Goal: Task Accomplishment & Management: Use online tool/utility

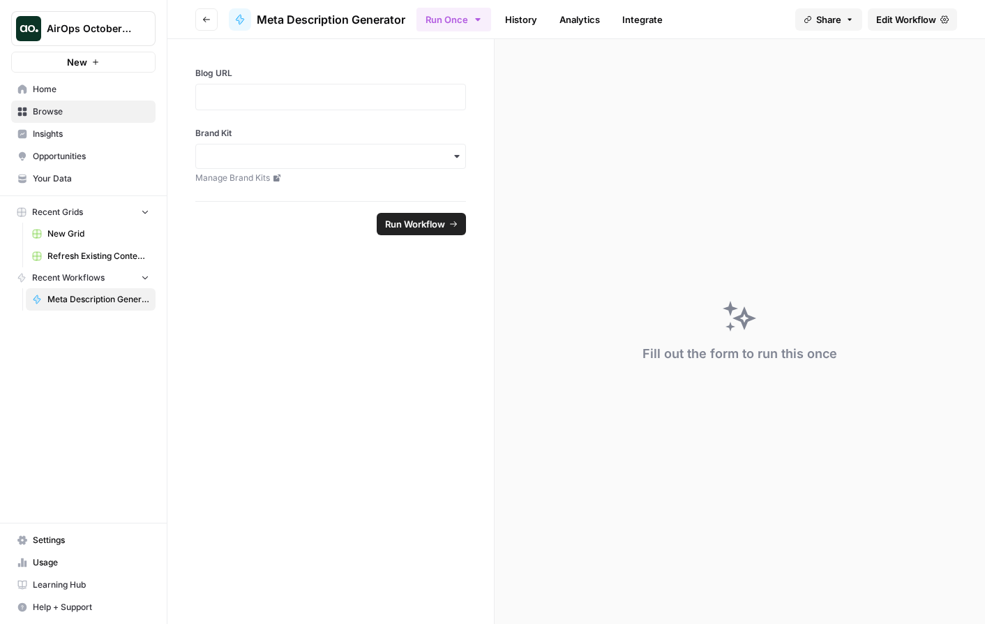
click at [106, 306] on link "Meta Description Generator" at bounding box center [91, 299] width 130 height 22
click at [110, 304] on span "Meta Description Generator" at bounding box center [98, 299] width 102 height 13
click at [322, 22] on span "Meta Description Generator" at bounding box center [331, 19] width 149 height 17
click at [208, 18] on icon "button" at bounding box center [206, 19] width 8 height 8
click at [204, 20] on icon "button" at bounding box center [206, 19] width 8 height 8
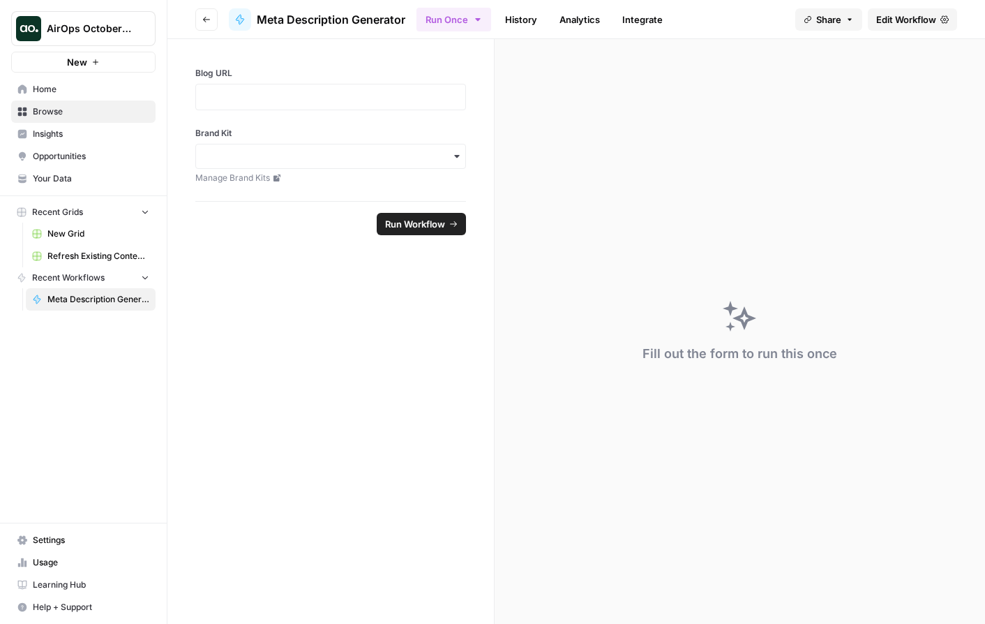
click at [204, 20] on icon "button" at bounding box center [206, 19] width 8 height 8
click at [922, 24] on span "Edit Workflow" at bounding box center [907, 20] width 60 height 14
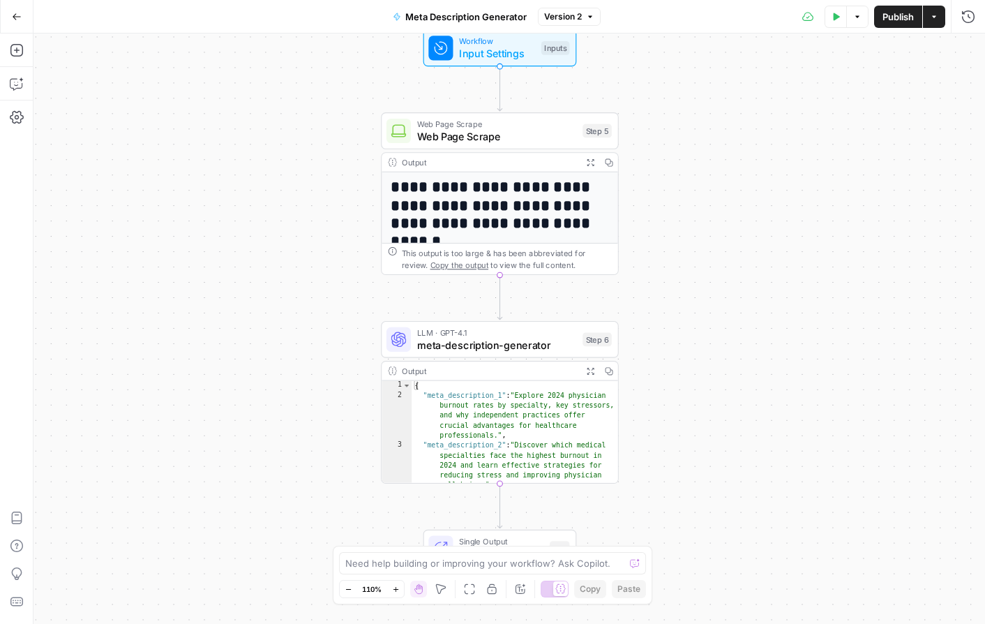
scroll to position [51, 0]
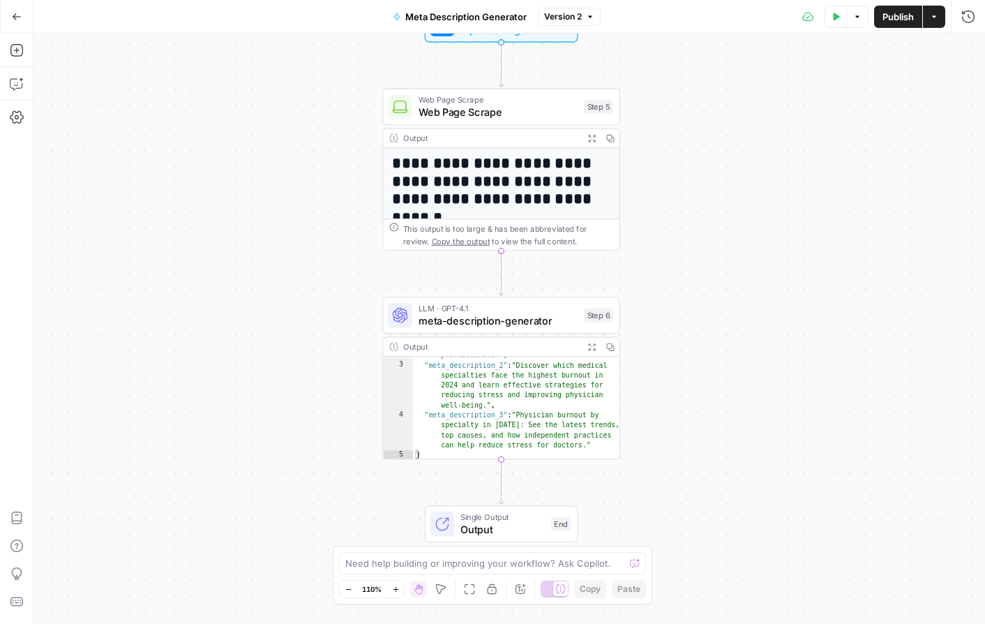
type textarea "**********"
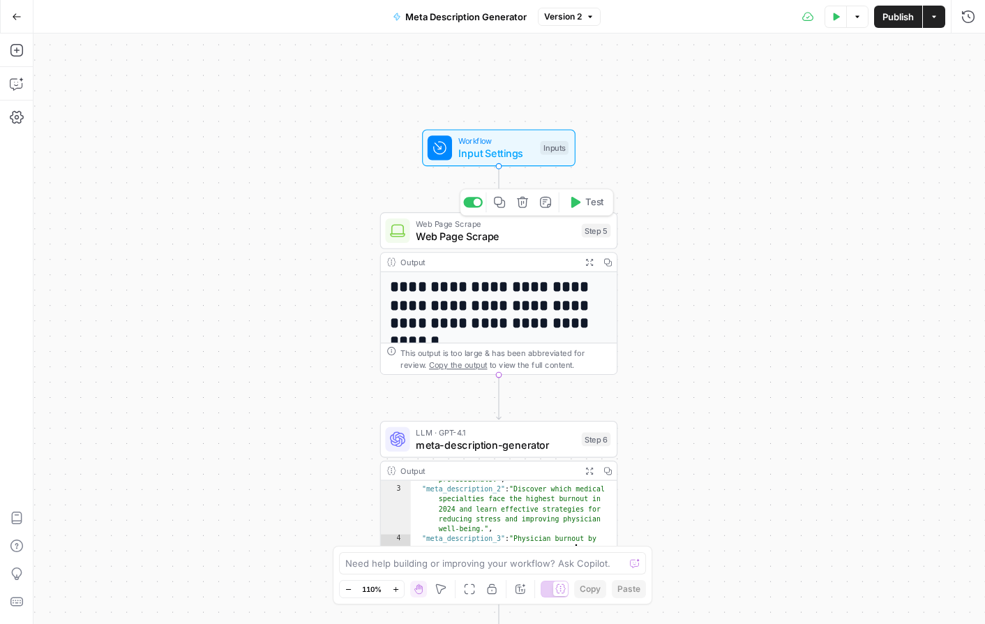
click at [482, 230] on span "Web Page Scrape" at bounding box center [496, 235] width 160 height 15
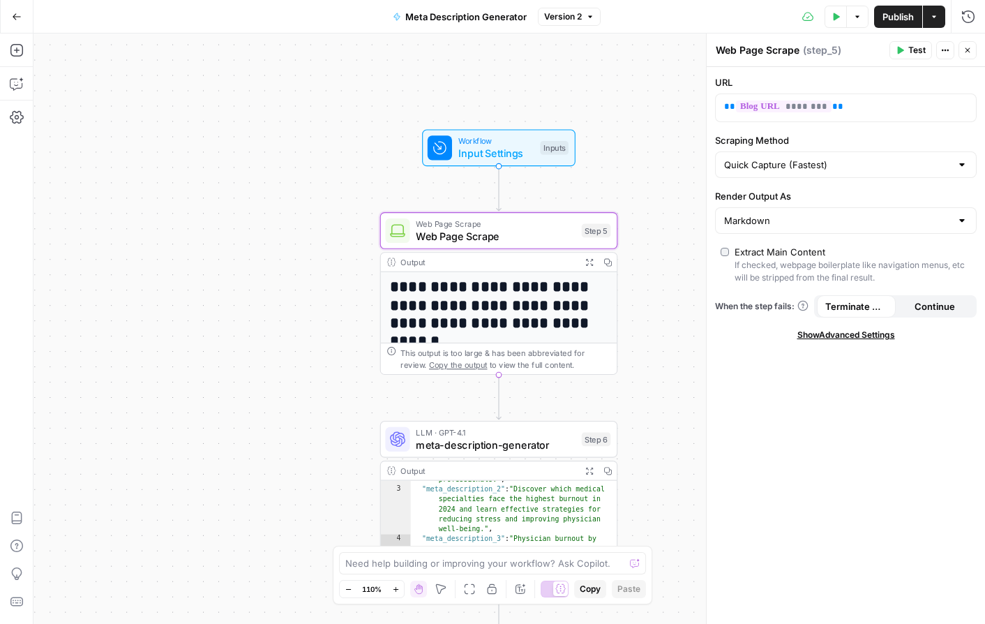
click at [948, 50] on icon "button" at bounding box center [945, 50] width 8 height 8
click at [491, 151] on span "Input Settings" at bounding box center [497, 153] width 76 height 15
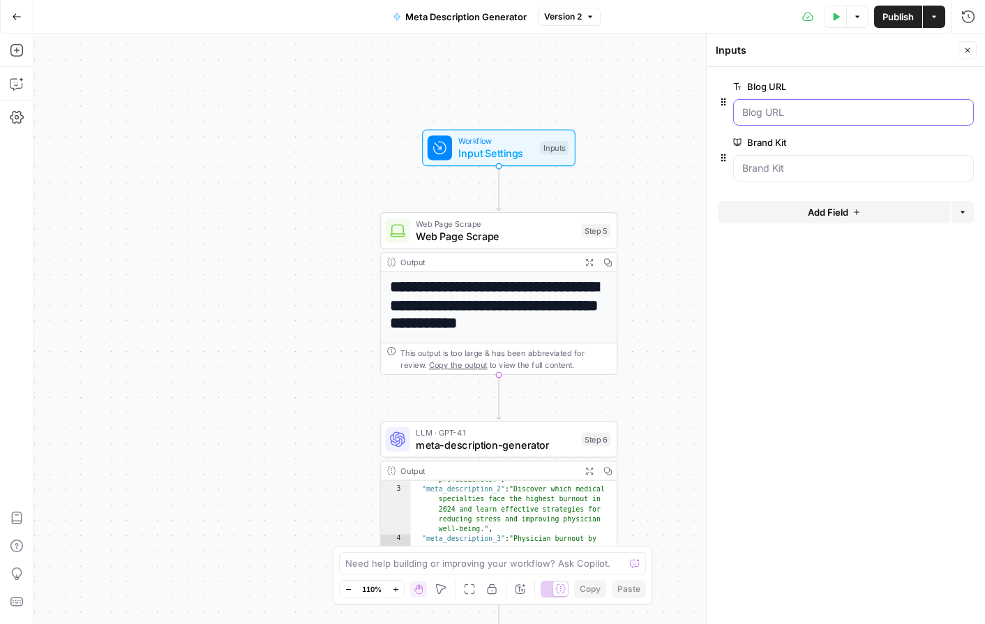
click at [877, 114] on URL "Blog URL" at bounding box center [854, 112] width 223 height 14
click at [934, 87] on span "edit field" at bounding box center [922, 86] width 31 height 11
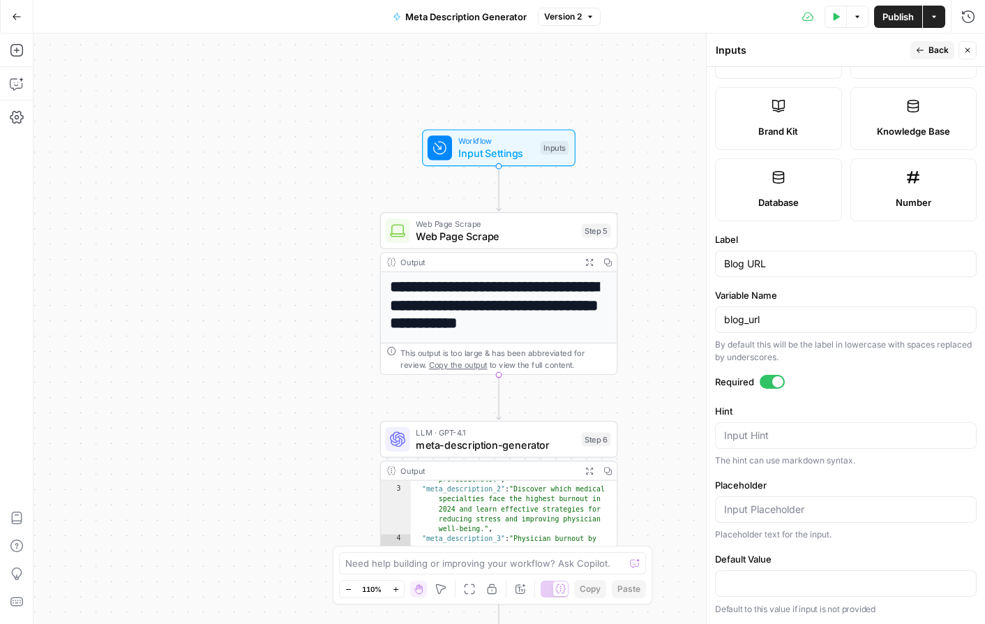
scroll to position [0, 0]
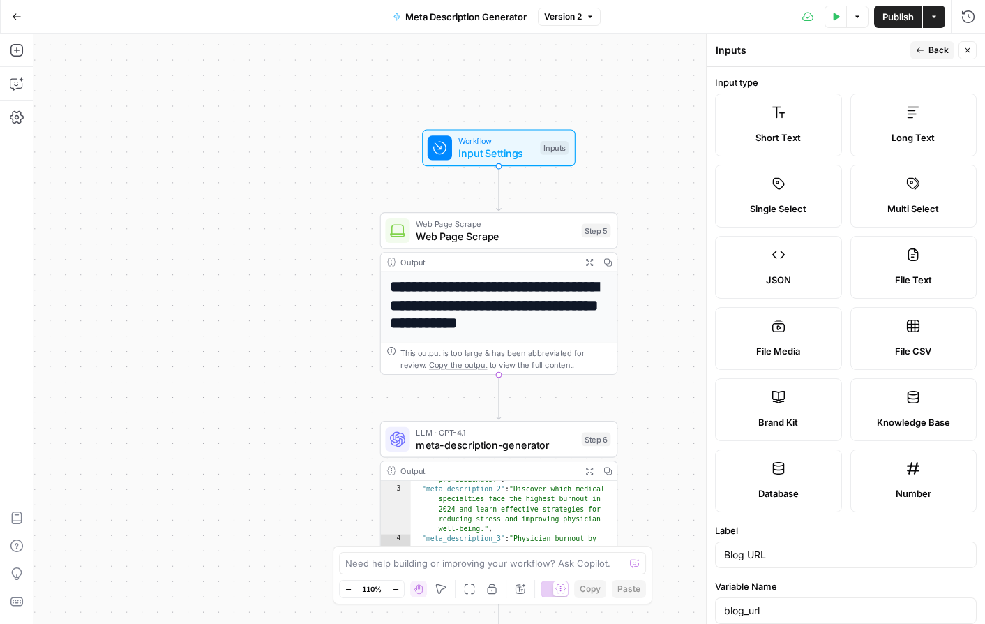
click at [931, 57] on button "Back" at bounding box center [933, 50] width 44 height 18
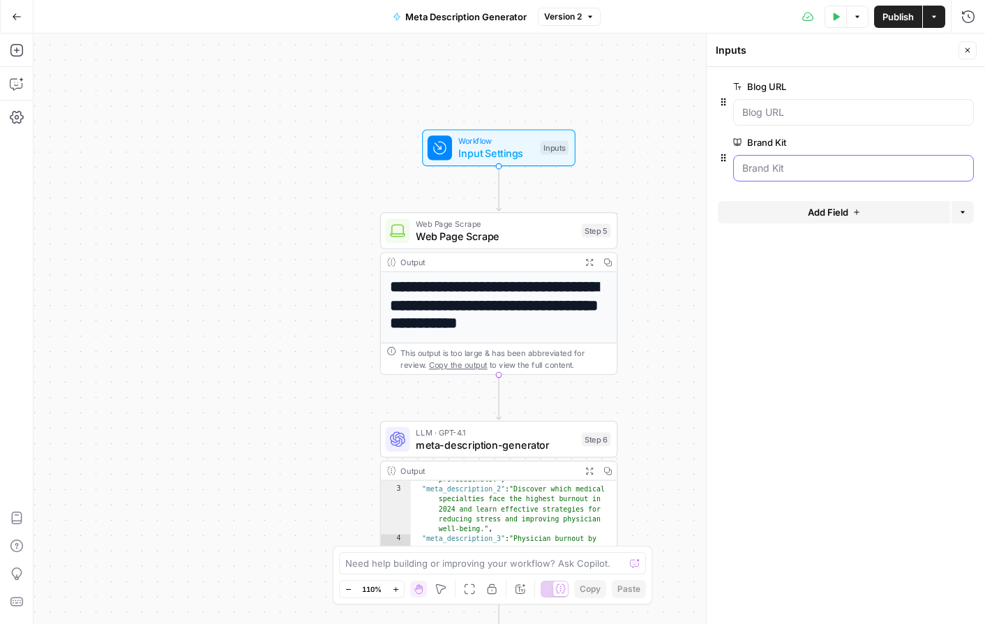
click at [896, 174] on Kit "Brand Kit" at bounding box center [854, 168] width 223 height 14
click at [920, 143] on span "edit field" at bounding box center [922, 142] width 31 height 11
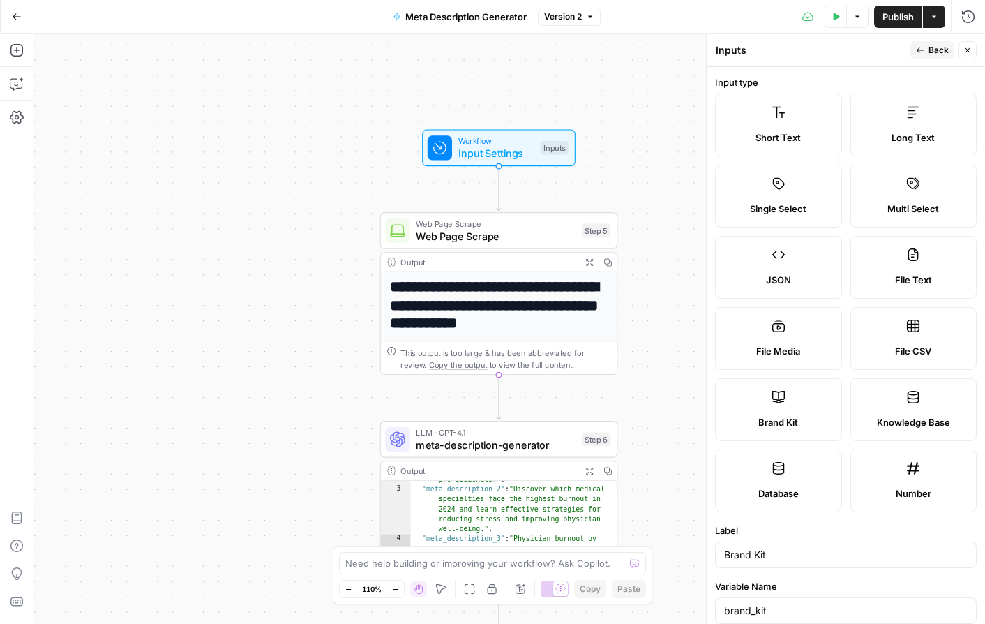
scroll to position [142, 0]
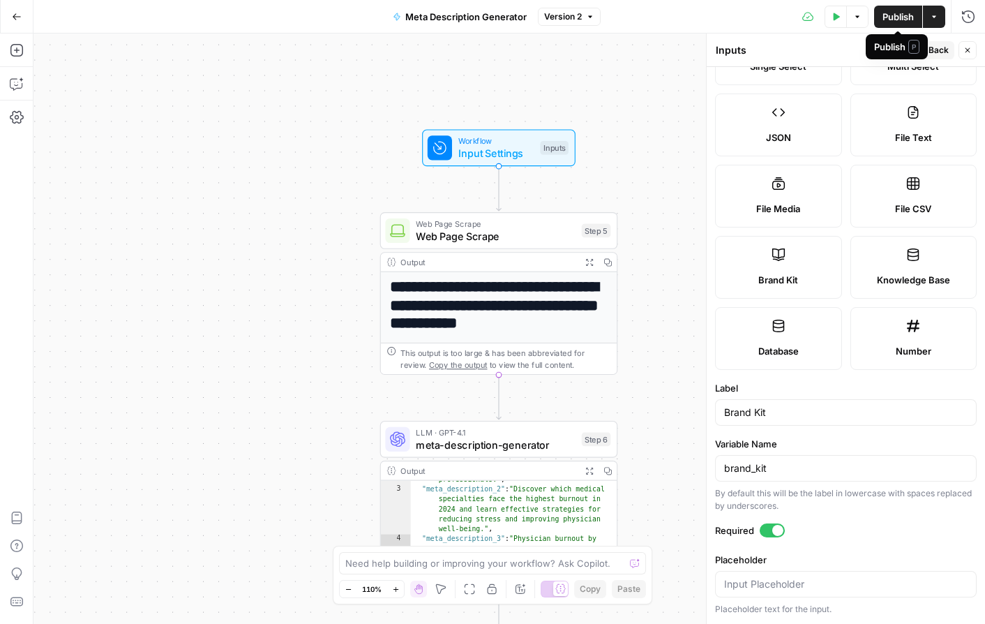
click at [940, 47] on span "Back" at bounding box center [939, 50] width 20 height 13
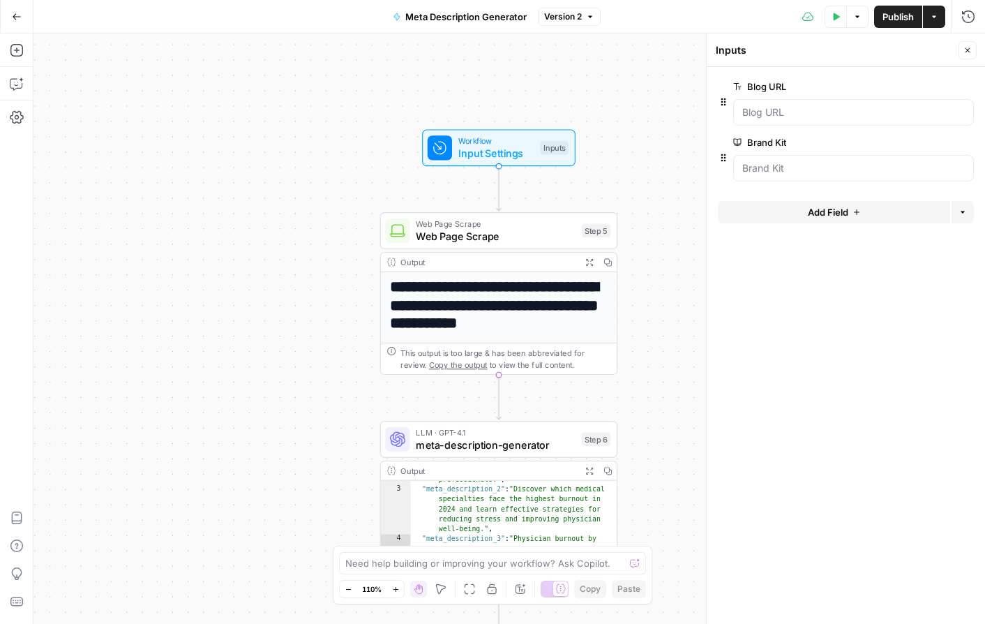
click at [23, 260] on div "Add Steps Copilot Settings AirOps Academy Help Give Feedback Shortcuts" at bounding box center [16, 328] width 33 height 590
click at [519, 147] on span "Input Settings" at bounding box center [497, 153] width 76 height 15
click at [855, 22] on button "Options" at bounding box center [858, 17] width 22 height 22
click at [932, 142] on span "edit field" at bounding box center [922, 142] width 31 height 11
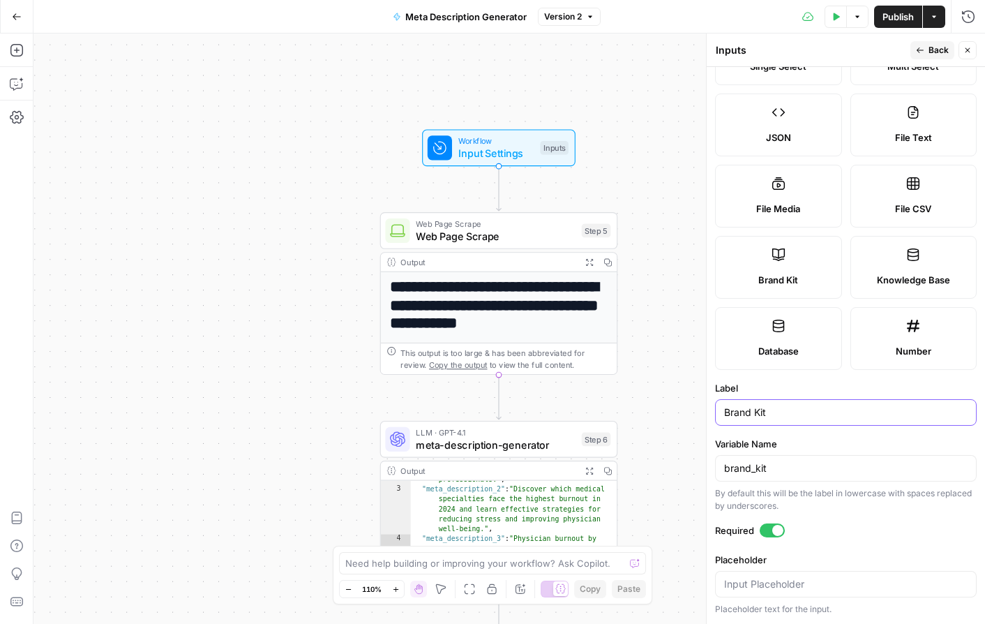
click at [791, 415] on input "Brand Kit" at bounding box center [846, 412] width 244 height 14
click at [513, 151] on span "Input Settings" at bounding box center [497, 153] width 76 height 15
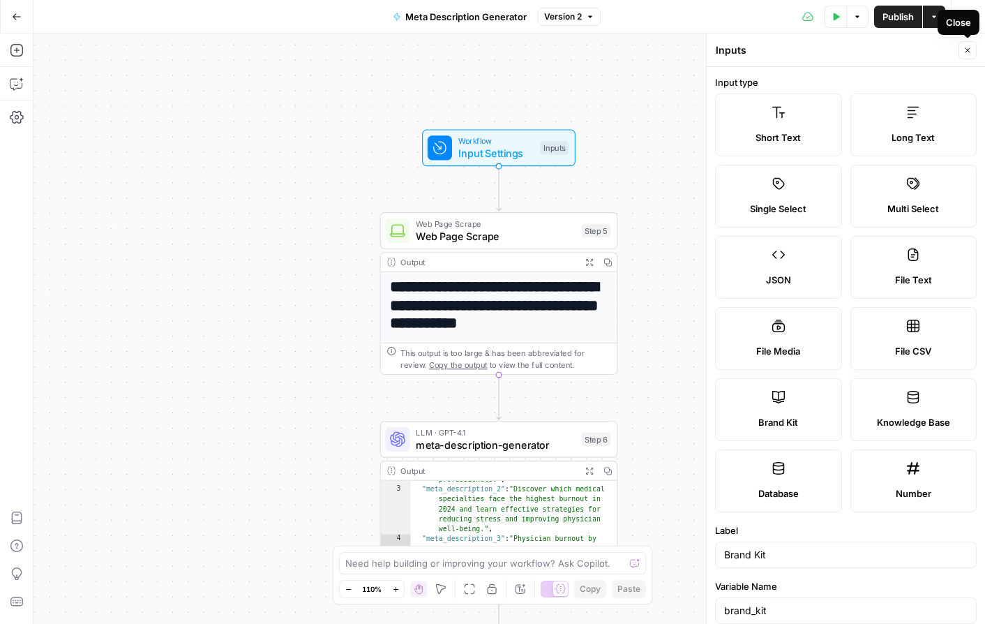
click at [965, 52] on icon "button" at bounding box center [968, 50] width 8 height 8
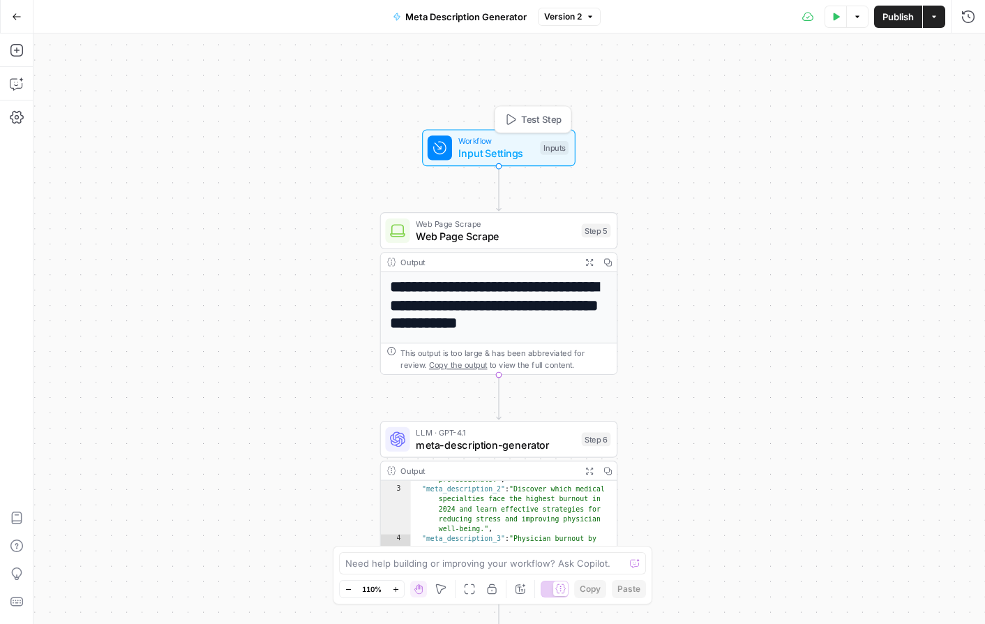
click at [507, 156] on span "Input Settings" at bounding box center [497, 153] width 76 height 15
click at [831, 21] on button "Test Data" at bounding box center [836, 17] width 22 height 22
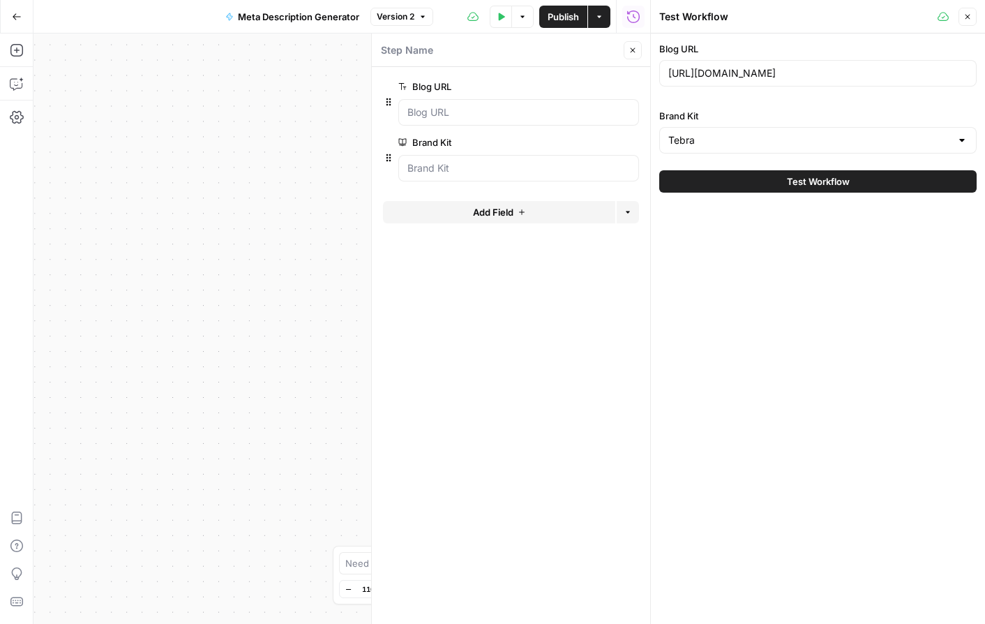
click at [960, 140] on div at bounding box center [962, 140] width 11 height 14
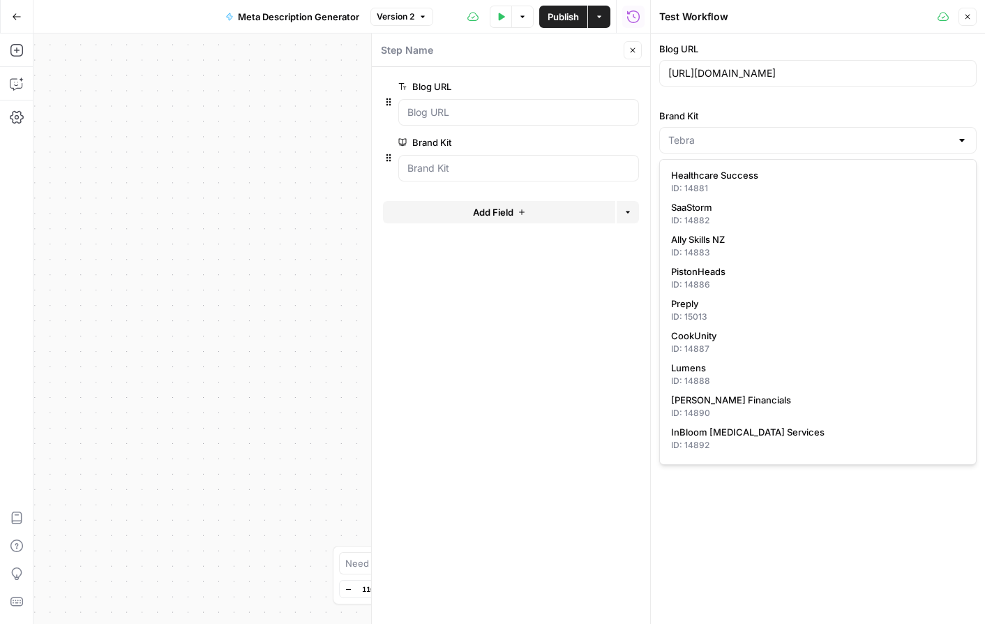
click at [960, 140] on div at bounding box center [962, 140] width 11 height 14
click at [934, 111] on label "Brand Kit" at bounding box center [818, 116] width 318 height 14
click at [934, 133] on input "Brand Kit" at bounding box center [810, 140] width 283 height 14
click at [586, 308] on form "Blog URL edit field Delete group Brand Kit edit field Delete group Add Field Op…" at bounding box center [511, 345] width 278 height 557
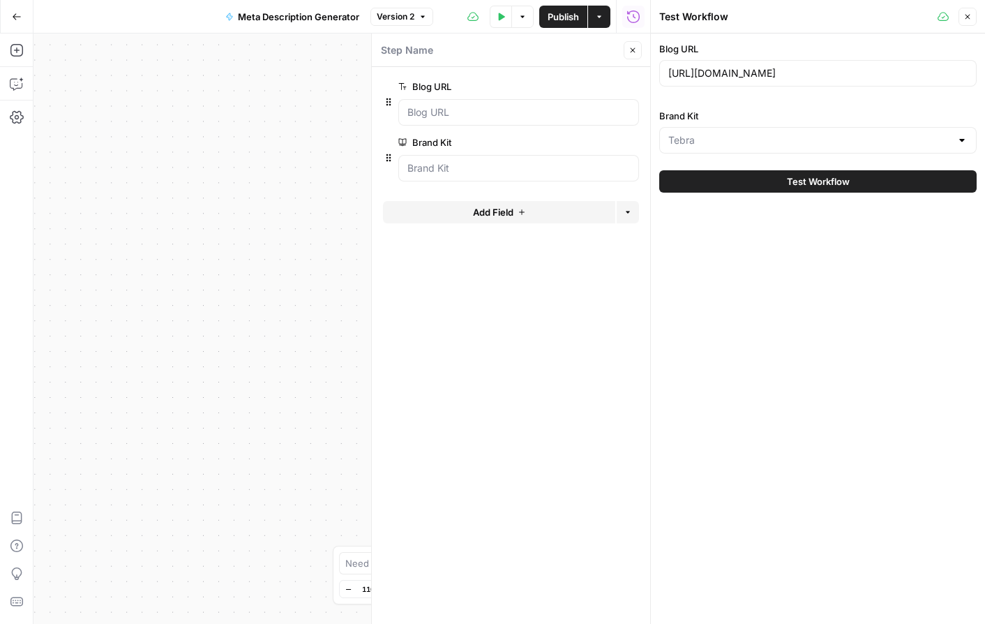
click at [854, 186] on button "Test Workflow" at bounding box center [818, 181] width 318 height 22
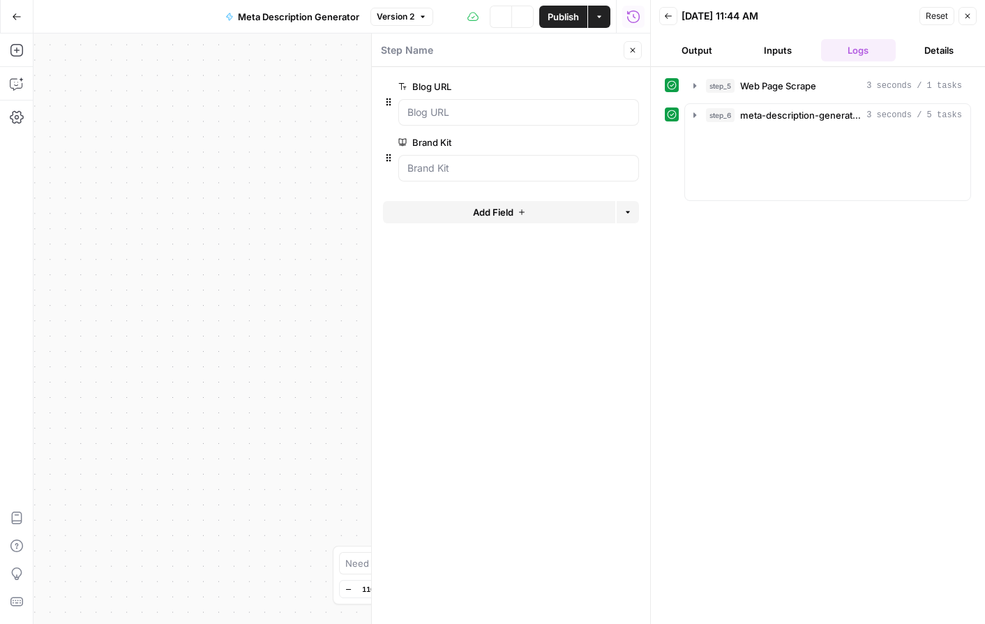
type textarea "**********"
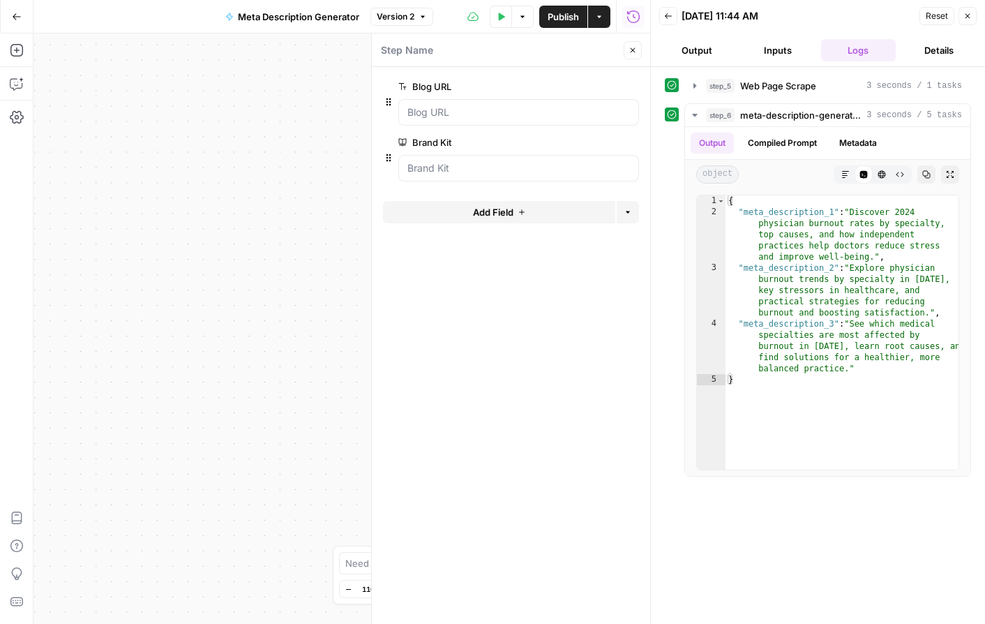
click at [709, 53] on button "Output" at bounding box center [696, 50] width 75 height 22
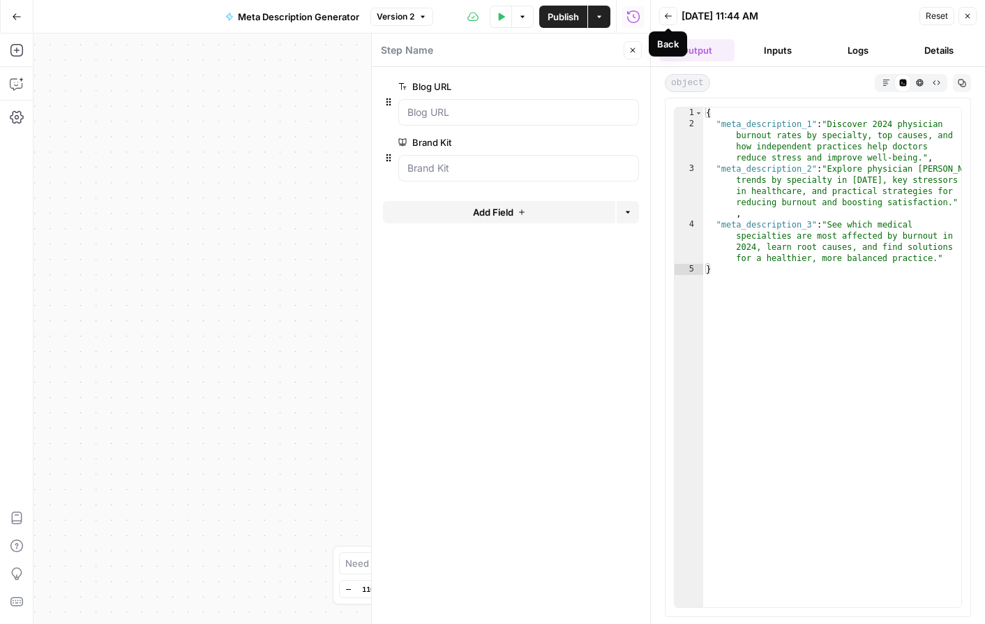
click at [672, 16] on span "Back" at bounding box center [672, 16] width 1 height 1
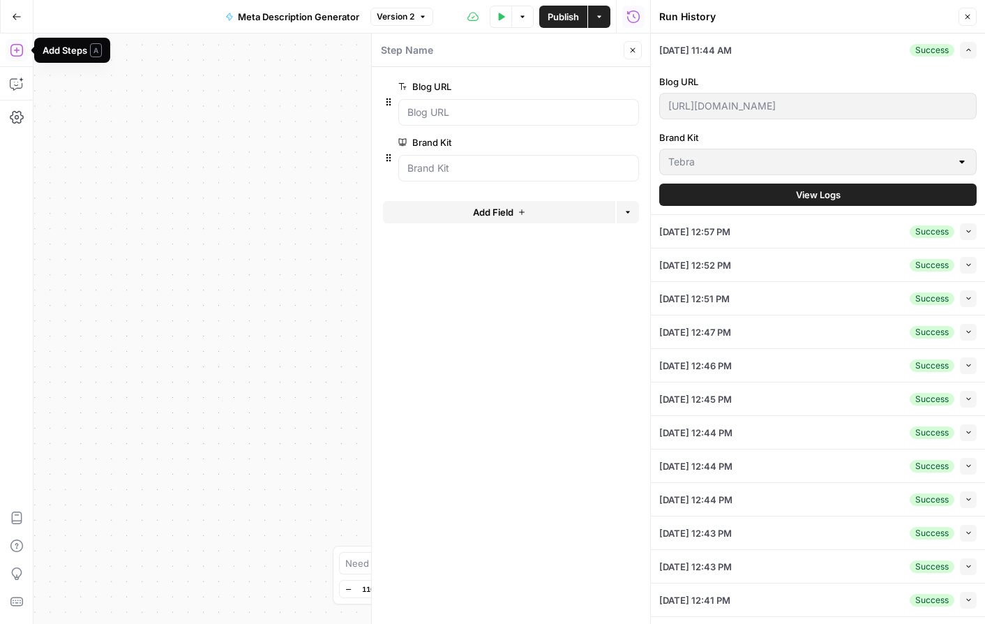
click at [17, 50] on icon "button" at bounding box center [16, 50] width 13 height 13
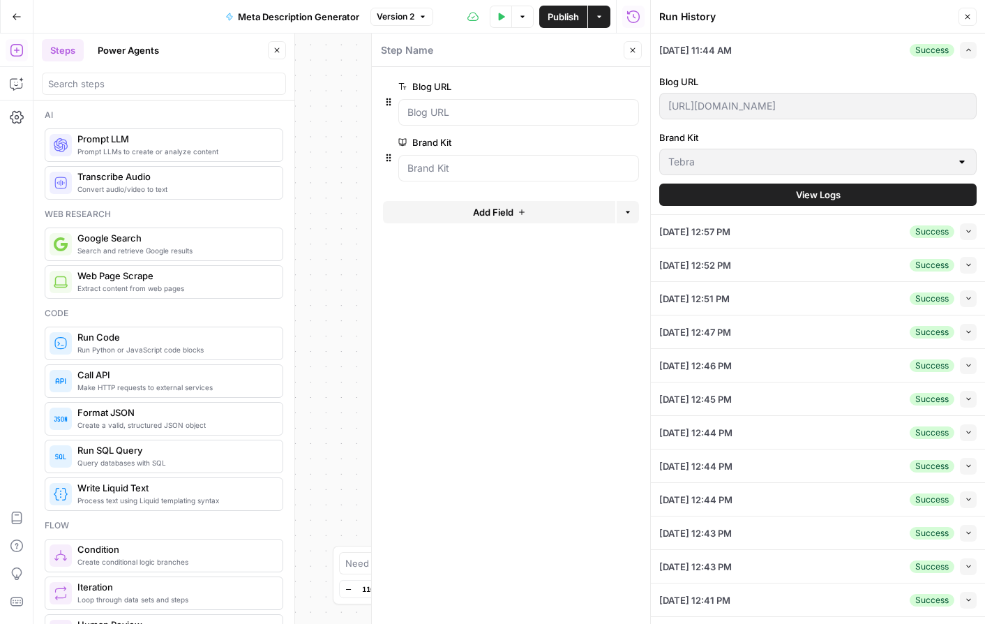
click at [281, 57] on button "Close" at bounding box center [277, 50] width 18 height 18
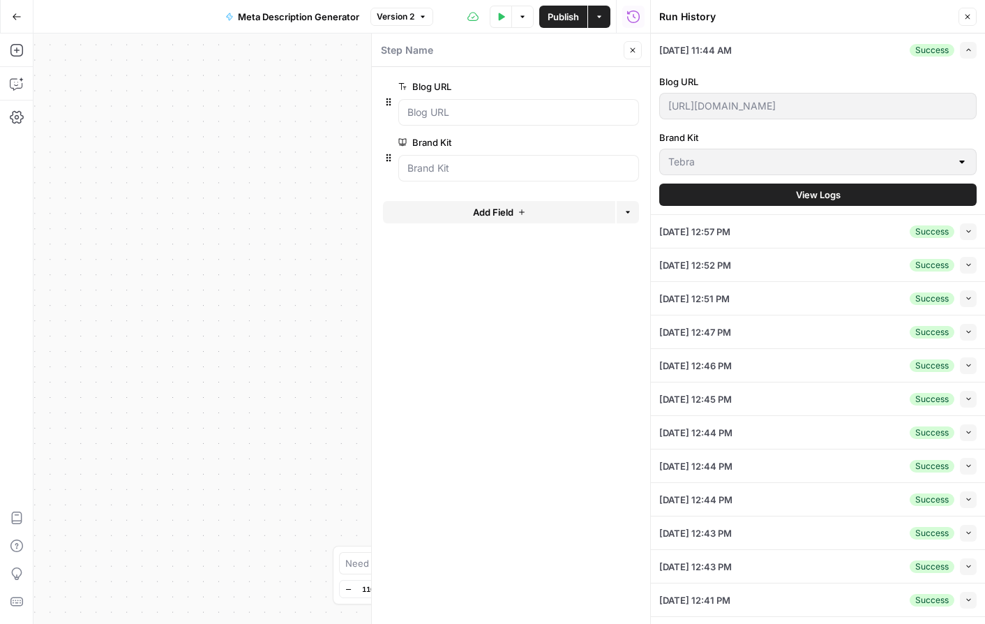
click at [969, 19] on icon "button" at bounding box center [968, 17] width 8 height 8
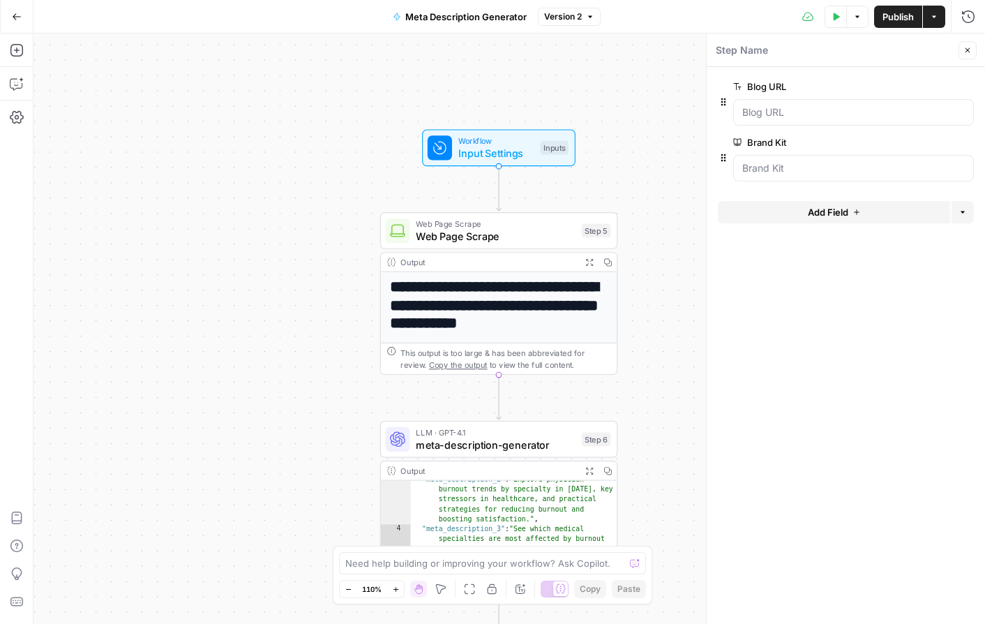
click at [502, 235] on span "Web Page Scrape" at bounding box center [496, 235] width 160 height 15
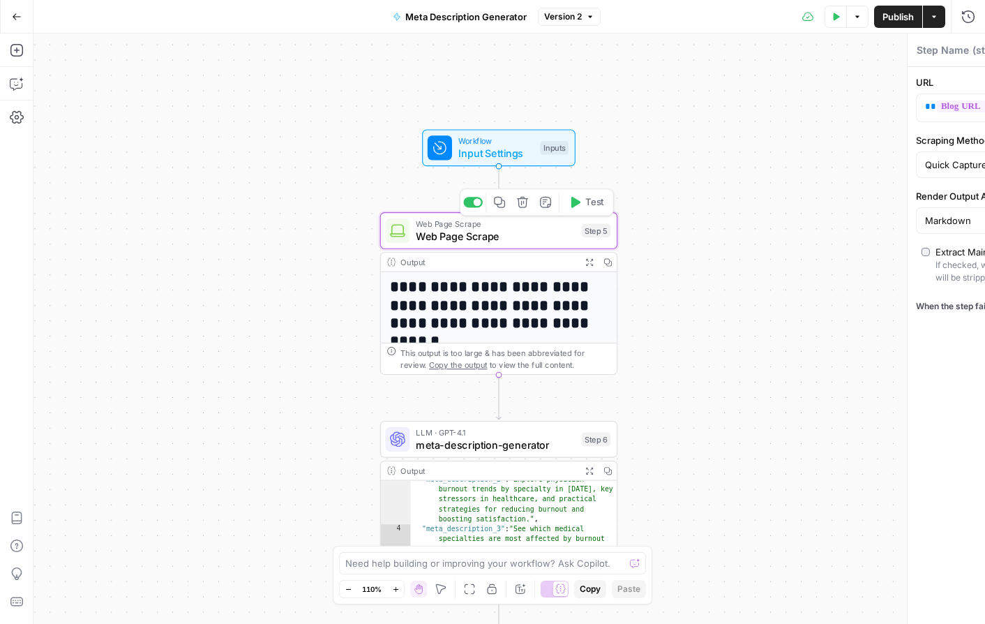
type textarea "Web Page Scrape"
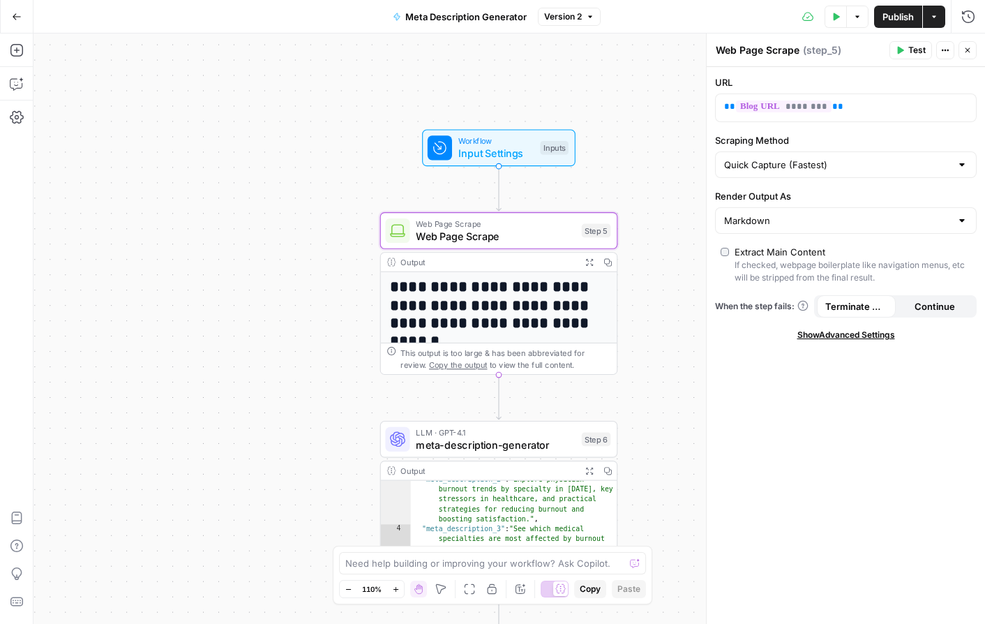
click at [945, 50] on icon "button" at bounding box center [946, 51] width 2 height 2
click at [852, 223] on input "Markdown" at bounding box center [837, 221] width 227 height 14
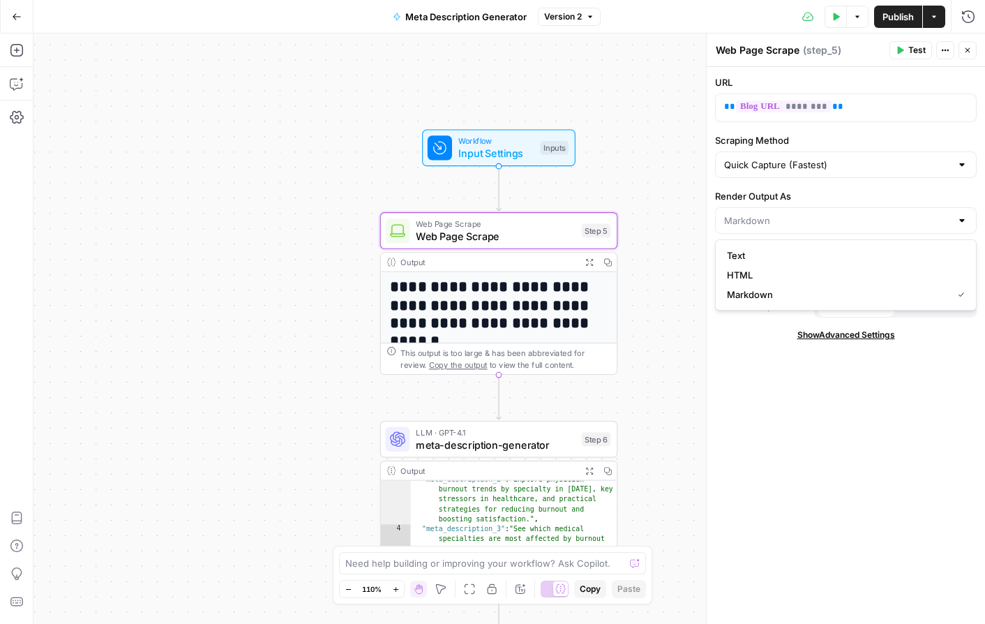
click at [907, 385] on div "URL ** ******** ** Scraping Method Quick Capture (Fastest) Render Output As Ext…" at bounding box center [846, 345] width 278 height 557
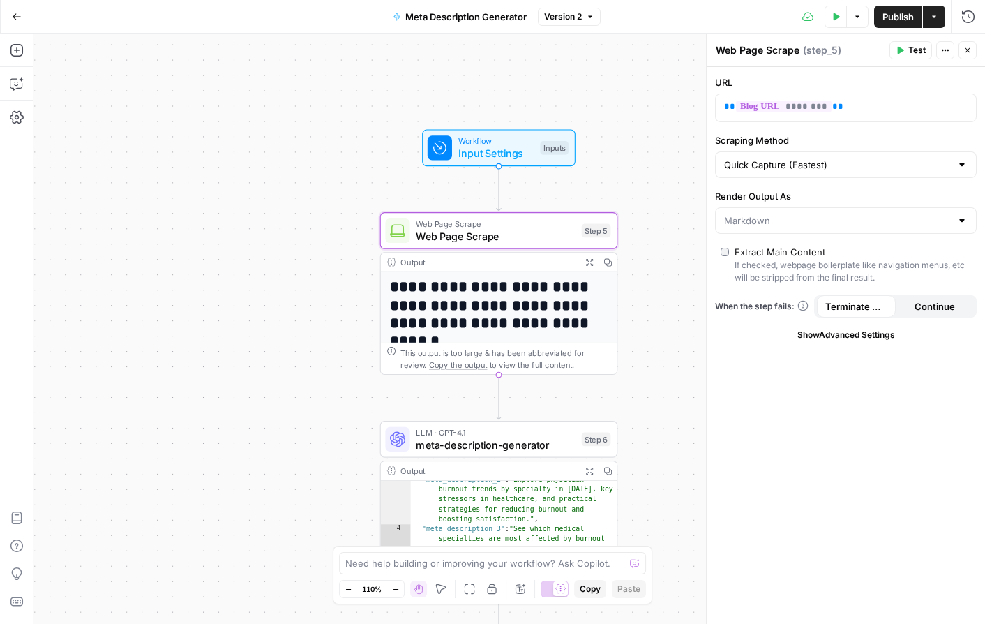
click at [911, 47] on span "Test" at bounding box center [917, 50] width 17 height 13
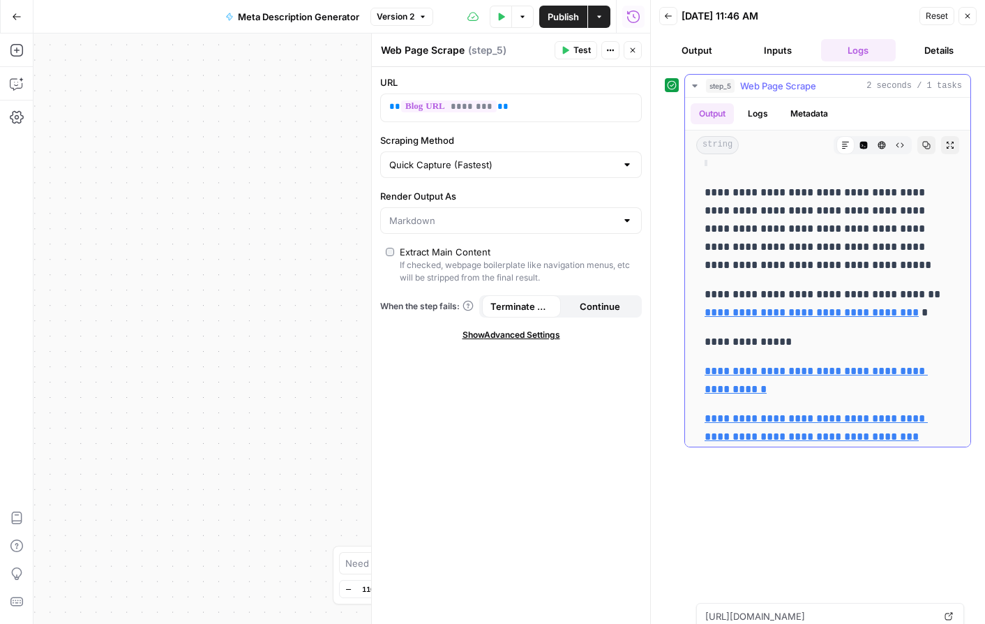
scroll to position [4284, 0]
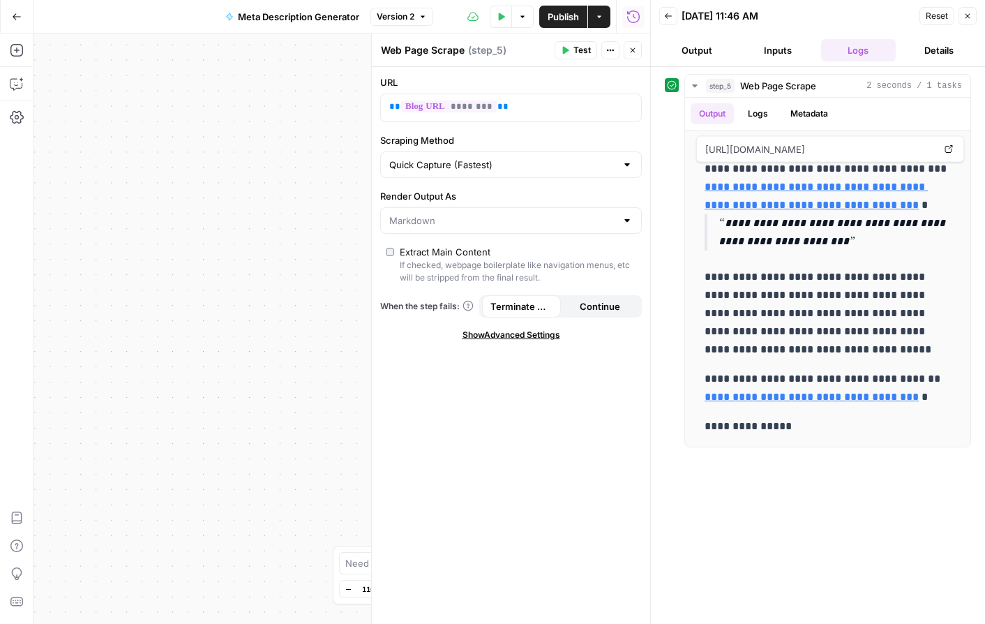
click at [671, 17] on icon "button" at bounding box center [668, 16] width 8 height 8
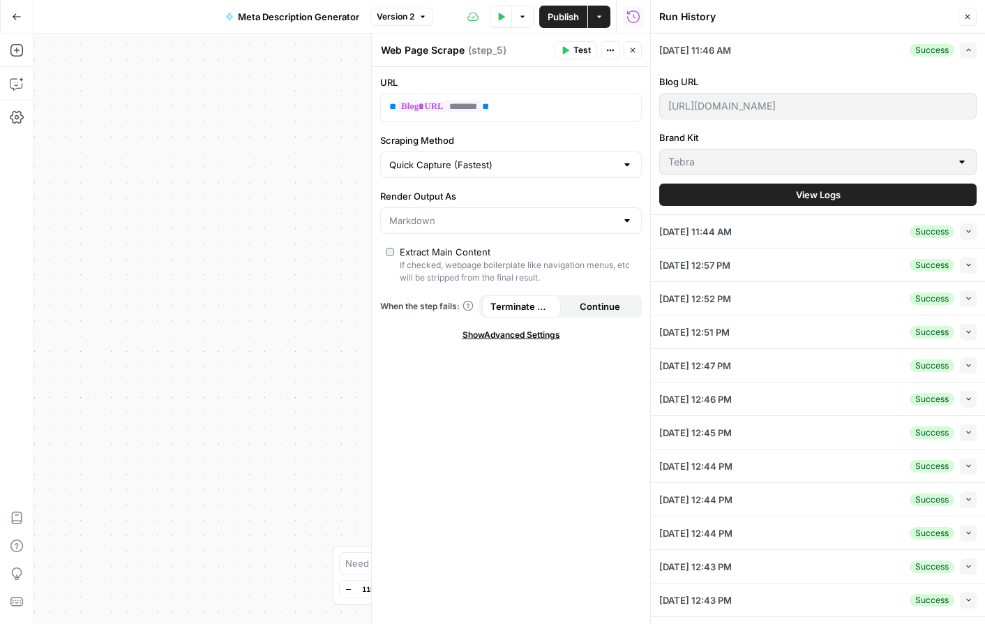
click at [970, 234] on icon "button" at bounding box center [969, 232] width 8 height 8
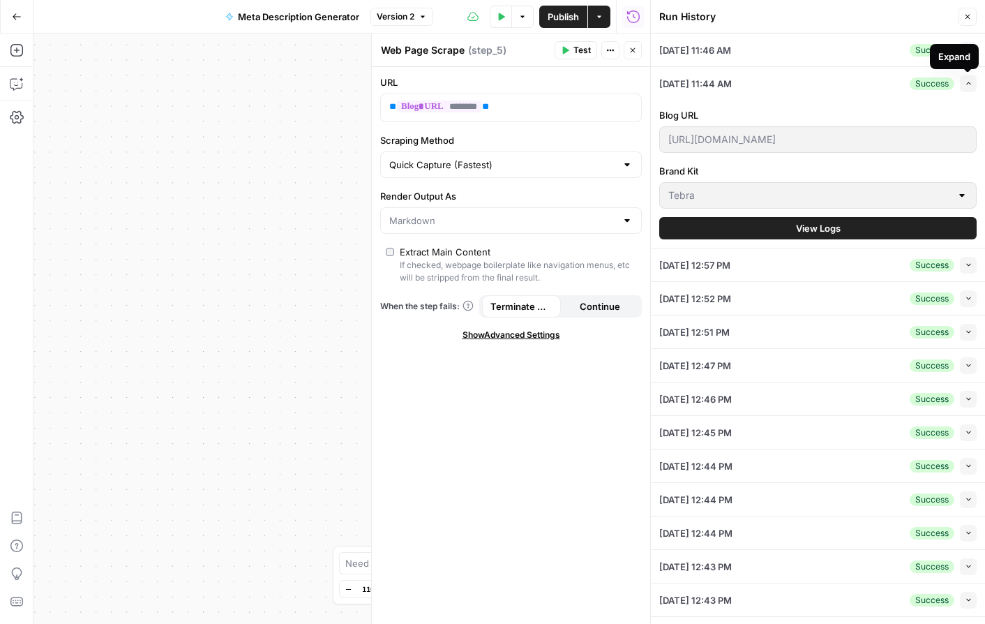
click at [968, 80] on icon "button" at bounding box center [969, 84] width 8 height 8
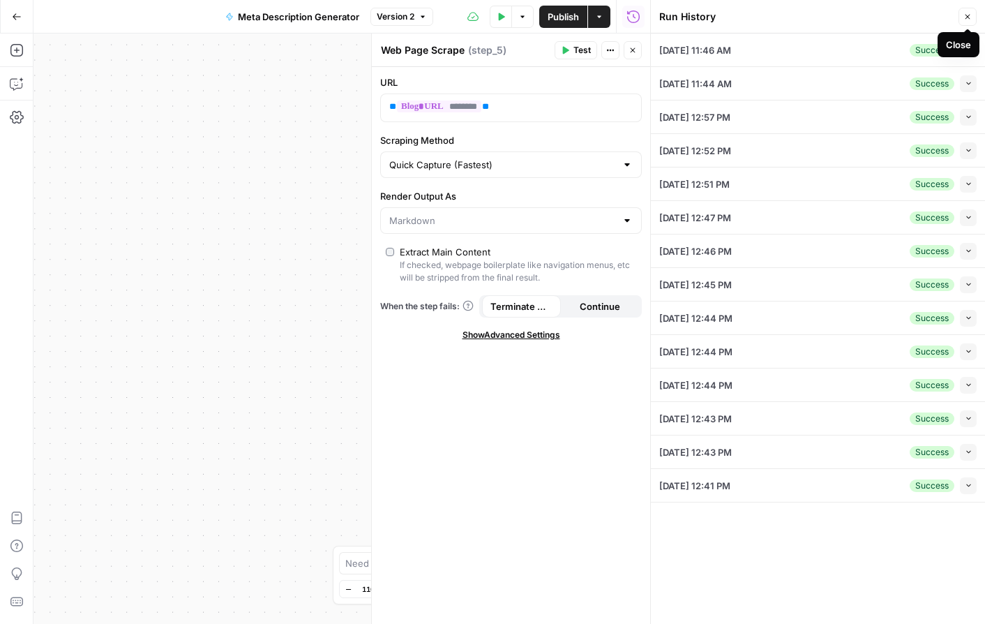
click at [968, 17] on icon "button" at bounding box center [968, 17] width 8 height 8
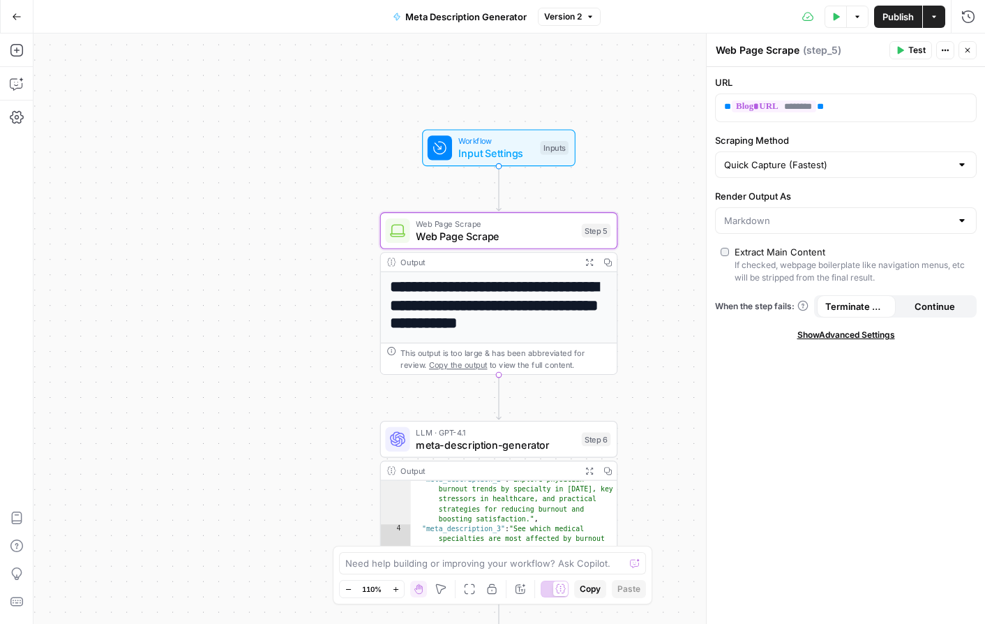
click at [844, 335] on span "Show Advanced Settings" at bounding box center [847, 335] width 98 height 13
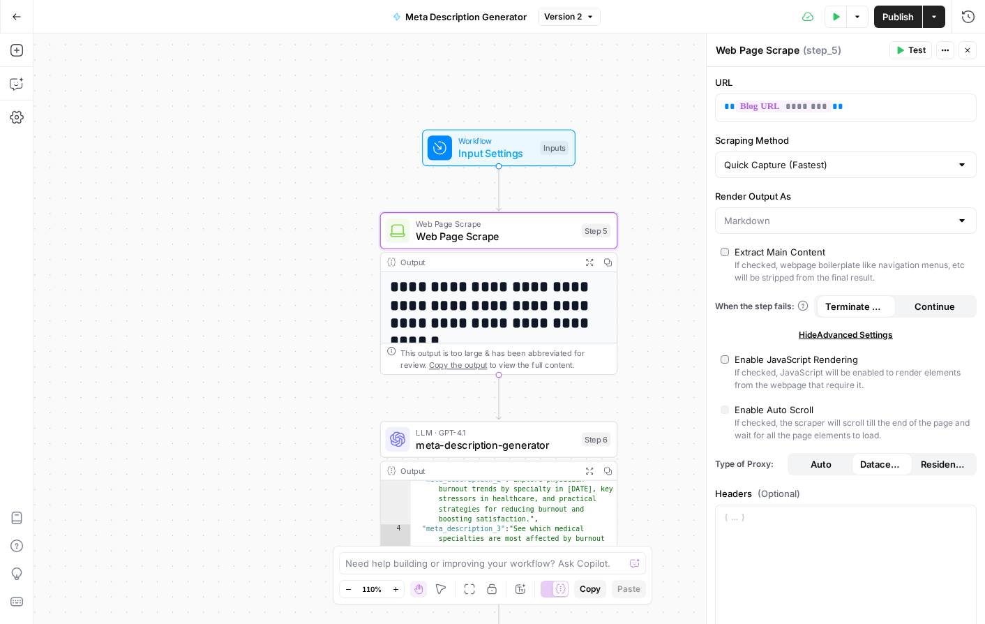
click at [802, 363] on div "Enable JavaScript Rendering" at bounding box center [797, 359] width 124 height 14
type input "Custom"
click at [772, 411] on div "Enable Auto Scroll" at bounding box center [774, 410] width 79 height 14
click at [919, 53] on span "Test" at bounding box center [917, 50] width 17 height 13
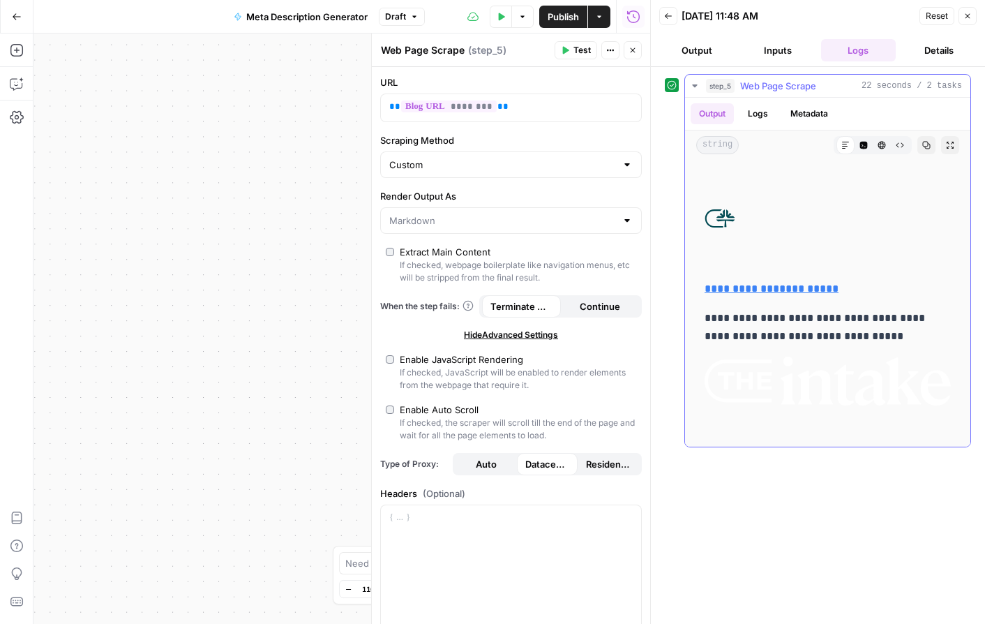
scroll to position [355, 0]
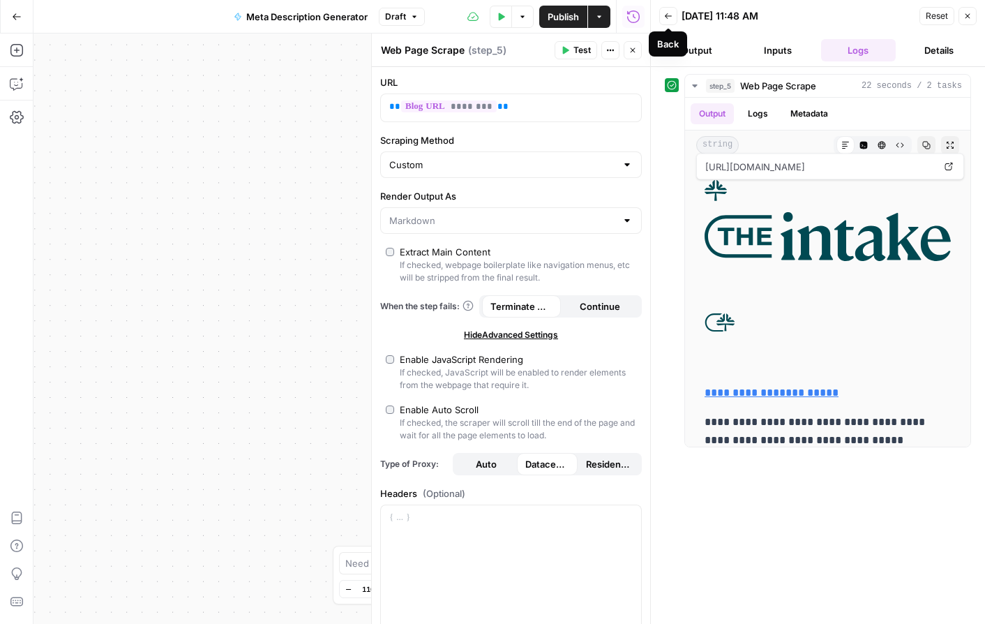
click at [664, 13] on icon "button" at bounding box center [668, 16] width 8 height 8
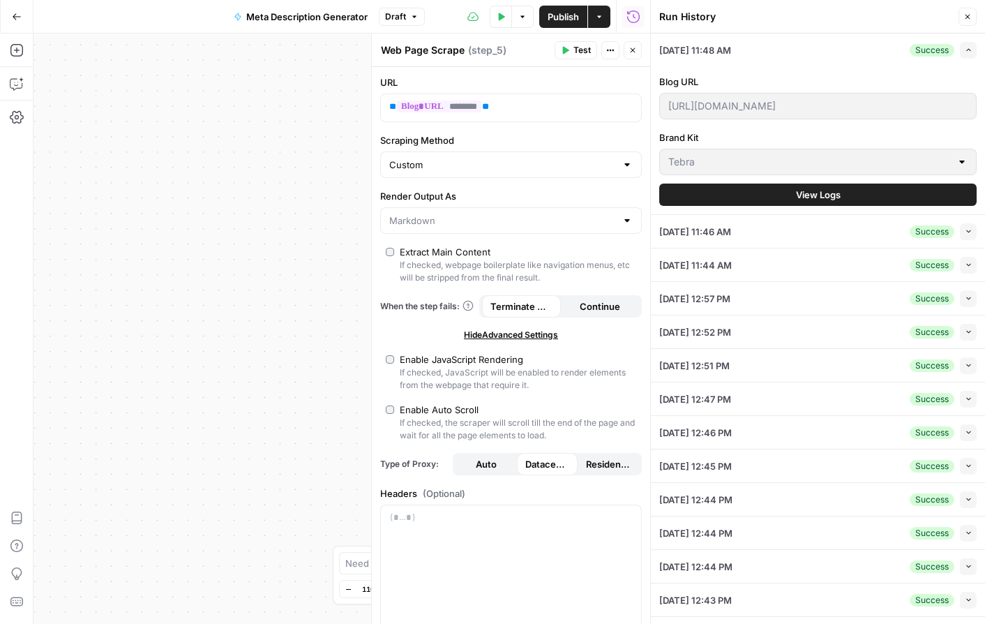
click at [966, 14] on icon "button" at bounding box center [968, 17] width 8 height 8
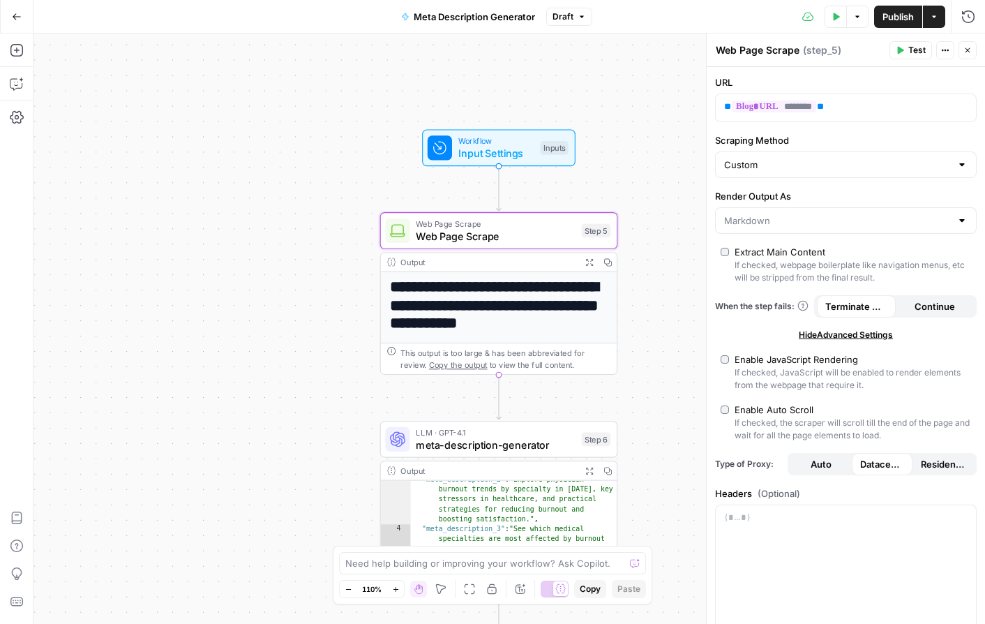
click at [483, 438] on span "meta-description-generator" at bounding box center [496, 444] width 160 height 15
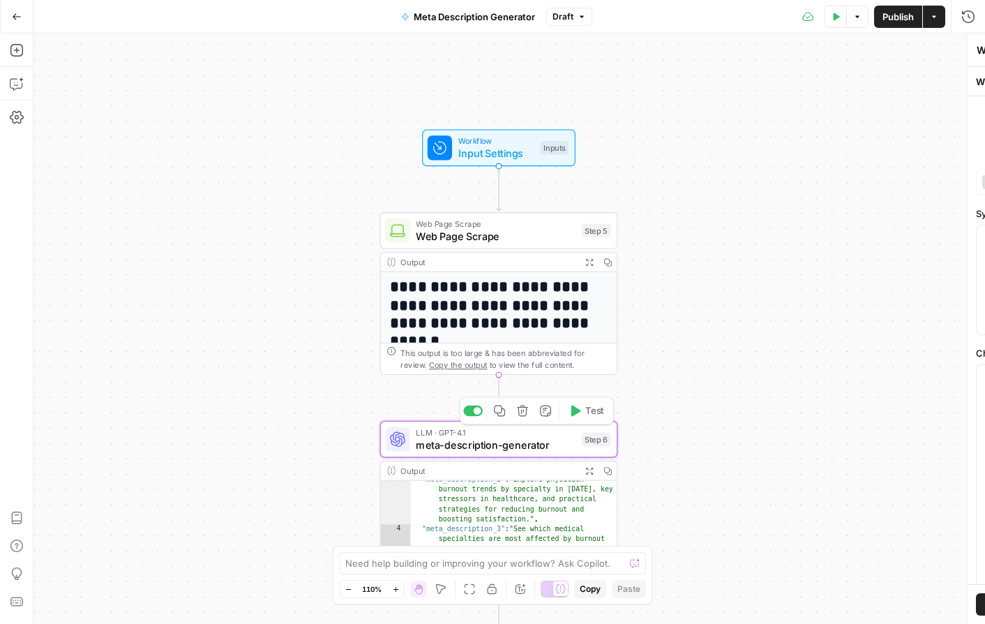
type textarea "meta-description-generator"
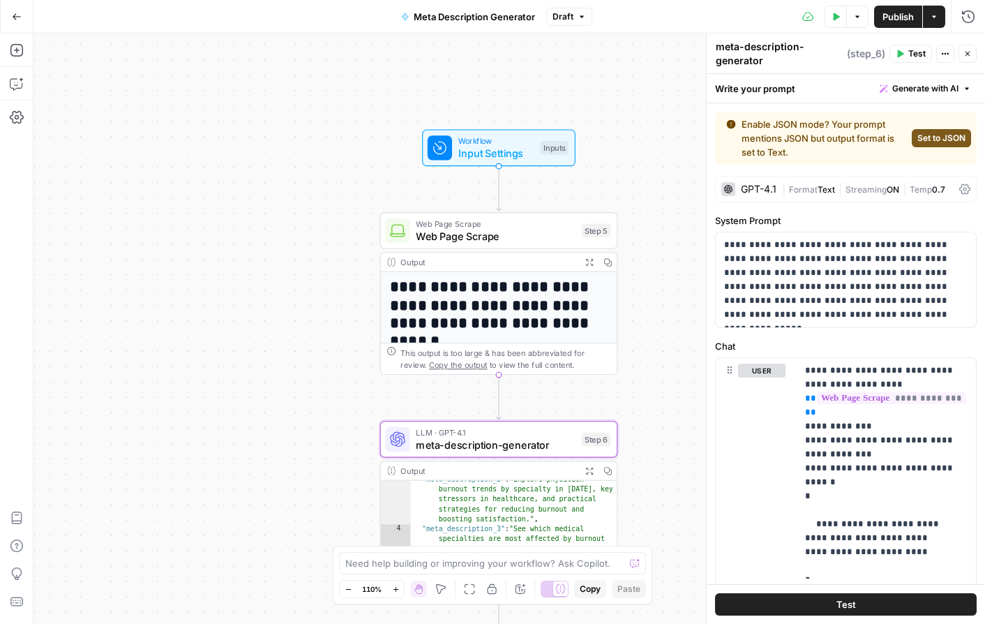
click at [766, 187] on div "GPT-4.1" at bounding box center [759, 189] width 36 height 10
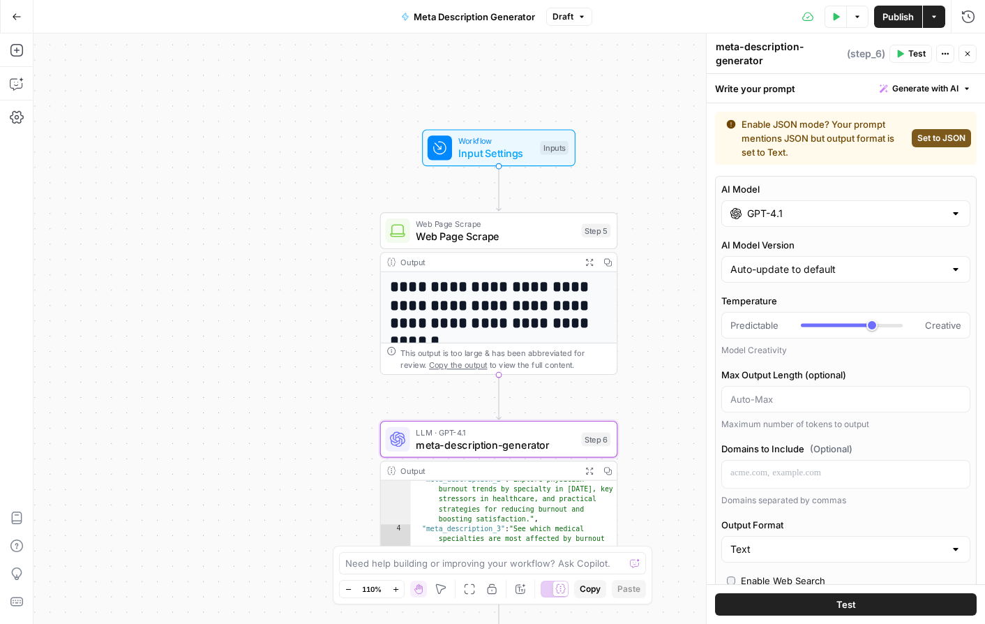
click at [818, 218] on input "GPT-4.1" at bounding box center [845, 214] width 197 height 14
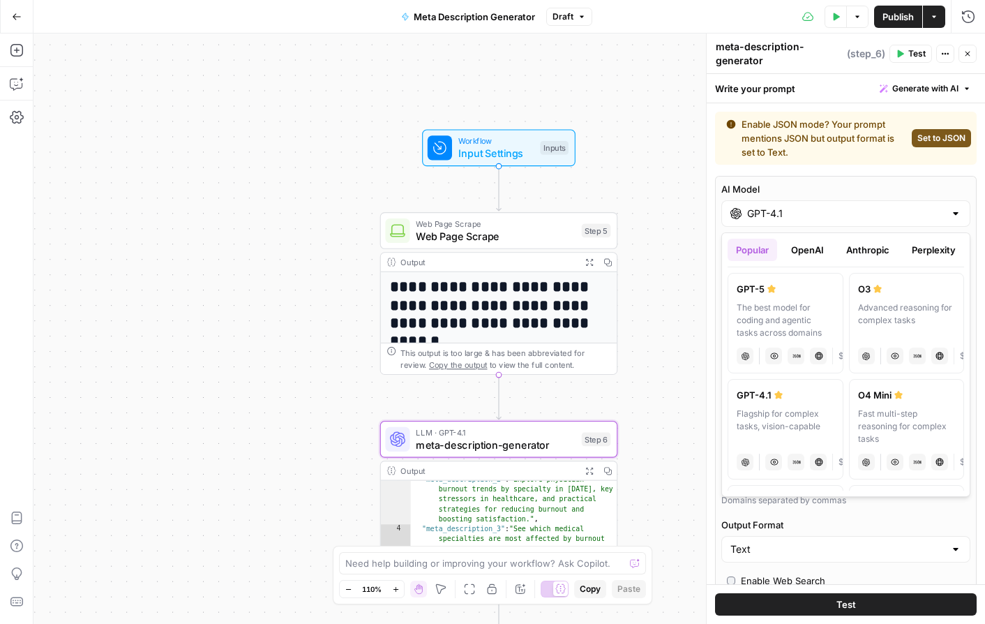
click at [817, 320] on div "The best model for coding and agentic tasks across domains" at bounding box center [786, 320] width 98 height 38
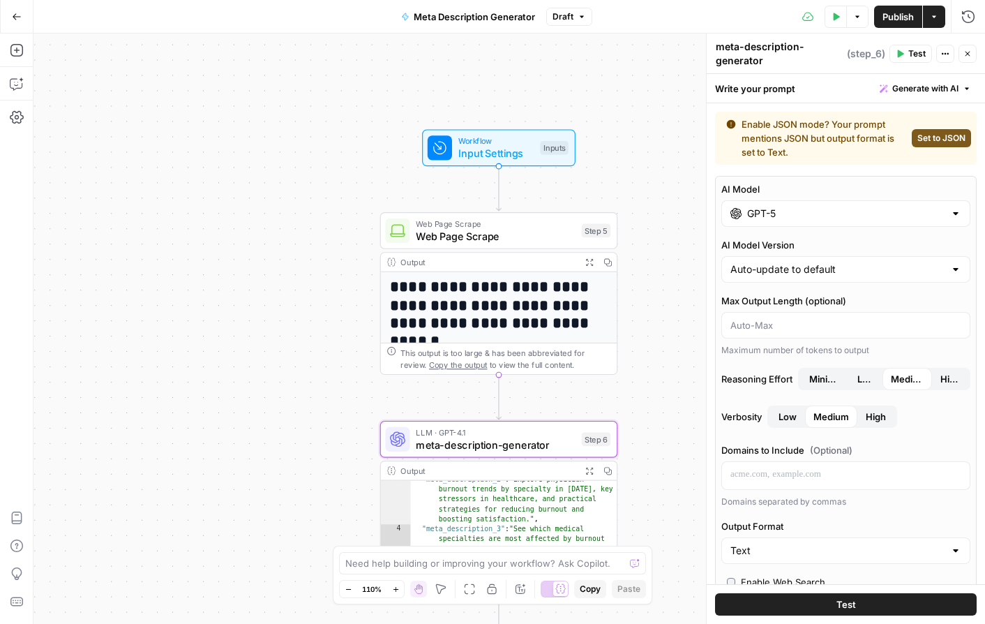
type input "GPT-5"
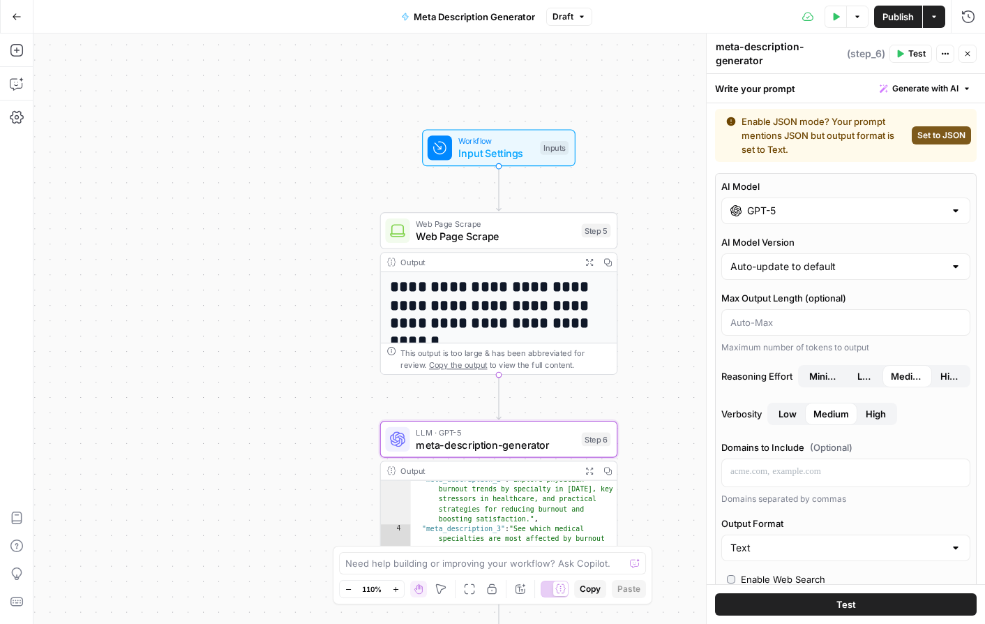
scroll to position [0, 0]
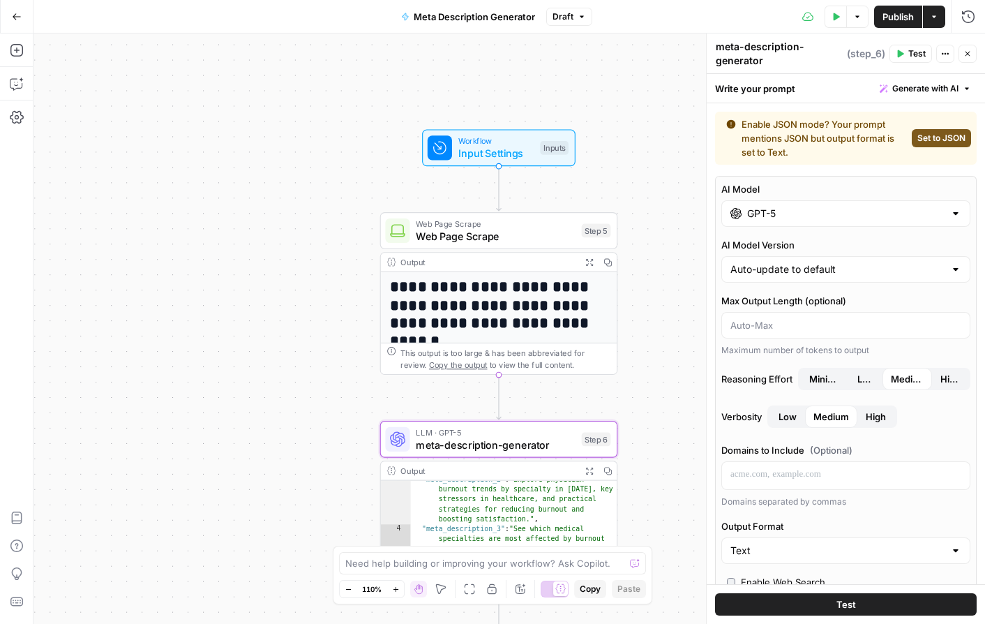
click at [840, 215] on input "GPT-5" at bounding box center [845, 214] width 197 height 14
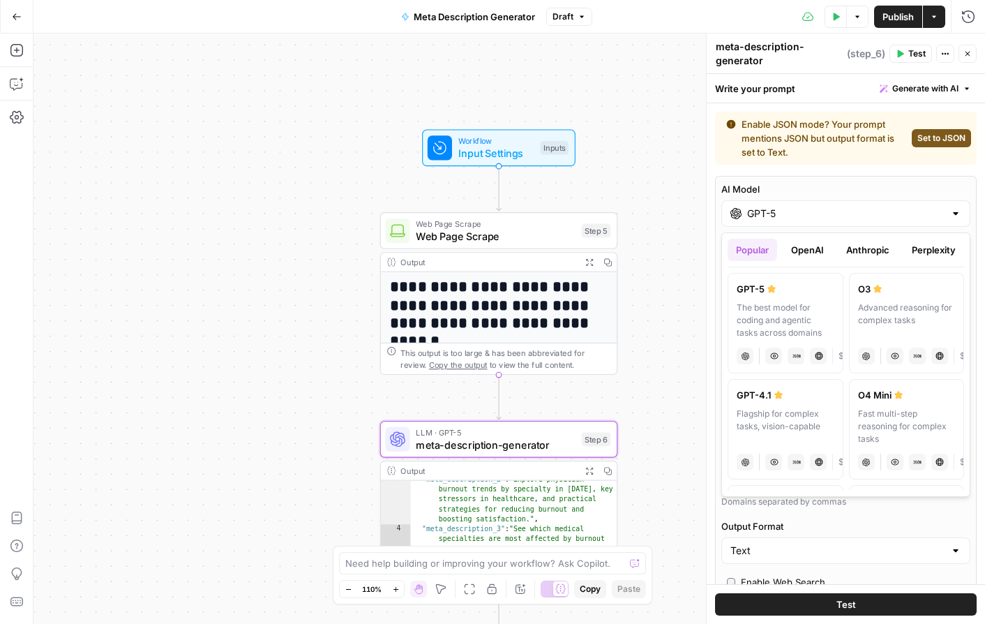
click at [940, 141] on span "Set to JSON" at bounding box center [942, 138] width 48 height 13
type input "JSON"
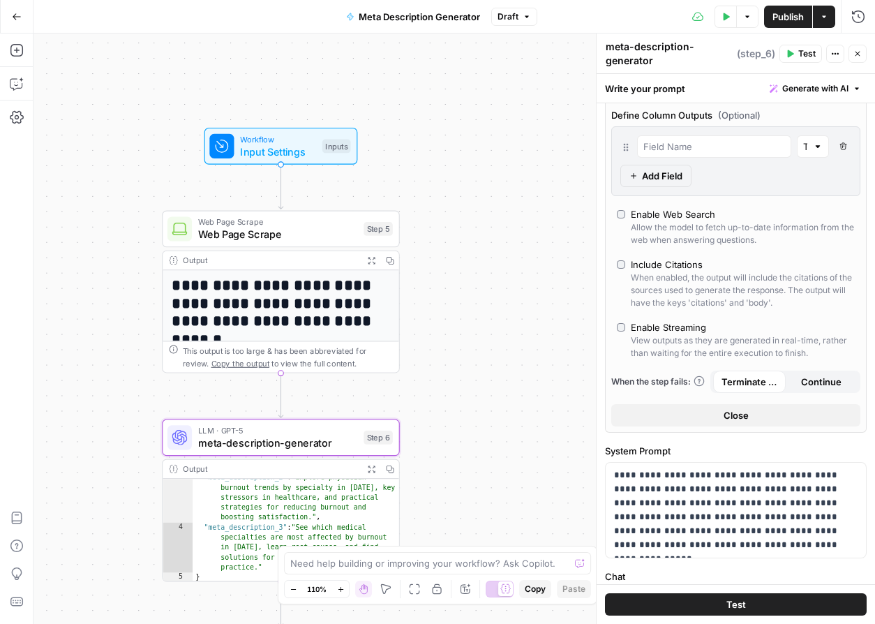
scroll to position [403, 0]
click at [856, 59] on button "Close" at bounding box center [858, 54] width 18 height 18
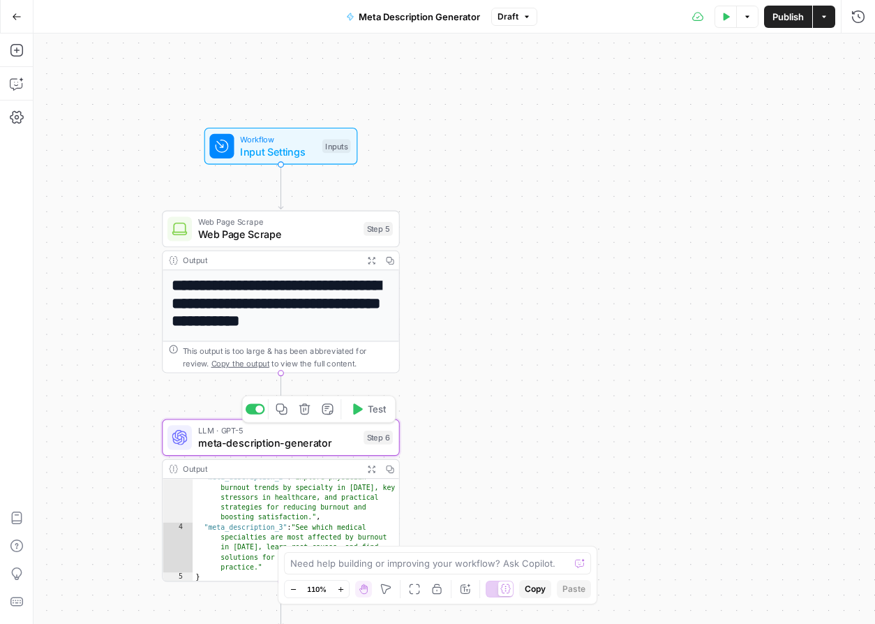
click at [310, 435] on span "meta-description-generator" at bounding box center [278, 442] width 160 height 15
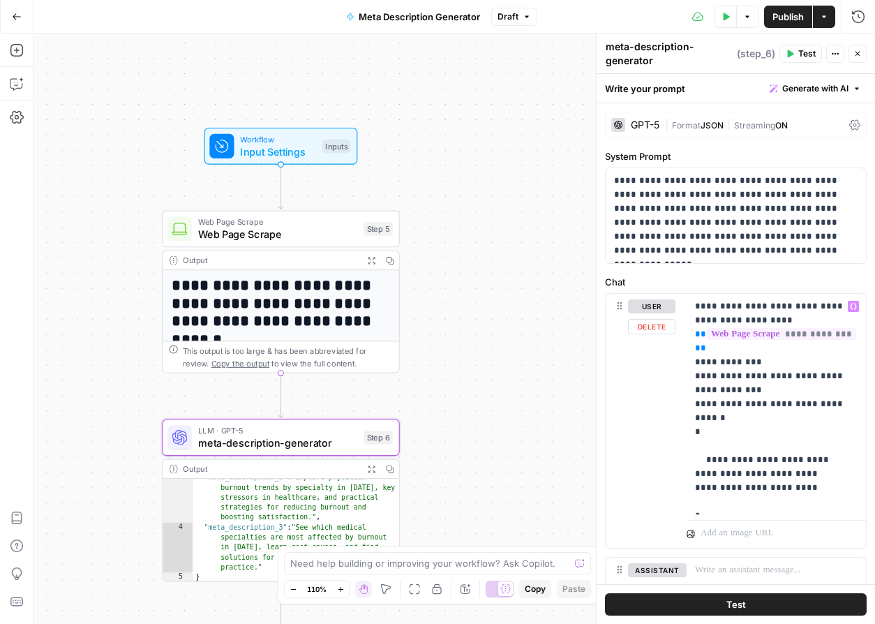
scroll to position [1, 0]
drag, startPoint x: 739, startPoint y: 251, endPoint x: 592, endPoint y: 178, distance: 164.5
click at [596, 178] on div "**********" at bounding box center [735, 328] width 279 height 590
copy p "**********"
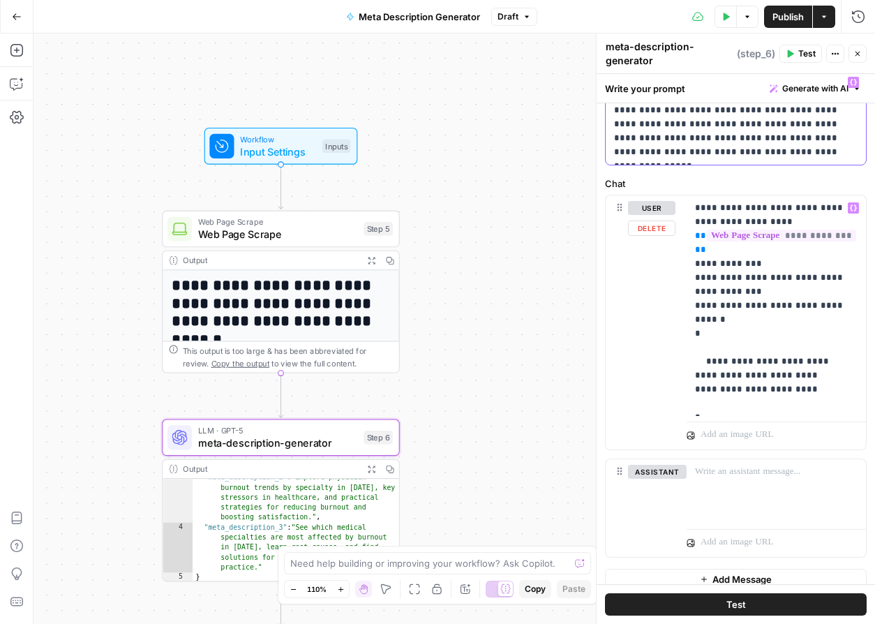
scroll to position [0, 0]
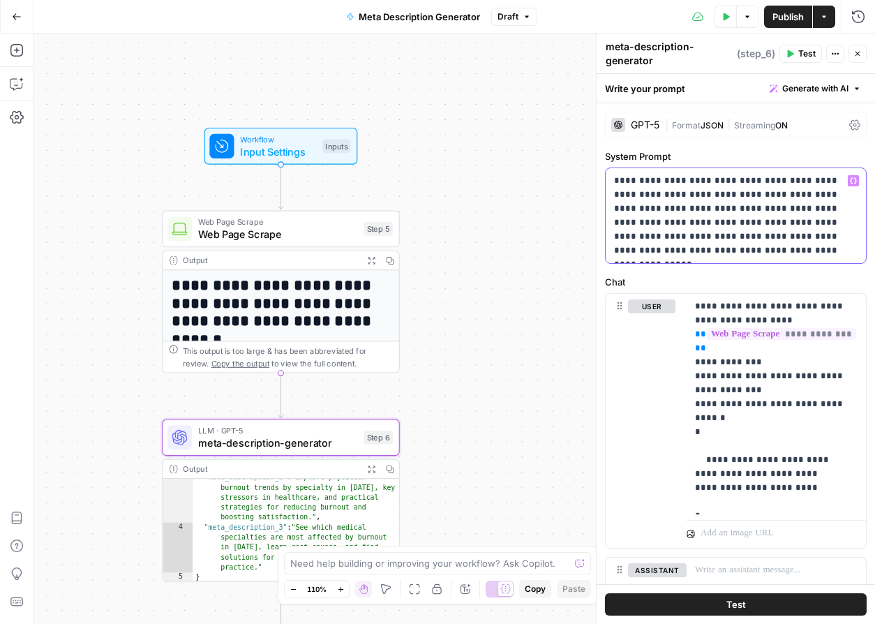
click at [748, 246] on p "**********" at bounding box center [736, 216] width 244 height 84
drag, startPoint x: 759, startPoint y: 258, endPoint x: 602, endPoint y: 173, distance: 178.0
click at [602, 173] on div "**********" at bounding box center [735, 328] width 279 height 590
copy p "**********"
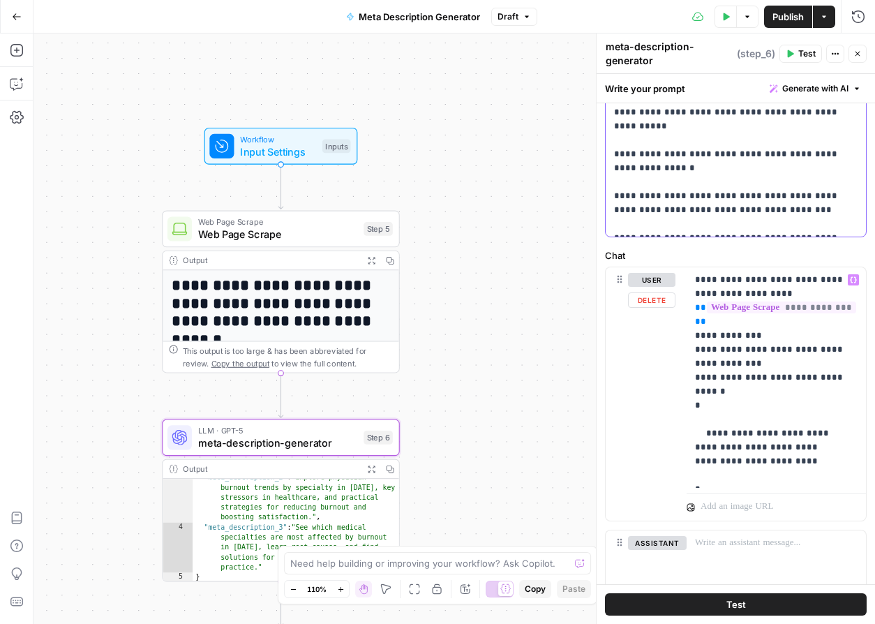
scroll to position [500, 0]
click at [769, 607] on button "Test" at bounding box center [736, 604] width 262 height 22
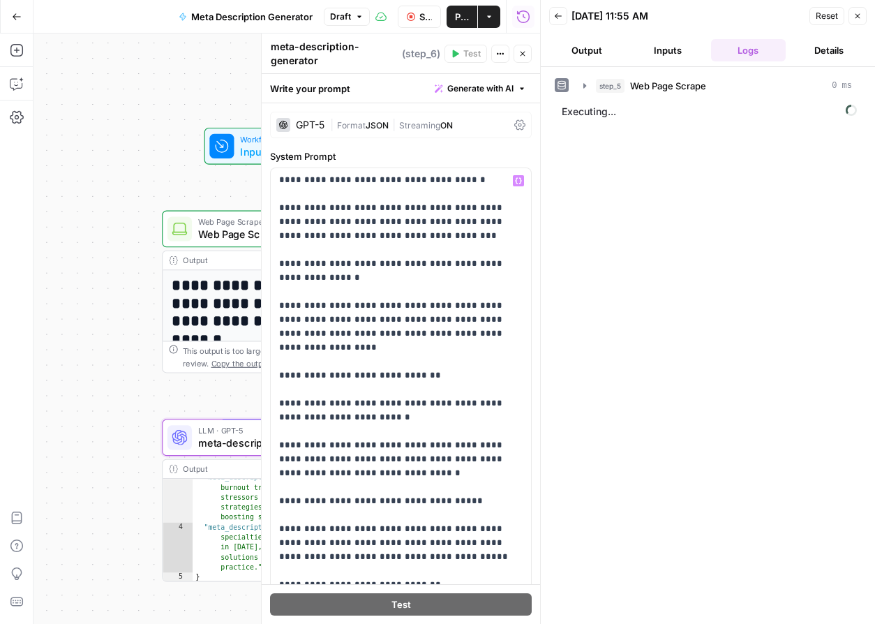
scroll to position [100, 0]
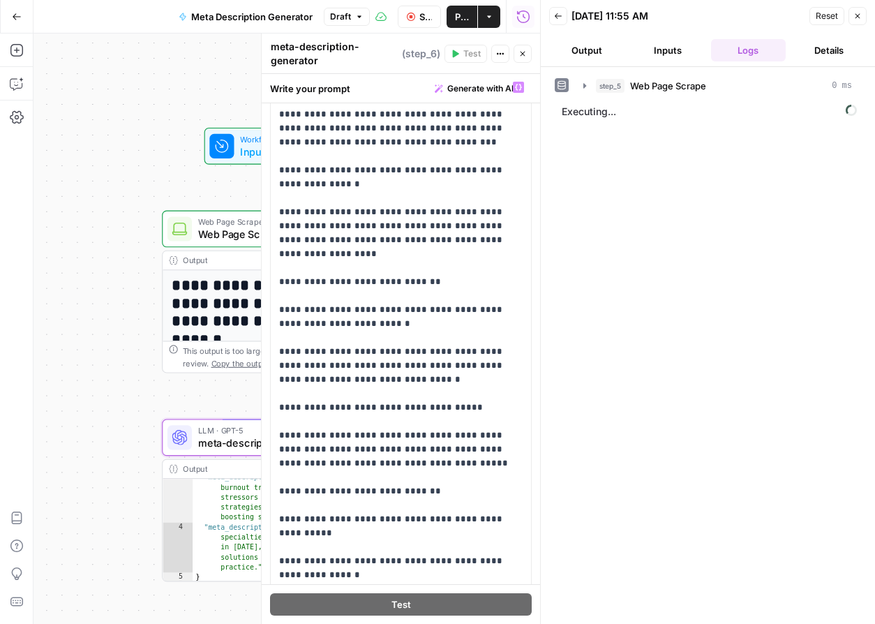
type textarea "**********"
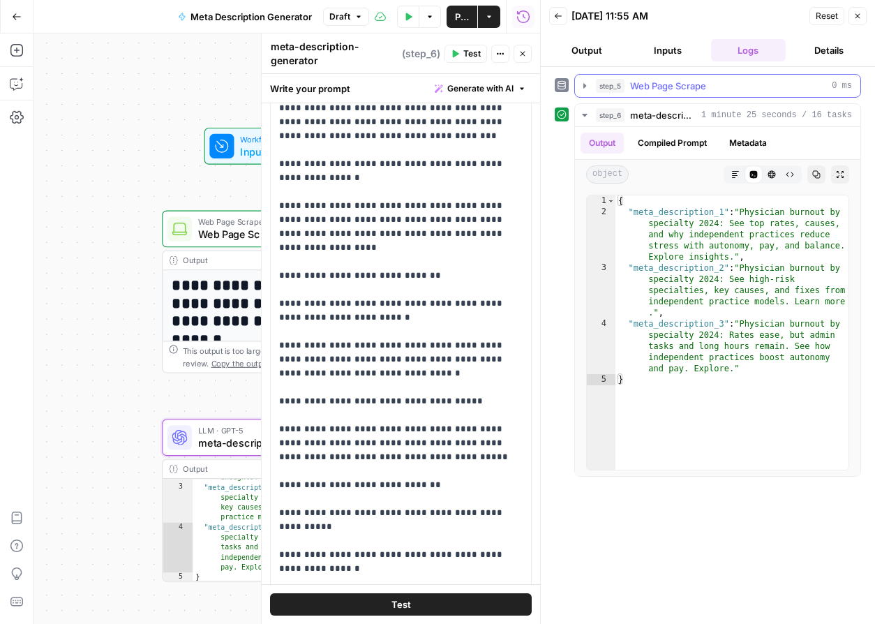
click at [586, 87] on icon "button" at bounding box center [584, 85] width 11 height 11
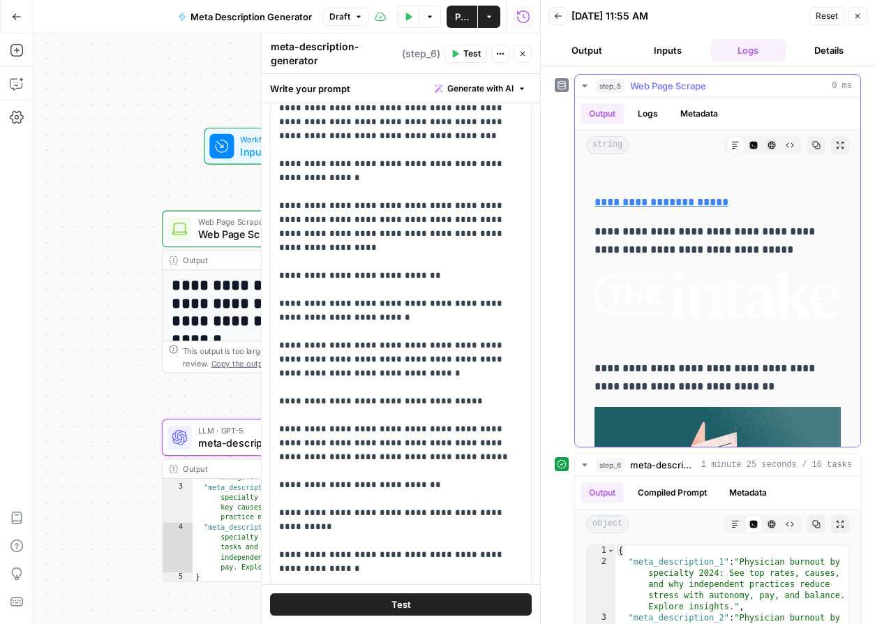
scroll to position [461, 0]
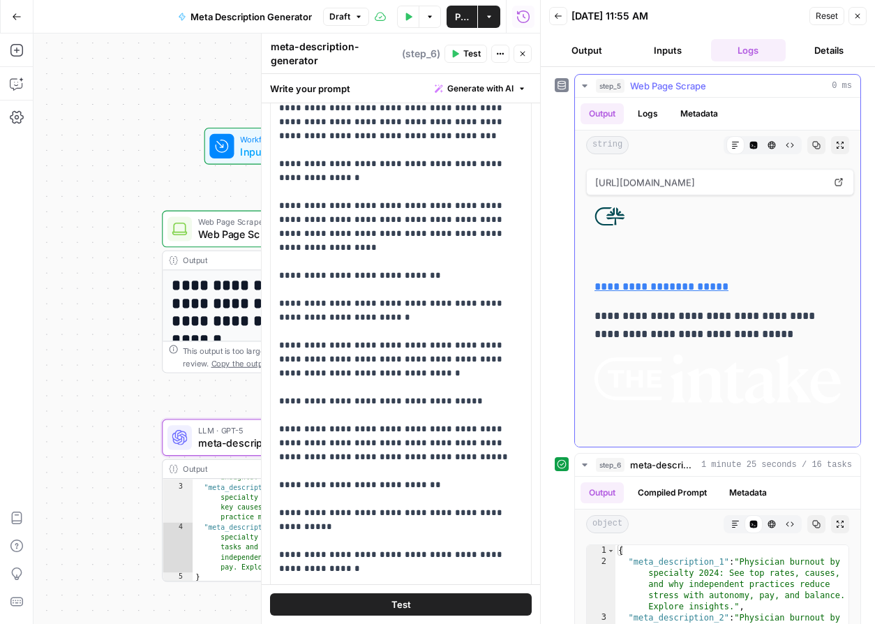
click at [588, 83] on icon "button" at bounding box center [584, 85] width 11 height 11
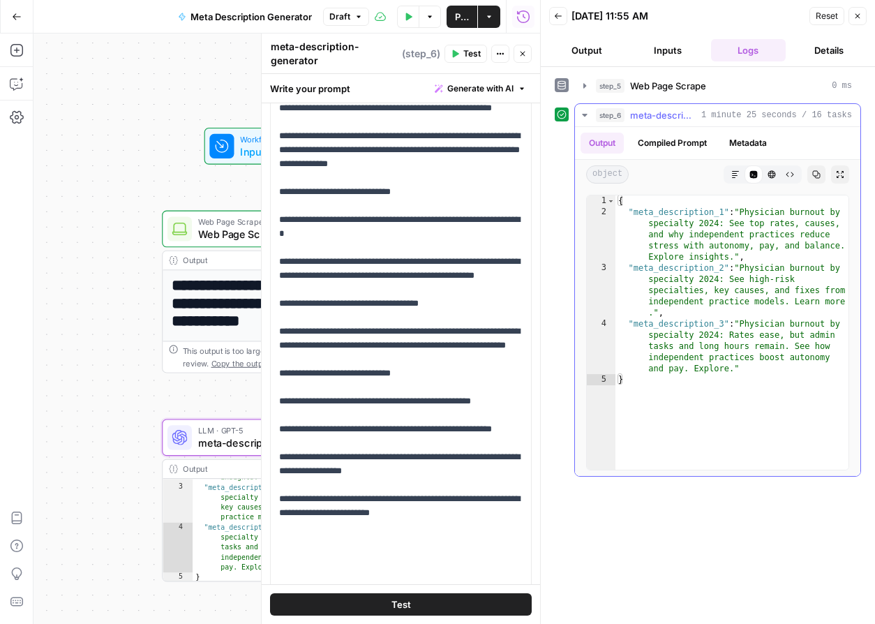
click at [584, 115] on icon "button" at bounding box center [584, 115] width 5 height 3
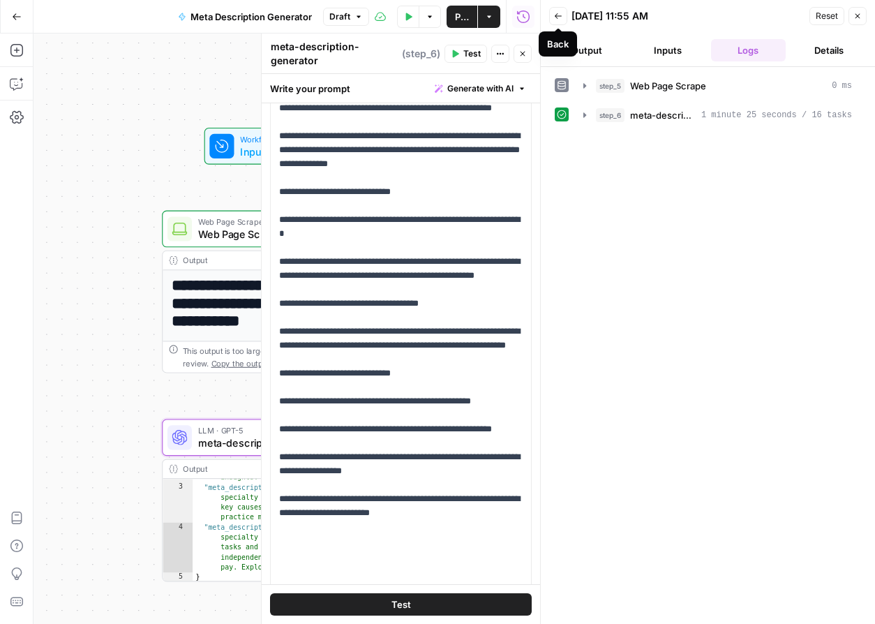
click at [560, 16] on icon "button" at bounding box center [558, 16] width 8 height 8
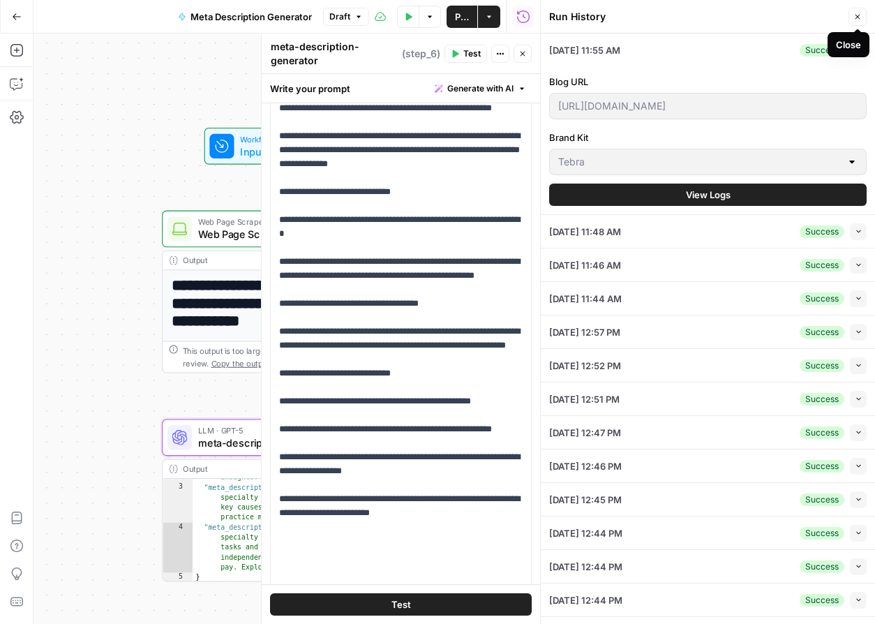
click at [858, 13] on icon "button" at bounding box center [857, 17] width 8 height 8
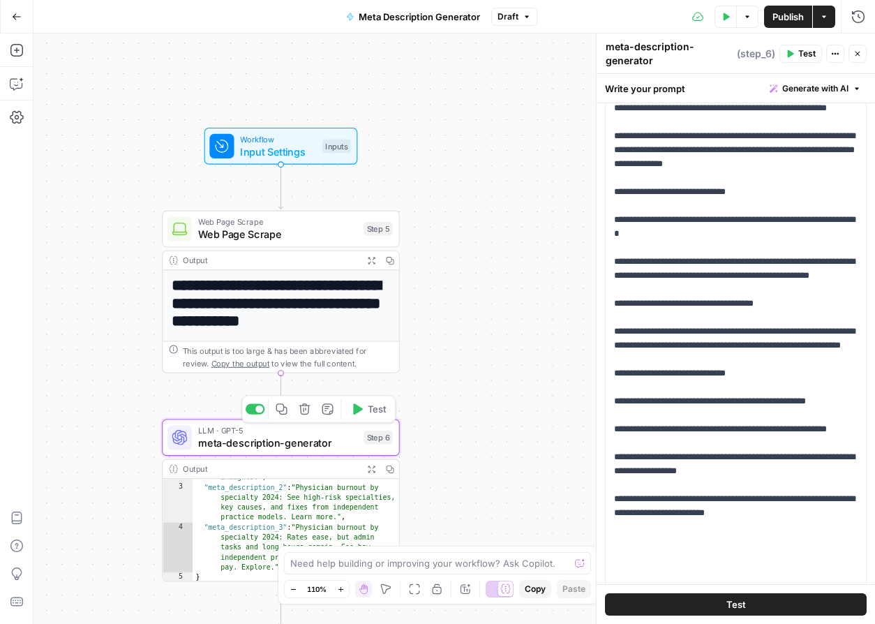
click at [281, 438] on span "meta-description-generator" at bounding box center [278, 442] width 160 height 15
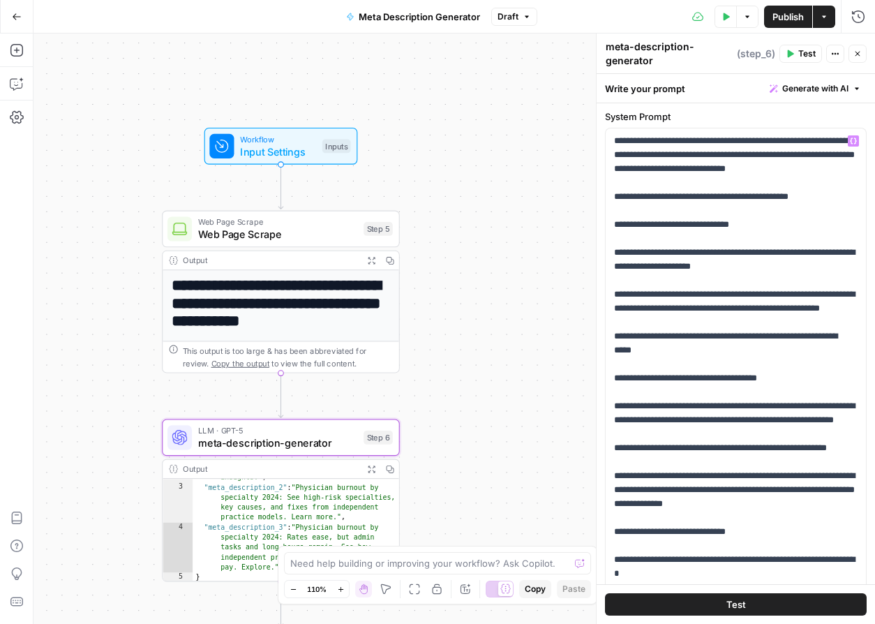
scroll to position [0, 0]
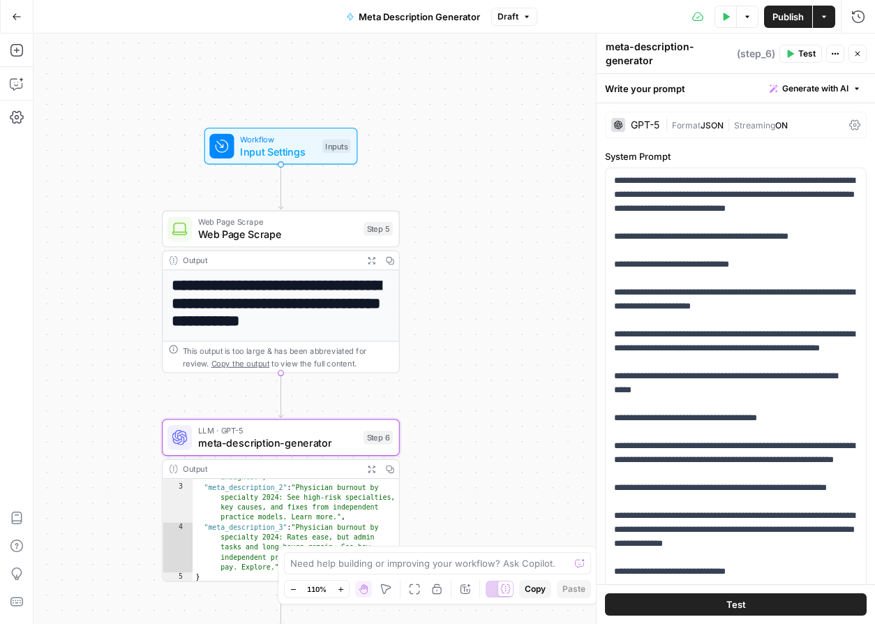
click at [634, 126] on div "GPT-5" at bounding box center [645, 125] width 29 height 10
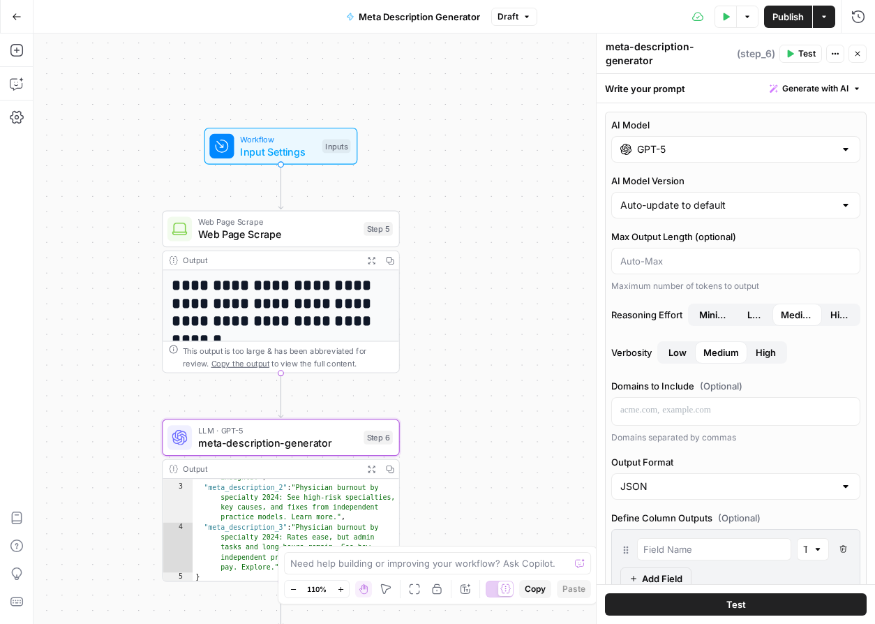
click at [705, 151] on input "GPT-5" at bounding box center [735, 149] width 197 height 14
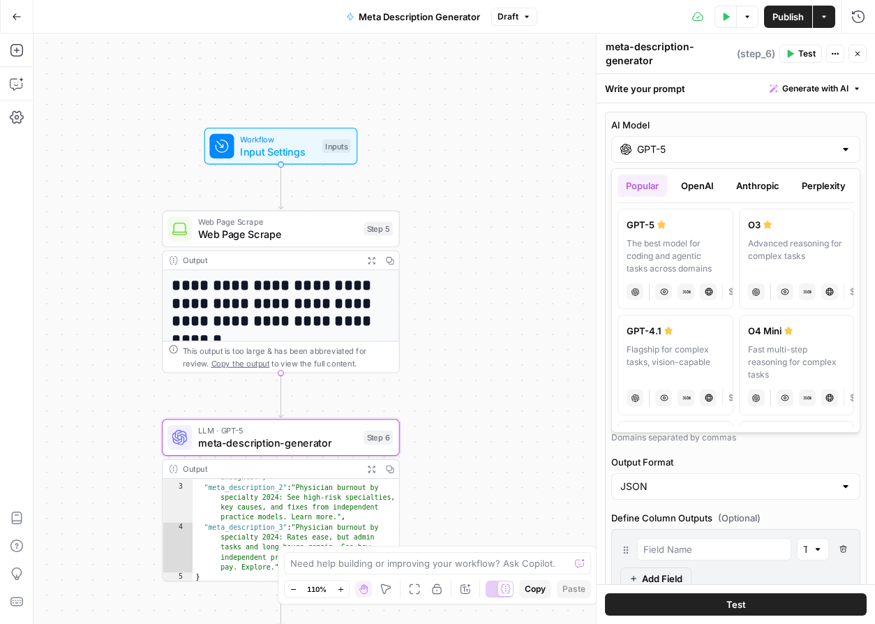
click at [664, 341] on label "GPT-4.1 Flagship for complex tasks, vision-capable chat Vision Capabilities JSO…" at bounding box center [676, 365] width 116 height 100
type input "GPT-4.1"
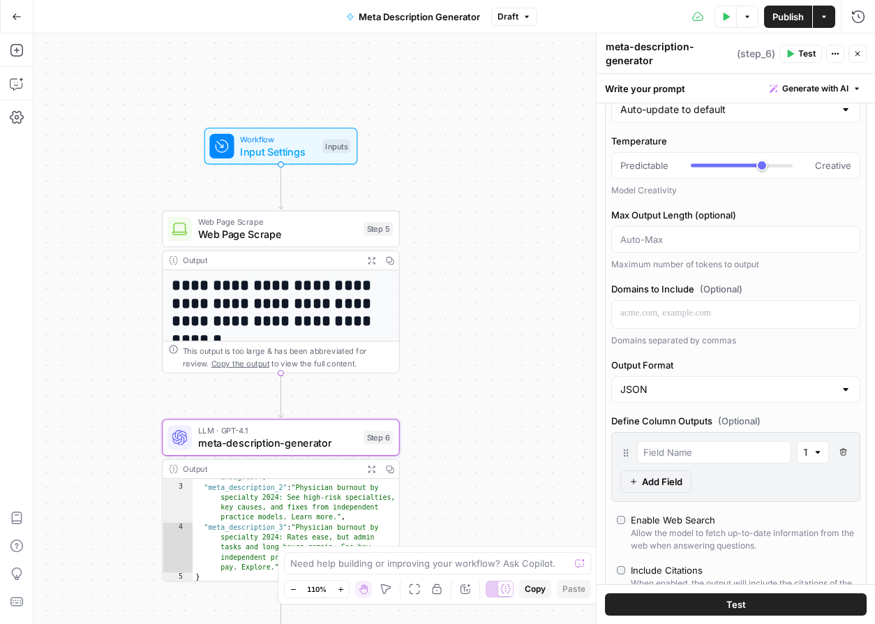
scroll to position [97, 0]
click at [690, 241] on input "Max Output Length (optional)" at bounding box center [735, 238] width 231 height 14
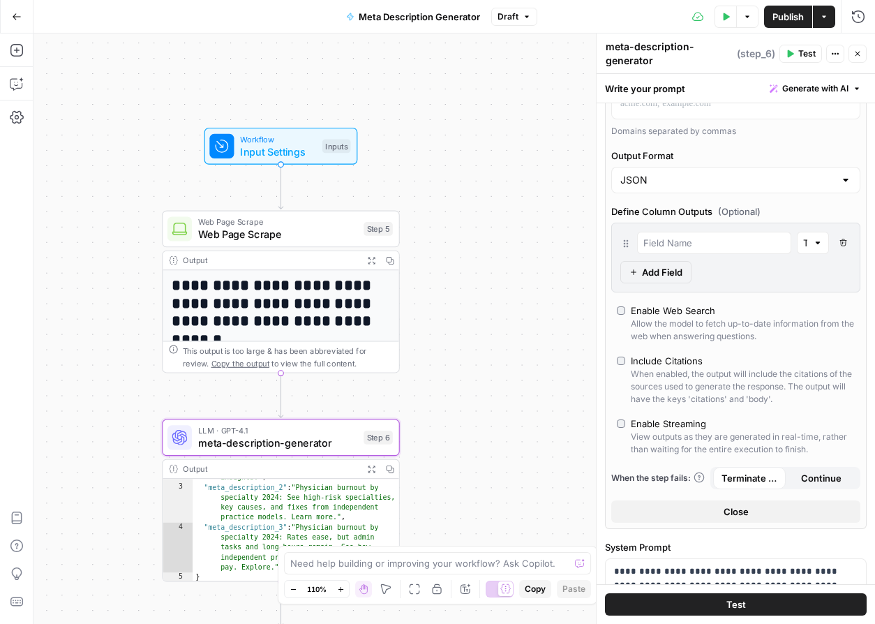
scroll to position [306, 0]
type input "160"
click at [672, 362] on div "Include Citations" at bounding box center [667, 359] width 72 height 14
click at [751, 608] on button "Test" at bounding box center [736, 604] width 262 height 22
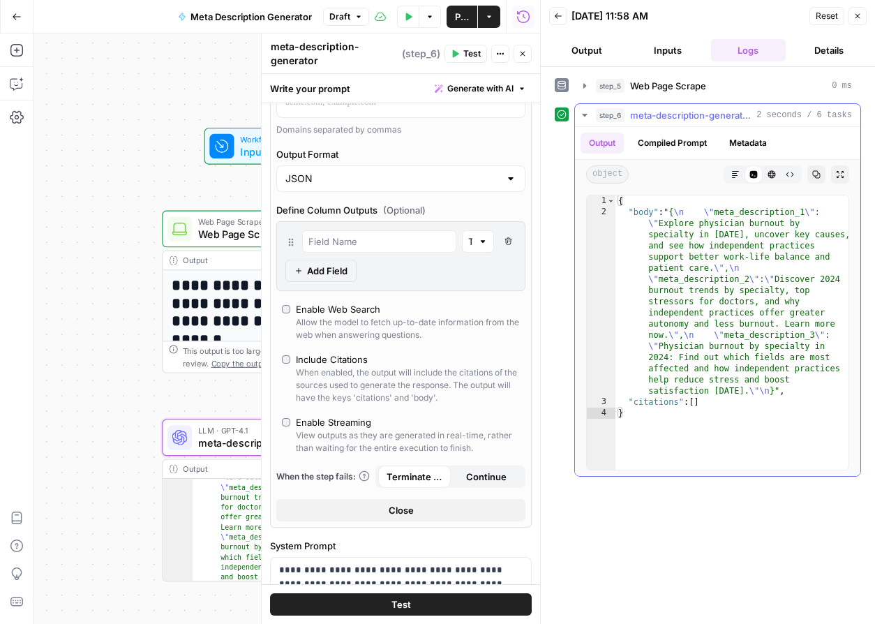
click at [744, 140] on button "Metadata" at bounding box center [748, 143] width 54 height 21
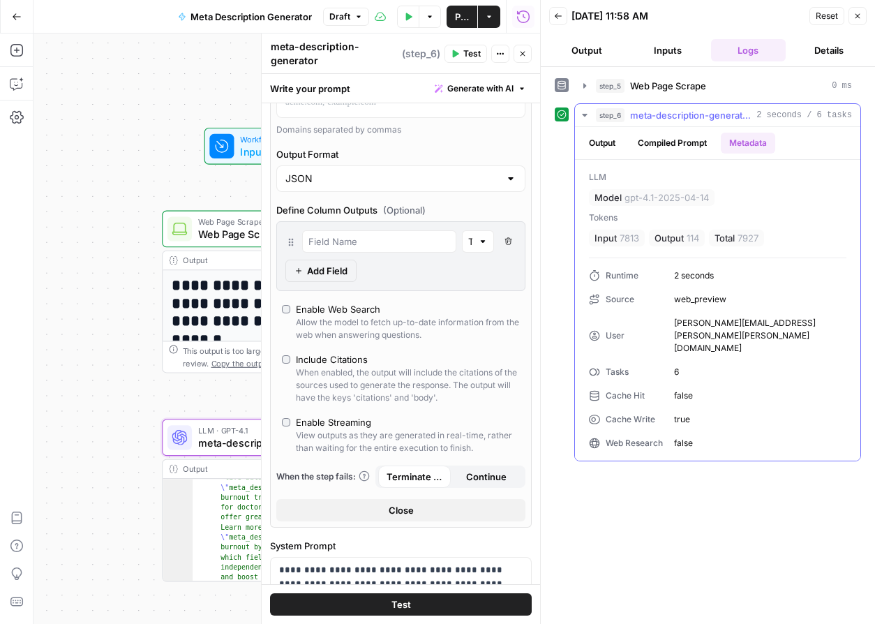
click at [679, 141] on button "Compiled Prompt" at bounding box center [672, 143] width 86 height 21
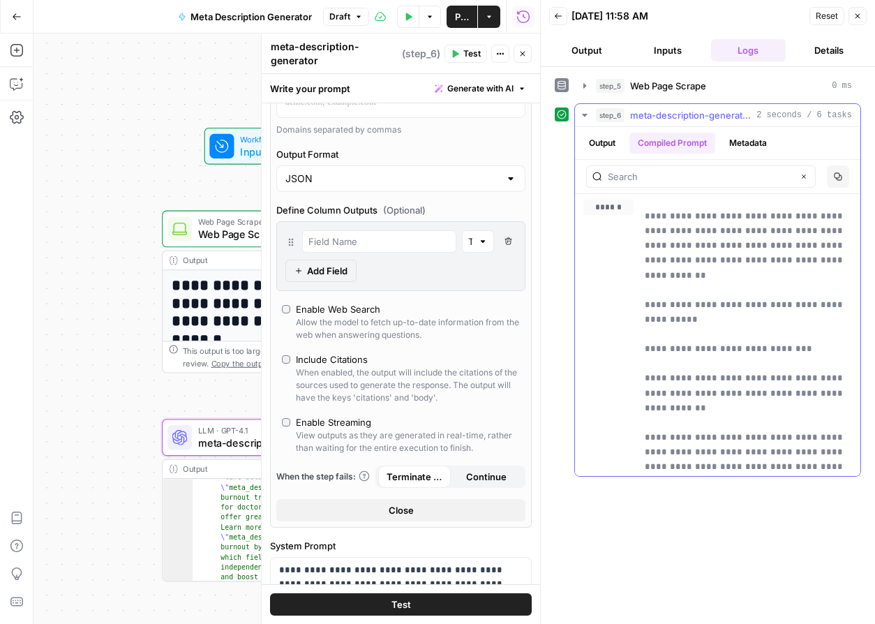
click at [604, 137] on button "Output" at bounding box center [602, 143] width 43 height 21
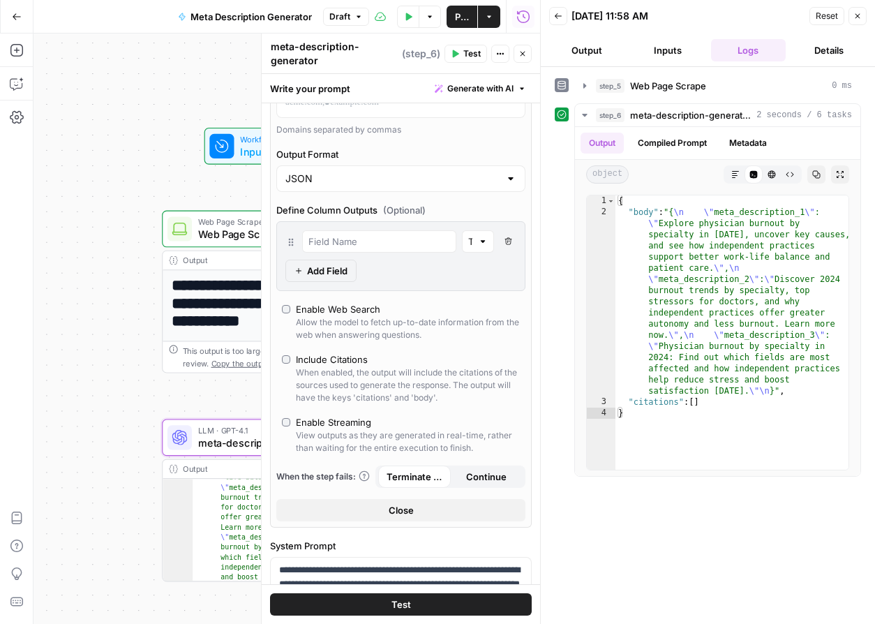
click at [343, 361] on div "Include Citations" at bounding box center [332, 359] width 72 height 14
click at [560, 15] on icon "button" at bounding box center [558, 16] width 7 height 6
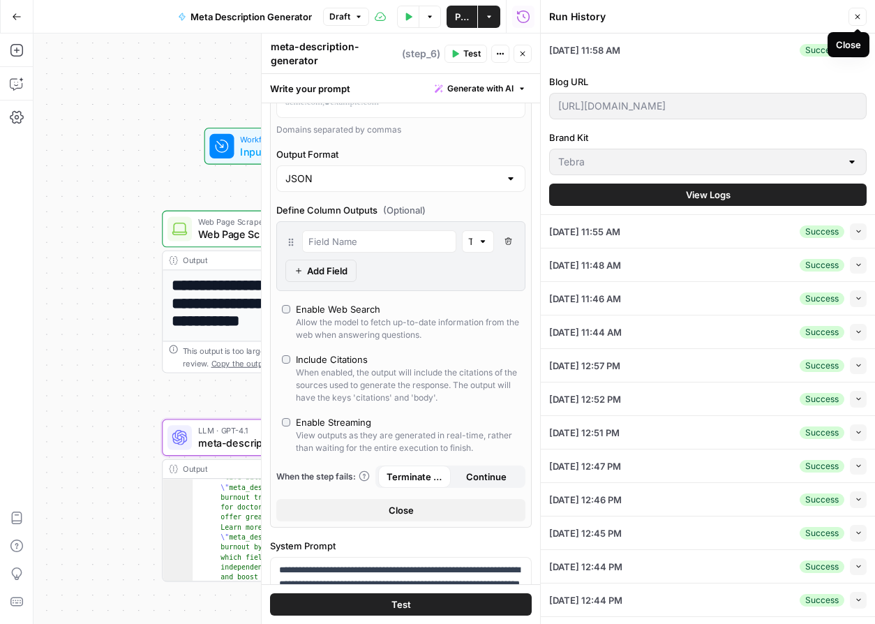
click at [863, 14] on button "Close" at bounding box center [858, 17] width 18 height 18
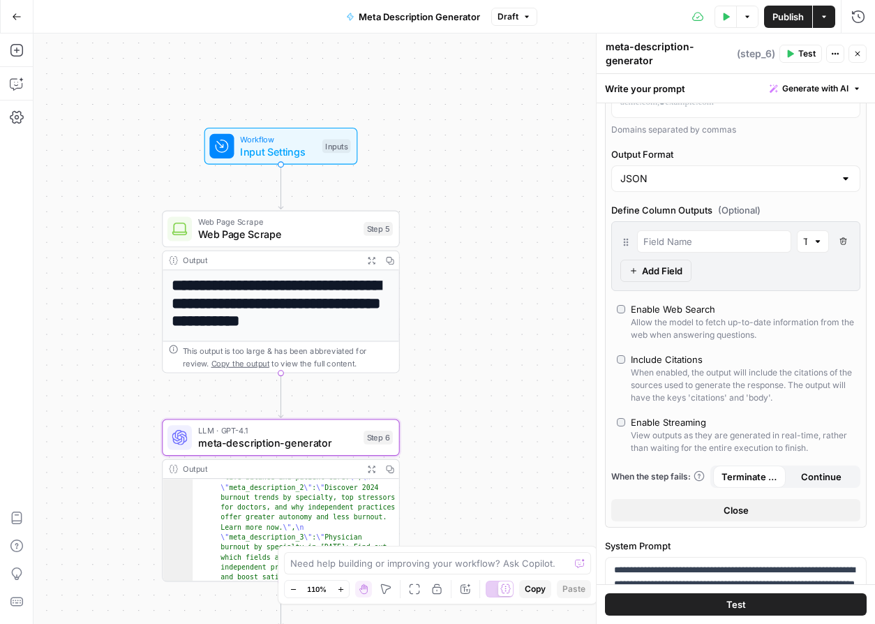
click at [306, 438] on span "meta-description-generator" at bounding box center [278, 442] width 160 height 15
click at [357, 414] on icon "button" at bounding box center [356, 409] width 13 height 13
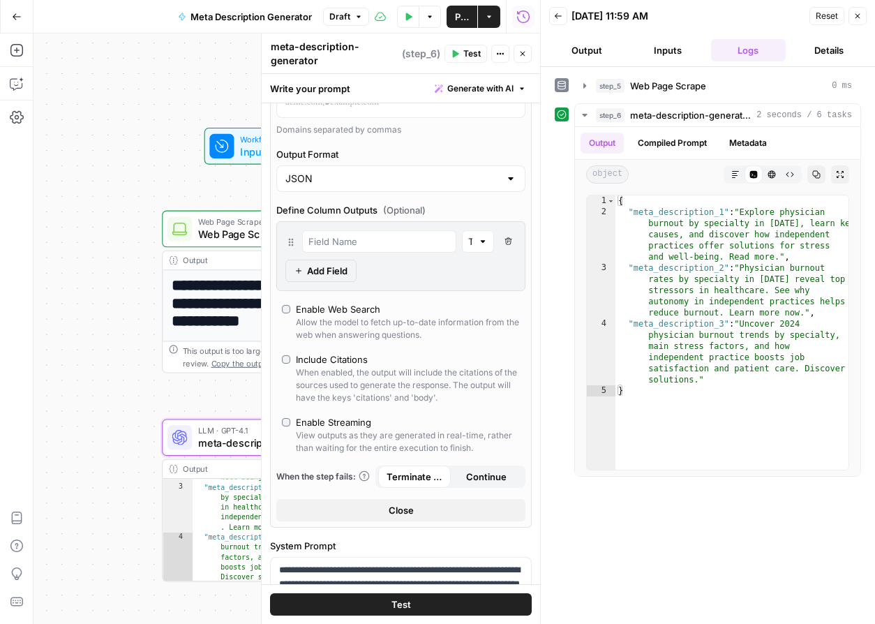
click at [562, 13] on button "Back" at bounding box center [558, 16] width 18 height 18
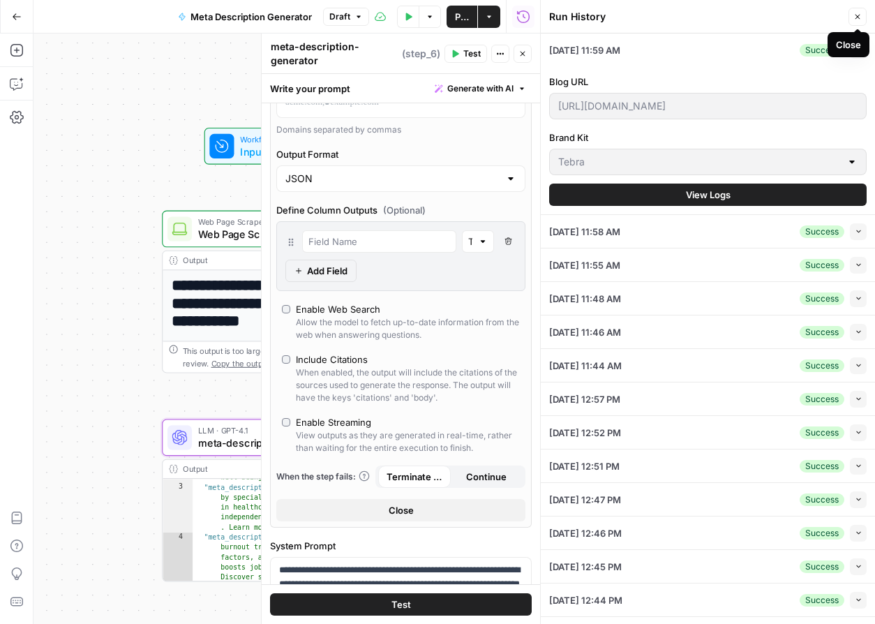
click at [856, 13] on icon "button" at bounding box center [857, 17] width 8 height 8
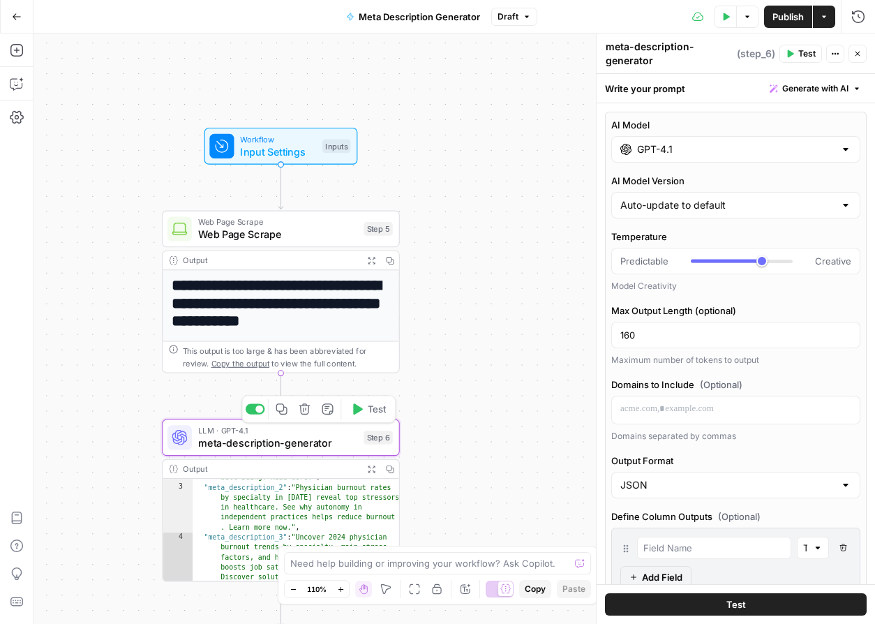
click at [265, 442] on span "meta-description-generator" at bounding box center [278, 442] width 160 height 15
click at [856, 54] on icon "button" at bounding box center [857, 54] width 8 height 8
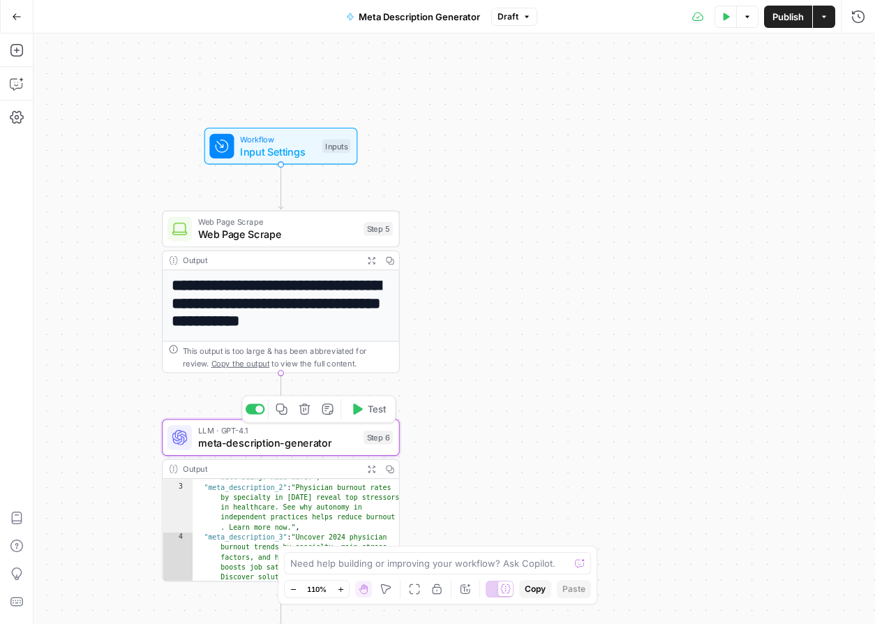
click at [336, 440] on span "meta-description-generator" at bounding box center [278, 442] width 160 height 15
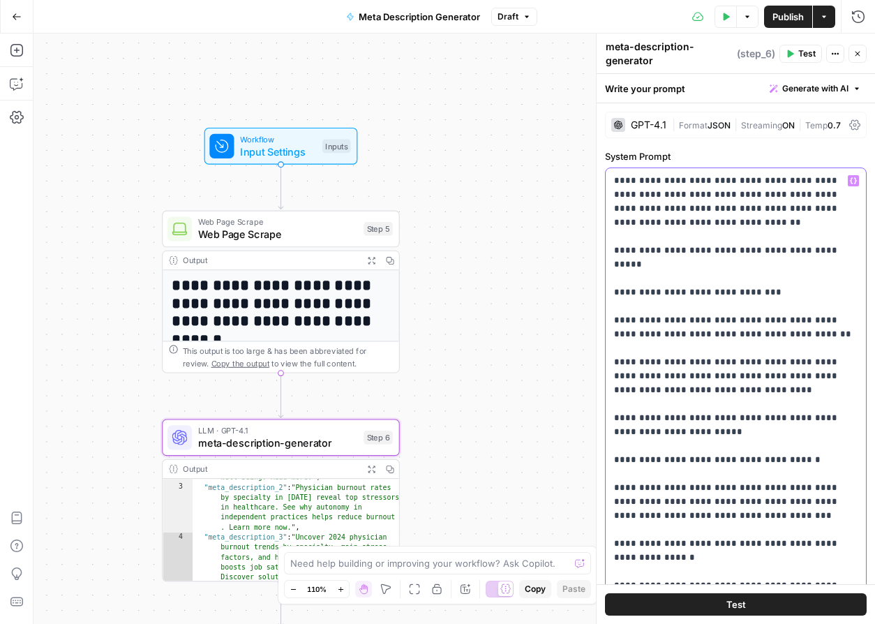
click at [683, 242] on p "**********" at bounding box center [736, 592] width 244 height 837
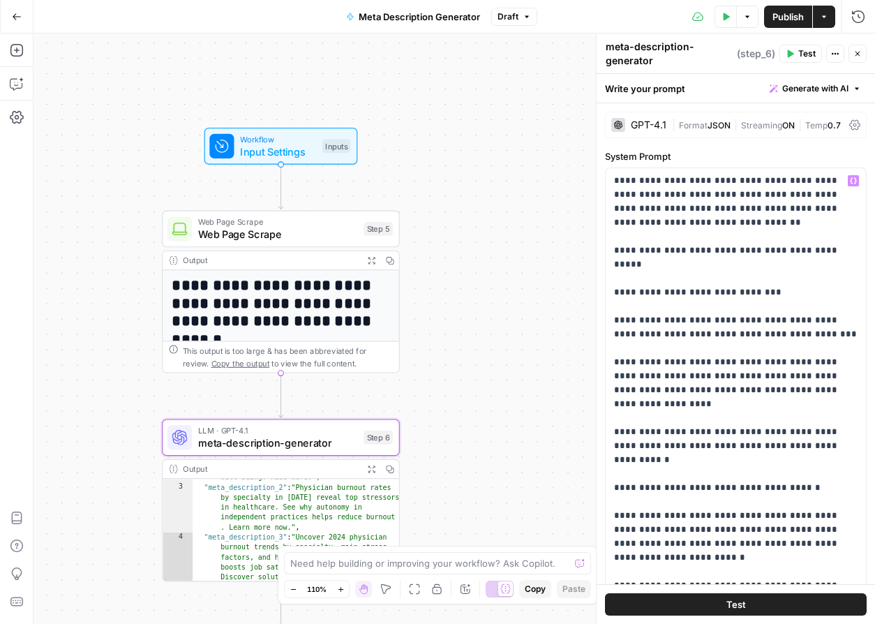
click at [734, 604] on span "Test" at bounding box center [736, 604] width 20 height 14
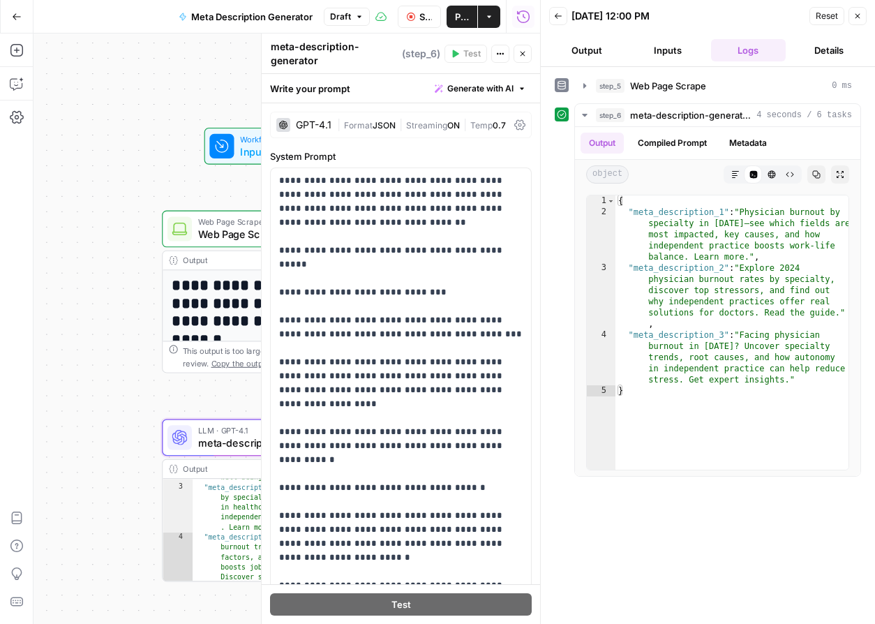
type textarea "**********"
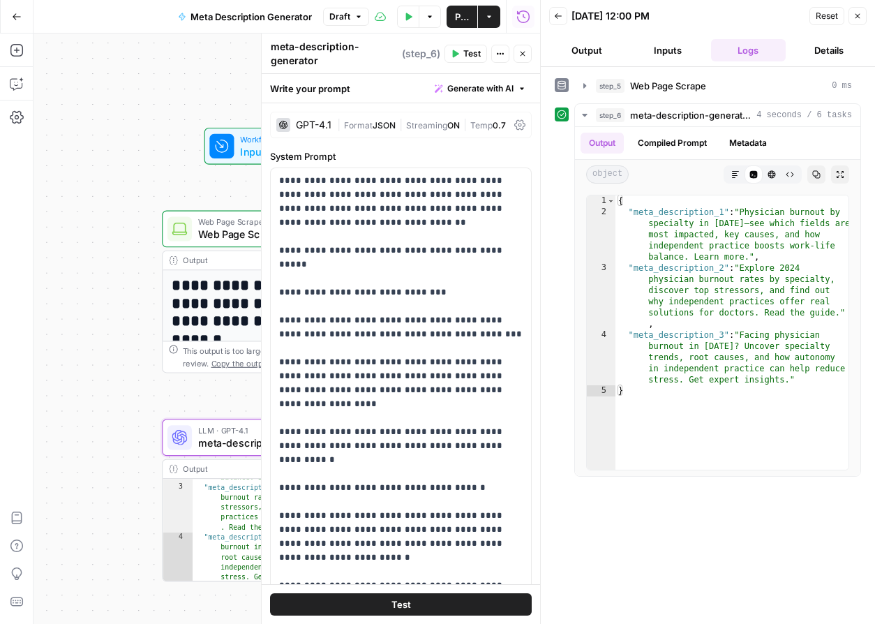
click at [859, 16] on icon "button" at bounding box center [857, 16] width 8 height 8
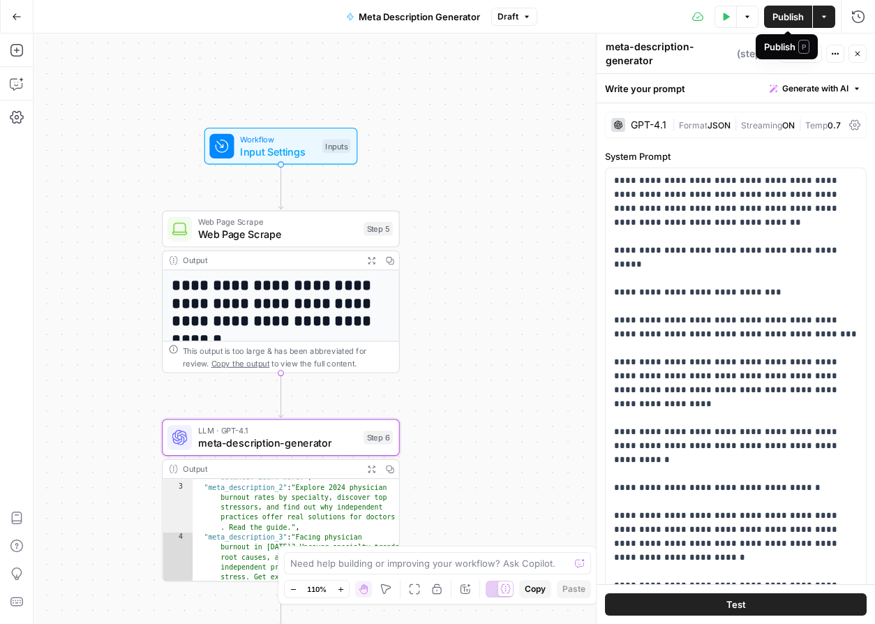
click at [824, 19] on icon "button" at bounding box center [824, 17] width 8 height 8
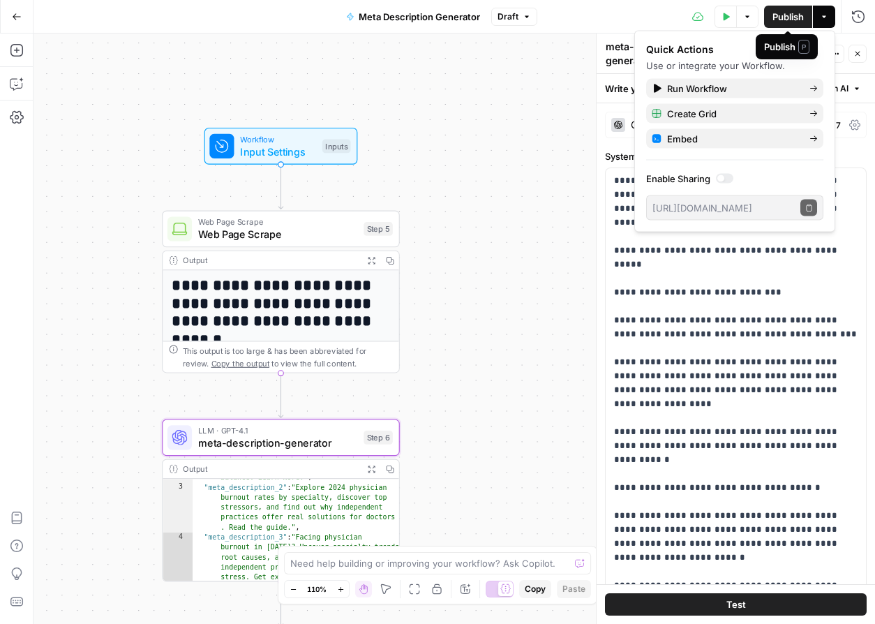
click at [791, 12] on span "Publish" at bounding box center [788, 17] width 31 height 14
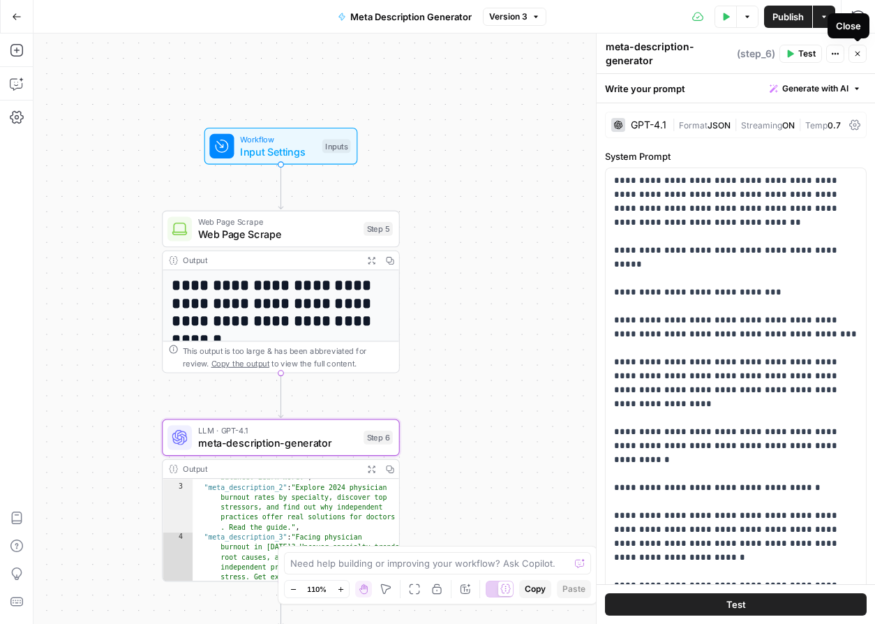
click at [859, 52] on icon "button" at bounding box center [857, 54] width 8 height 8
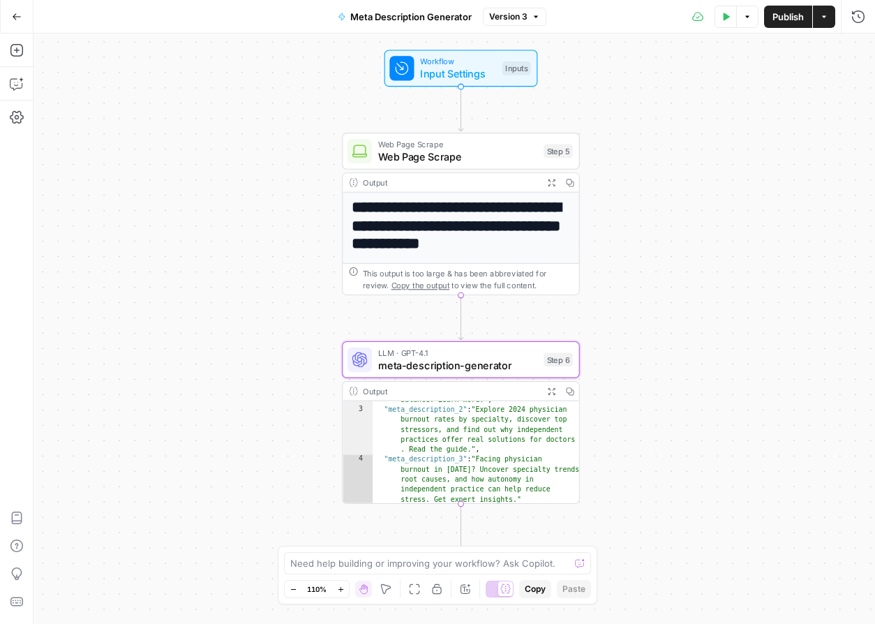
click at [528, 17] on button "Version 3" at bounding box center [515, 17] width 64 height 18
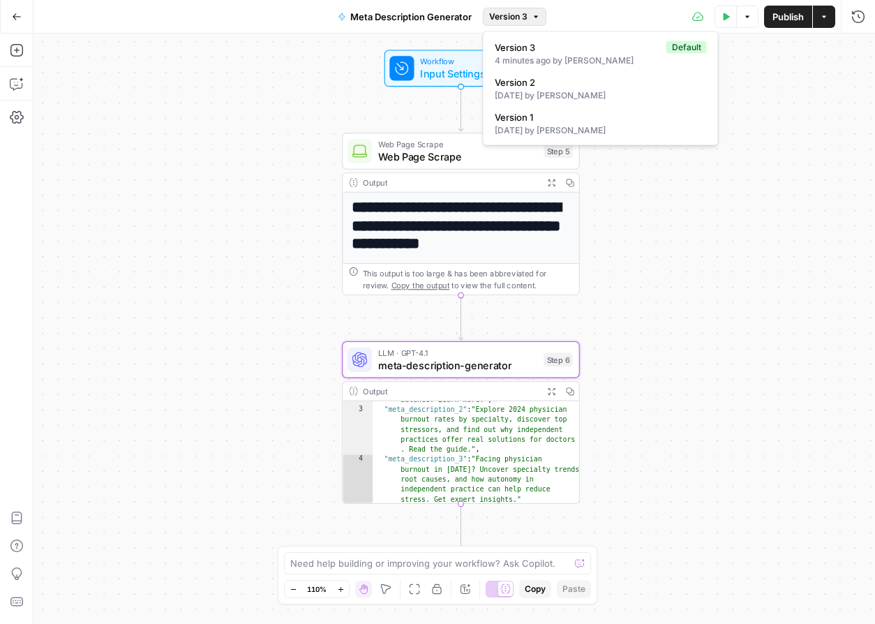
click at [221, 153] on div "**********" at bounding box center [454, 328] width 842 height 590
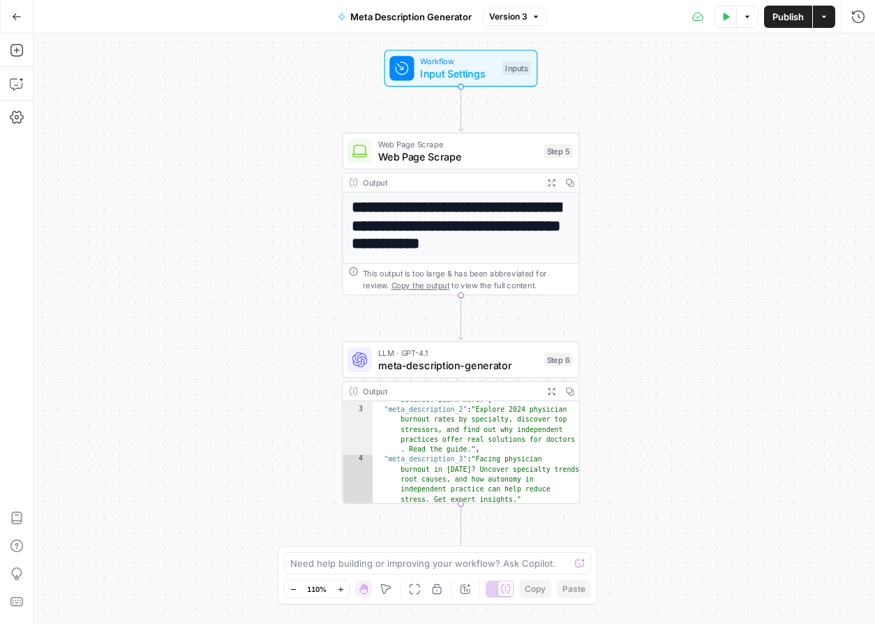
click at [829, 15] on button "Actions" at bounding box center [824, 17] width 22 height 22
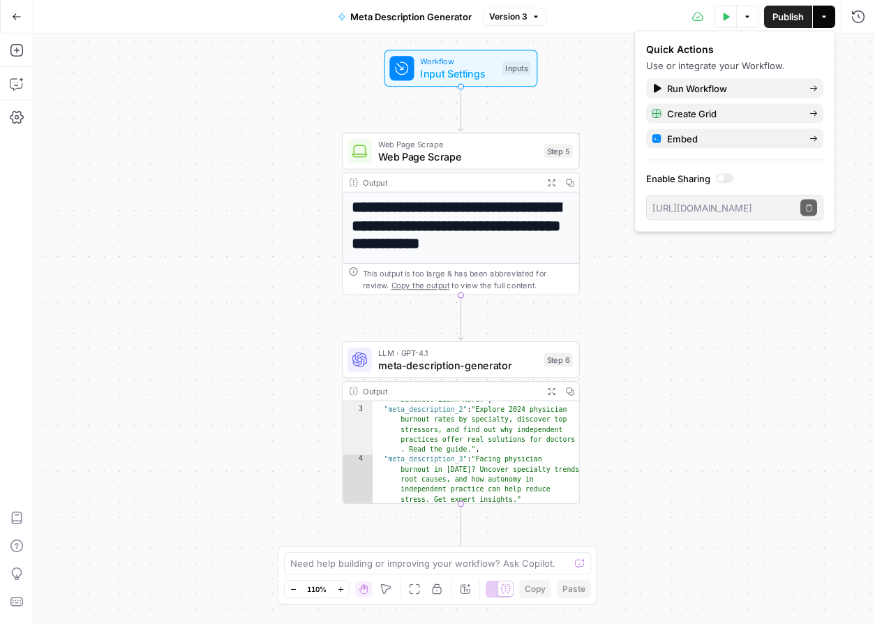
click at [723, 179] on div at bounding box center [720, 178] width 7 height 7
click at [810, 208] on icon "button" at bounding box center [809, 208] width 8 height 8
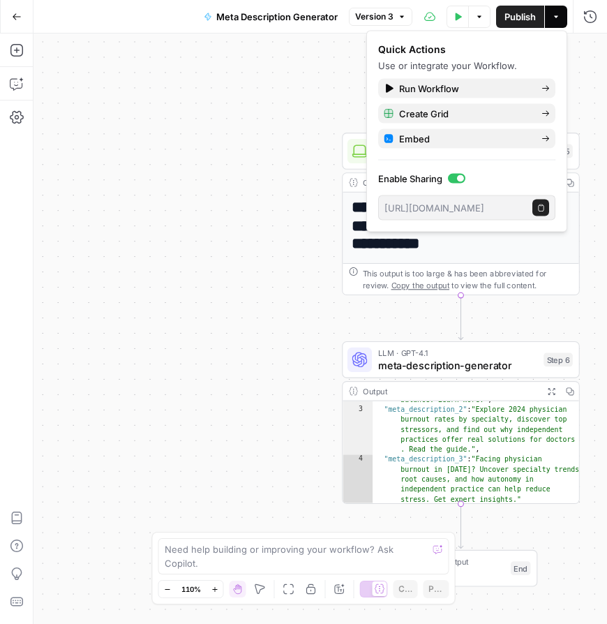
click at [230, 227] on div "**********" at bounding box center [320, 328] width 574 height 590
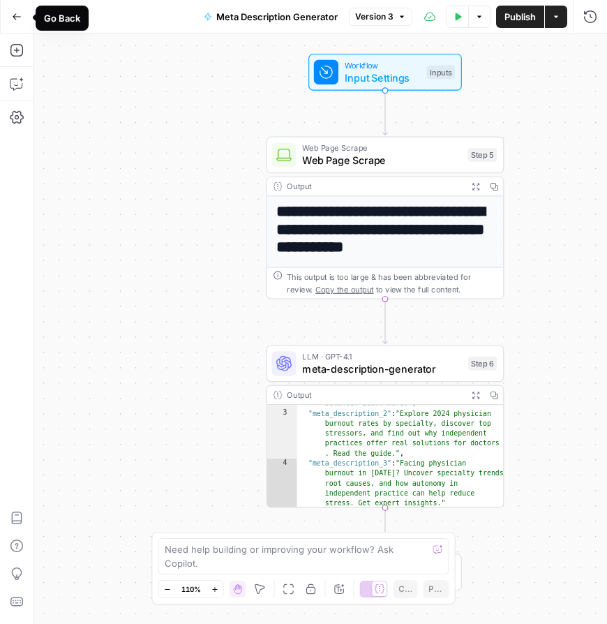
click at [17, 15] on icon "button" at bounding box center [17, 17] width 10 height 10
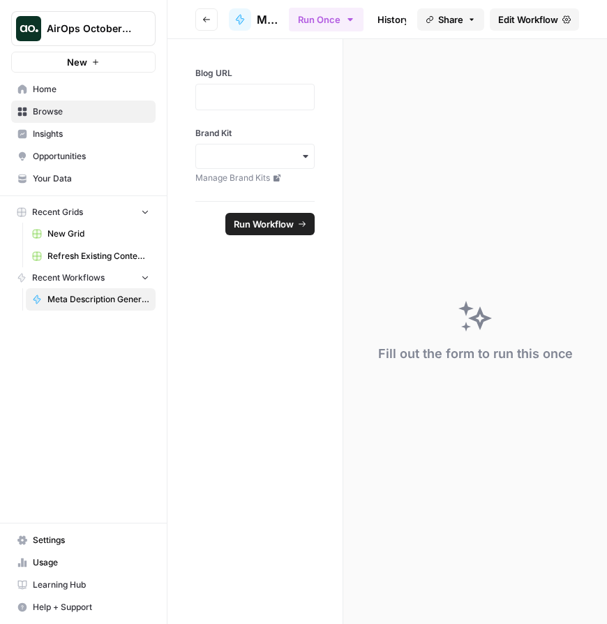
click at [57, 91] on span "Home" at bounding box center [91, 89] width 117 height 13
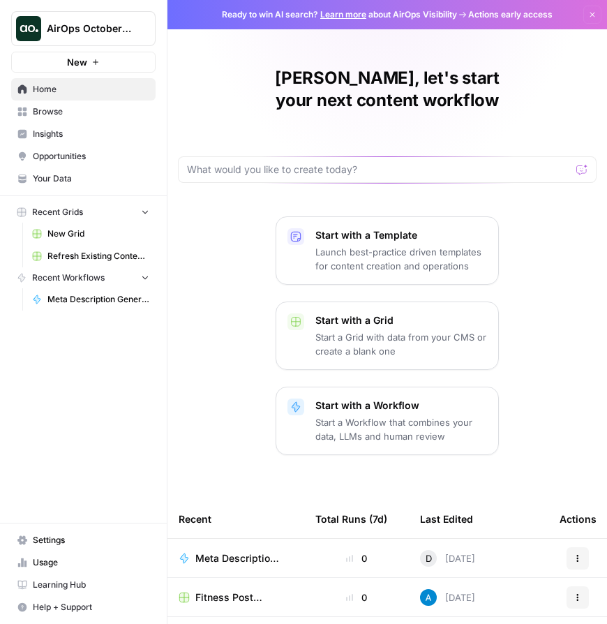
click at [100, 64] on button "New" at bounding box center [83, 62] width 144 height 21
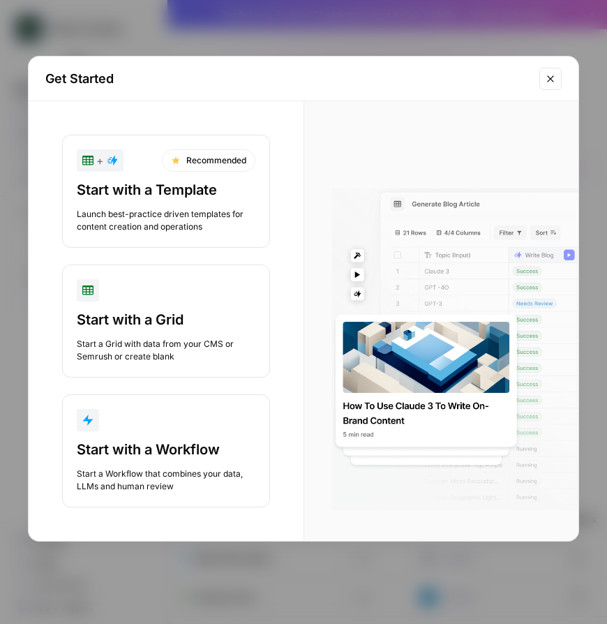
click at [549, 77] on icon "Close modal" at bounding box center [550, 78] width 6 height 6
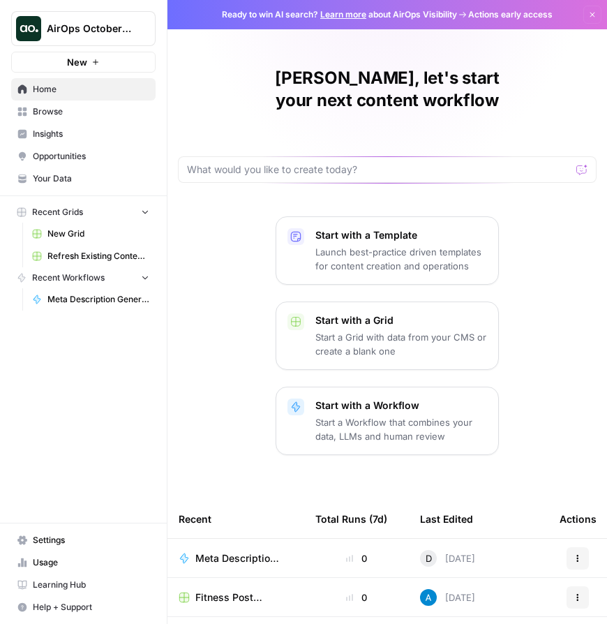
click at [77, 177] on span "Your Data" at bounding box center [91, 178] width 117 height 13
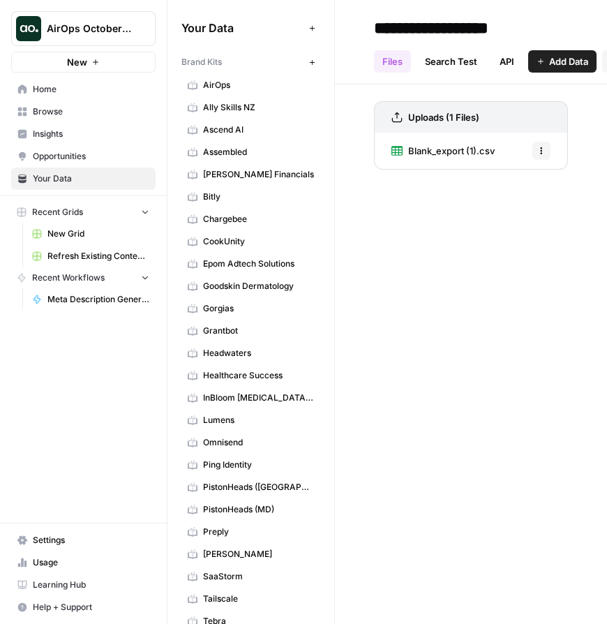
click at [95, 62] on icon "button" at bounding box center [96, 62] width 6 height 6
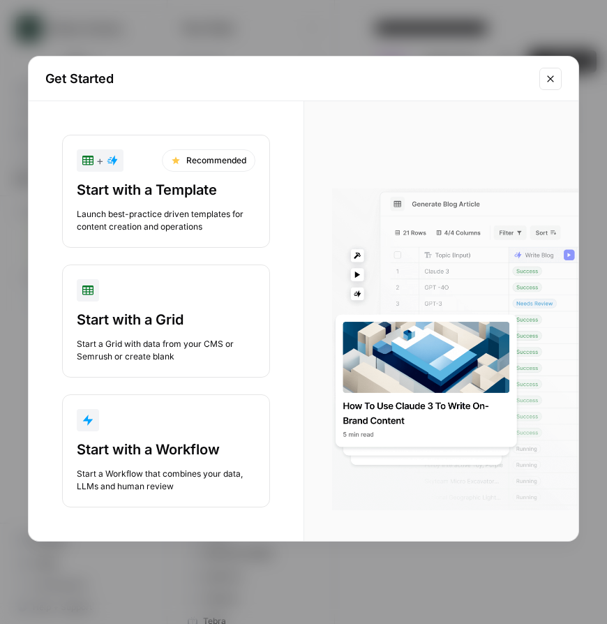
click at [556, 77] on icon "Close modal" at bounding box center [550, 78] width 11 height 11
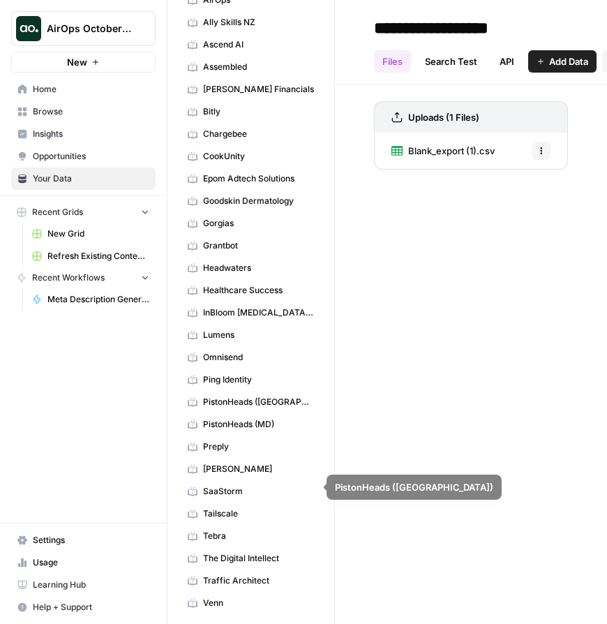
scroll to position [147, 0]
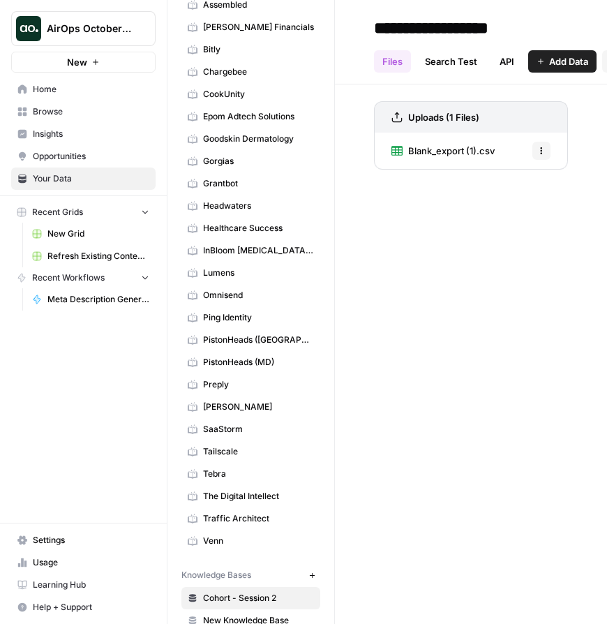
click at [221, 479] on span "Tebra" at bounding box center [258, 474] width 111 height 13
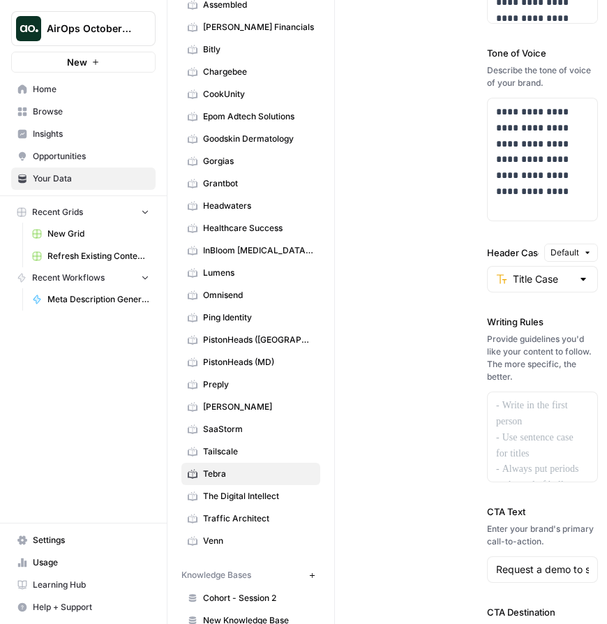
scroll to position [1549, 0]
click at [171, 27] on icon "button" at bounding box center [170, 28] width 10 height 10
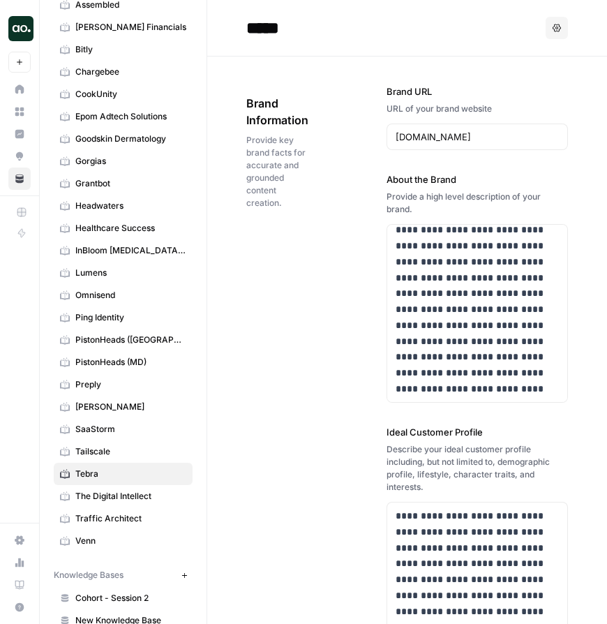
scroll to position [133, 0]
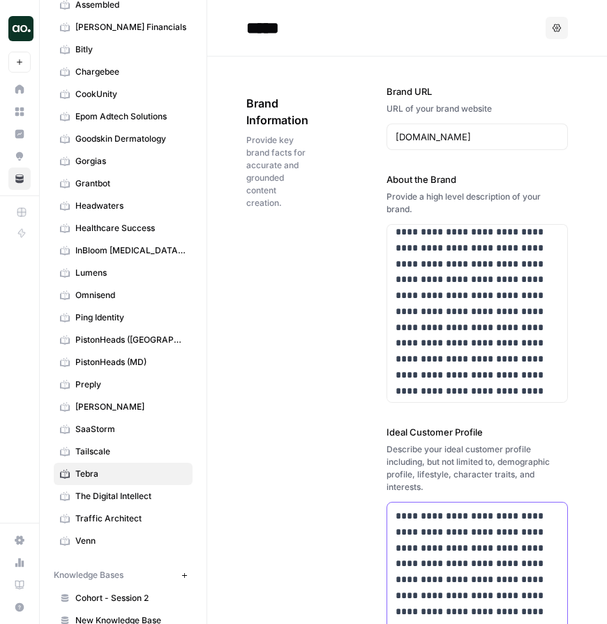
click at [445, 533] on p "**********" at bounding box center [477, 587] width 163 height 159
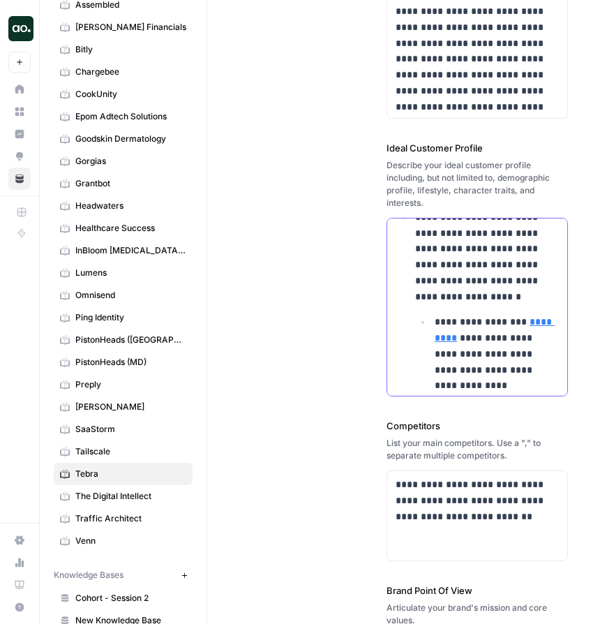
scroll to position [292, 0]
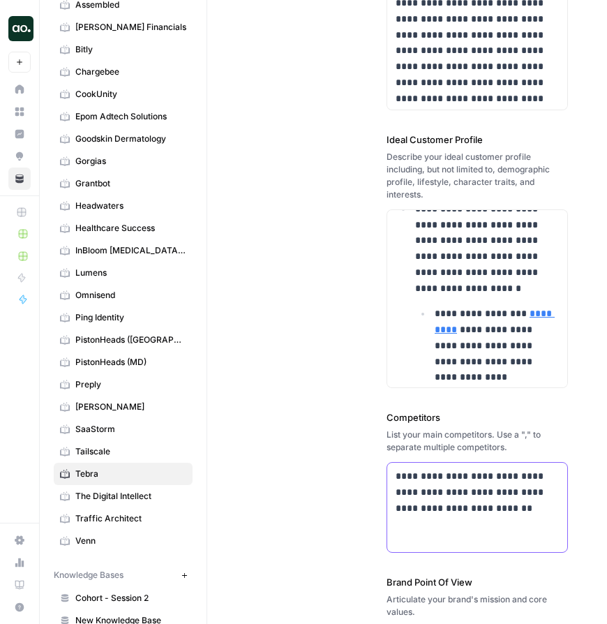
click at [447, 499] on p "**********" at bounding box center [477, 491] width 163 height 47
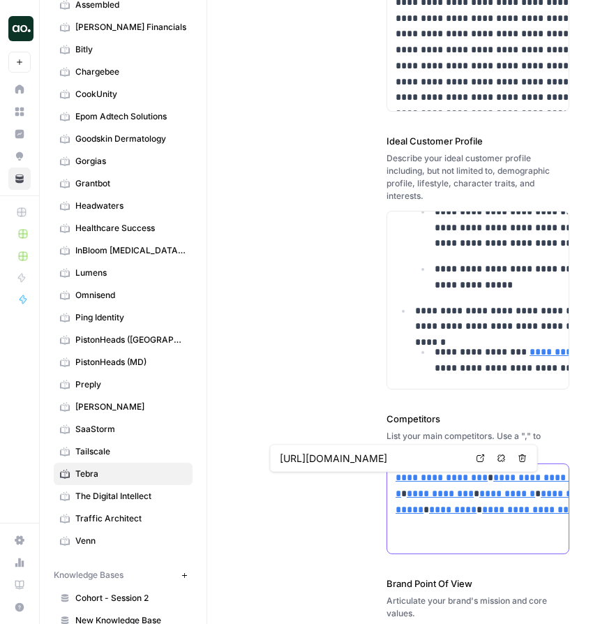
scroll to position [247, 0]
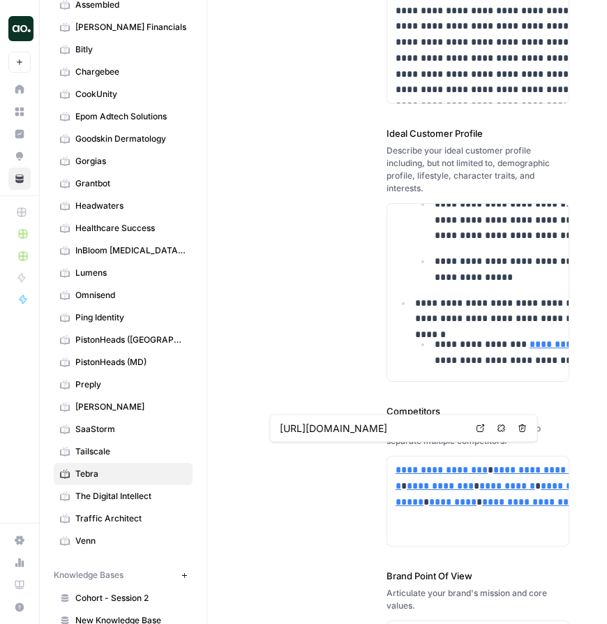
click at [398, 378] on div "**********" at bounding box center [478, 282] width 183 height 947
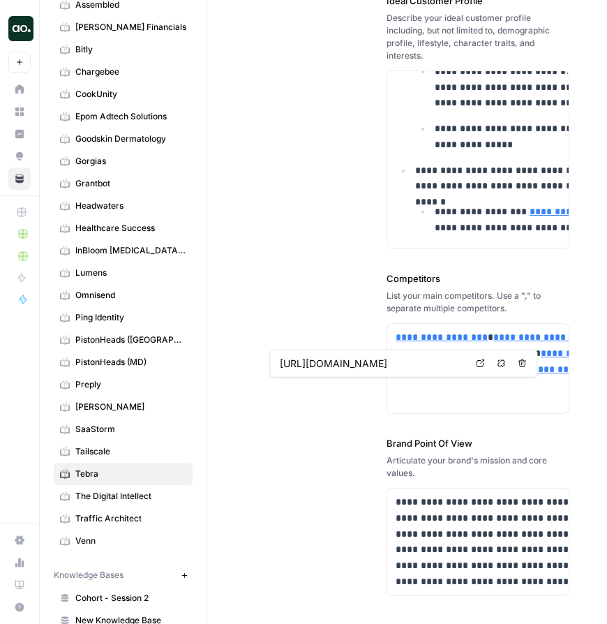
scroll to position [386, 0]
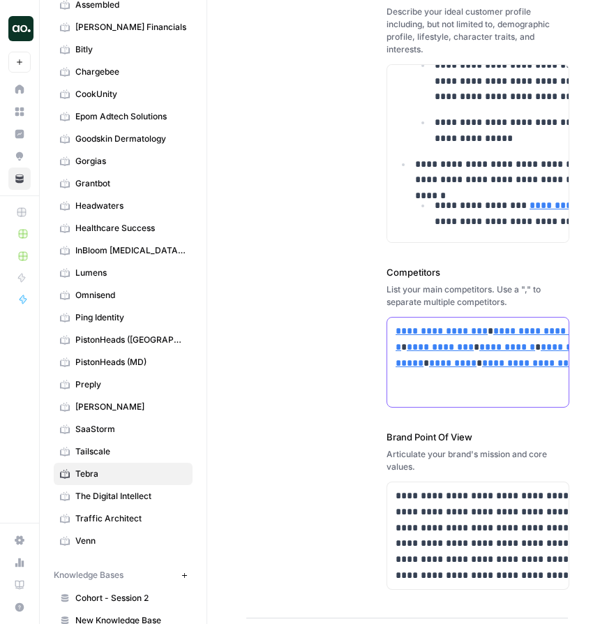
click at [417, 330] on p "**********" at bounding box center [588, 346] width 384 height 47
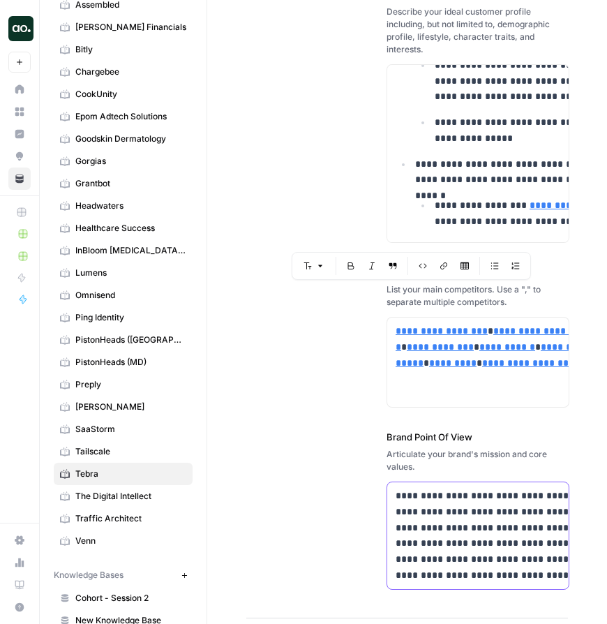
click at [396, 495] on p "**********" at bounding box center [588, 536] width 384 height 96
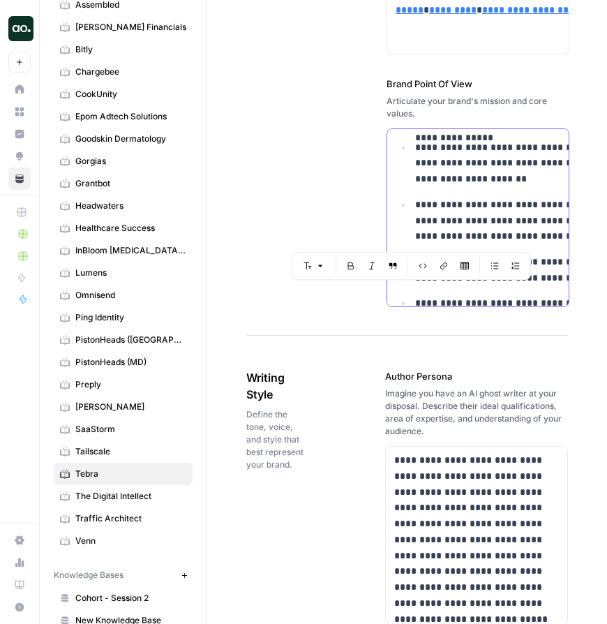
scroll to position [800, 0]
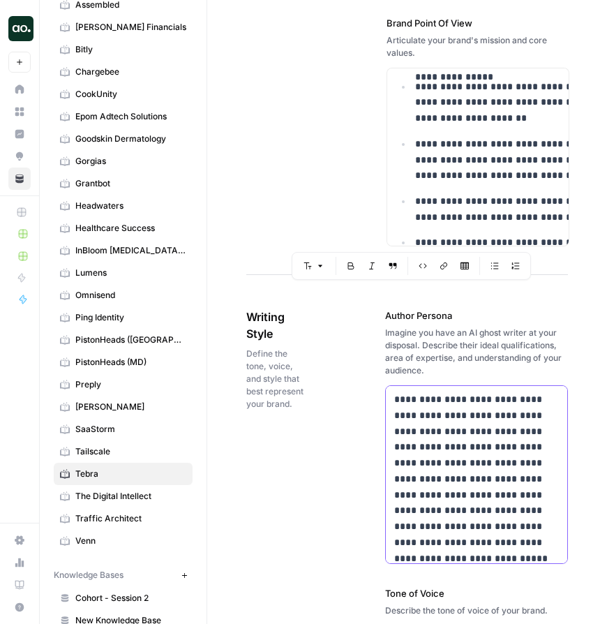
click at [394, 431] on p "**********" at bounding box center [476, 479] width 165 height 174
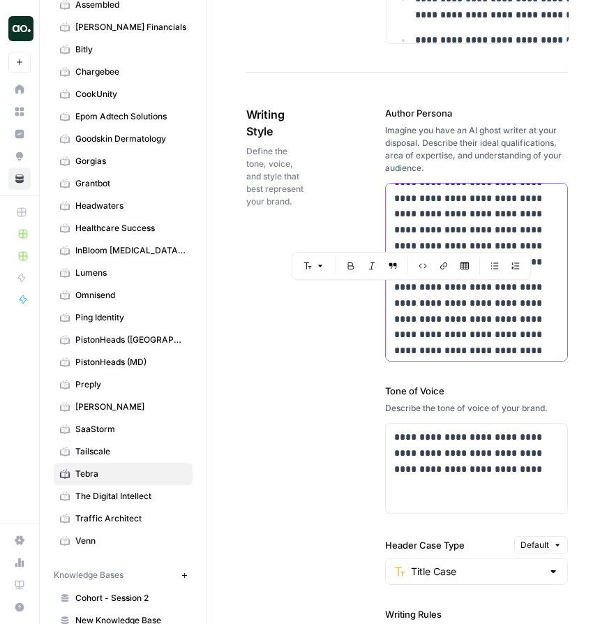
scroll to position [991, 0]
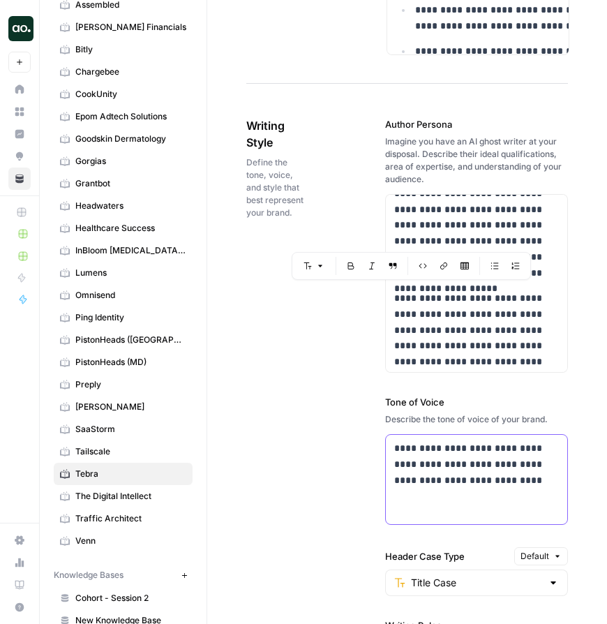
click at [394, 440] on p "**********" at bounding box center [476, 463] width 165 height 47
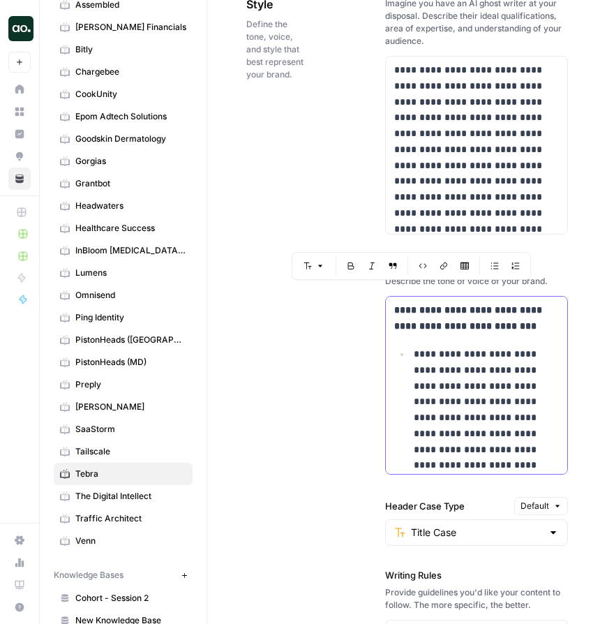
scroll to position [1137, 0]
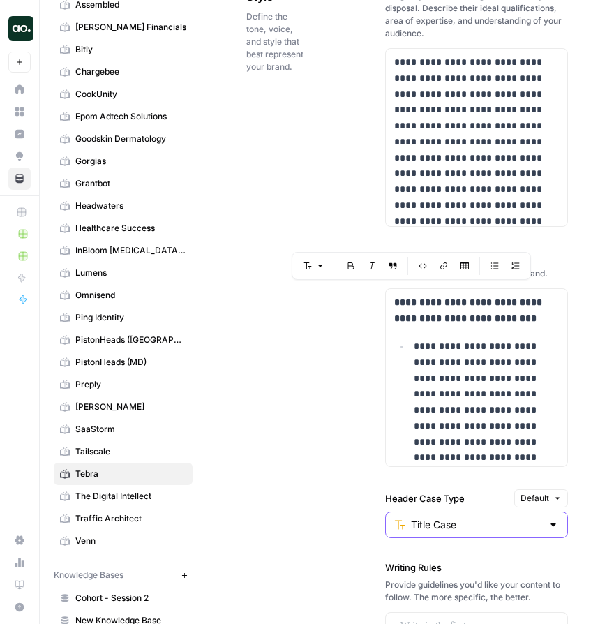
click at [411, 518] on input "Title Case" at bounding box center [476, 525] width 131 height 14
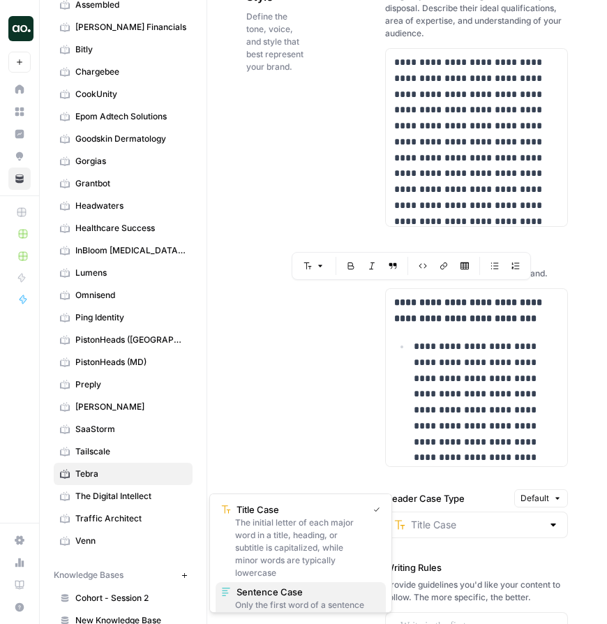
click at [303, 595] on span "Sentence Case" at bounding box center [306, 592] width 138 height 14
type input "Sentence Case"
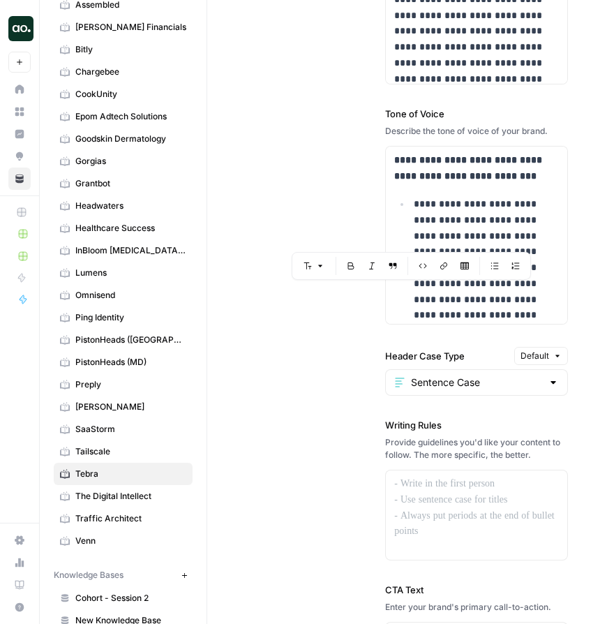
scroll to position [1311, 0]
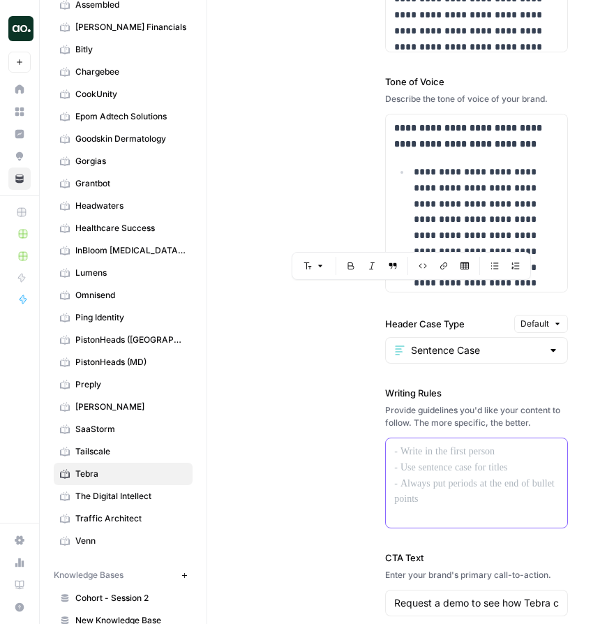
click at [386, 440] on div at bounding box center [476, 482] width 181 height 89
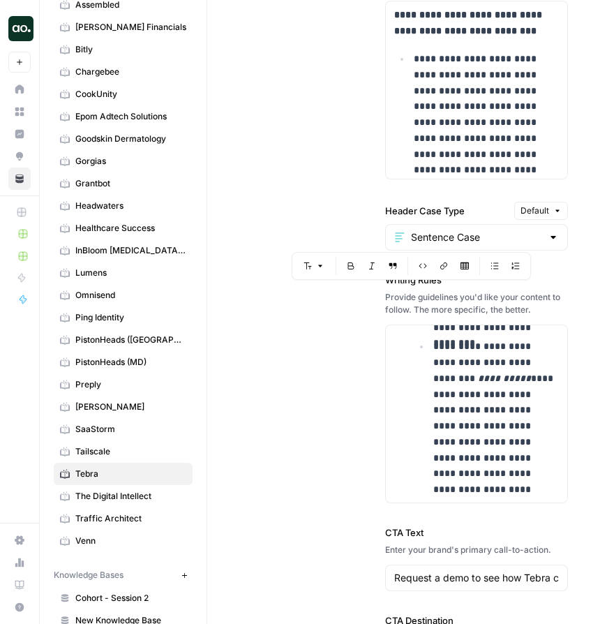
scroll to position [1578, 0]
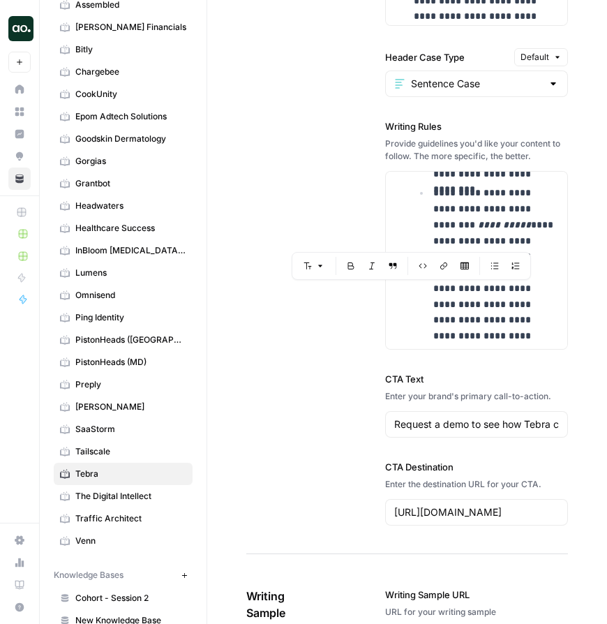
click at [394, 417] on input "Request a demo to see how Tebra can transform your practice." at bounding box center [476, 424] width 165 height 14
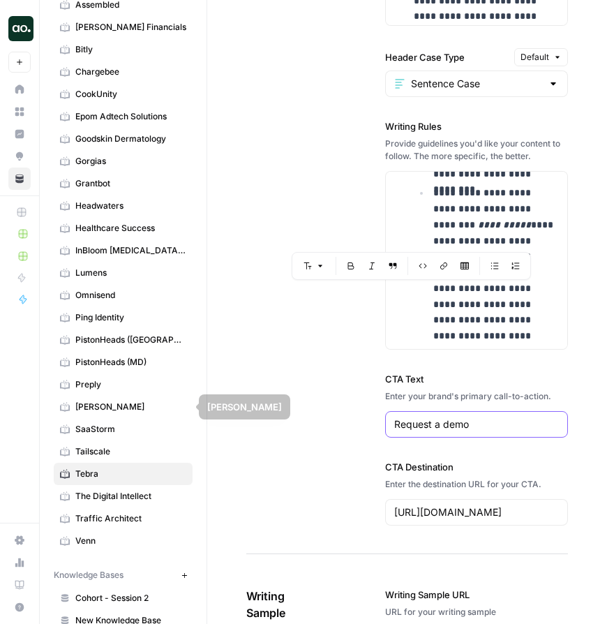
type input "Request a demo"
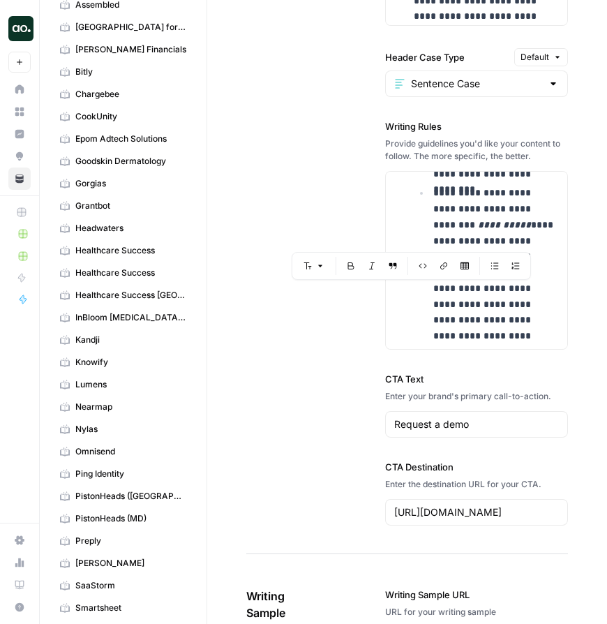
paste input "practice-operations/optimize-operations/a-complete-beginners-guide-how-to-start…"
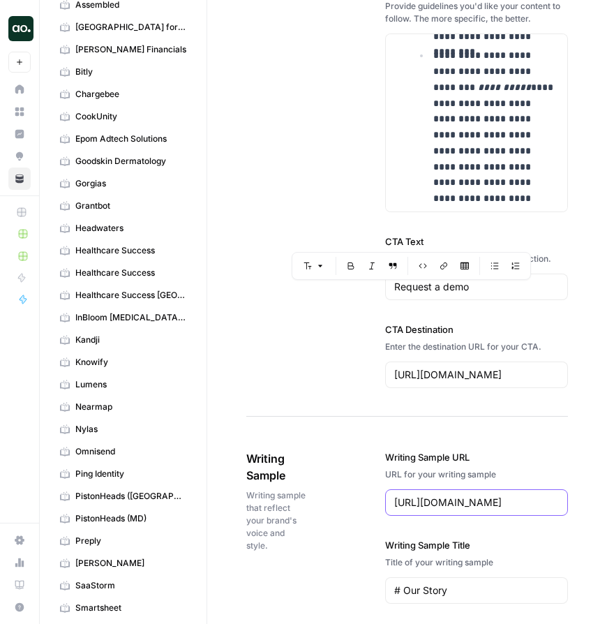
scroll to position [1737, 0]
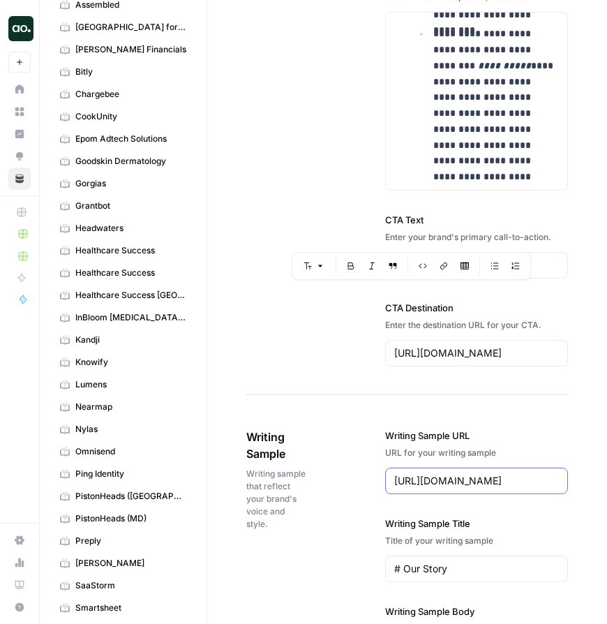
type input "https://www.tebra.com/theintake/practice-operations/optimize-operations/a-compl…"
click at [394, 562] on input "# Our Story" at bounding box center [476, 569] width 165 height 14
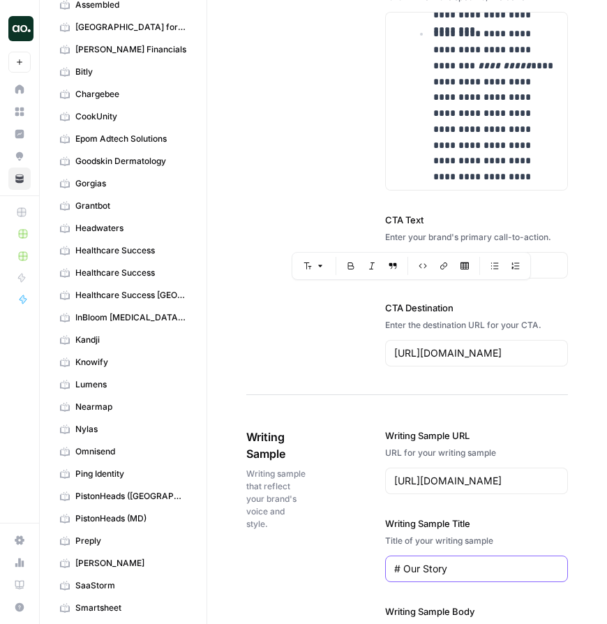
paste input "A complete beginner’s guide: How to start automating your medical practice"
type input "# A complete beginner’s guide: How to start automating your medical practice"
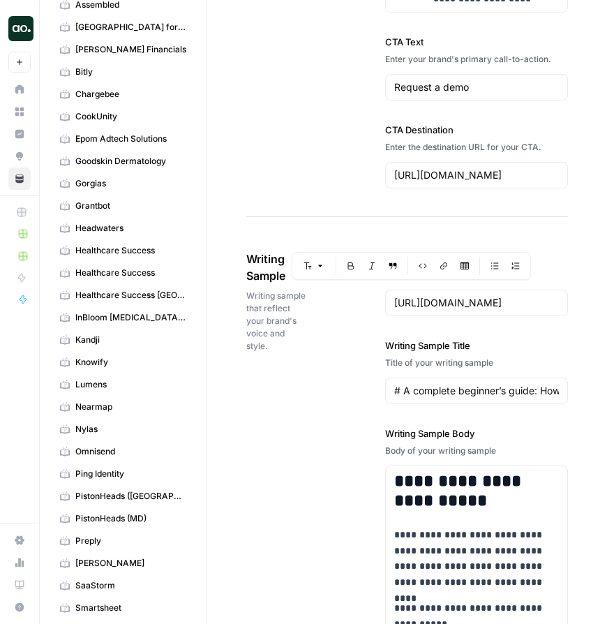
scroll to position [1937, 0]
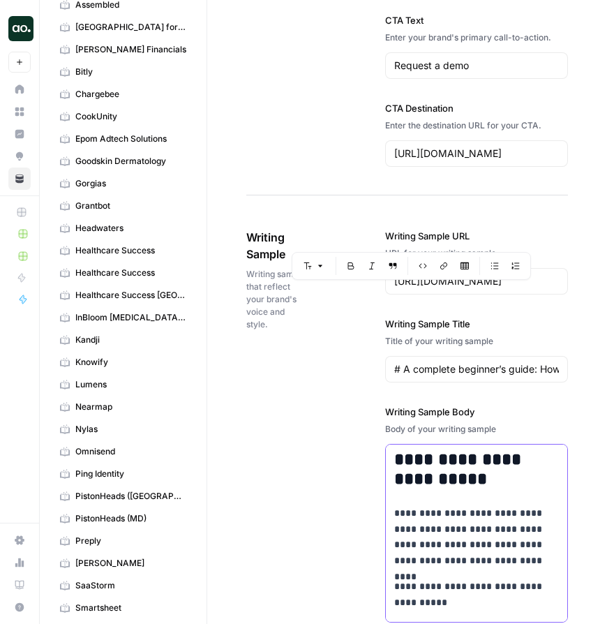
click at [394, 505] on p "**********" at bounding box center [476, 537] width 165 height 64
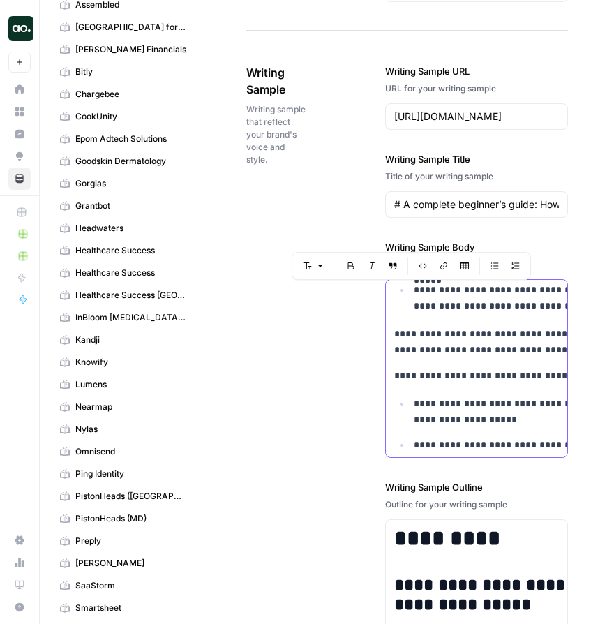
scroll to position [2115, 0]
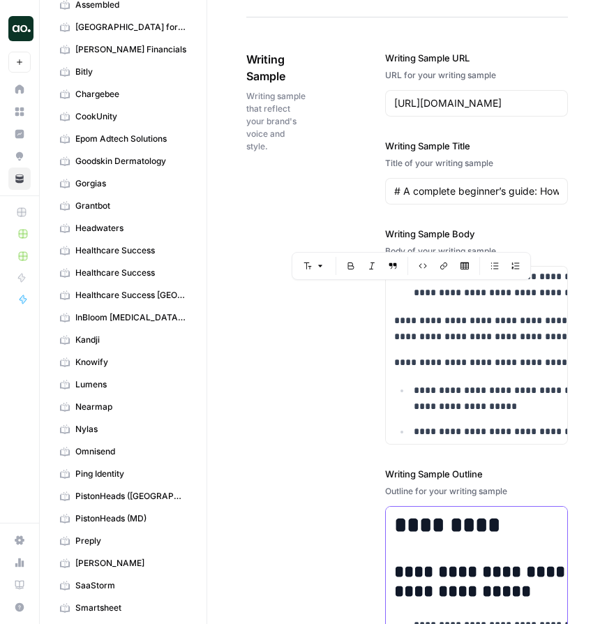
click at [431, 562] on h2 "**********" at bounding box center [534, 581] width 280 height 39
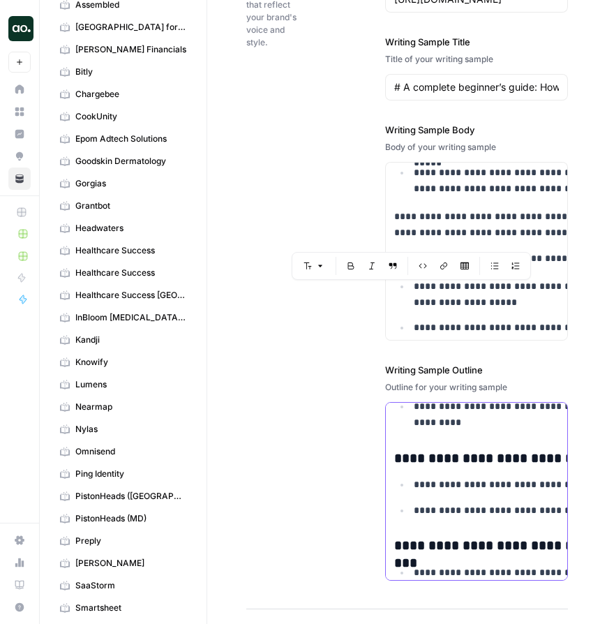
scroll to position [2355, 0]
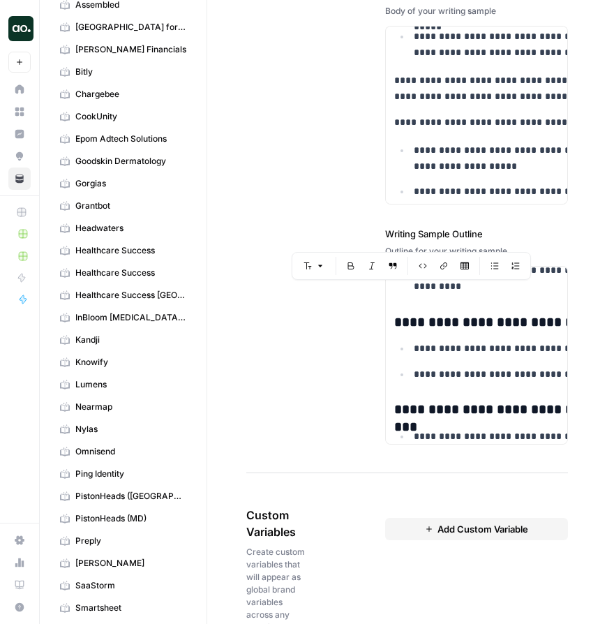
click at [385, 518] on button "Add Custom Variable" at bounding box center [476, 529] width 183 height 22
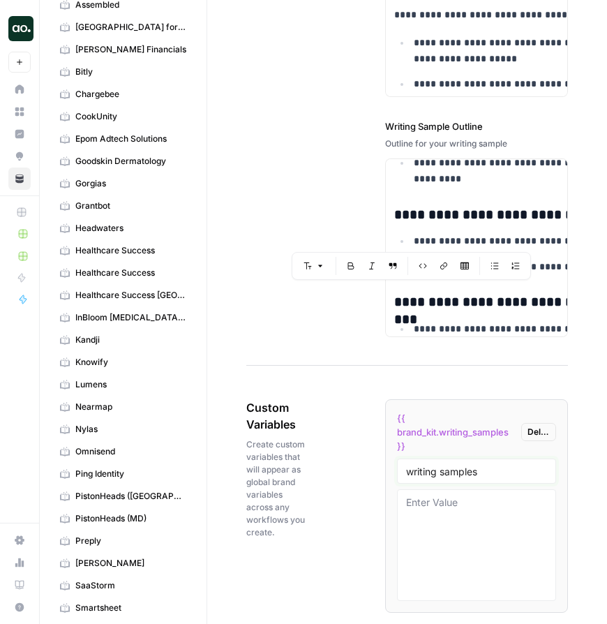
type input "writing samples"
click at [406, 495] on textarea at bounding box center [476, 544] width 141 height 99
paste textarea "# How to start a medical billing company: Key steps and strategies Make the mos…"
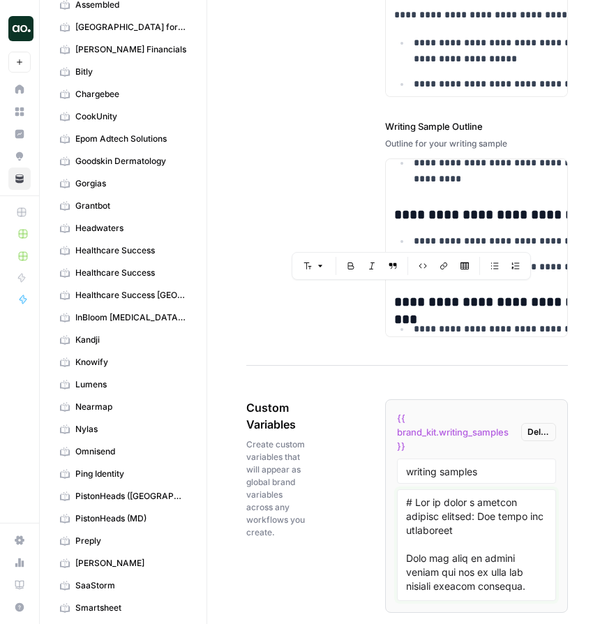
scroll to position [20473, 0]
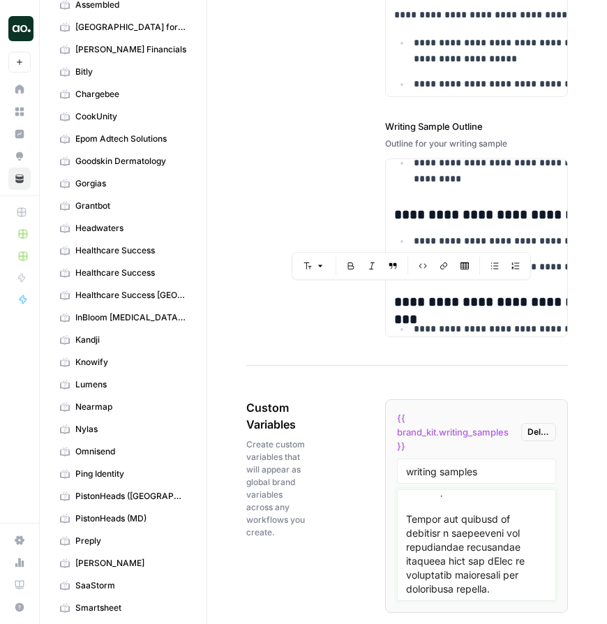
type textarea "# How to start a medical billing company: Key steps and strategies Make the mos…"
click at [438, 623] on span "Add Custom Variable" at bounding box center [483, 635] width 91 height 14
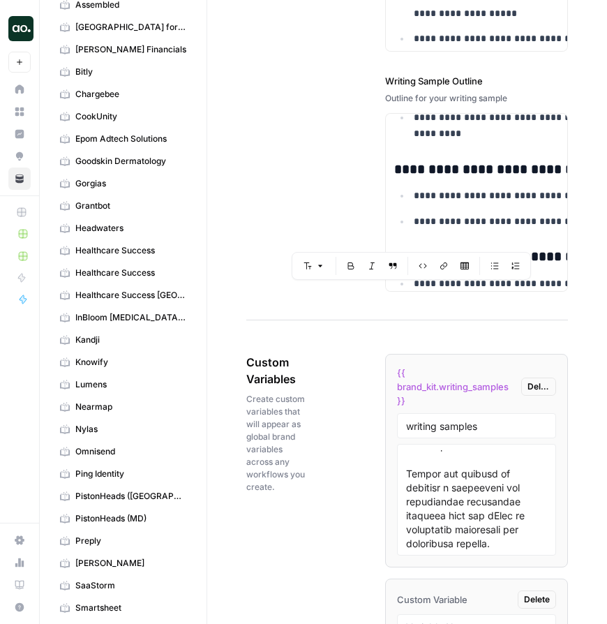
scroll to position [2530, 0]
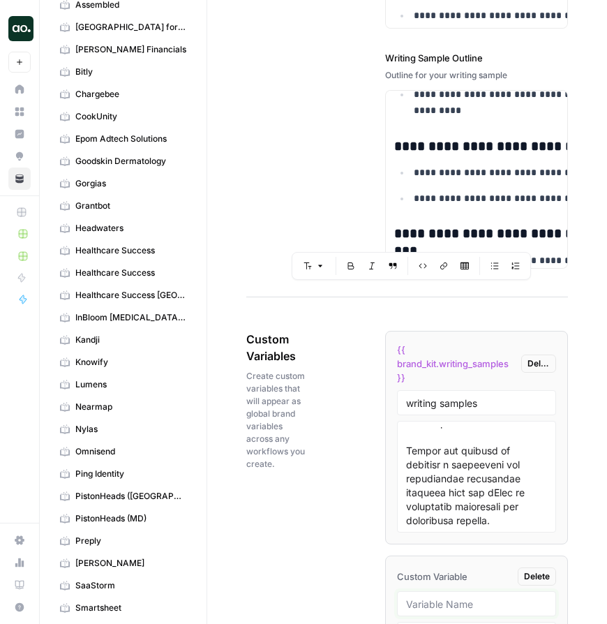
click at [406, 597] on input "text" at bounding box center [476, 603] width 141 height 13
type input "writing outlines"
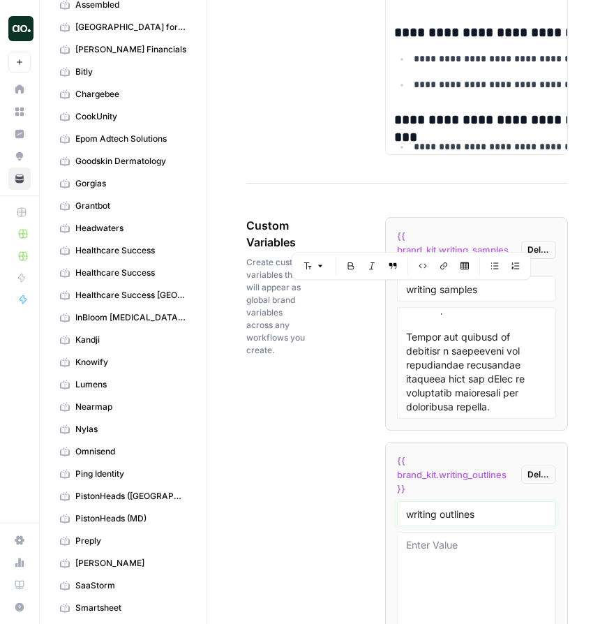
scroll to position [2687, 0]
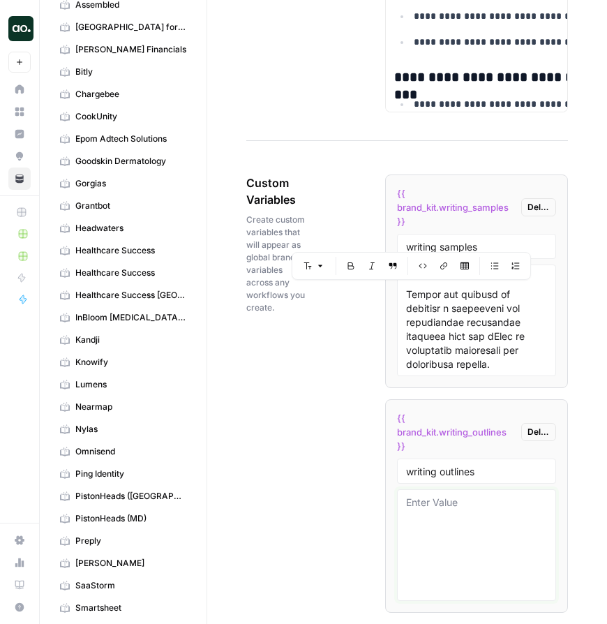
click at [406, 495] on textarea at bounding box center [476, 544] width 141 height 99
paste textarea "# How to start a medical billing company: Key steps and strategies ## Overview …"
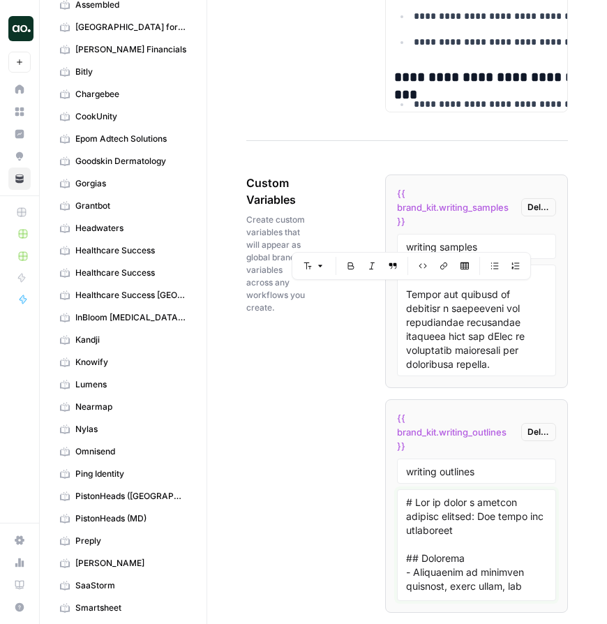
scroll to position [5566, 0]
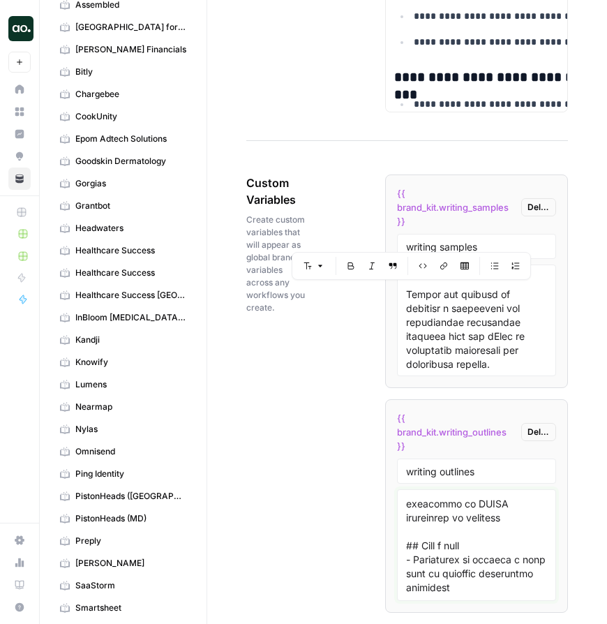
type textarea "# How to start a medical billing company: Key steps and strategies ## Overview …"
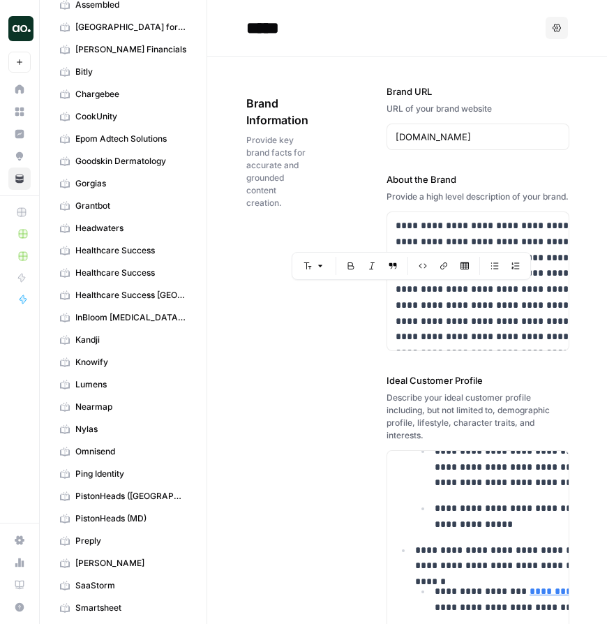
scroll to position [0, 0]
click at [269, 398] on div "**********" at bounding box center [407, 566] width 322 height 1018
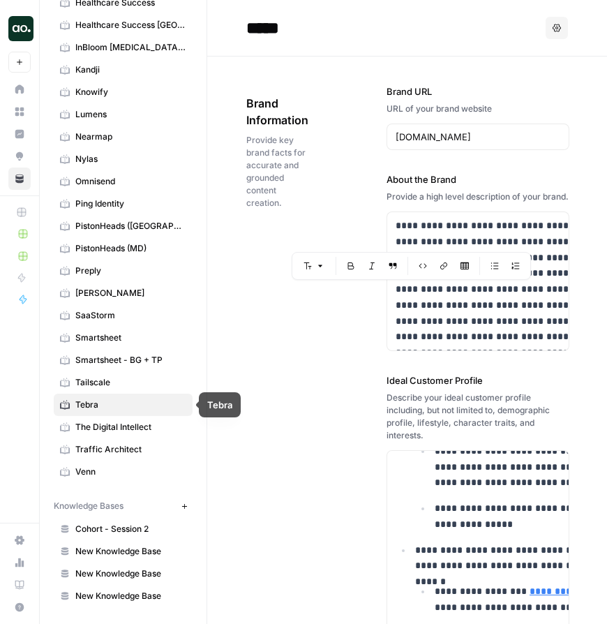
click at [248, 366] on div "**********" at bounding box center [407, 566] width 322 height 1018
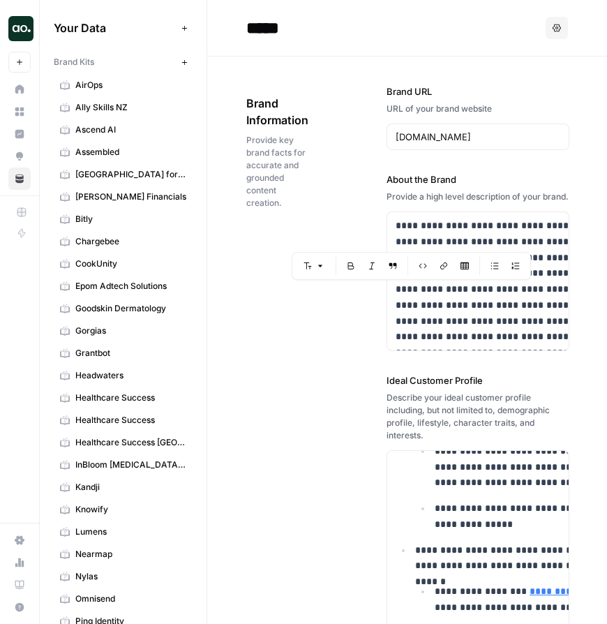
click at [554, 31] on icon "button" at bounding box center [557, 28] width 8 height 8
click at [528, 57] on span "Regenerate" at bounding box center [528, 61] width 45 height 14
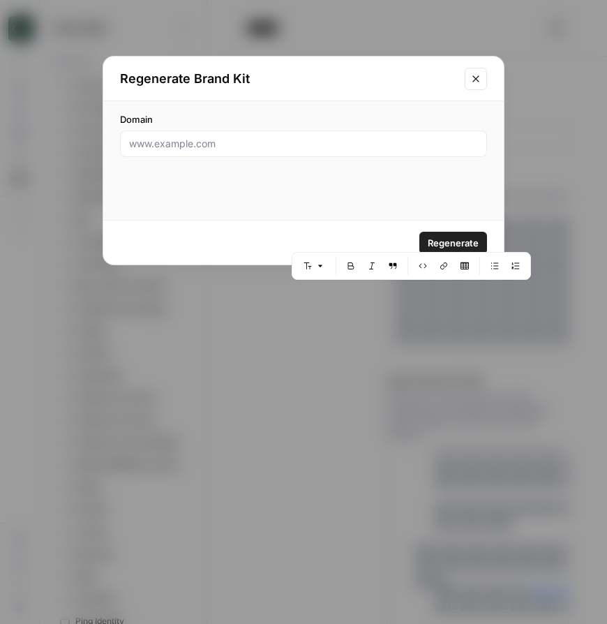
click at [475, 76] on icon "Close modal" at bounding box center [475, 78] width 11 height 11
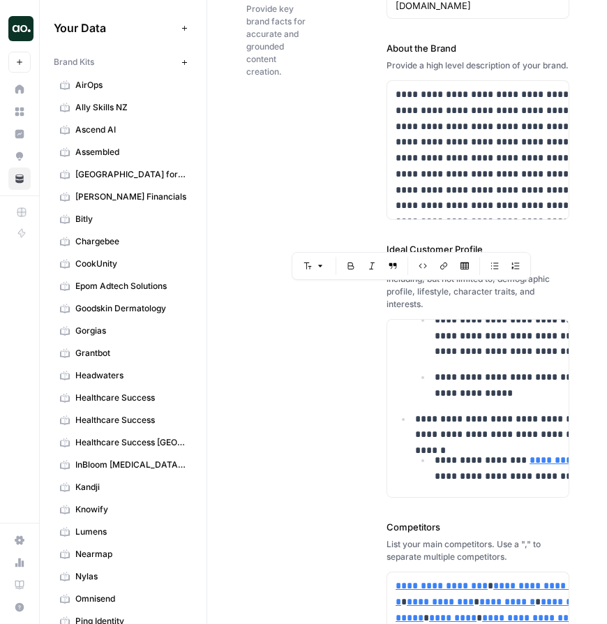
scroll to position [35, 0]
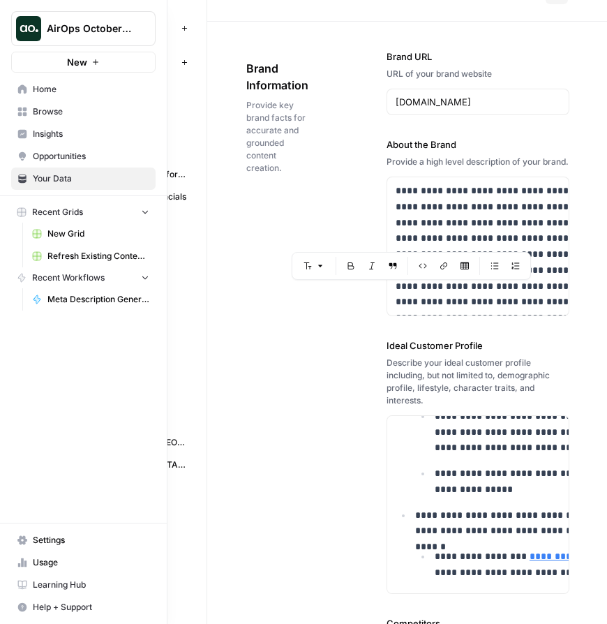
click at [87, 301] on span "Meta Description Generator" at bounding box center [98, 299] width 102 height 13
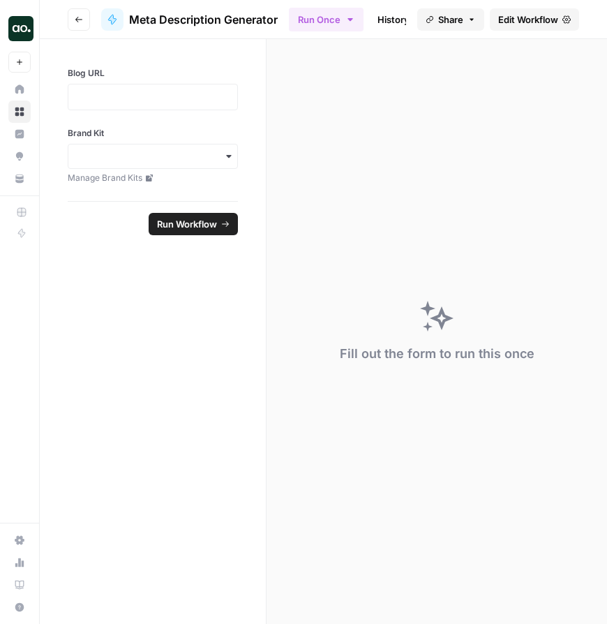
click at [220, 22] on span "Meta Description Generator" at bounding box center [203, 19] width 149 height 17
click at [537, 17] on span "Edit Workflow" at bounding box center [528, 20] width 60 height 14
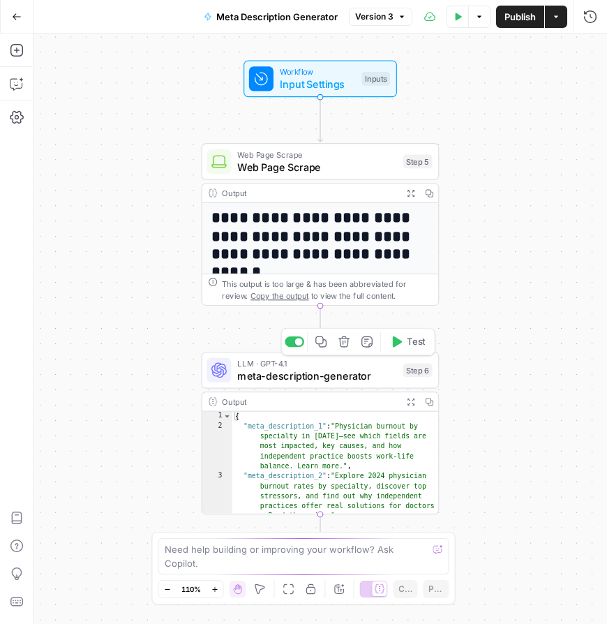
click at [410, 338] on span "Test" at bounding box center [416, 342] width 18 height 14
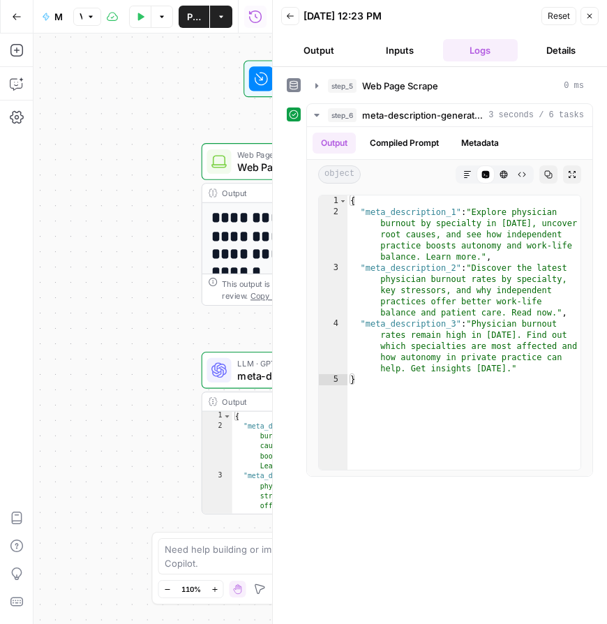
click at [290, 17] on icon "button" at bounding box center [290, 16] width 8 height 8
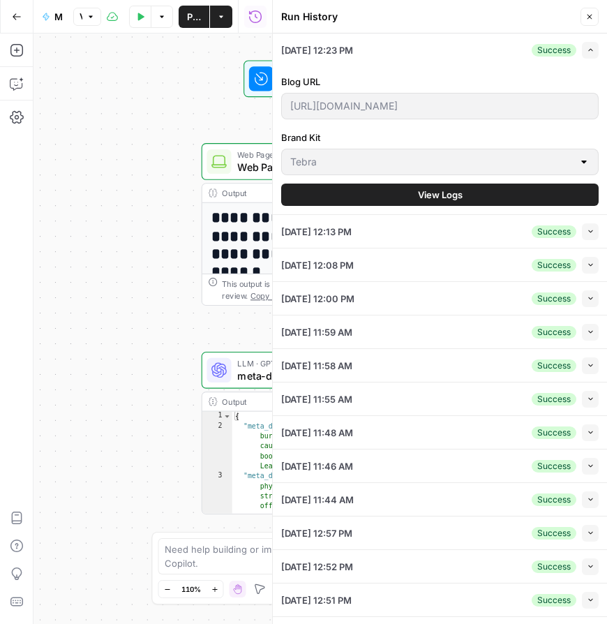
click at [592, 17] on icon "button" at bounding box center [590, 17] width 8 height 8
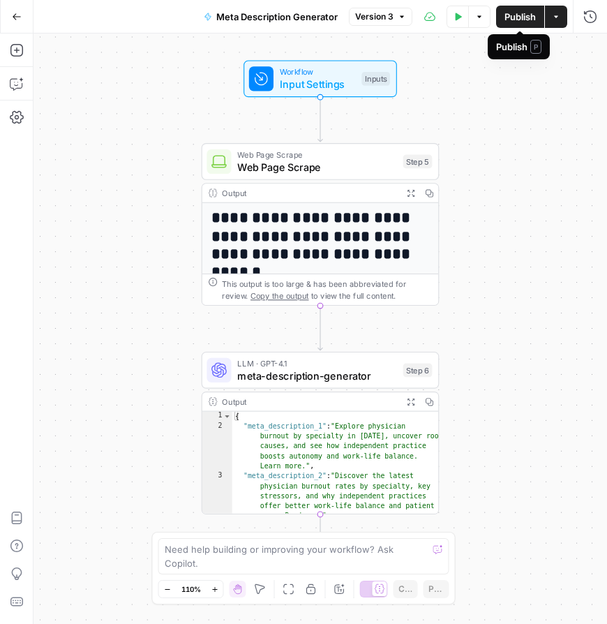
click at [557, 18] on icon "button" at bounding box center [556, 17] width 8 height 8
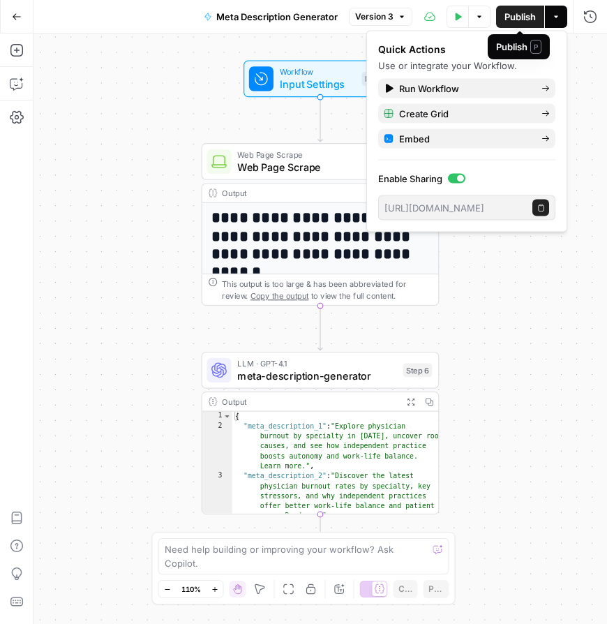
click at [523, 16] on span "Publish" at bounding box center [520, 17] width 31 height 14
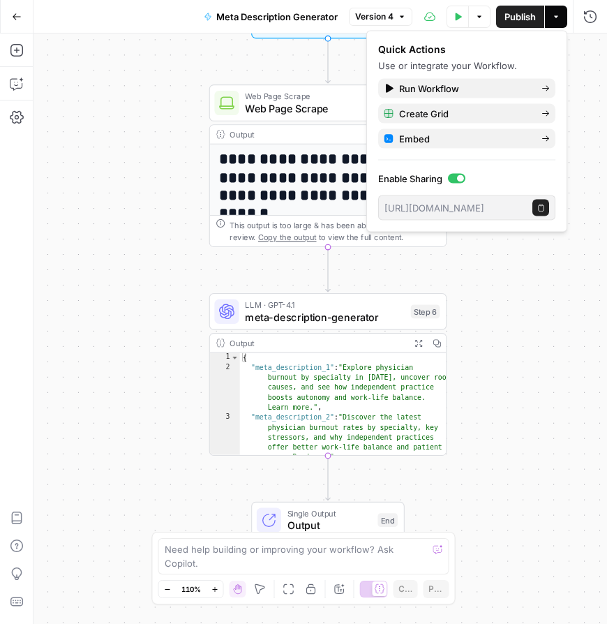
click at [491, 357] on div "**********" at bounding box center [320, 328] width 574 height 590
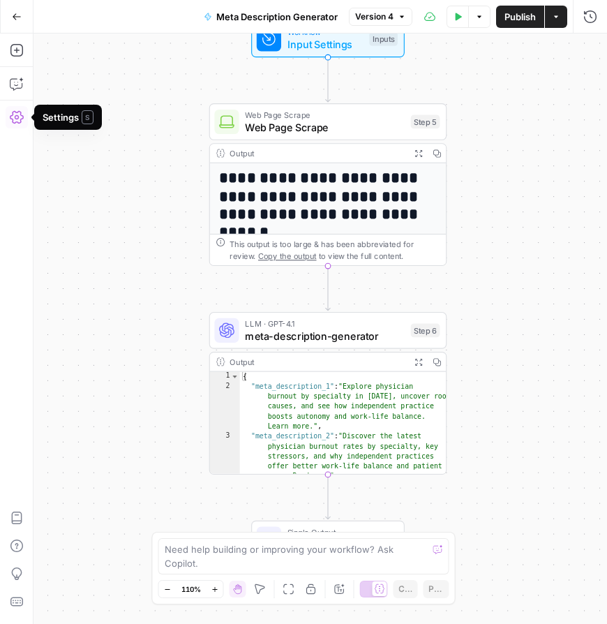
click at [18, 117] on icon "button" at bounding box center [17, 117] width 14 height 13
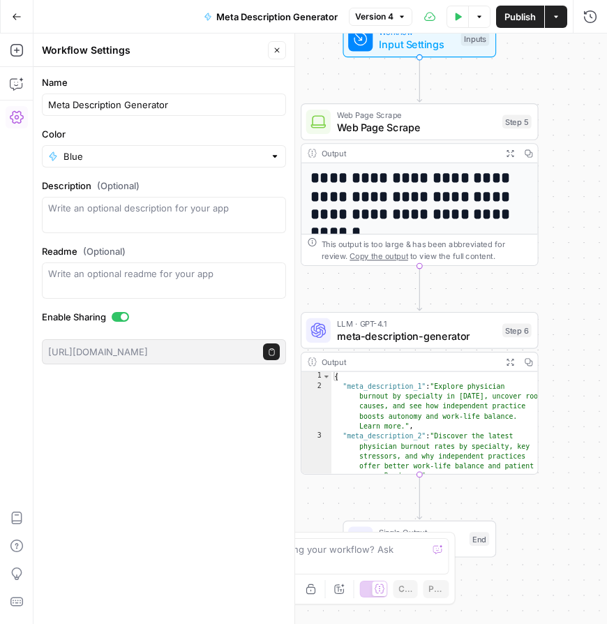
click at [21, 15] on button "Go Back" at bounding box center [16, 16] width 25 height 25
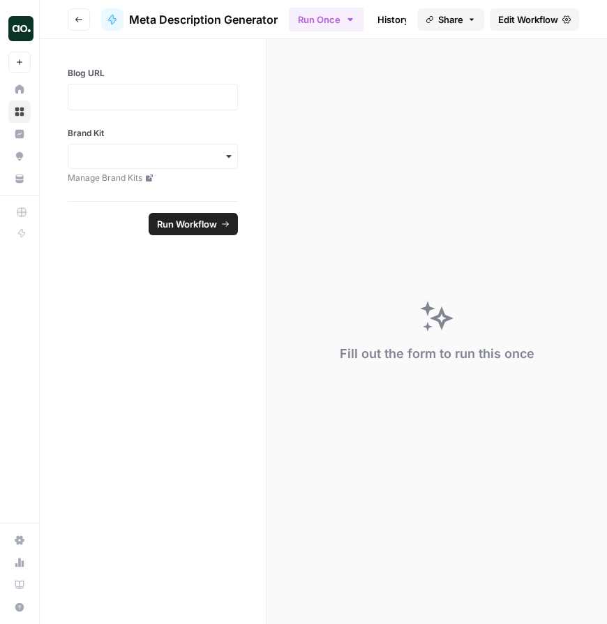
click at [81, 12] on button "Go back" at bounding box center [79, 19] width 22 height 22
click at [83, 24] on button "Go back" at bounding box center [79, 19] width 22 height 22
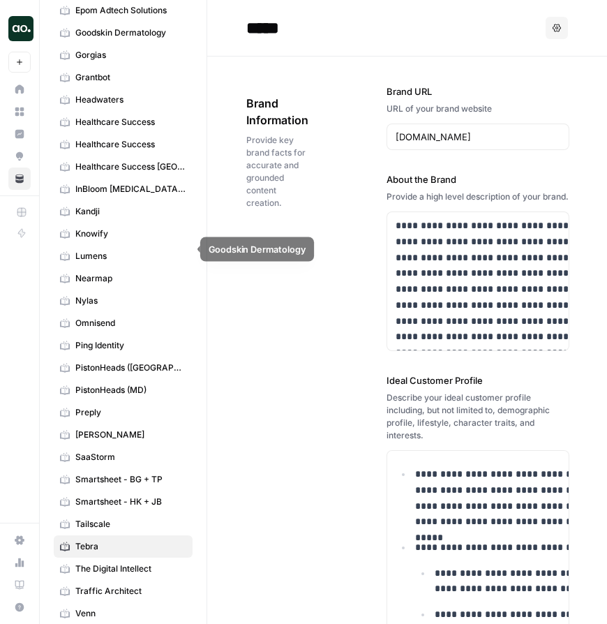
scroll to position [417, 0]
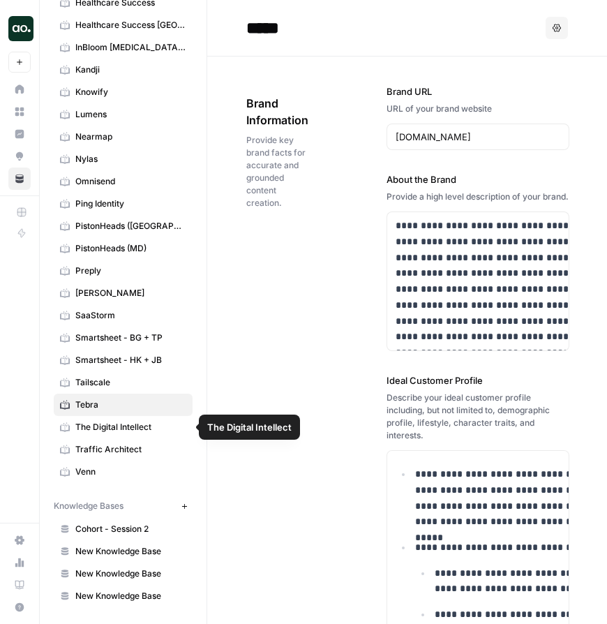
click at [112, 403] on span "Tebra" at bounding box center [130, 404] width 111 height 13
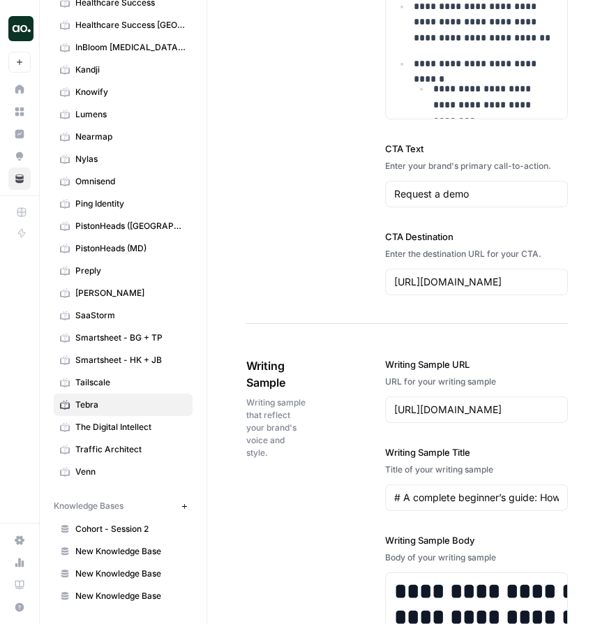
scroll to position [1299, 0]
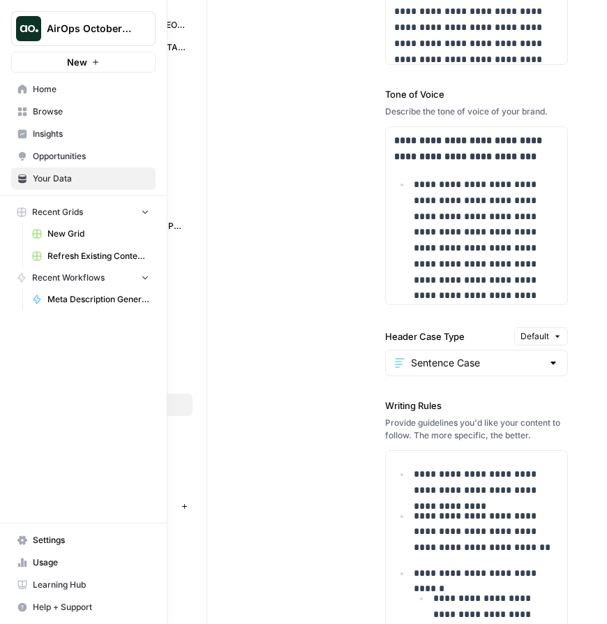
click at [75, 304] on span "Meta Description Generator" at bounding box center [98, 299] width 102 height 13
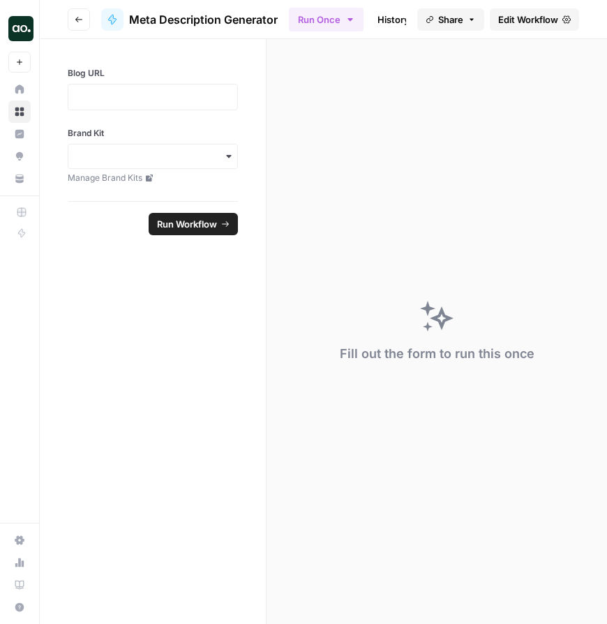
click at [207, 24] on span "Meta Description Generator" at bounding box center [203, 19] width 149 height 17
click at [528, 17] on span "Edit Workflow" at bounding box center [528, 20] width 60 height 14
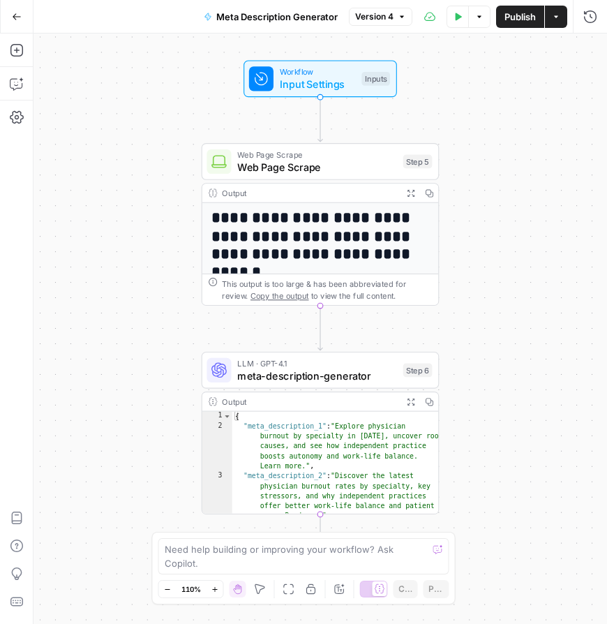
click at [13, 21] on button "Go Back" at bounding box center [16, 16] width 25 height 25
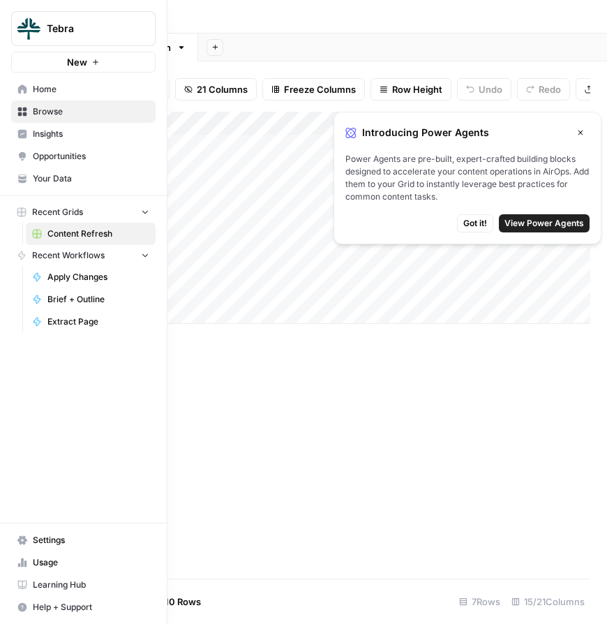
click at [60, 177] on span "Your Data" at bounding box center [91, 178] width 117 height 13
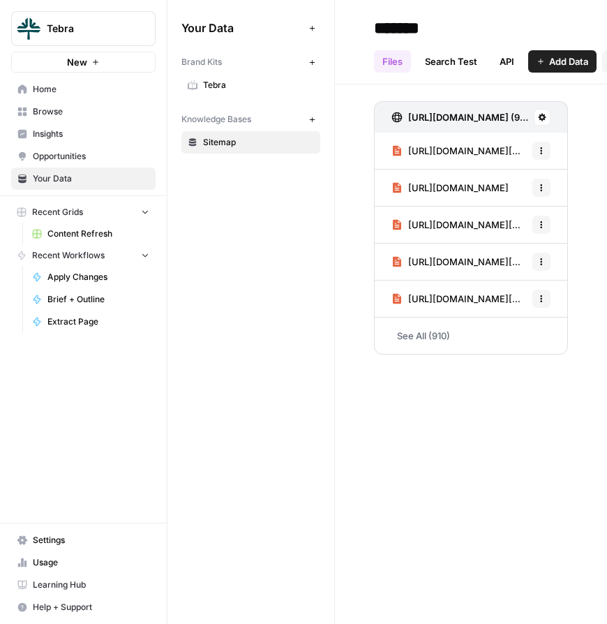
click at [228, 87] on span "Tebra" at bounding box center [258, 85] width 111 height 13
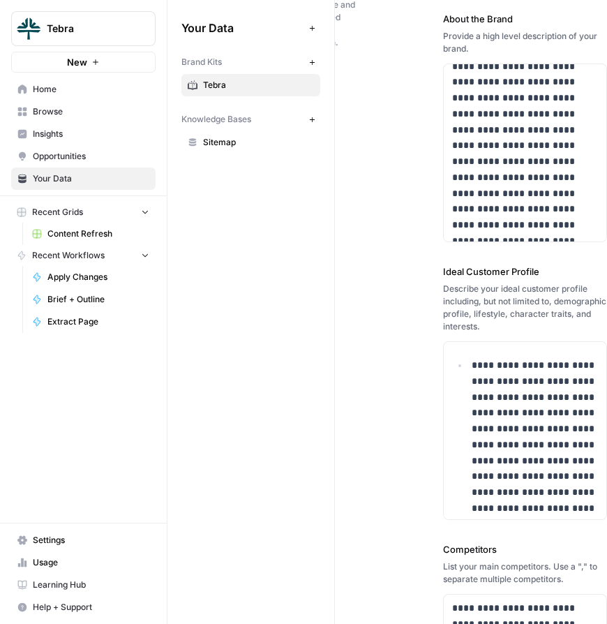
scroll to position [179, 0]
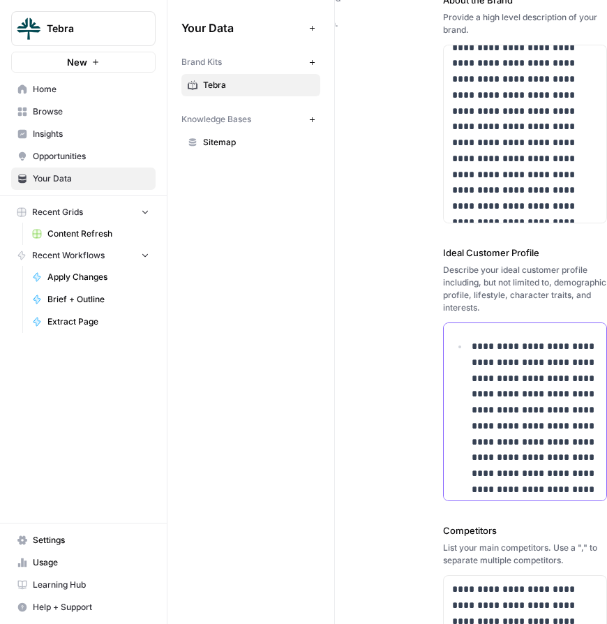
click at [494, 417] on p "**********" at bounding box center [535, 433] width 126 height 191
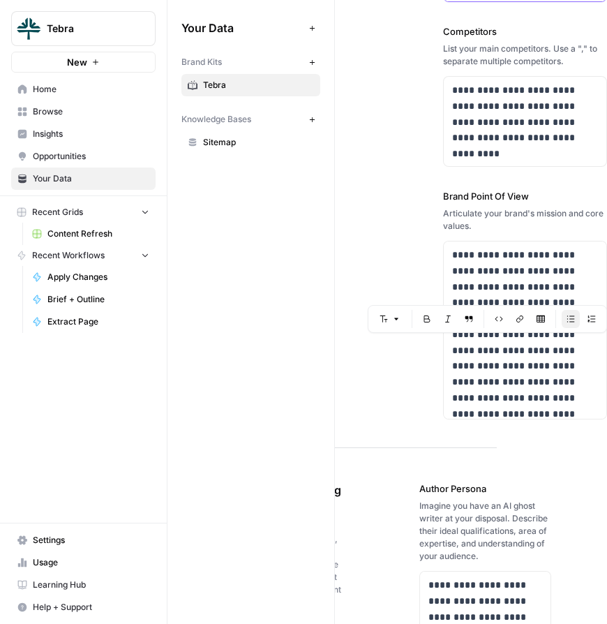
scroll to position [689, 0]
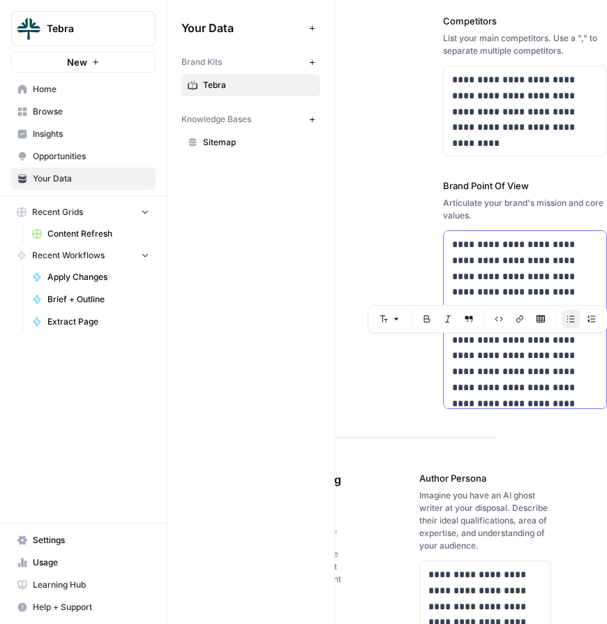
click at [500, 369] on p "**********" at bounding box center [525, 364] width 146 height 254
copy div "**********"
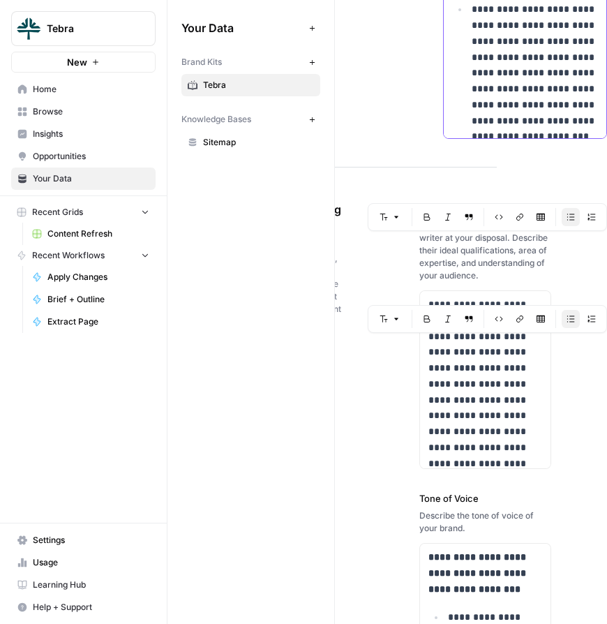
scroll to position [974, 0]
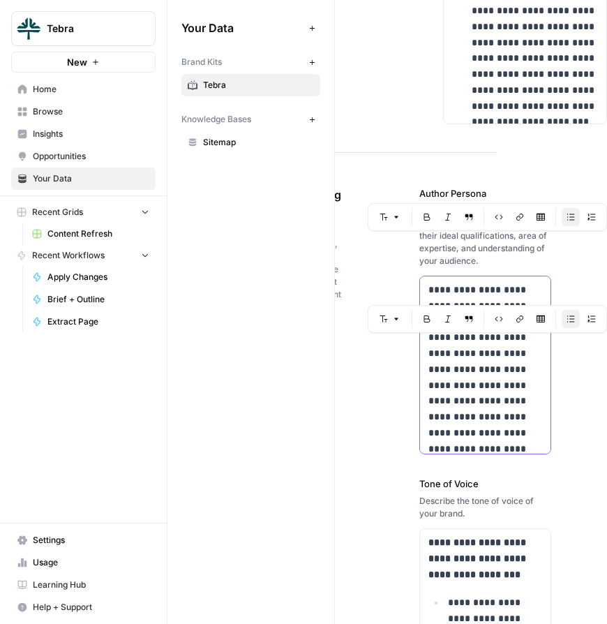
click at [459, 396] on p "**********" at bounding box center [485, 472] width 114 height 381
copy p "**********"
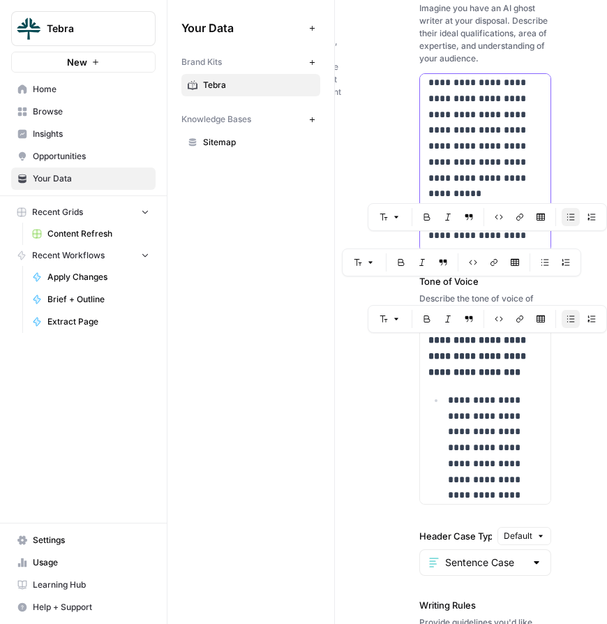
scroll to position [1198, 0]
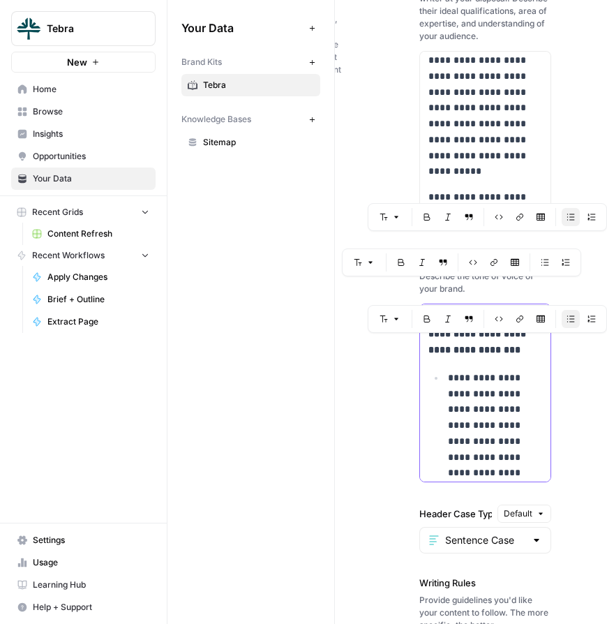
click at [468, 396] on p "**********" at bounding box center [495, 481] width 94 height 223
copy div "**********"
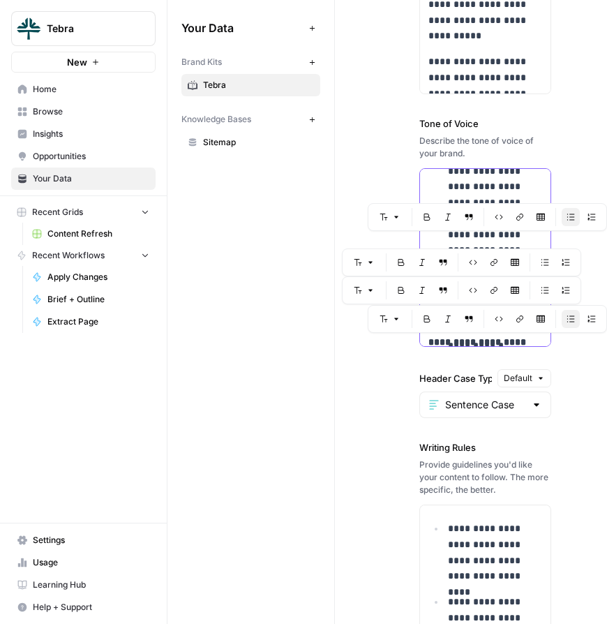
scroll to position [1361, 0]
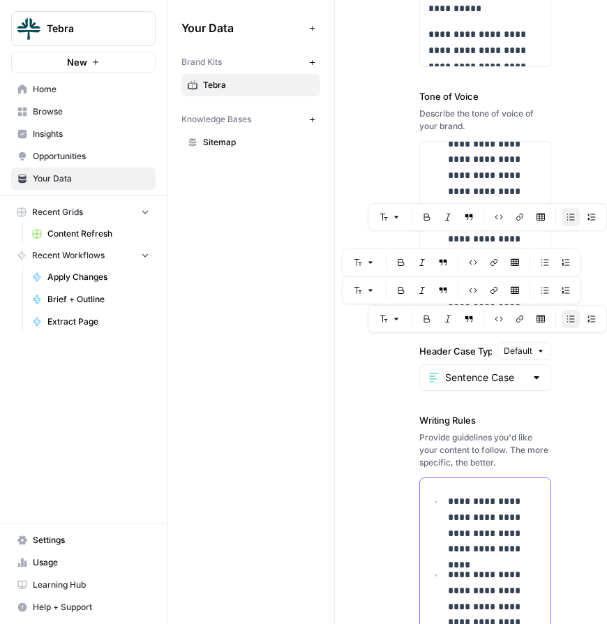
click at [457, 534] on p "**********" at bounding box center [495, 525] width 94 height 64
copy div "**********"
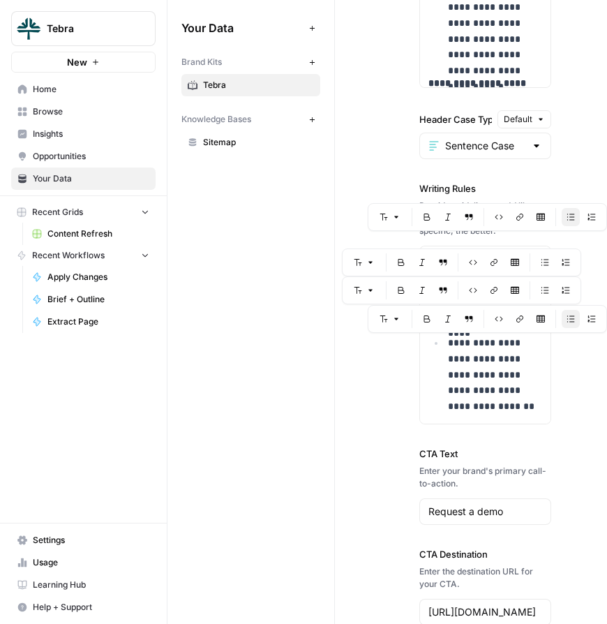
scroll to position [1857, 0]
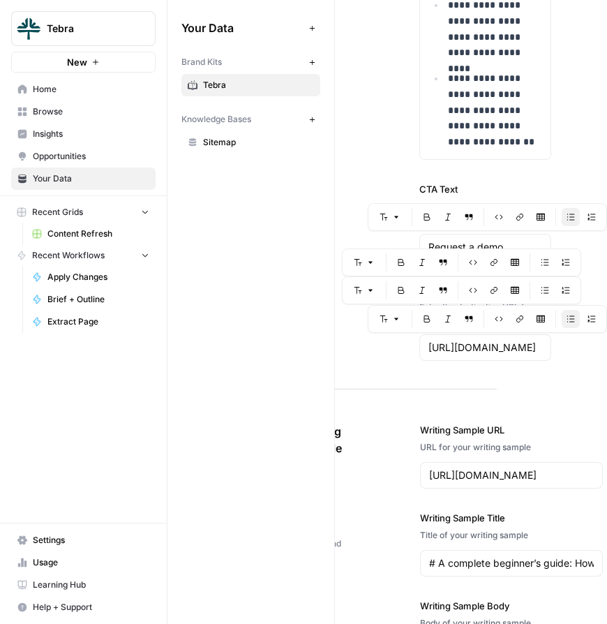
click at [507, 479] on input "https://www.tebra.com/theintake/practice-operations/optimize-operations/a-compl…" at bounding box center [511, 475] width 165 height 14
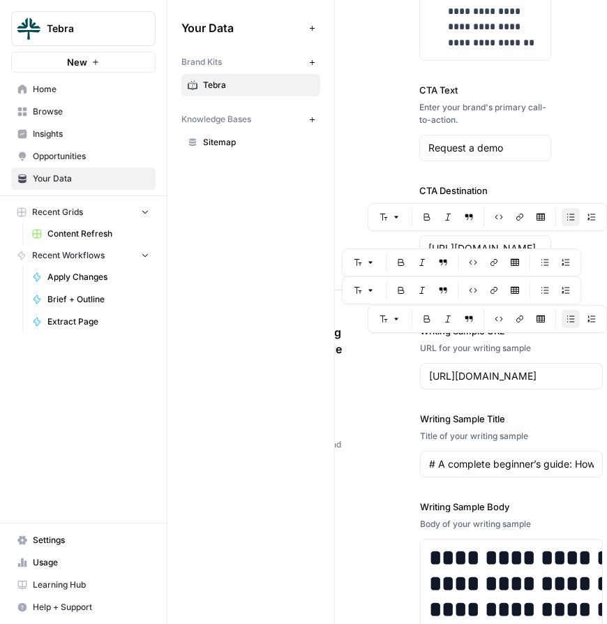
scroll to position [1973, 0]
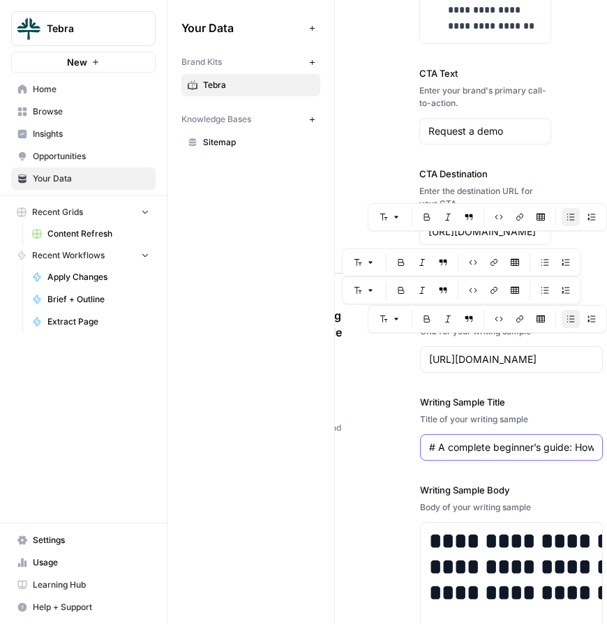
click at [487, 444] on input "# A complete beginner’s guide: How to start automating your medical practice" at bounding box center [511, 447] width 165 height 14
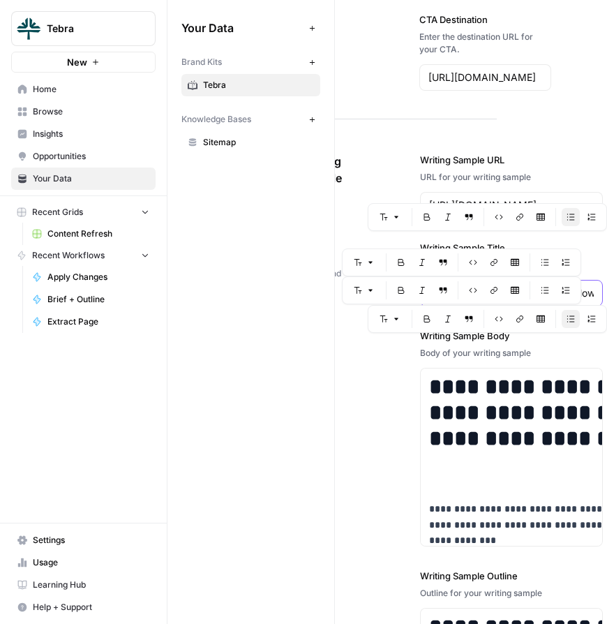
scroll to position [2102, 0]
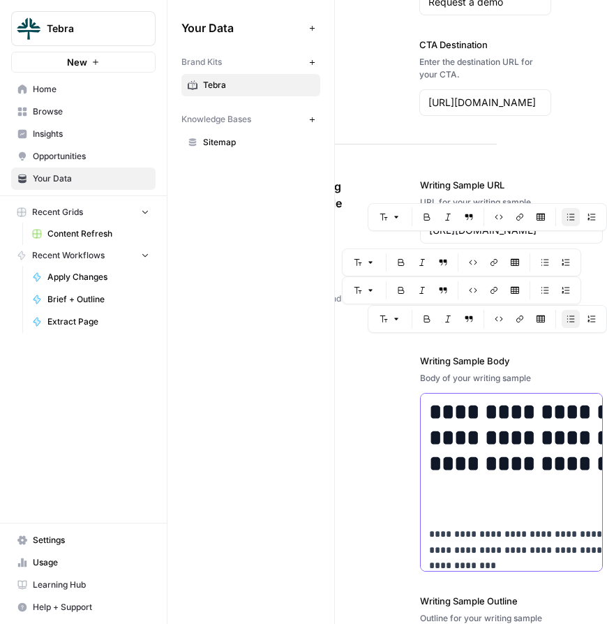
click at [502, 442] on h1 "**********" at bounding box center [569, 450] width 280 height 103
copy div "**********"
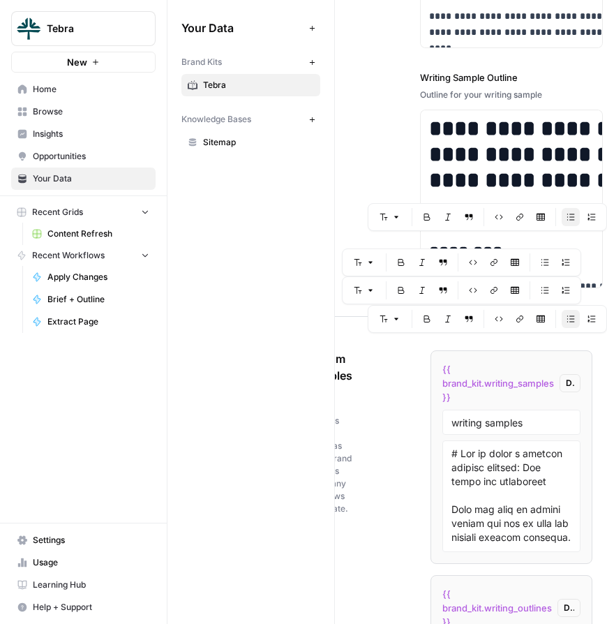
scroll to position [2304, 0]
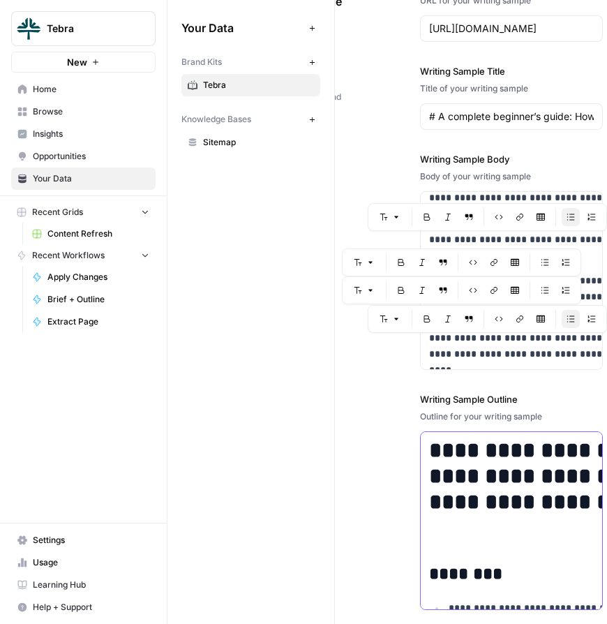
click at [481, 493] on h1 "**********" at bounding box center [569, 489] width 280 height 103
copy div "**********"
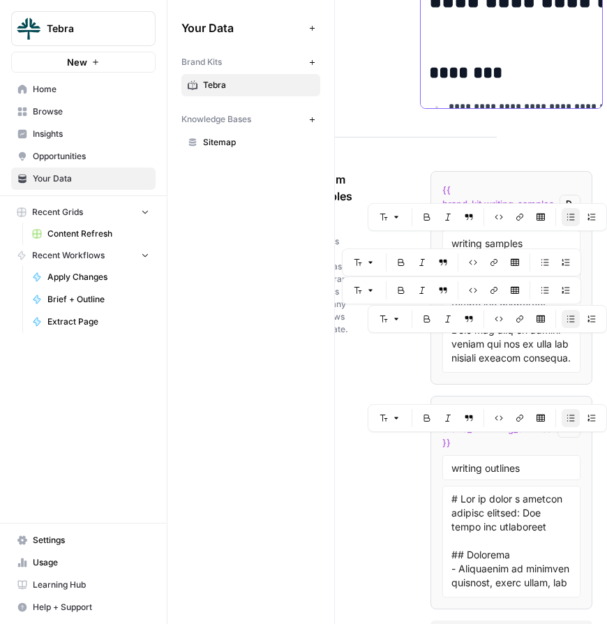
scroll to position [2817, 0]
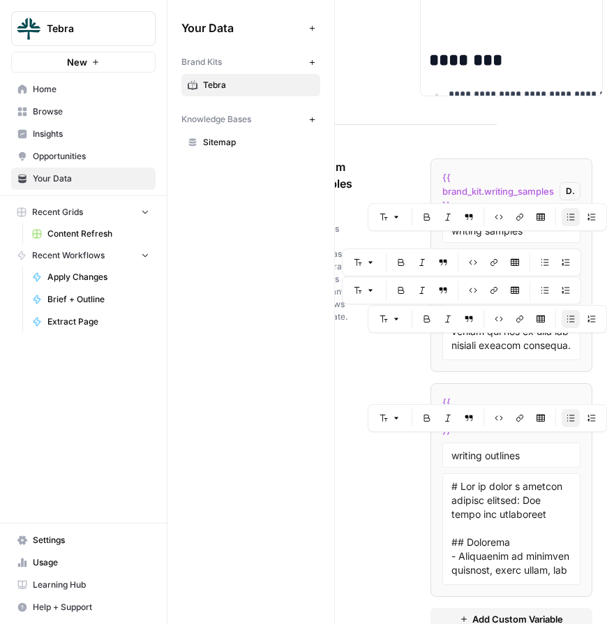
click at [359, 498] on div "Custom Variables Create custom variables that will appear as global brand varia…" at bounding box center [400, 395] width 194 height 528
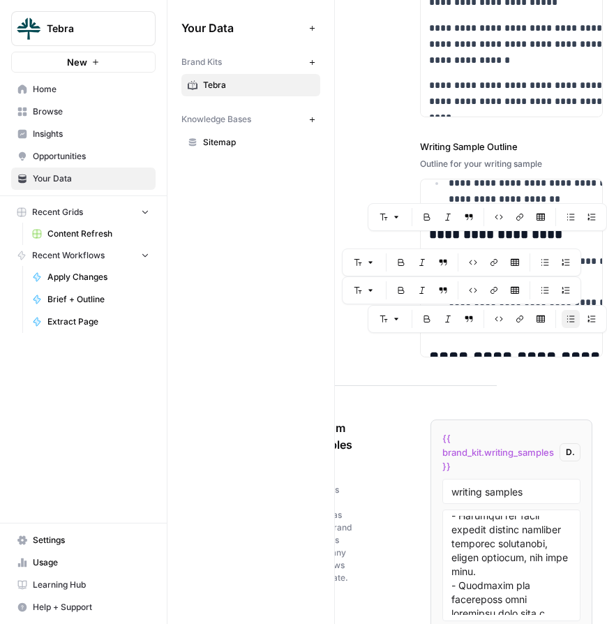
scroll to position [2556, 0]
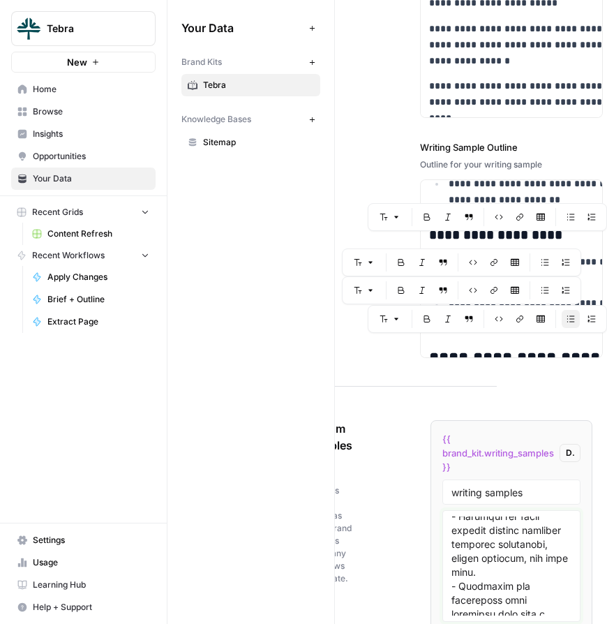
click at [475, 542] on textarea at bounding box center [512, 565] width 120 height 99
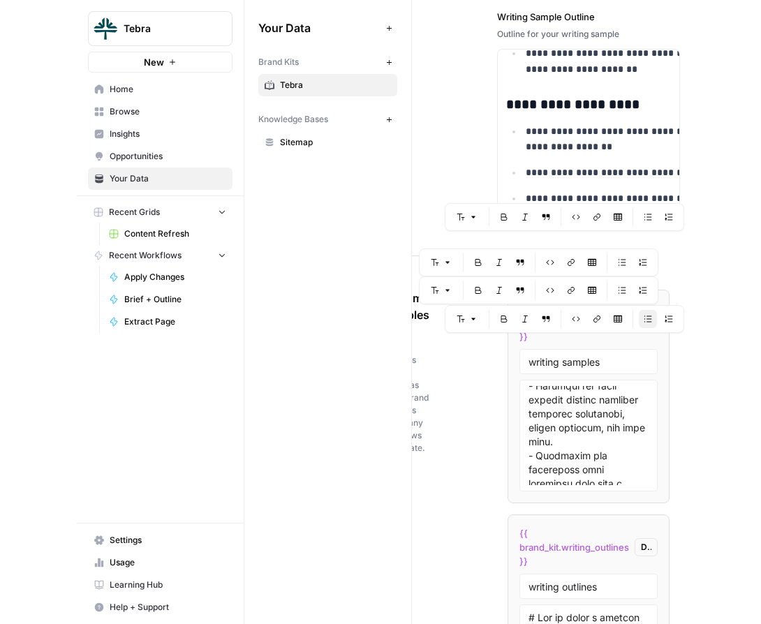
scroll to position [2851, 0]
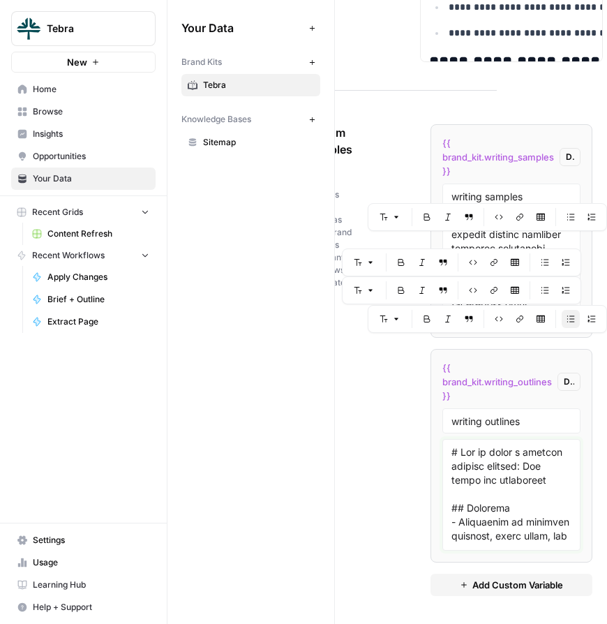
click at [472, 496] on textarea at bounding box center [512, 494] width 120 height 99
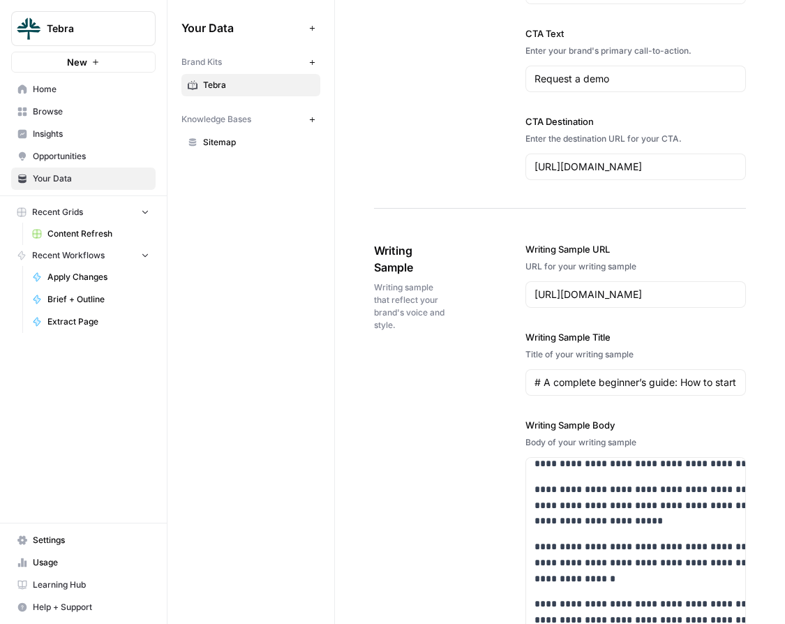
scroll to position [1867, 0]
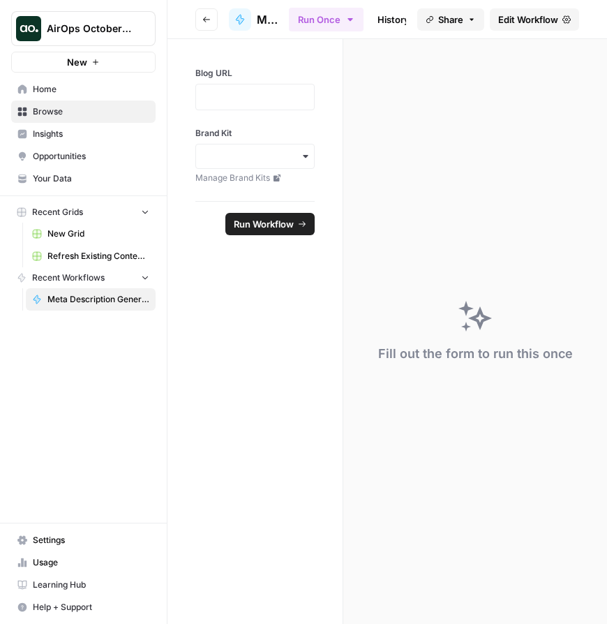
click at [117, 36] on button "AirOps October Cohort" at bounding box center [83, 28] width 144 height 35
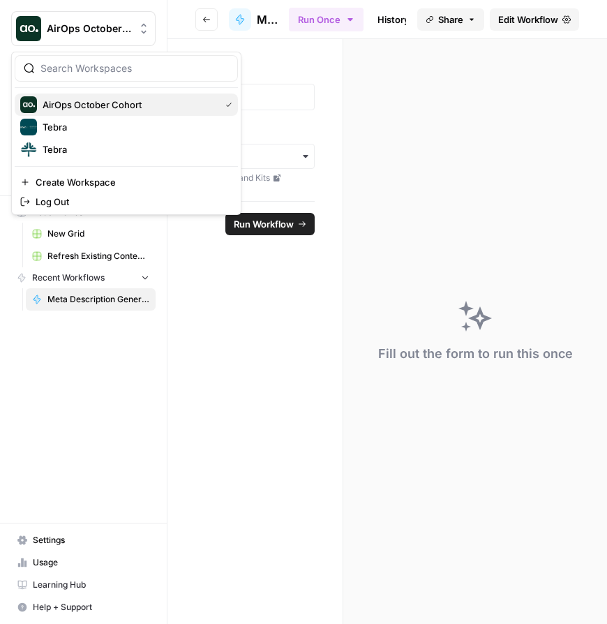
click at [125, 110] on span "AirOps October Cohort" at bounding box center [129, 105] width 172 height 14
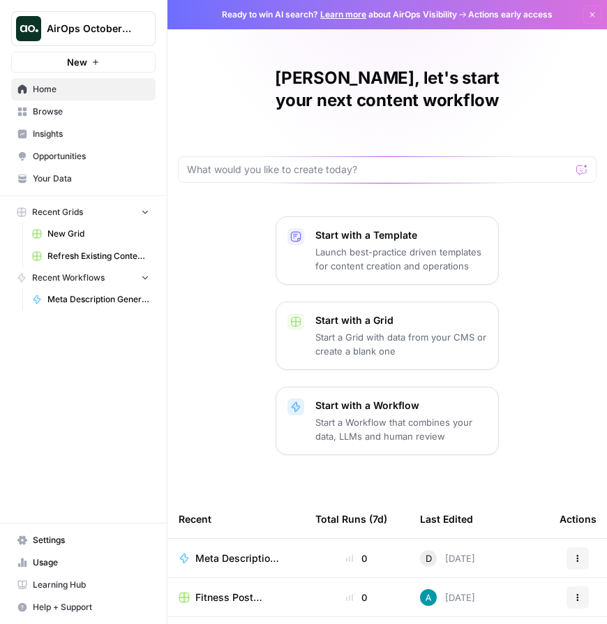
click at [57, 119] on link "Browse" at bounding box center [83, 111] width 144 height 22
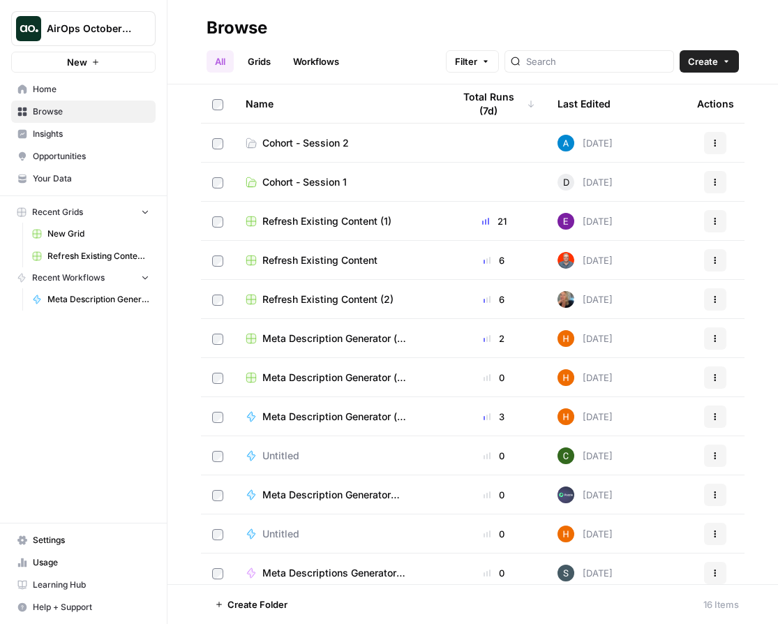
click at [72, 181] on span "Your Data" at bounding box center [91, 178] width 117 height 13
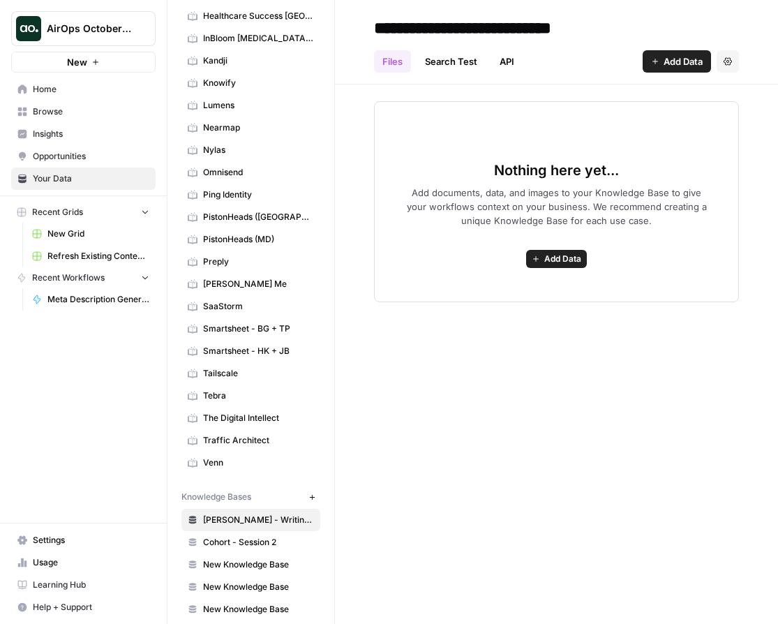
scroll to position [462, 0]
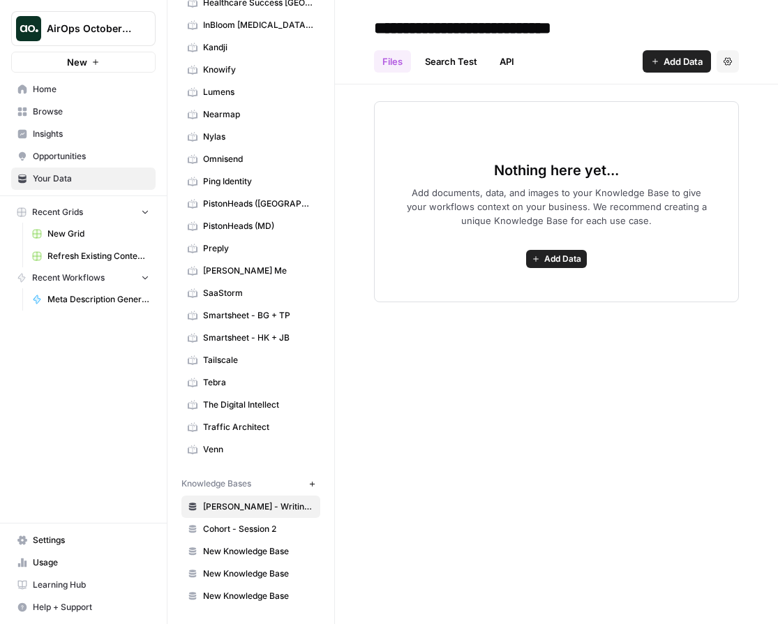
click at [245, 528] on span "Cohort - Session 2" at bounding box center [258, 529] width 111 height 13
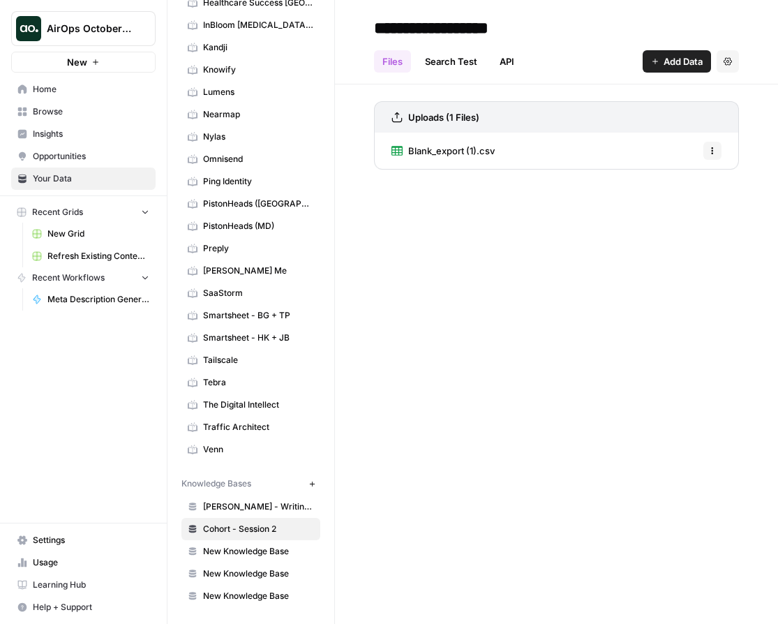
click at [463, 151] on span "Blank_export (1).csv" at bounding box center [451, 151] width 87 height 14
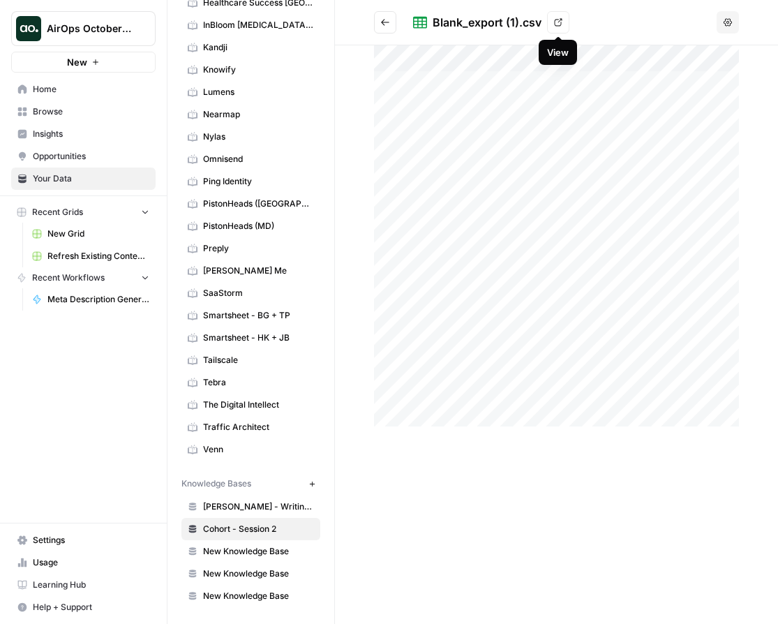
click at [564, 17] on link "View" at bounding box center [558, 22] width 22 height 22
click at [386, 23] on icon "Go back" at bounding box center [385, 22] width 10 height 10
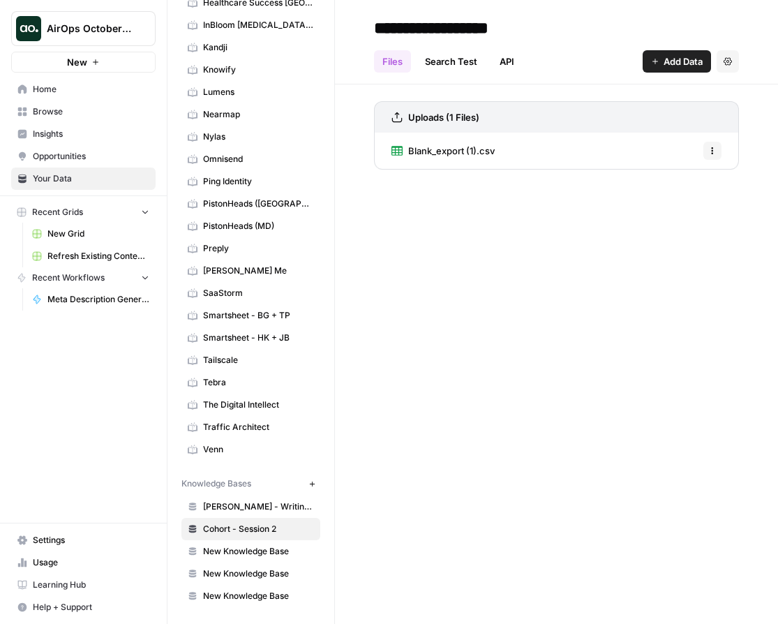
click at [606, 60] on span "Add Data" at bounding box center [683, 61] width 39 height 14
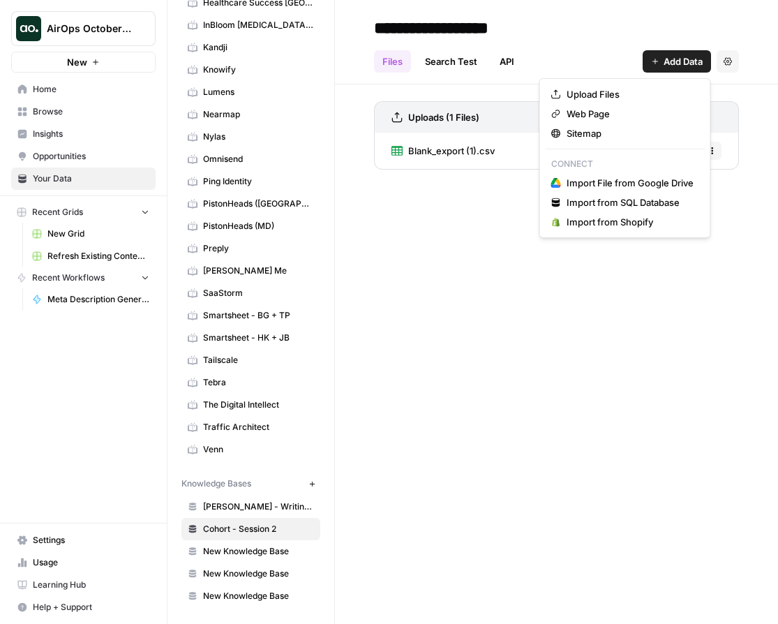
click at [529, 349] on div "**********" at bounding box center [556, 312] width 443 height 624
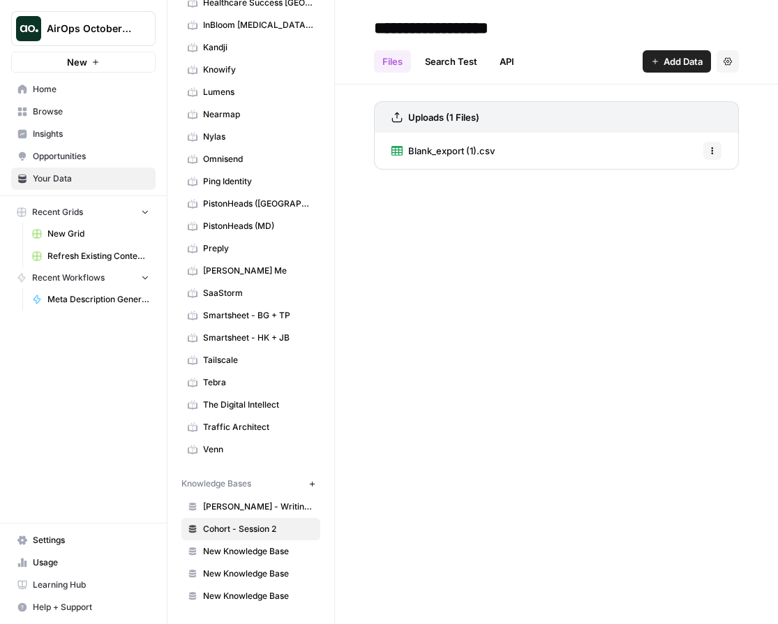
click at [107, 61] on button "New" at bounding box center [83, 62] width 144 height 21
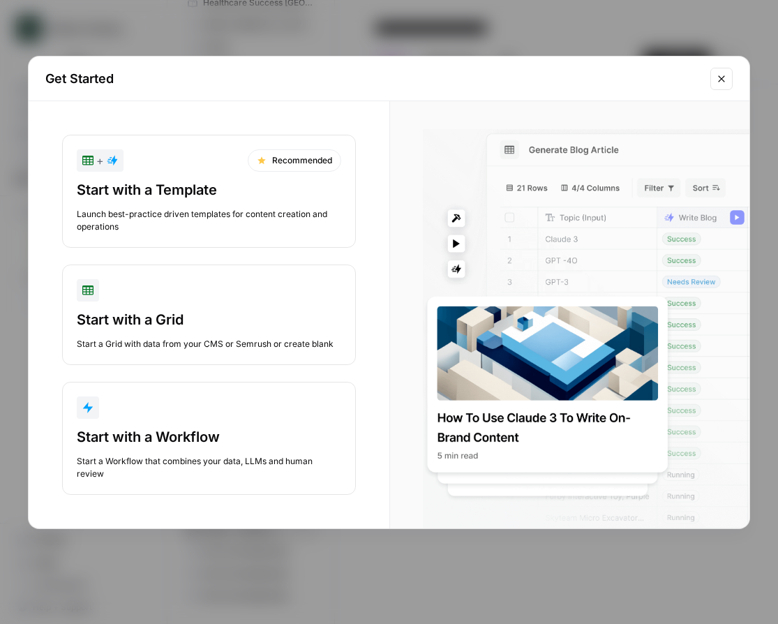
click at [606, 73] on button "Close modal" at bounding box center [721, 79] width 22 height 22
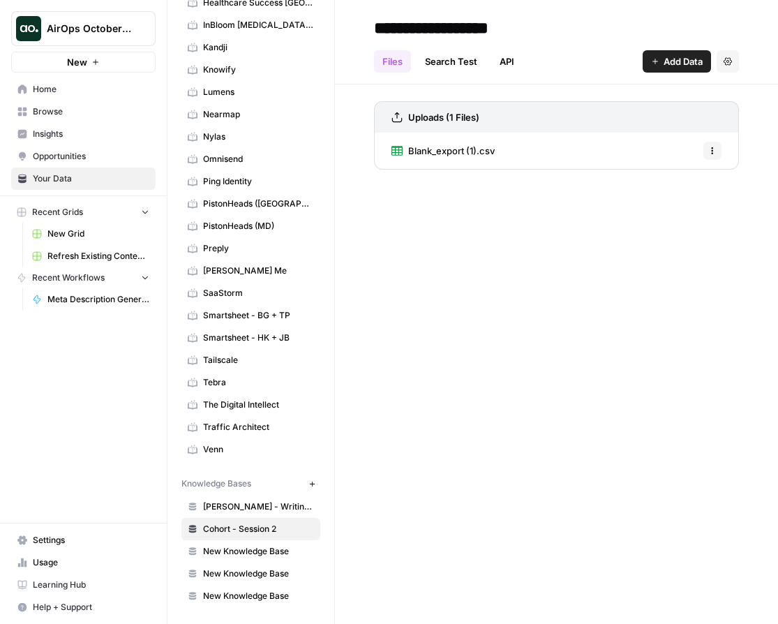
click at [606, 59] on span "Add Data" at bounding box center [683, 61] width 39 height 14
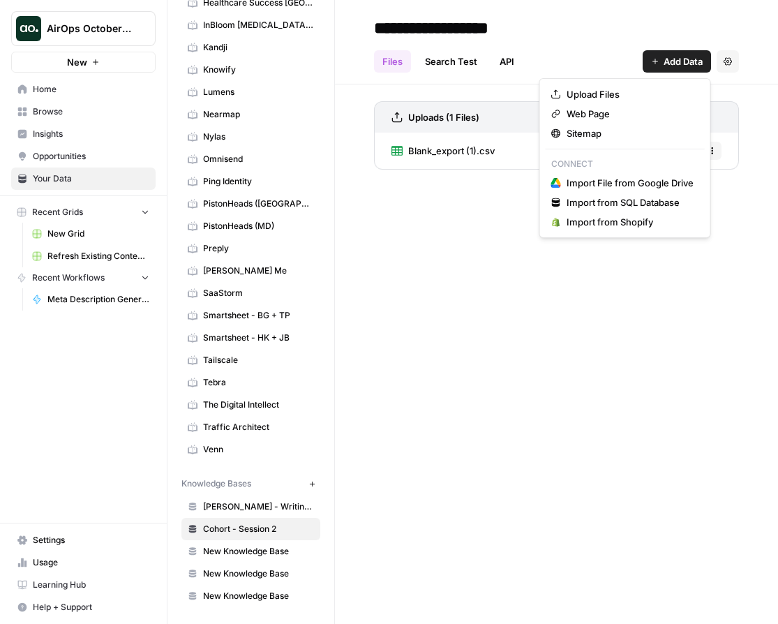
click at [606, 278] on div "**********" at bounding box center [556, 312] width 443 height 624
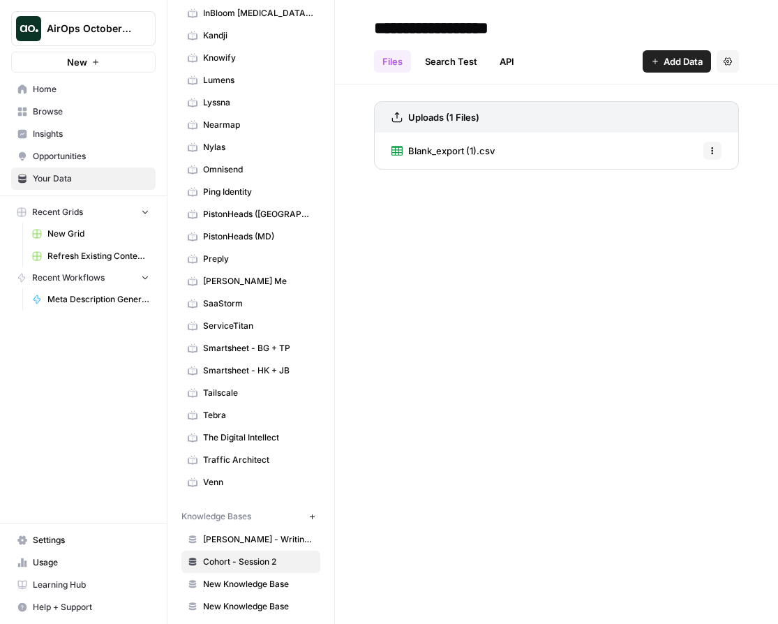
scroll to position [551, 0]
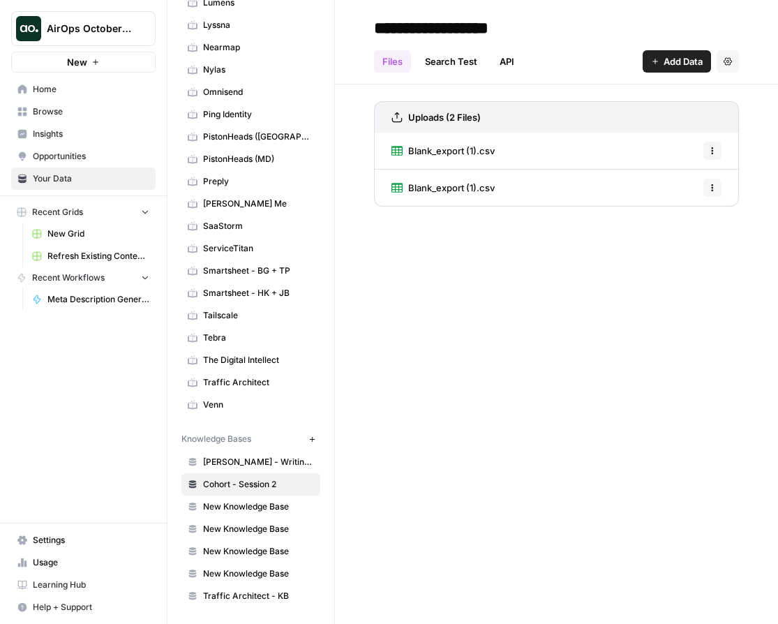
click at [232, 338] on span "Tebra" at bounding box center [258, 337] width 111 height 13
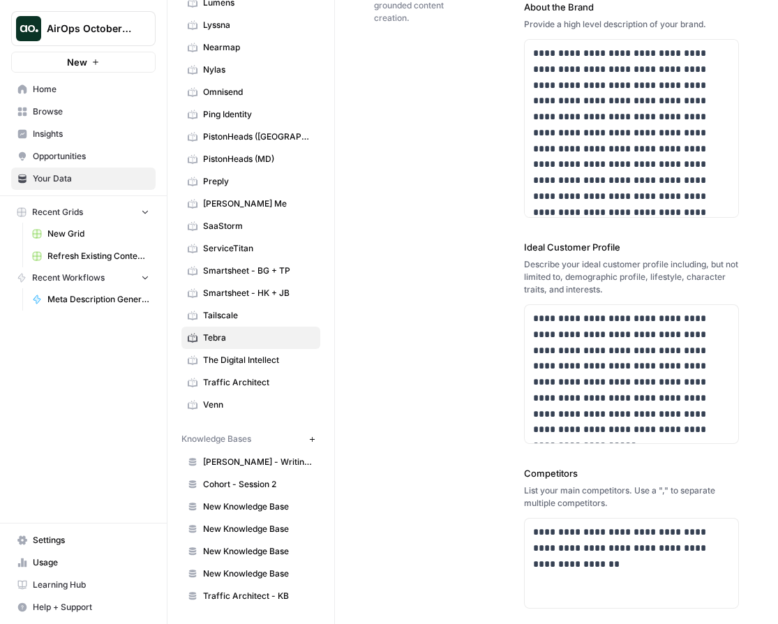
scroll to position [208, 0]
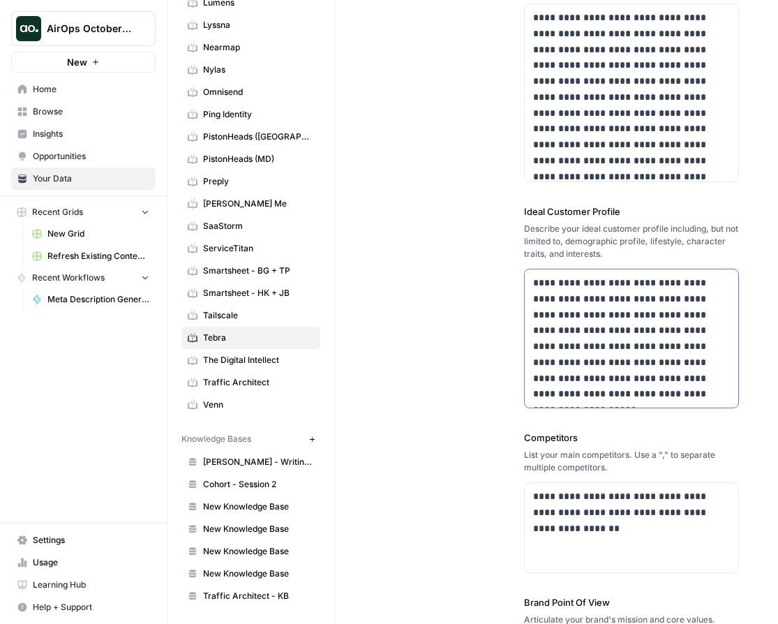
click at [606, 329] on p "**********" at bounding box center [631, 338] width 197 height 127
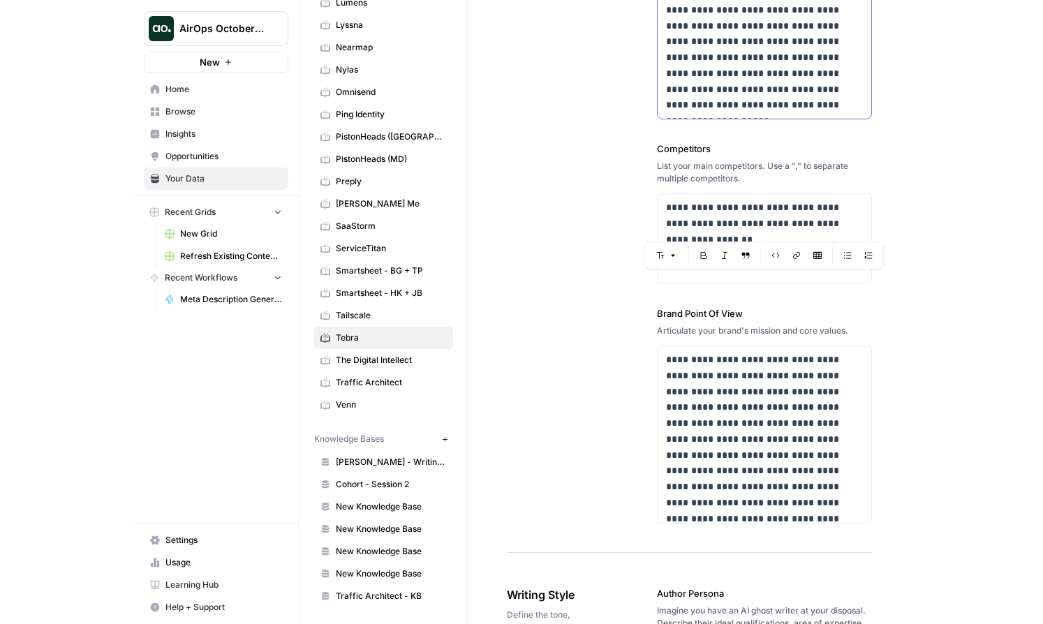
scroll to position [190, 0]
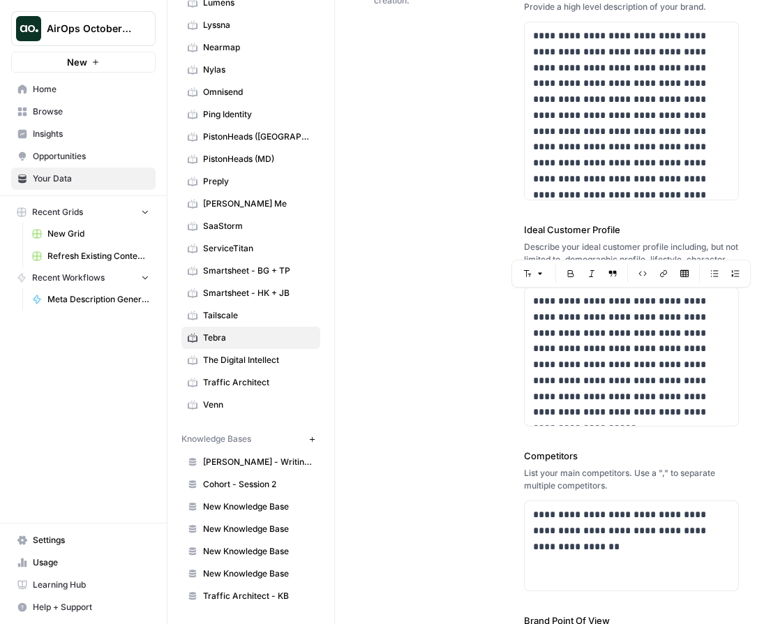
click at [94, 64] on icon "button" at bounding box center [95, 62] width 8 height 8
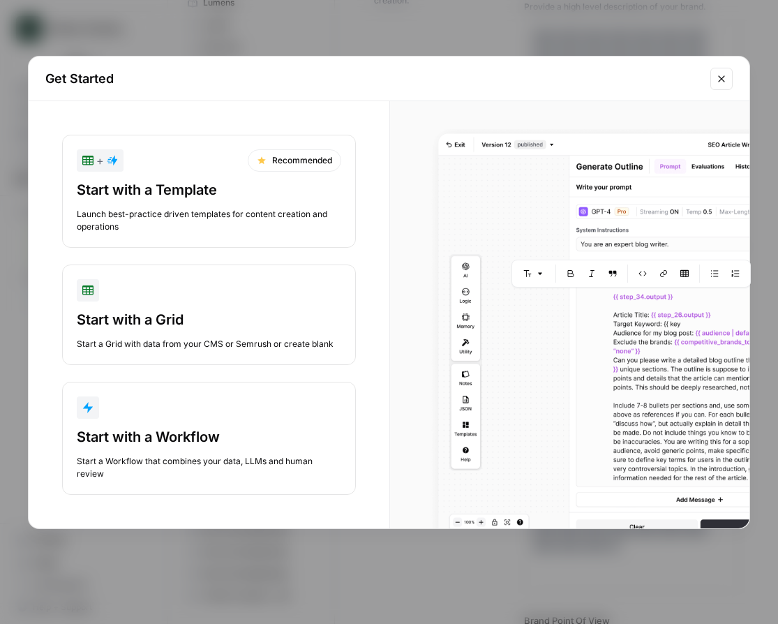
click at [174, 426] on button "Start with a Workflow Start a Workflow that combines your data, LLMs and human …" at bounding box center [209, 438] width 294 height 113
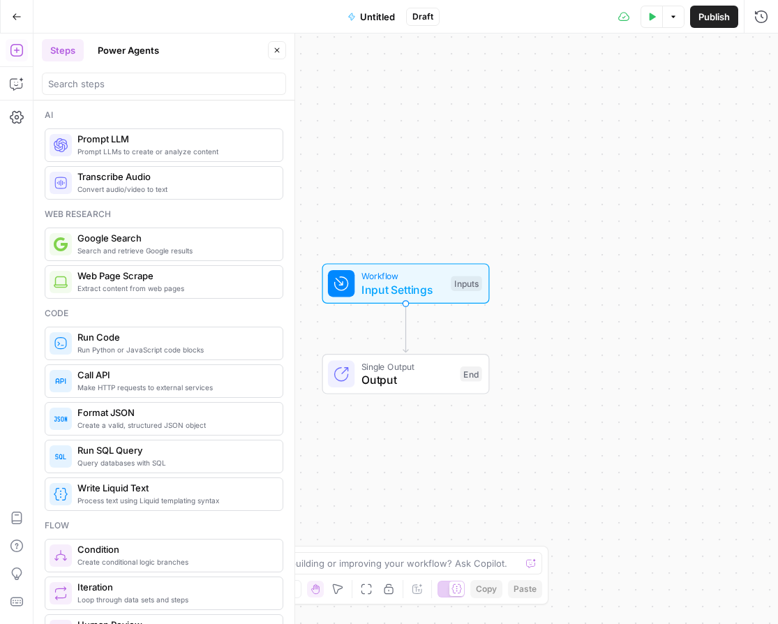
click at [417, 280] on span "Workflow" at bounding box center [402, 275] width 83 height 13
click at [606, 94] on span "Add Field" at bounding box center [621, 95] width 40 height 14
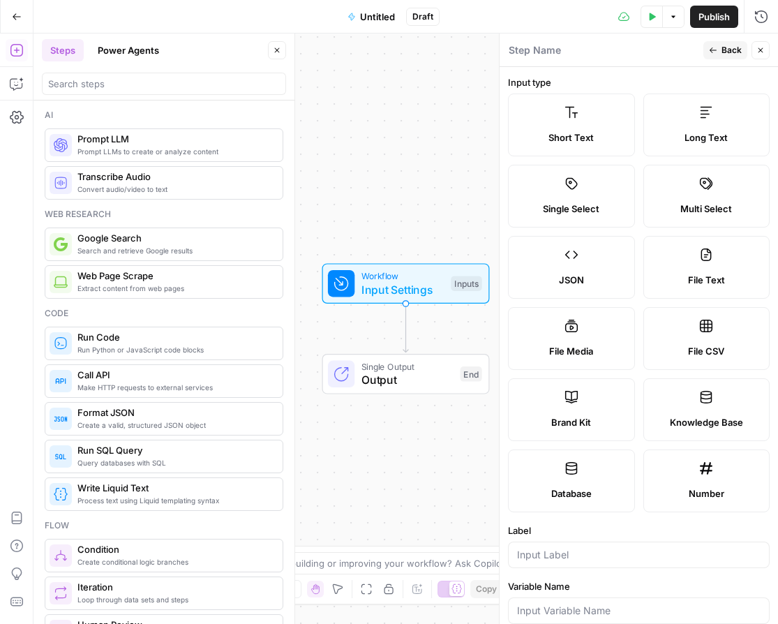
click at [598, 409] on label "Brand Kit" at bounding box center [571, 409] width 127 height 63
type input "Brand Kit"
type input "brand_kit"
click at [606, 47] on span "Back" at bounding box center [732, 50] width 20 height 13
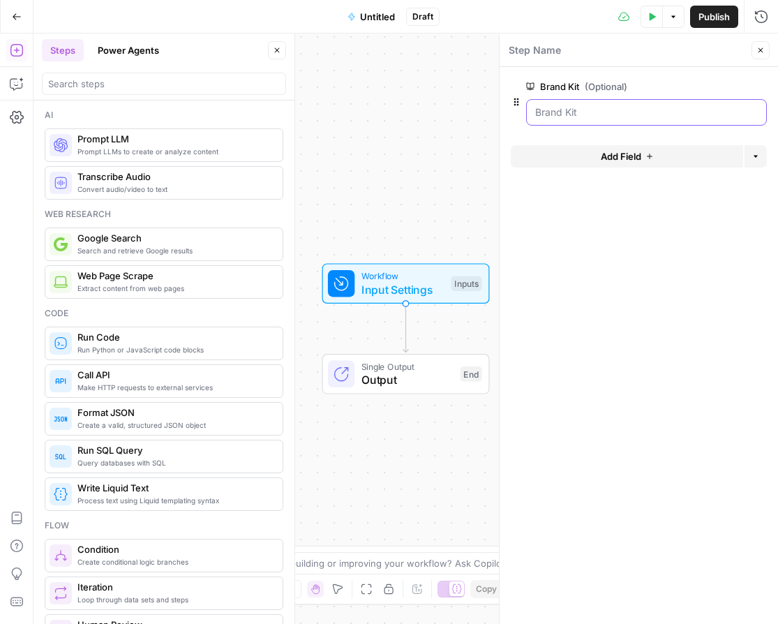
click at [606, 112] on Kit "Brand Kit (Optional)" at bounding box center [646, 112] width 223 height 14
click at [606, 111] on Kit "Brand Kit (Optional)" at bounding box center [646, 112] width 223 height 14
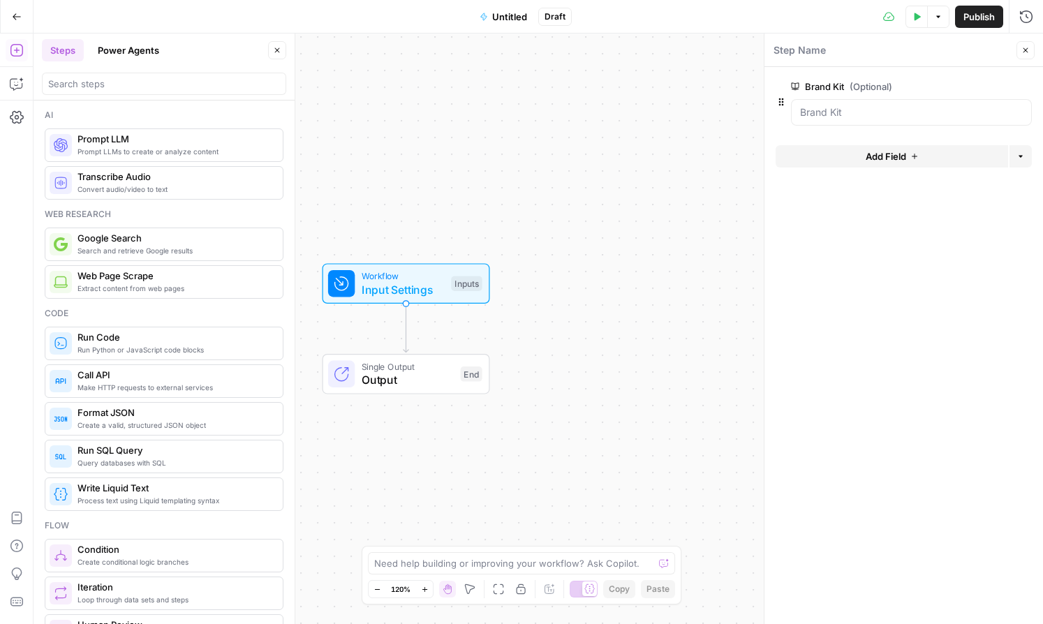
click at [410, 282] on span "Input Settings" at bounding box center [402, 289] width 83 height 17
click at [606, 151] on button "Add Field" at bounding box center [891, 156] width 232 height 22
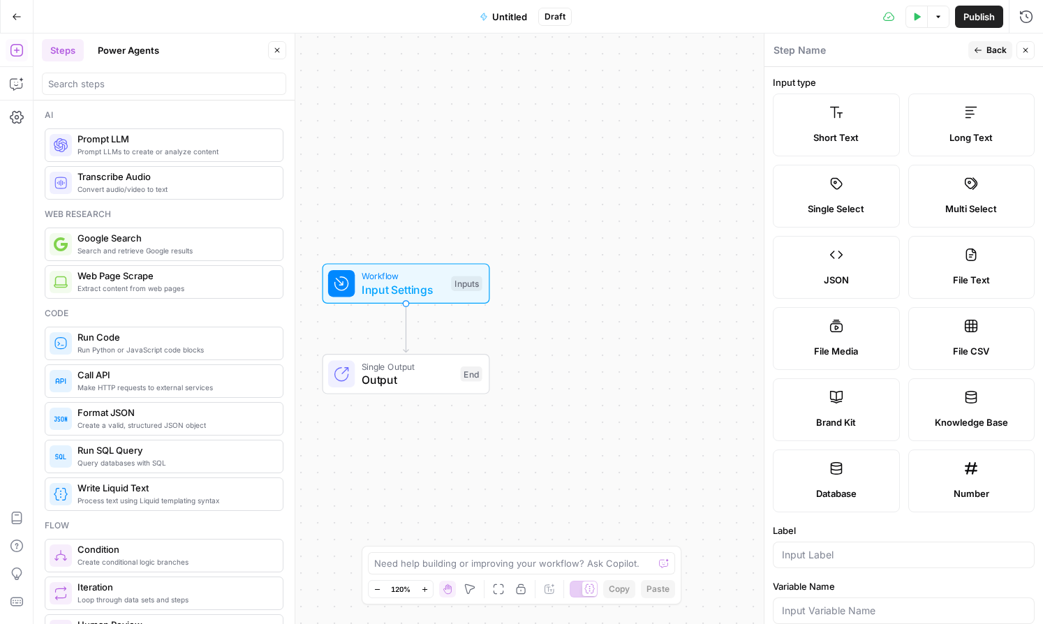
click at [606, 419] on span "Knowledge Base" at bounding box center [970, 422] width 73 height 14
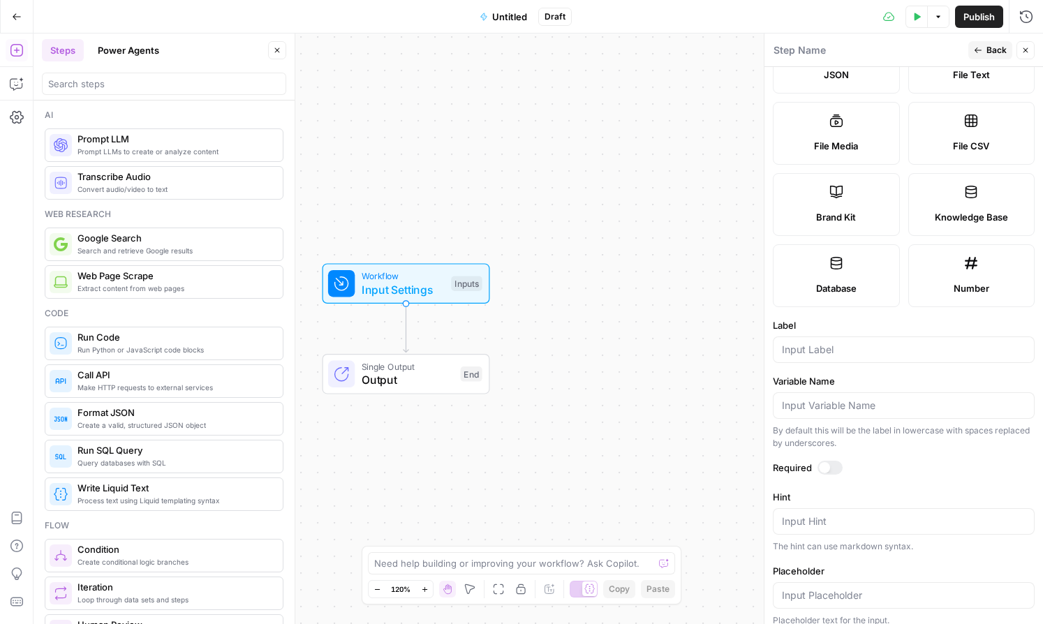
scroll to position [216, 0]
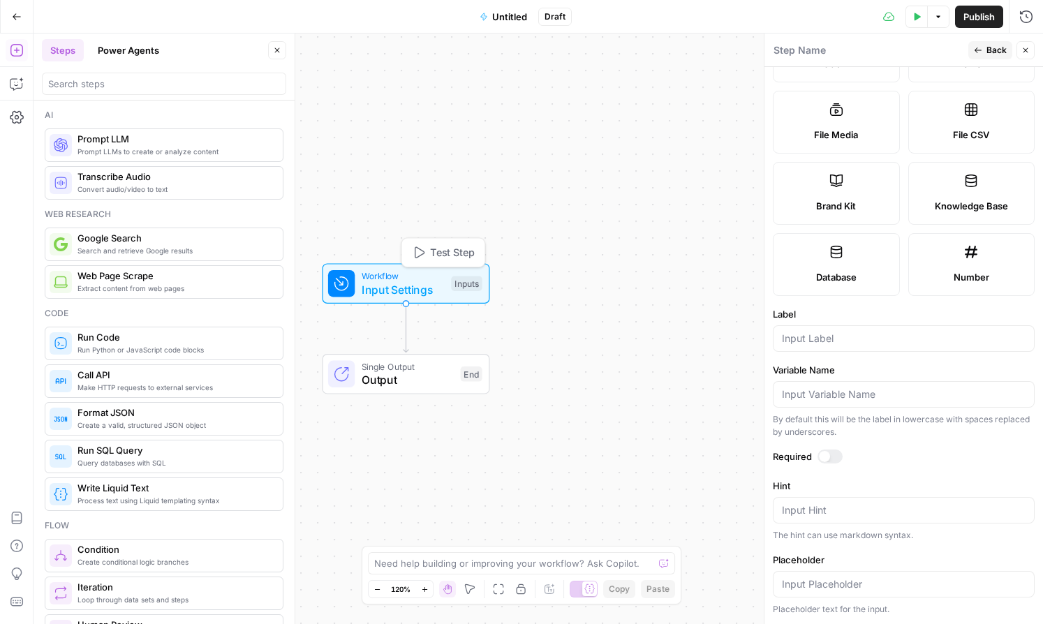
click at [404, 294] on span "Input Settings" at bounding box center [402, 289] width 83 height 17
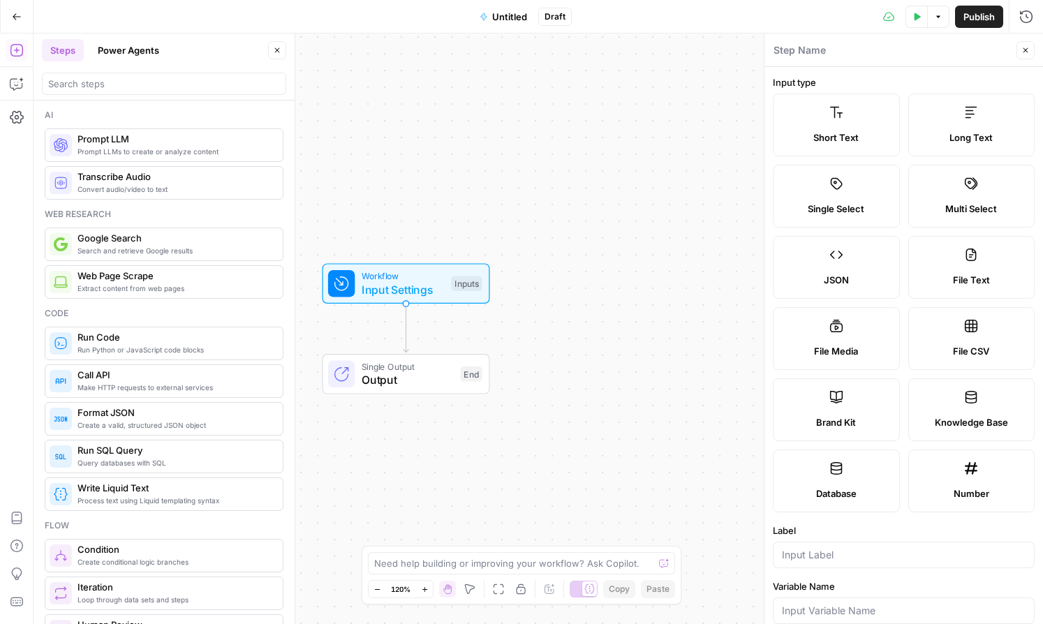
click at [606, 46] on icon "button" at bounding box center [1025, 50] width 8 height 8
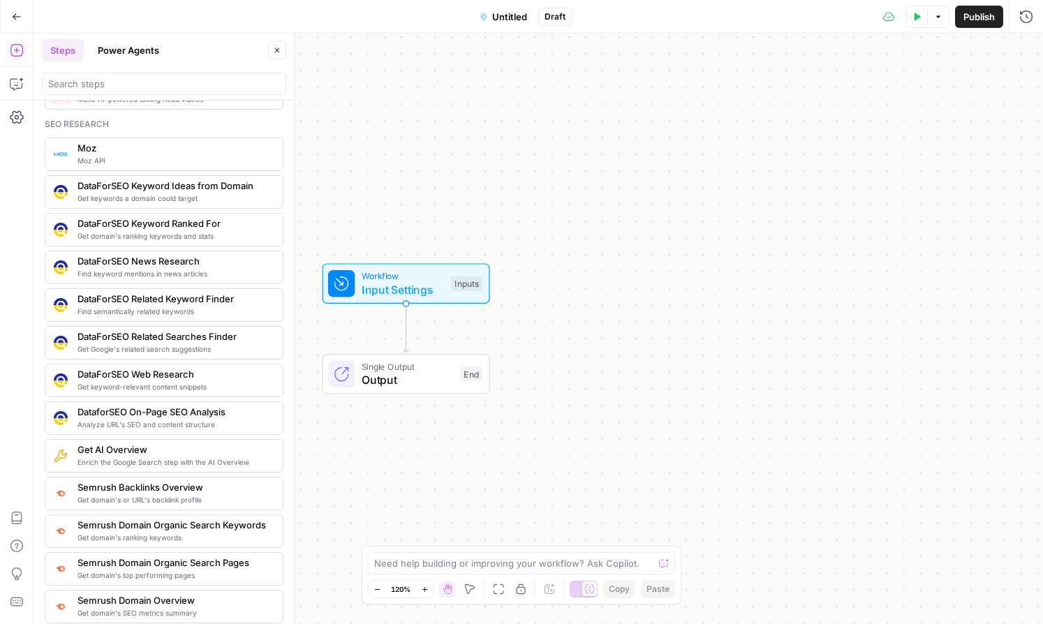
scroll to position [923, 0]
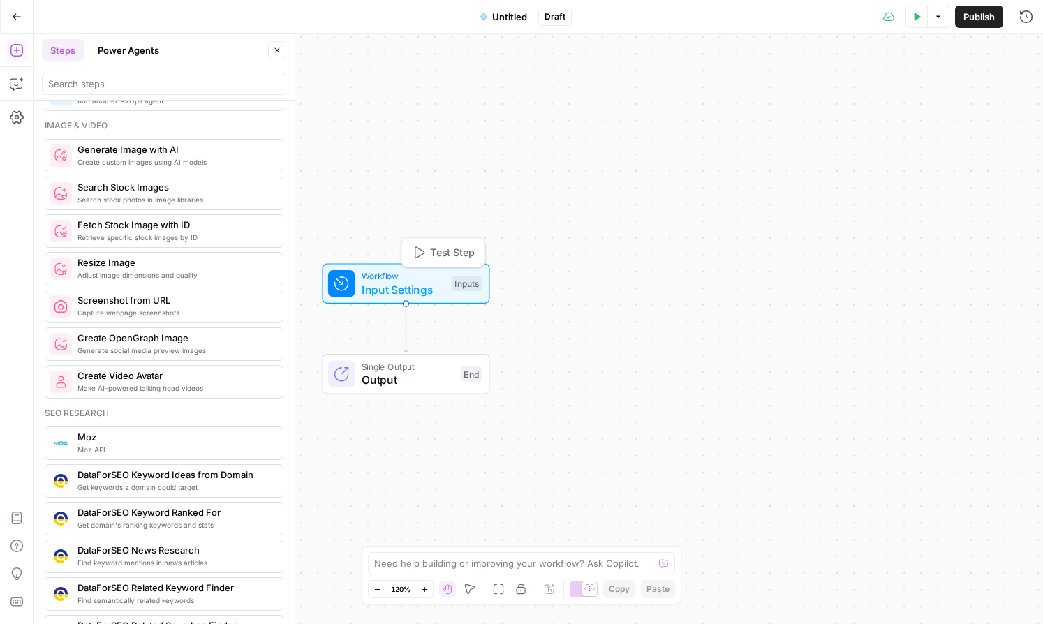
click at [424, 282] on span "Input Settings" at bounding box center [402, 289] width 83 height 17
click at [606, 157] on button "Add Field" at bounding box center [891, 156] width 232 height 22
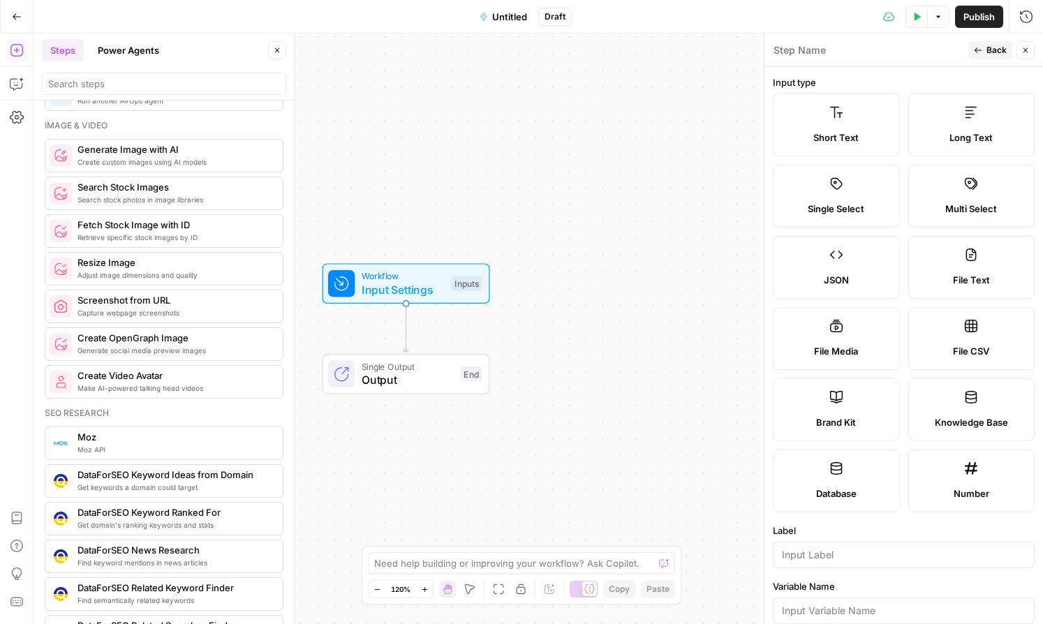
click at [606, 341] on label "File CSV" at bounding box center [971, 338] width 127 height 63
type textarea "Supports .csv file type"
click at [606, 556] on input "Label" at bounding box center [904, 555] width 244 height 14
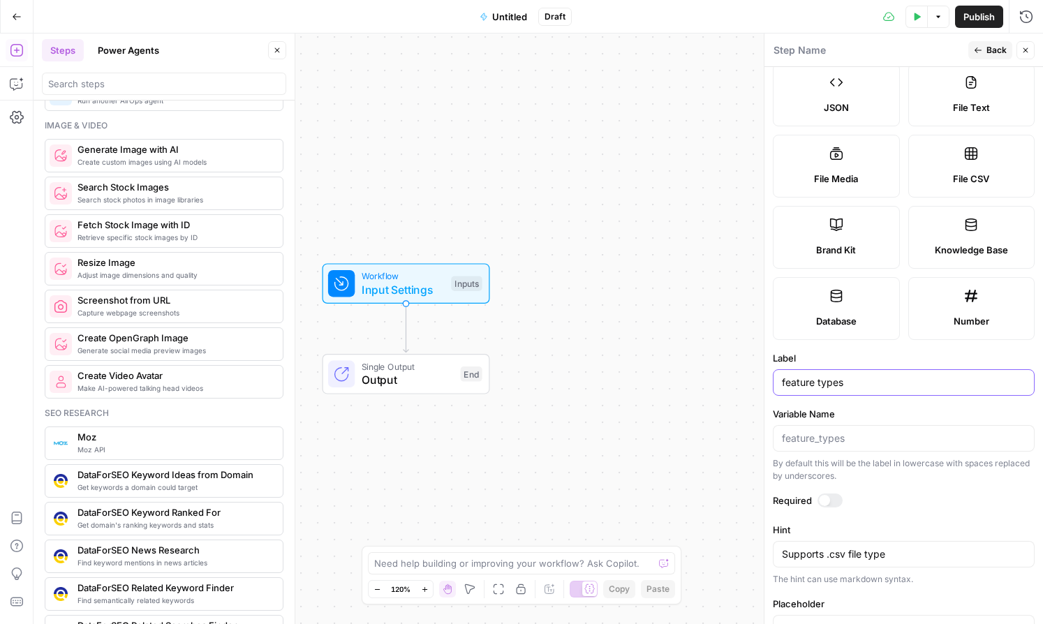
scroll to position [216, 0]
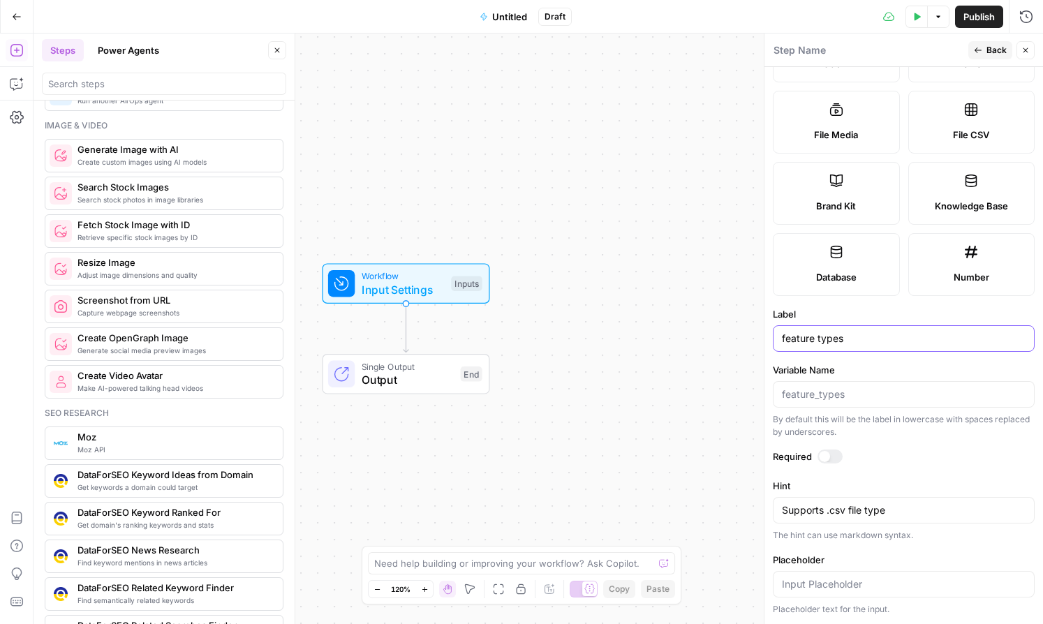
type input "feature types"
click at [606, 453] on div at bounding box center [829, 456] width 25 height 14
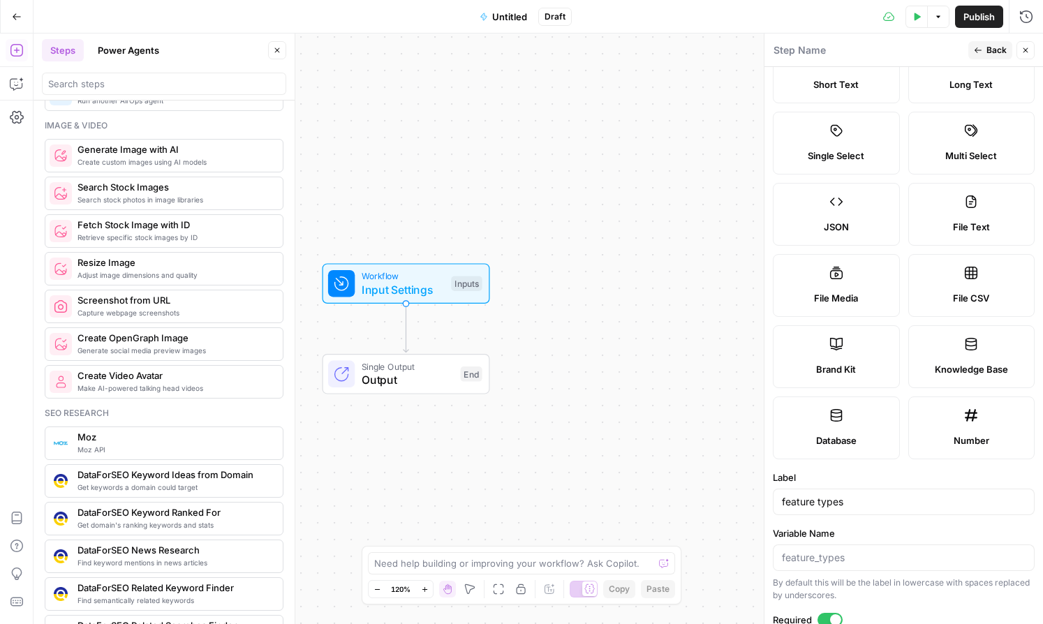
scroll to position [0, 0]
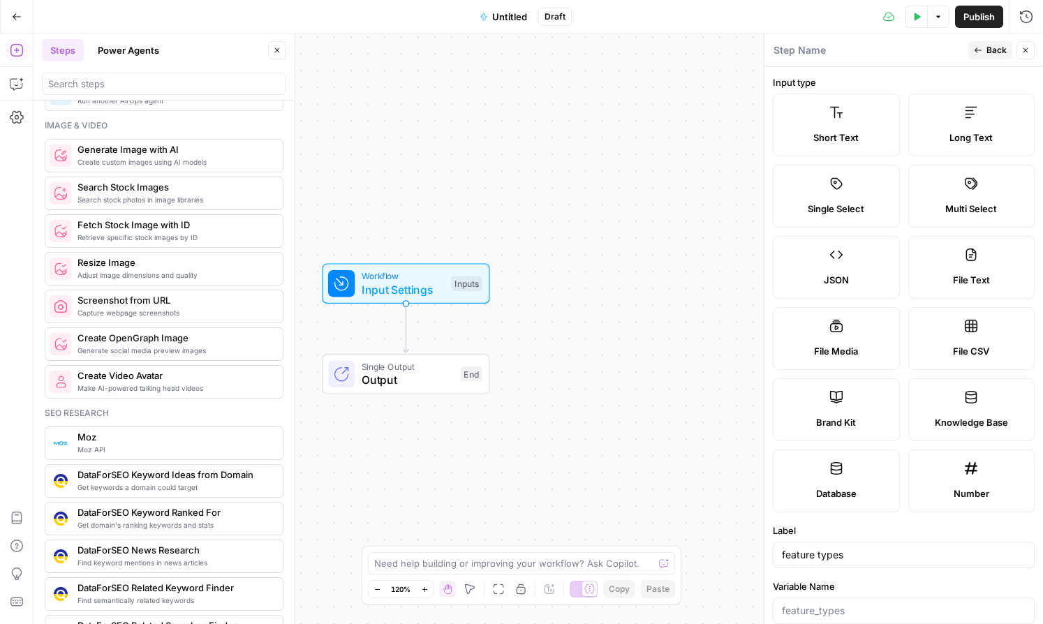
click at [606, 45] on span "Back" at bounding box center [996, 50] width 20 height 13
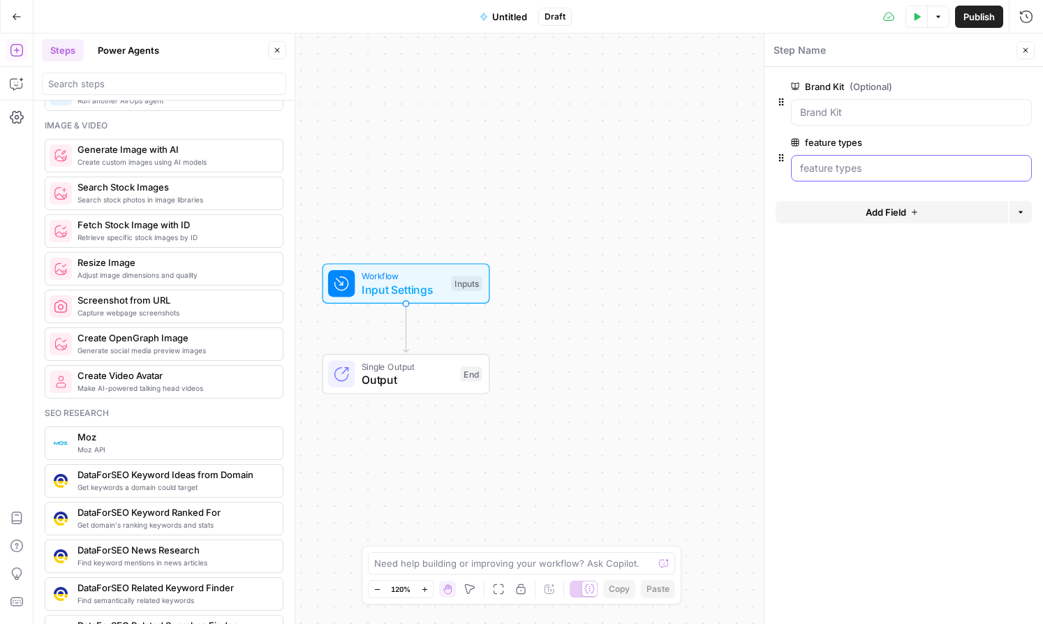
click at [606, 169] on types "feature types" at bounding box center [911, 168] width 223 height 14
click at [606, 140] on span "edit field" at bounding box center [979, 142] width 31 height 11
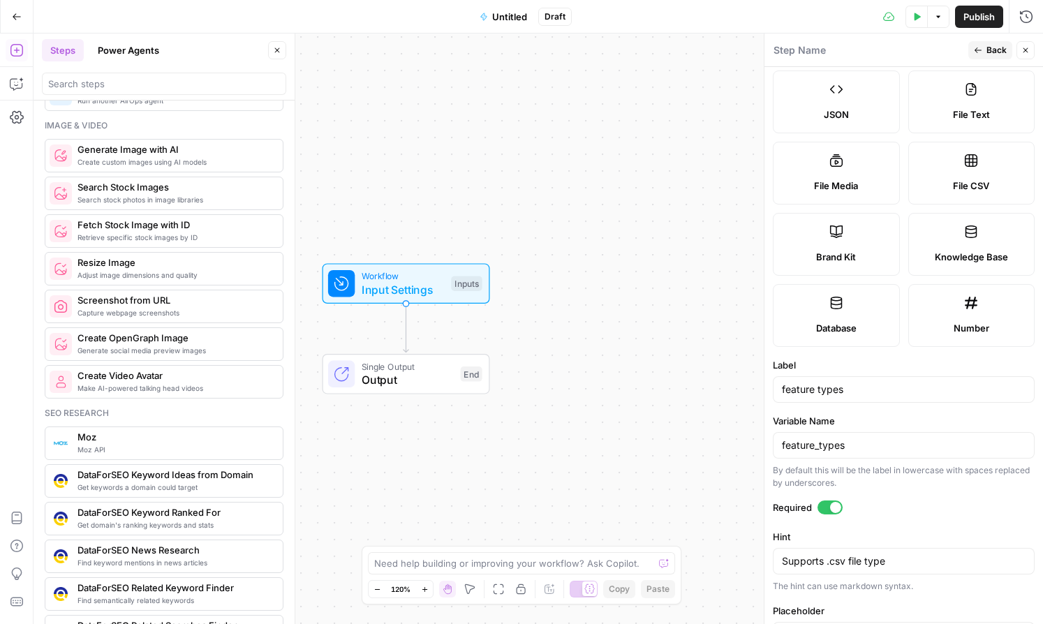
scroll to position [162, 0]
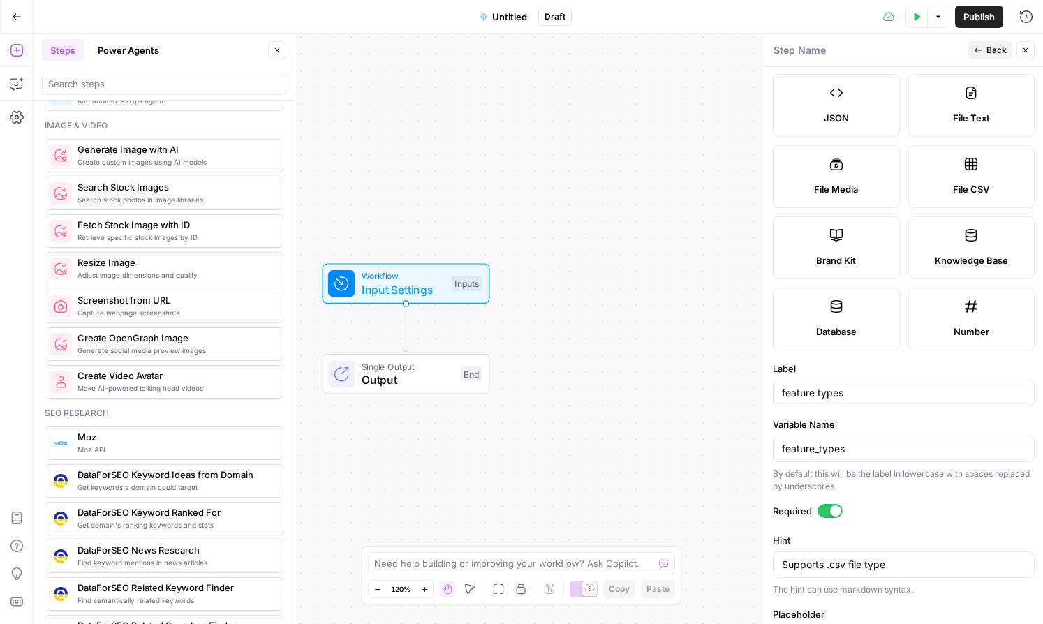
click at [606, 236] on label "Knowledge Base" at bounding box center [971, 247] width 127 height 63
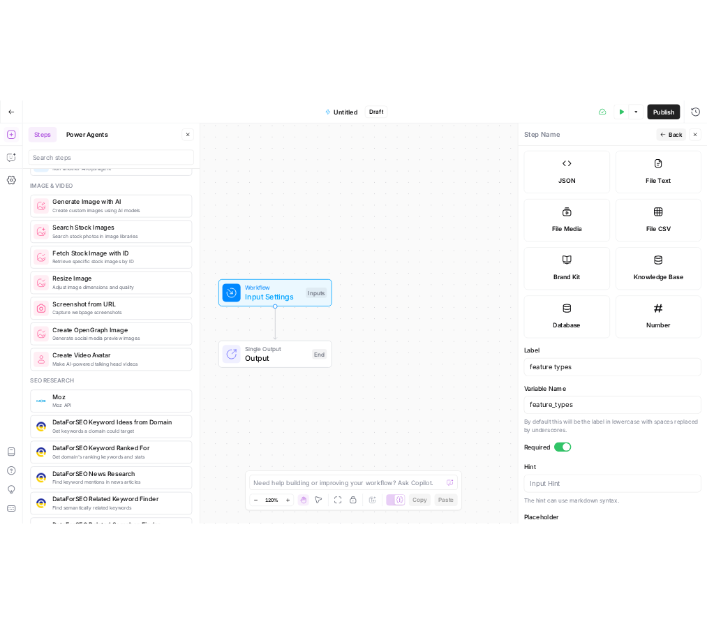
scroll to position [216, 0]
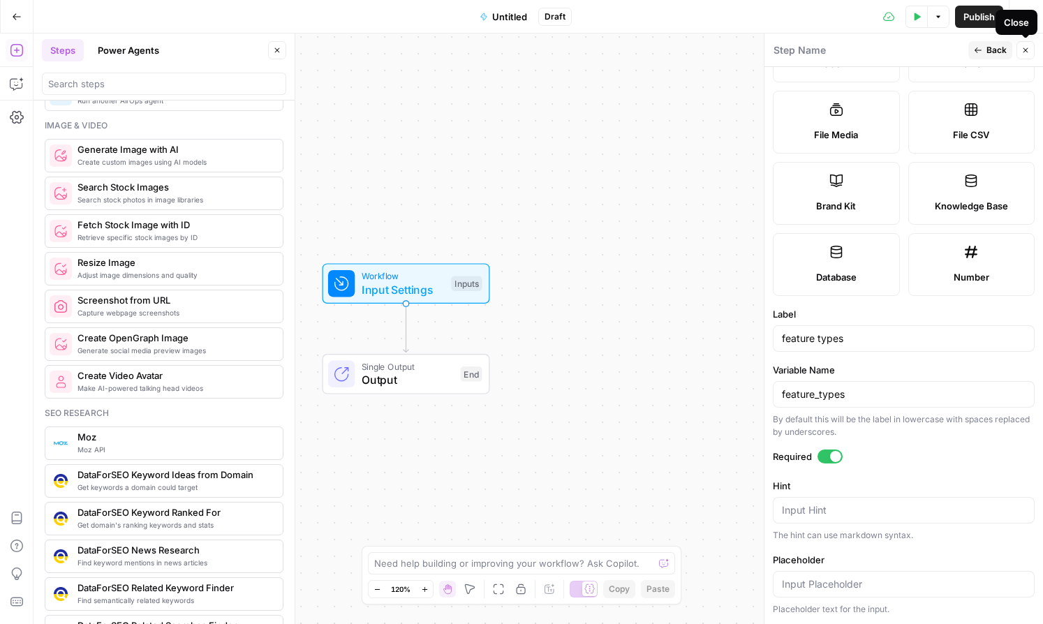
click at [606, 50] on icon "button" at bounding box center [1025, 50] width 8 height 8
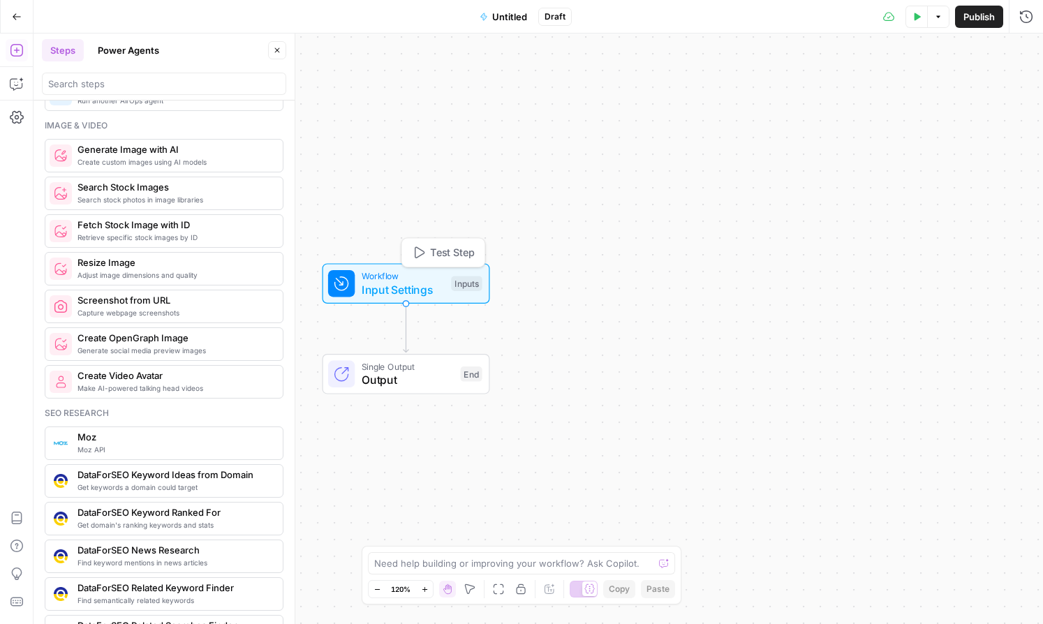
click at [424, 282] on span "Input Settings" at bounding box center [402, 289] width 83 height 17
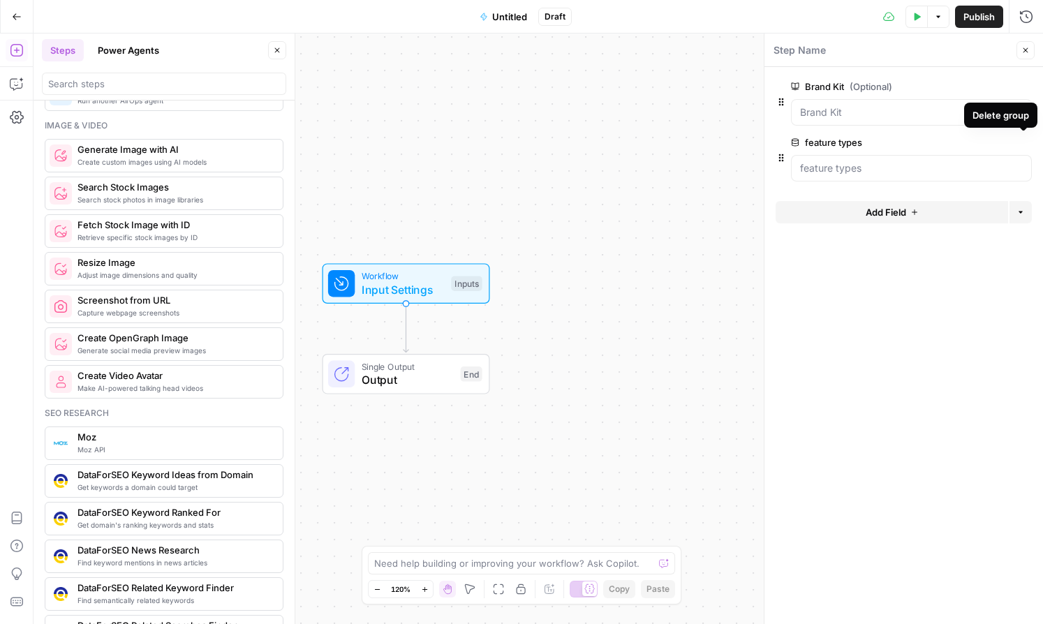
click at [606, 144] on icon "button" at bounding box center [1023, 142] width 7 height 7
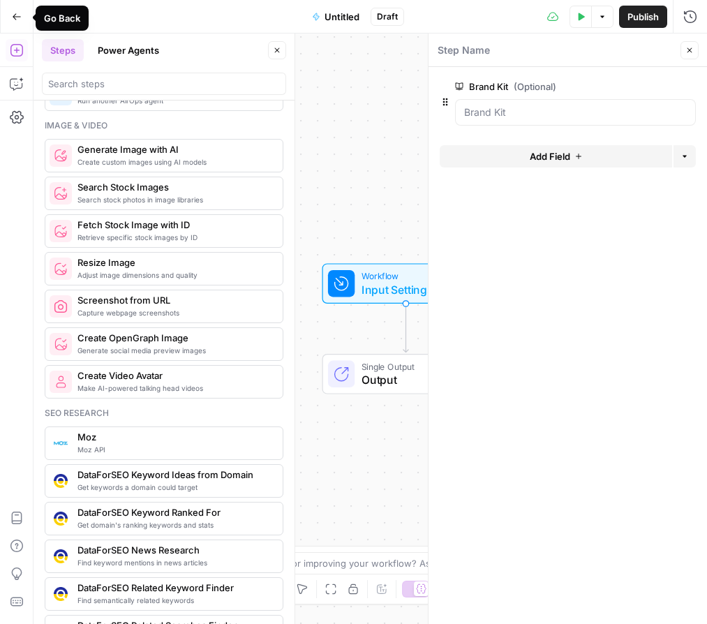
click at [20, 19] on icon "button" at bounding box center [17, 17] width 10 height 10
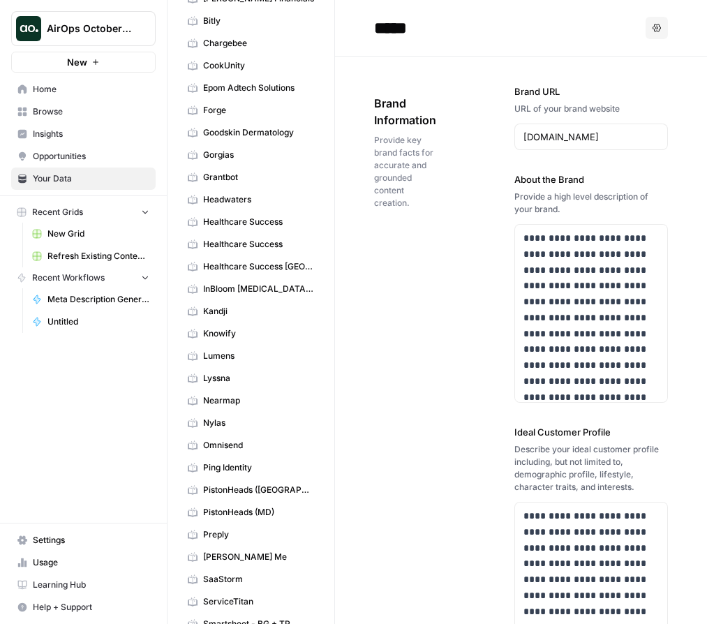
scroll to position [596, 0]
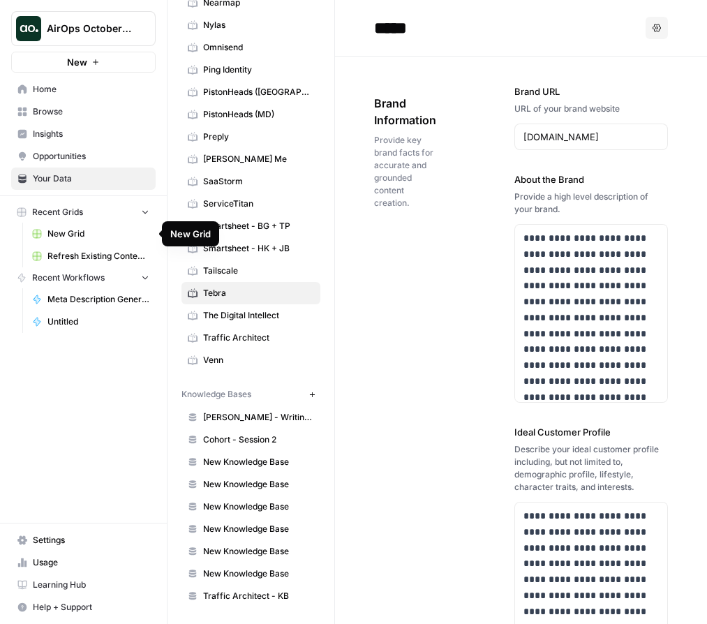
click at [114, 237] on span "New Grid" at bounding box center [98, 234] width 102 height 13
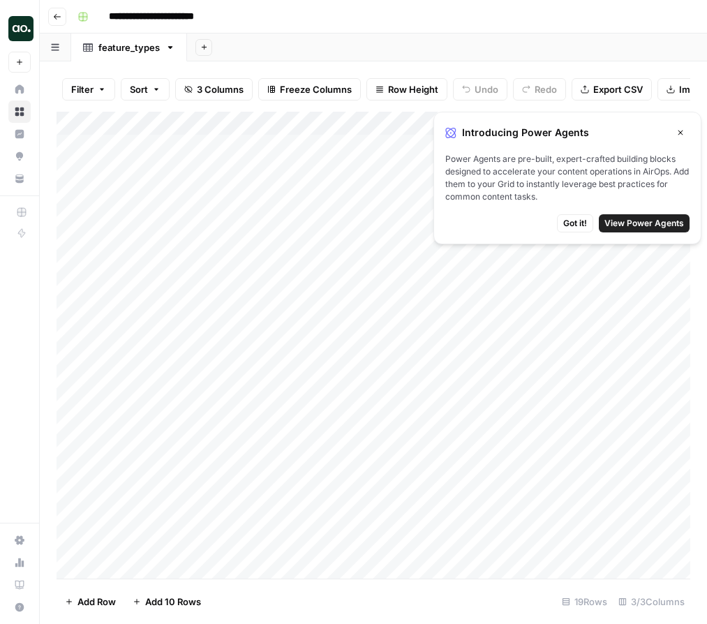
click at [568, 225] on span "Got it!" at bounding box center [575, 223] width 24 height 13
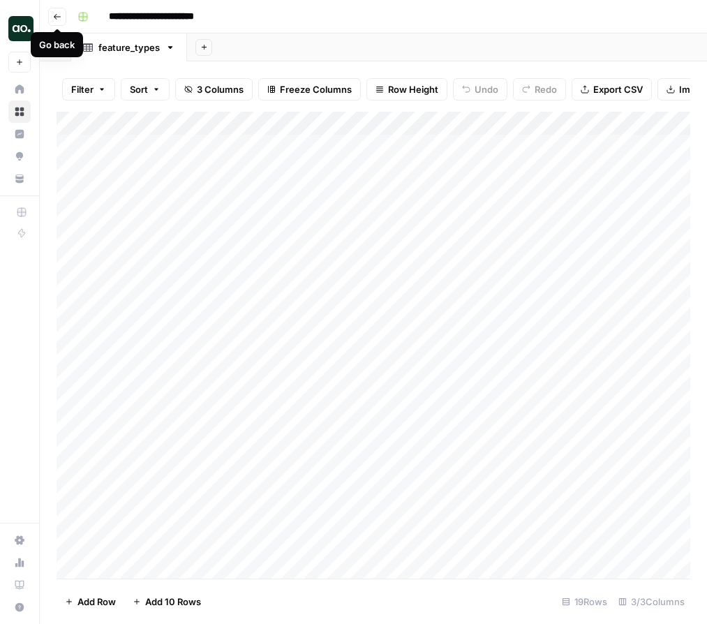
click at [61, 19] on button "Go back" at bounding box center [57, 17] width 18 height 18
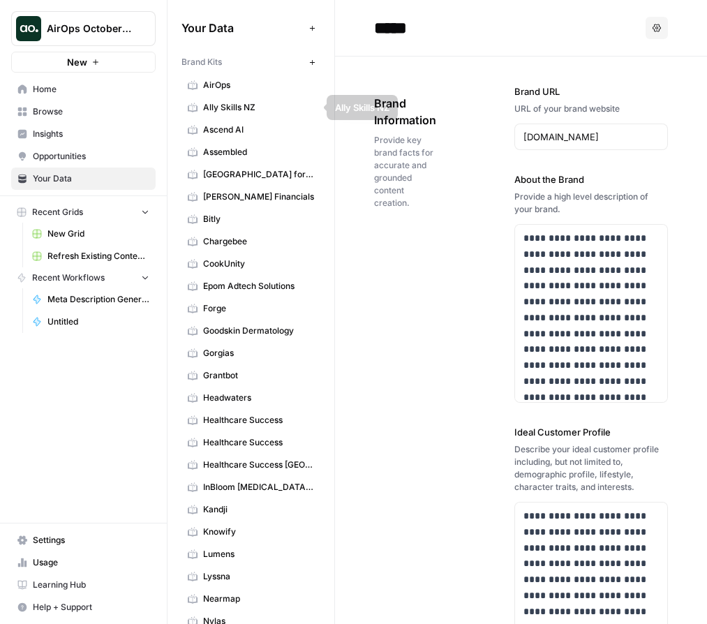
scroll to position [596, 0]
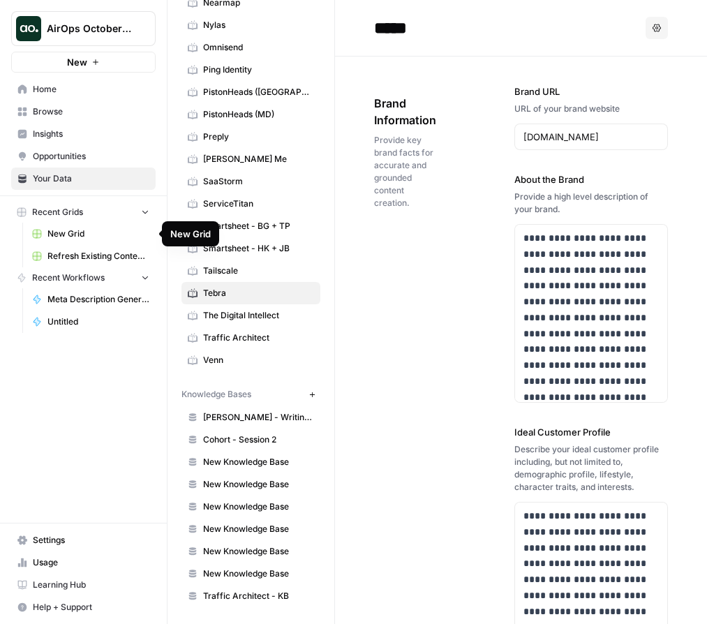
click at [87, 232] on span "New Grid" at bounding box center [98, 234] width 102 height 13
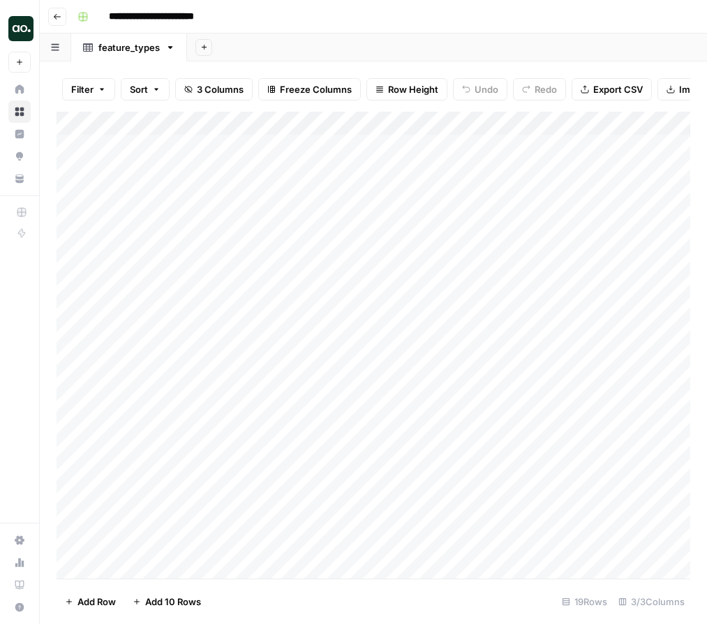
click at [60, 20] on icon "button" at bounding box center [57, 17] width 8 height 8
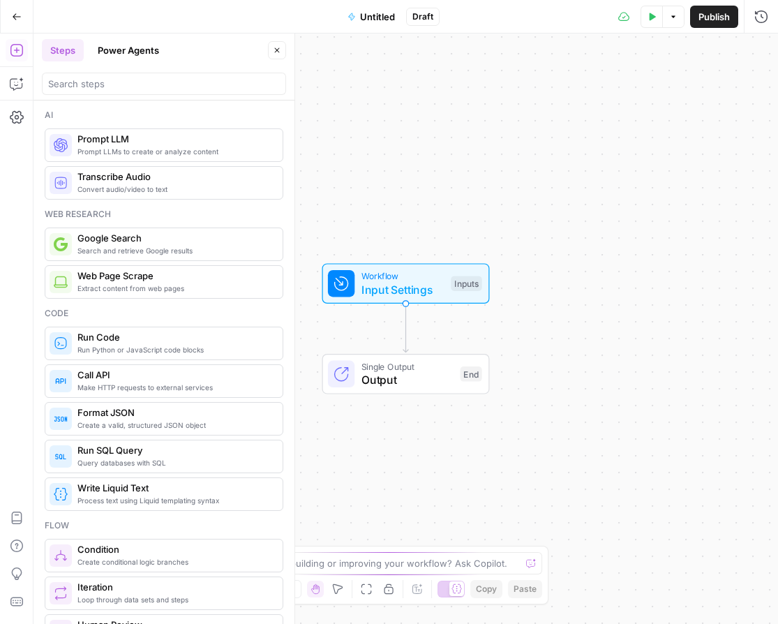
click at [17, 16] on icon "button" at bounding box center [17, 16] width 8 height 6
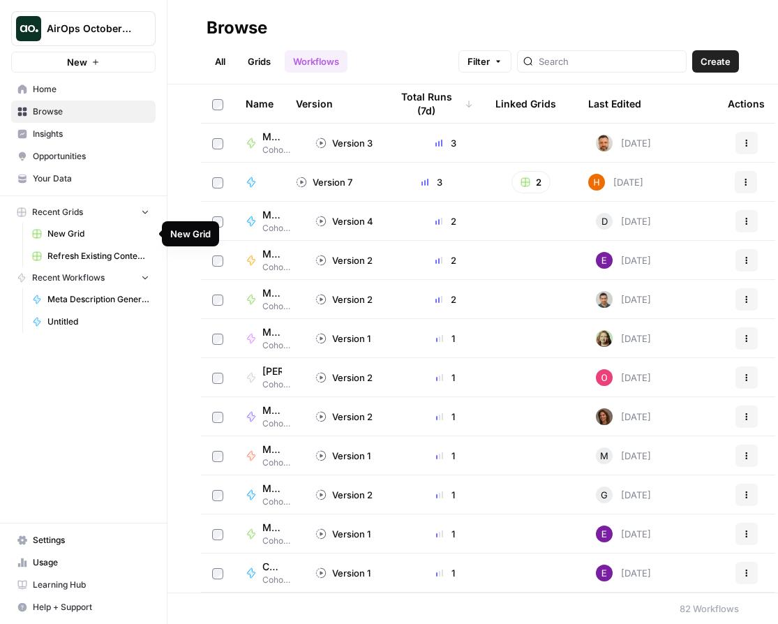
click at [77, 233] on span "New Grid" at bounding box center [98, 234] width 102 height 13
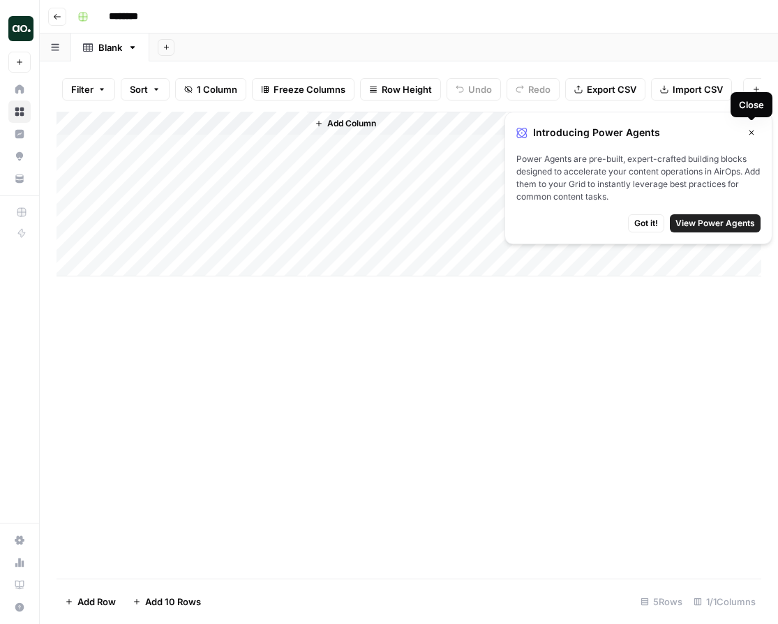
click at [753, 129] on icon "button" at bounding box center [751, 132] width 8 height 8
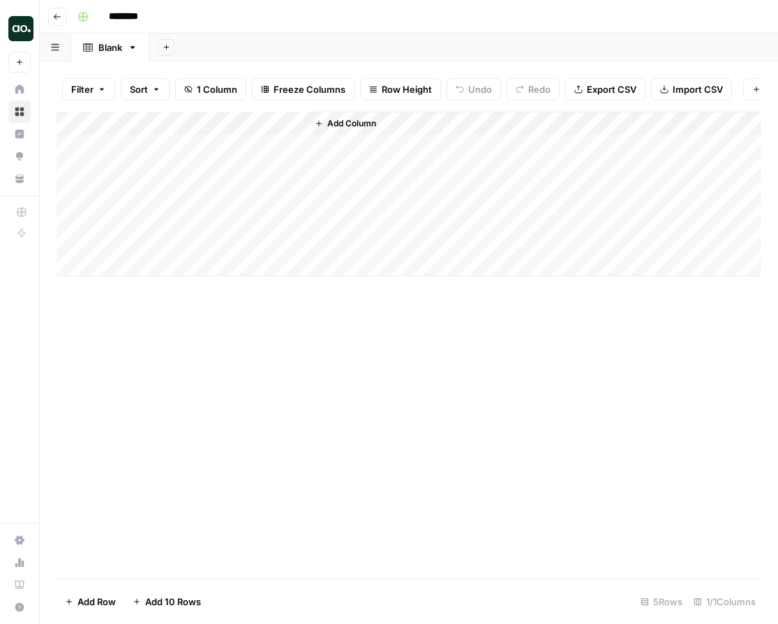
click at [708, 85] on span "Import CSV" at bounding box center [698, 89] width 50 height 14
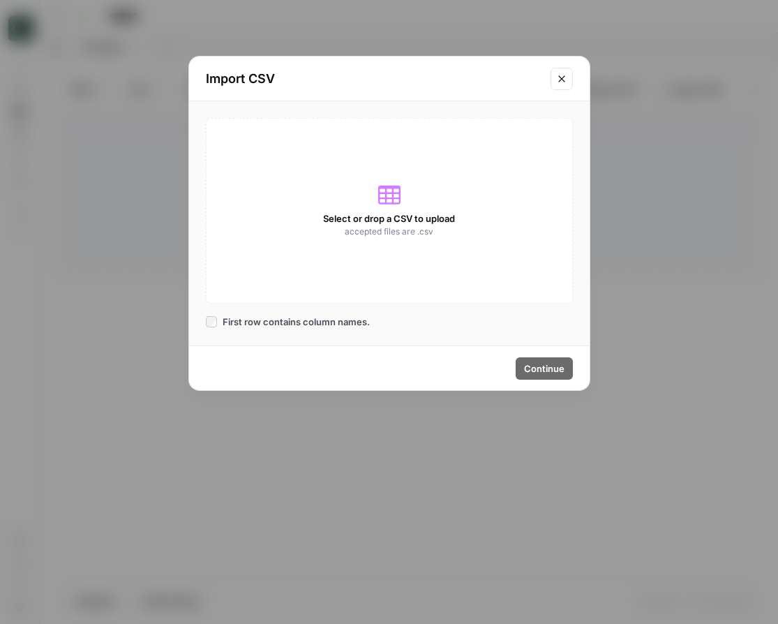
click at [384, 209] on div "Select or drop a CSV to upload accepted files are .csv" at bounding box center [389, 211] width 367 height 186
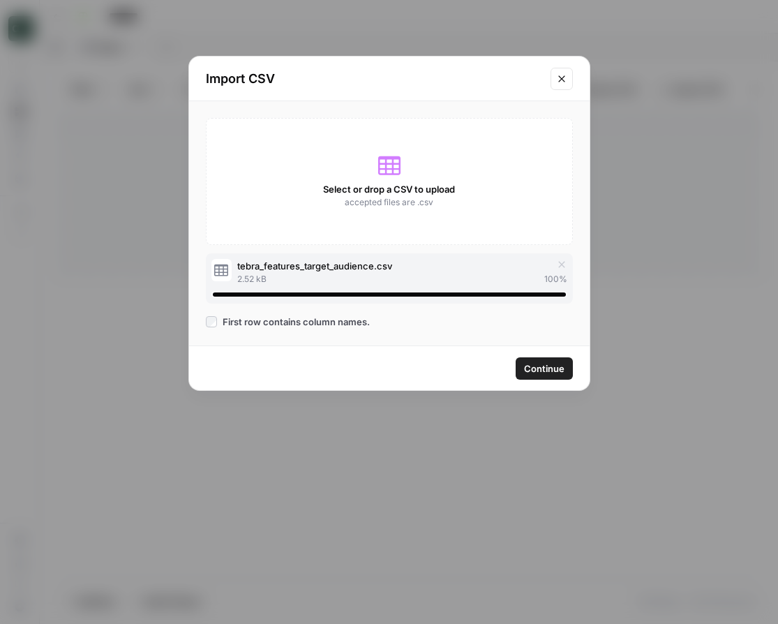
click at [557, 369] on span "Continue" at bounding box center [544, 368] width 40 height 14
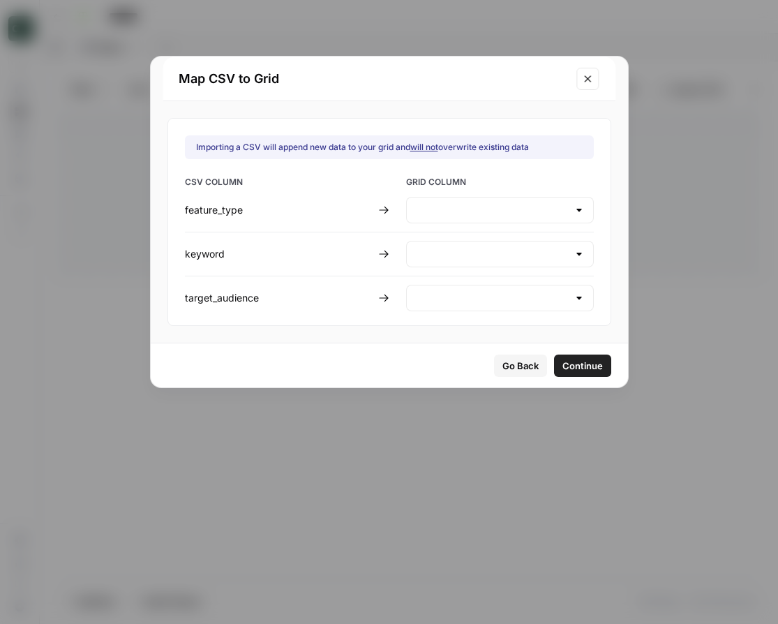
type input "Create new column"
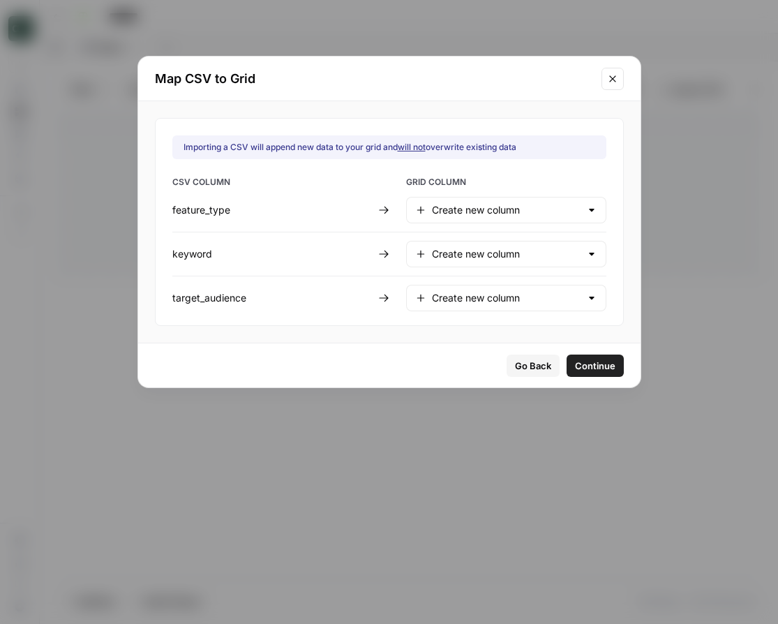
click at [575, 364] on span "Continue" at bounding box center [595, 366] width 40 height 14
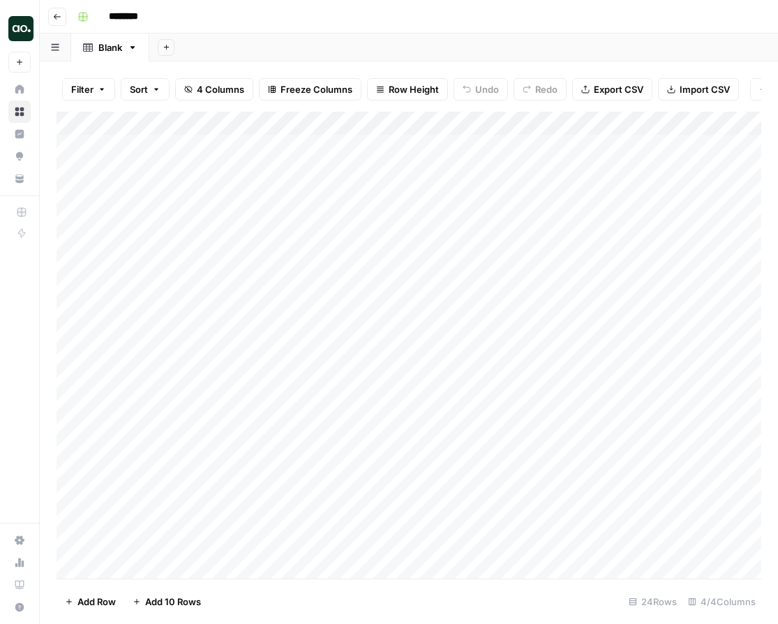
click at [75, 240] on div "Add Column" at bounding box center [409, 345] width 705 height 467
click at [71, 219] on div "Add Column" at bounding box center [409, 345] width 705 height 467
click at [73, 192] on div "Add Column" at bounding box center [409, 345] width 705 height 467
click at [75, 169] on div "Add Column" at bounding box center [409, 345] width 705 height 467
click at [74, 148] on div "Add Column" at bounding box center [409, 345] width 705 height 467
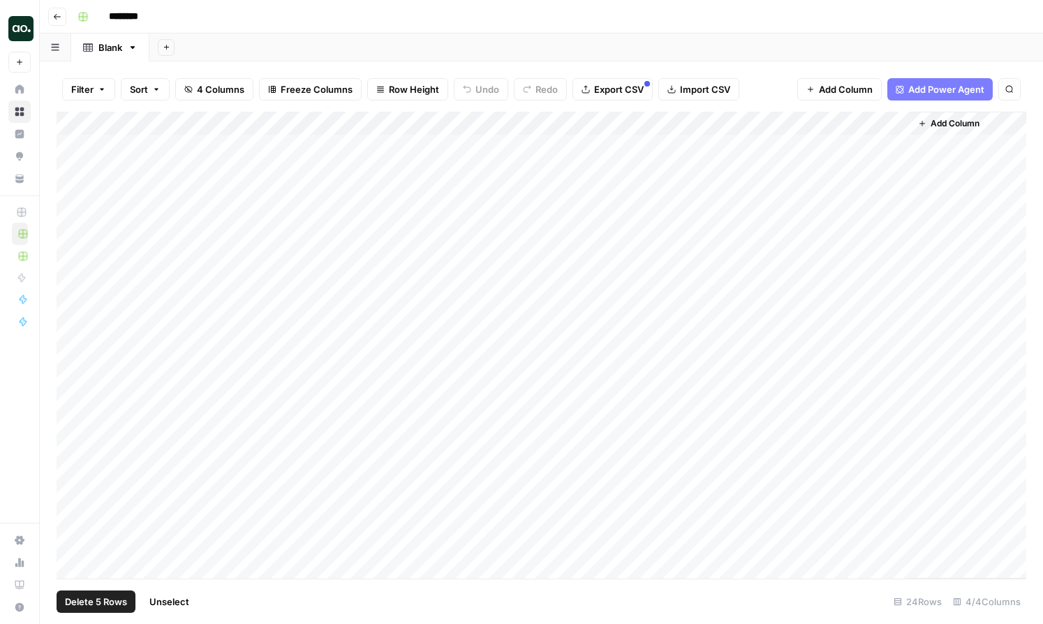
click at [73, 146] on div "Add Column" at bounding box center [541, 345] width 969 height 467
click at [309, 147] on div "Add Column" at bounding box center [541, 345] width 969 height 467
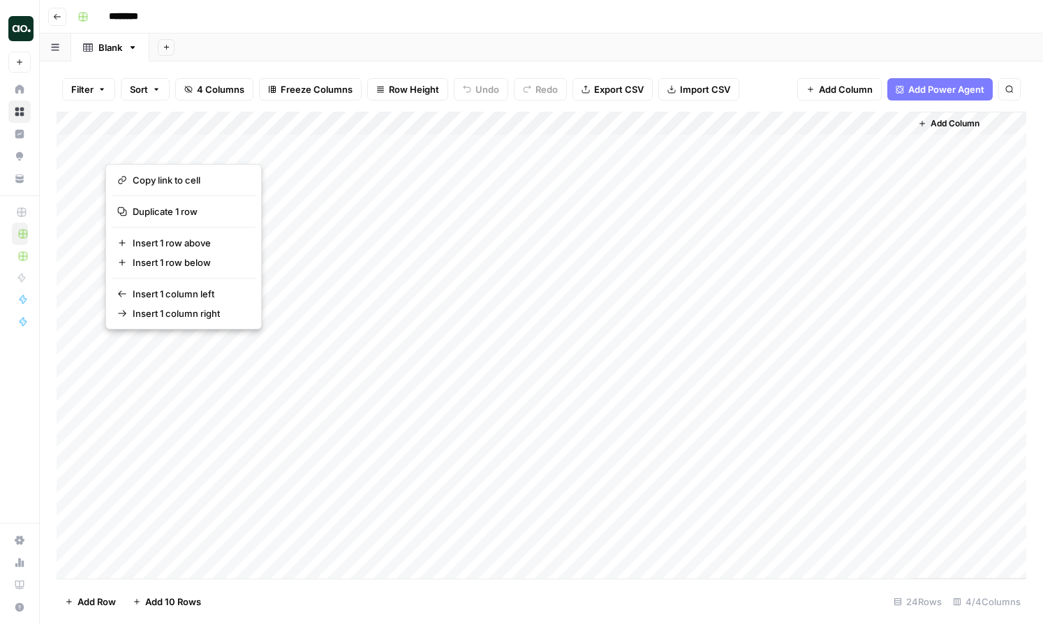
click at [80, 146] on div "Add Column" at bounding box center [541, 345] width 969 height 467
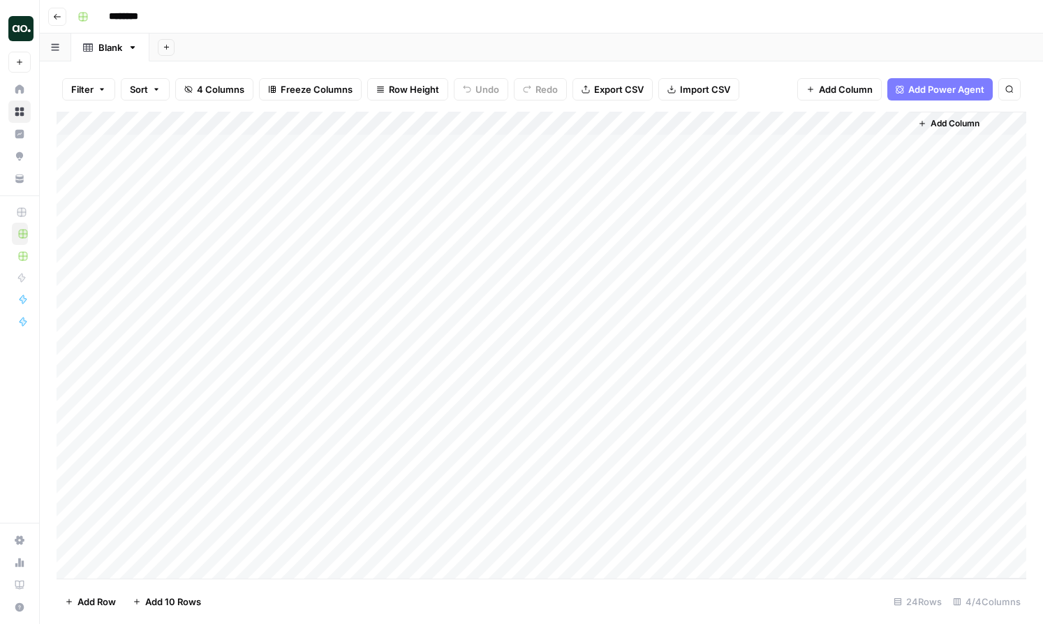
click at [139, 143] on div "Add Column" at bounding box center [541, 345] width 969 height 467
click at [357, 187] on div "Add Column" at bounding box center [541, 345] width 969 height 467
click at [290, 148] on div "Add Column" at bounding box center [541, 345] width 969 height 467
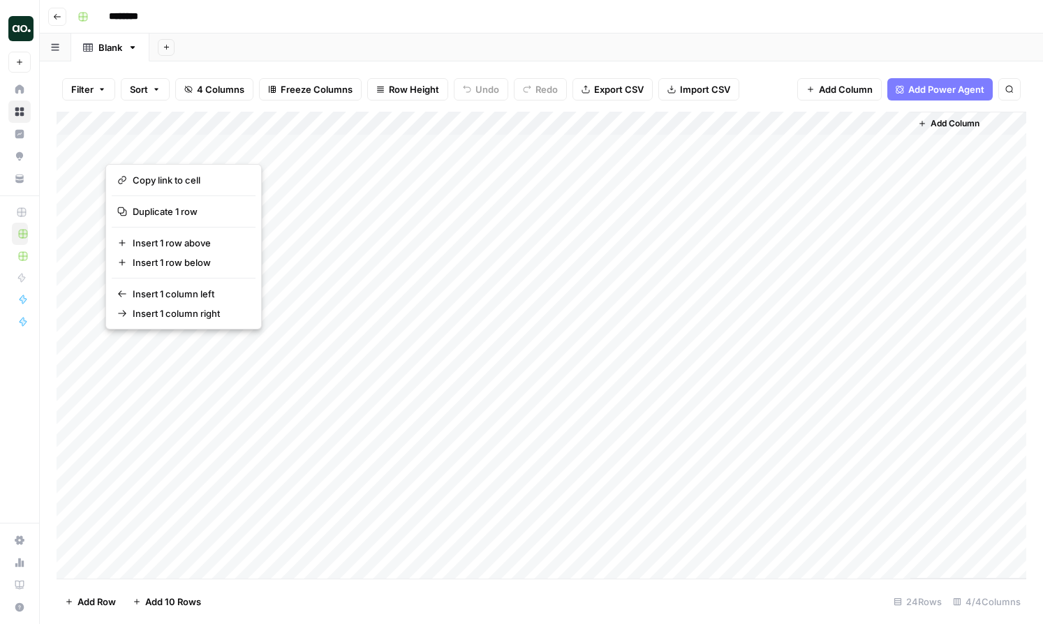
click at [777, 146] on div "Add Column" at bounding box center [968, 345] width 116 height 467
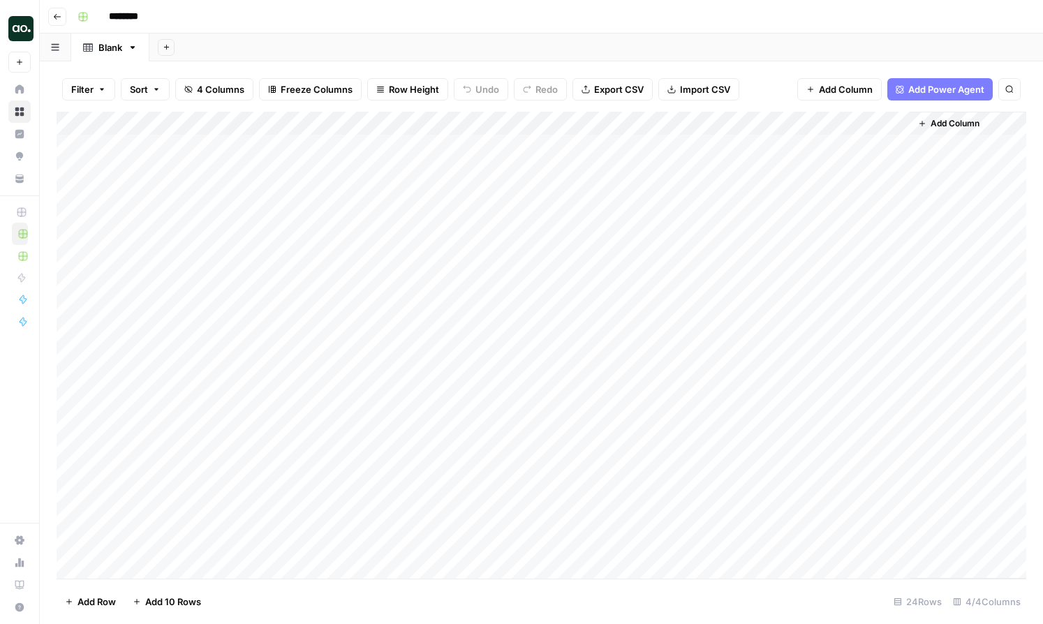
click at [399, 145] on div "Add Column" at bounding box center [541, 345] width 969 height 467
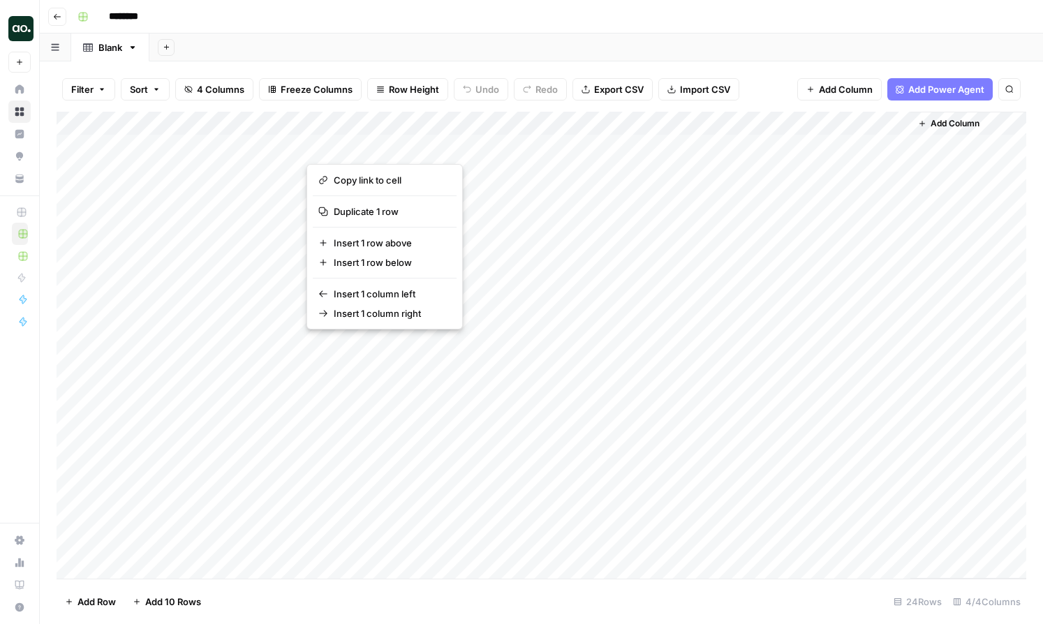
click at [490, 220] on div "Add Column" at bounding box center [541, 345] width 969 height 467
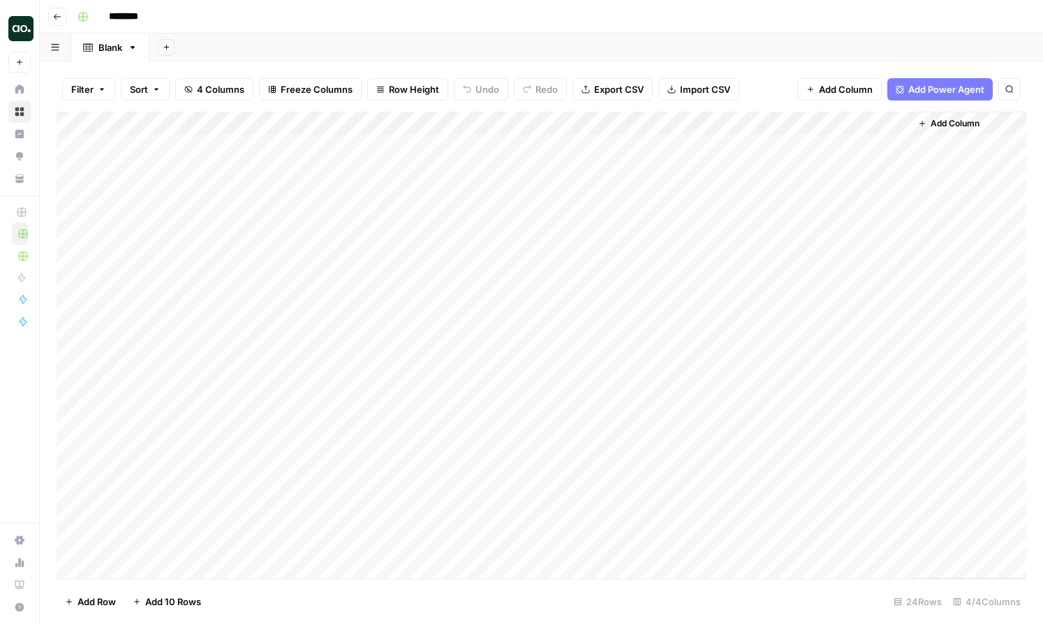
click at [449, 261] on div "Add Column" at bounding box center [541, 345] width 969 height 467
drag, startPoint x: 468, startPoint y: 257, endPoint x: 470, endPoint y: 161, distance: 96.3
click at [470, 161] on div "Add Column" at bounding box center [541, 345] width 969 height 467
click at [461, 262] on div "Add Column" at bounding box center [541, 345] width 969 height 467
drag, startPoint x: 578, startPoint y: 264, endPoint x: 579, endPoint y: 176, distance: 87.9
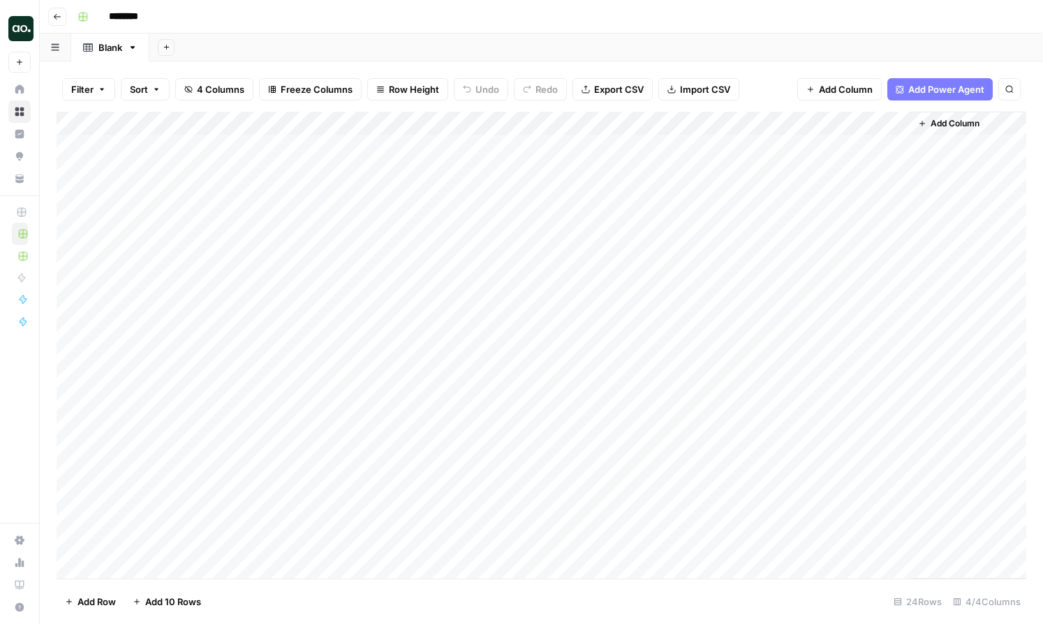
click at [579, 176] on div "Add Column" at bounding box center [541, 345] width 969 height 467
click at [445, 261] on div "Add Column" at bounding box center [541, 345] width 969 height 467
click at [293, 121] on div "Add Column" at bounding box center [541, 345] width 969 height 467
click at [186, 312] on span "Remove Column" at bounding box center [194, 311] width 122 height 14
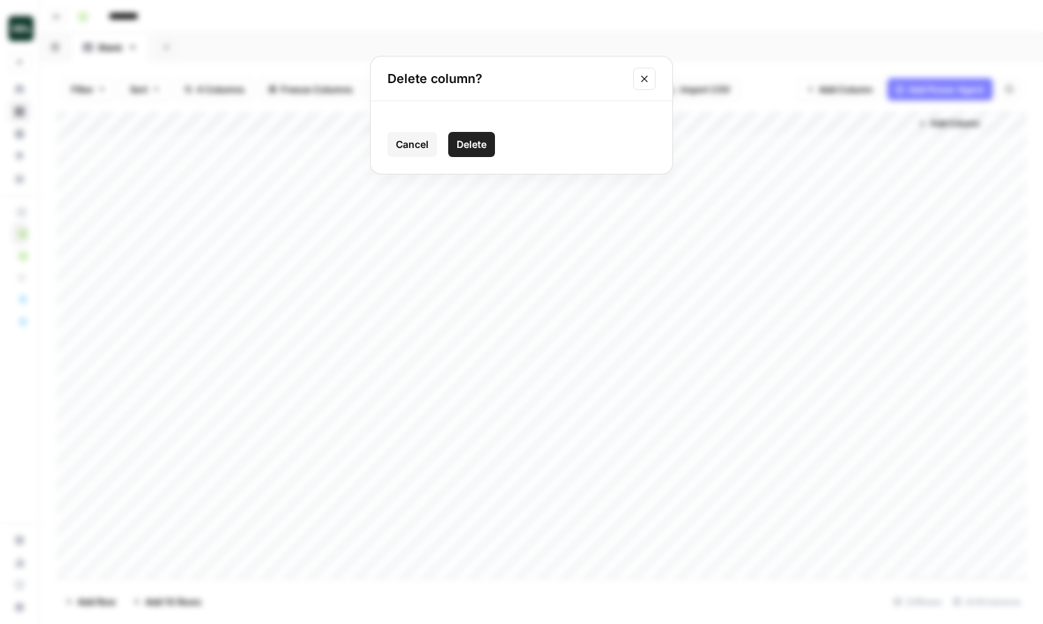
click at [479, 145] on span "Delete" at bounding box center [471, 144] width 30 height 14
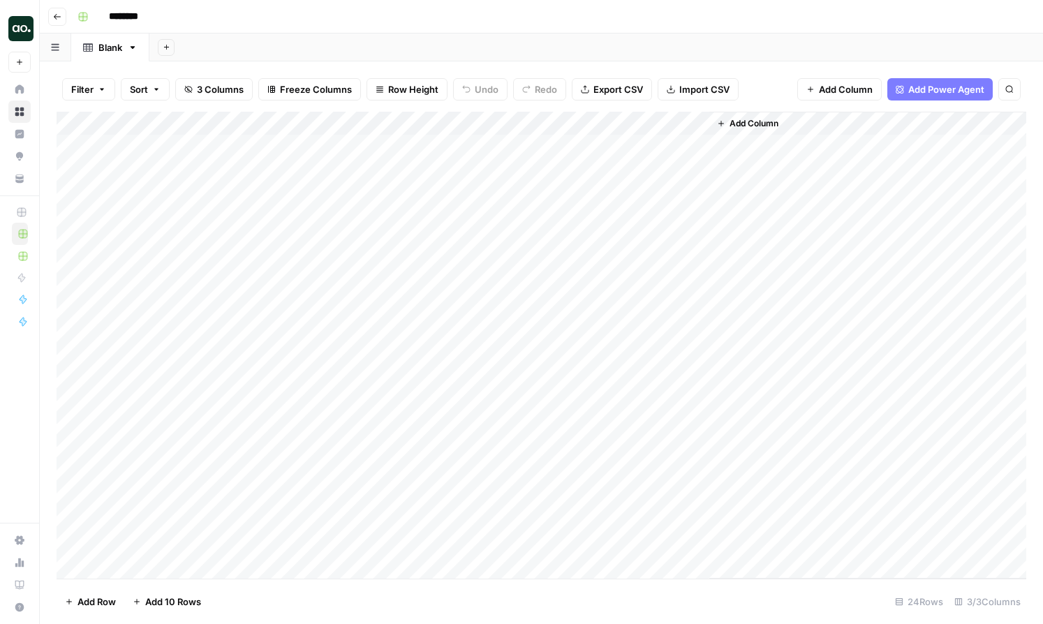
click at [97, 144] on div "Add Column" at bounding box center [541, 345] width 969 height 467
click at [58, 147] on div "Add Column" at bounding box center [541, 345] width 969 height 467
click at [72, 146] on div "Add Column" at bounding box center [541, 345] width 969 height 467
click at [112, 595] on span "Delete 1 Row" at bounding box center [93, 602] width 56 height 14
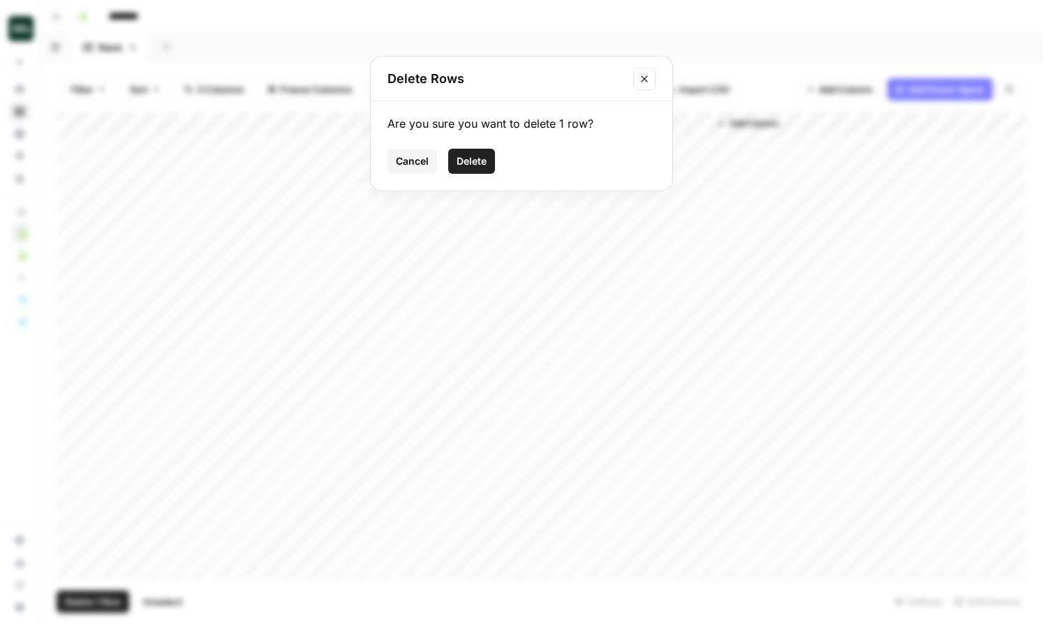
click at [470, 158] on span "Delete" at bounding box center [471, 161] width 30 height 14
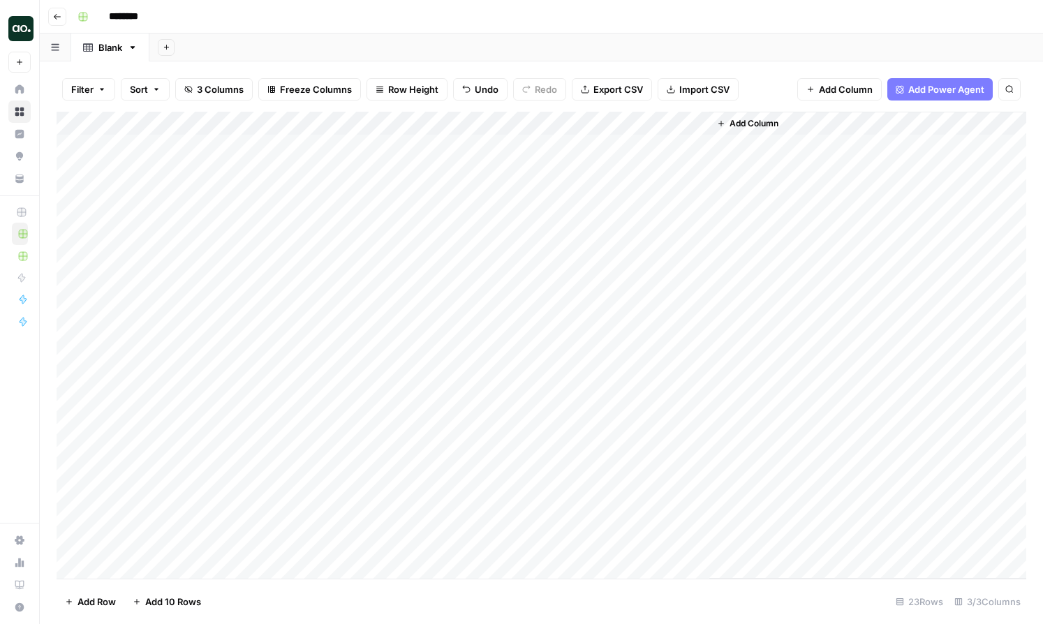
click at [75, 147] on div "Add Column" at bounding box center [541, 345] width 969 height 467
click at [73, 168] on div "Add Column" at bounding box center [541, 345] width 969 height 467
click at [74, 195] on div "Add Column" at bounding box center [541, 345] width 969 height 467
click at [73, 216] on div "Add Column" at bounding box center [541, 345] width 969 height 467
click at [111, 602] on span "Delete 4 Rows" at bounding box center [96, 602] width 63 height 14
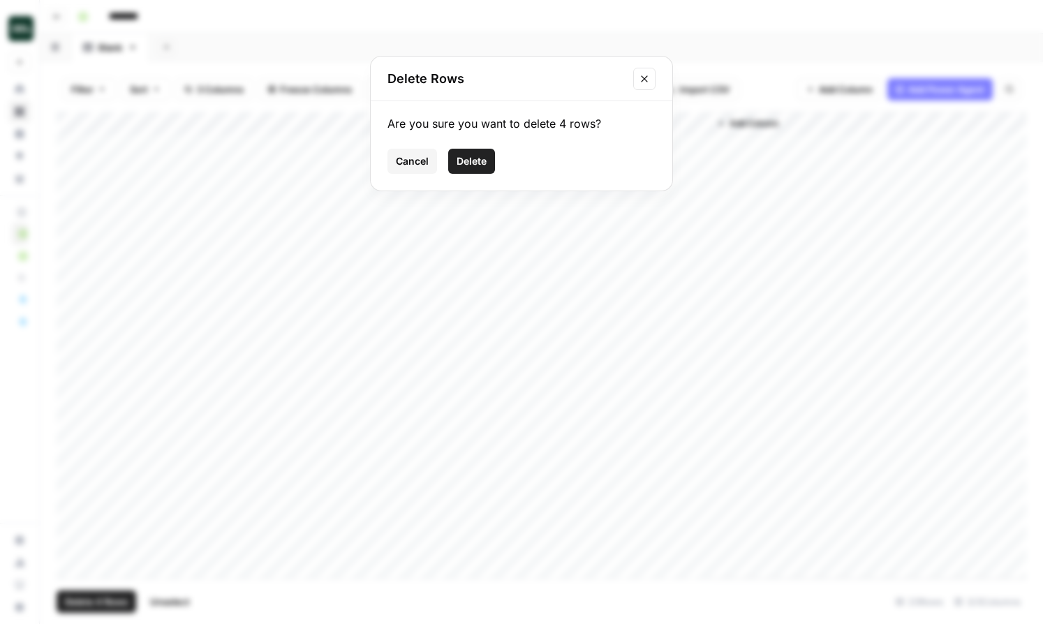
click at [486, 160] on span "Delete" at bounding box center [471, 161] width 30 height 14
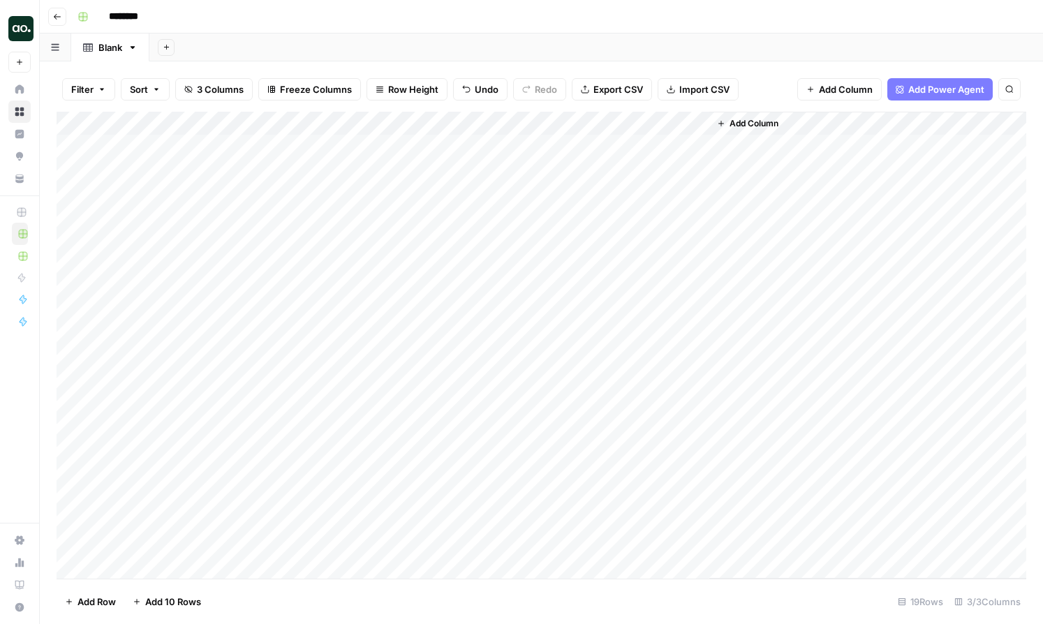
click at [135, 16] on input "********" at bounding box center [142, 17] width 78 height 22
click at [169, 12] on input "********" at bounding box center [142, 17] width 78 height 22
type input "**********"
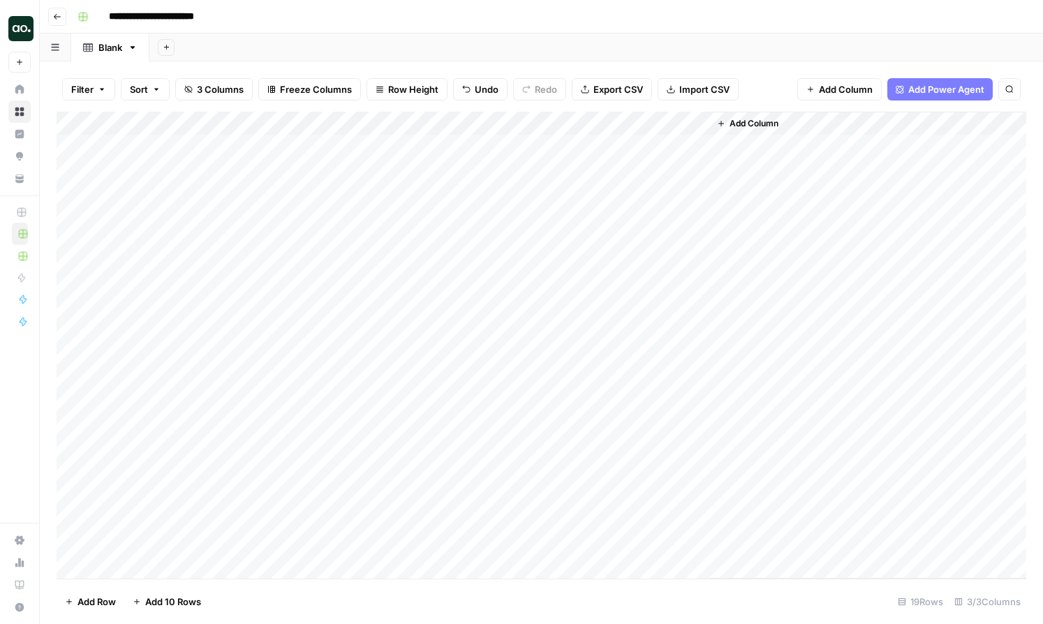
click at [406, 22] on div "**********" at bounding box center [550, 17] width 957 height 22
click at [59, 13] on icon "button" at bounding box center [57, 17] width 8 height 8
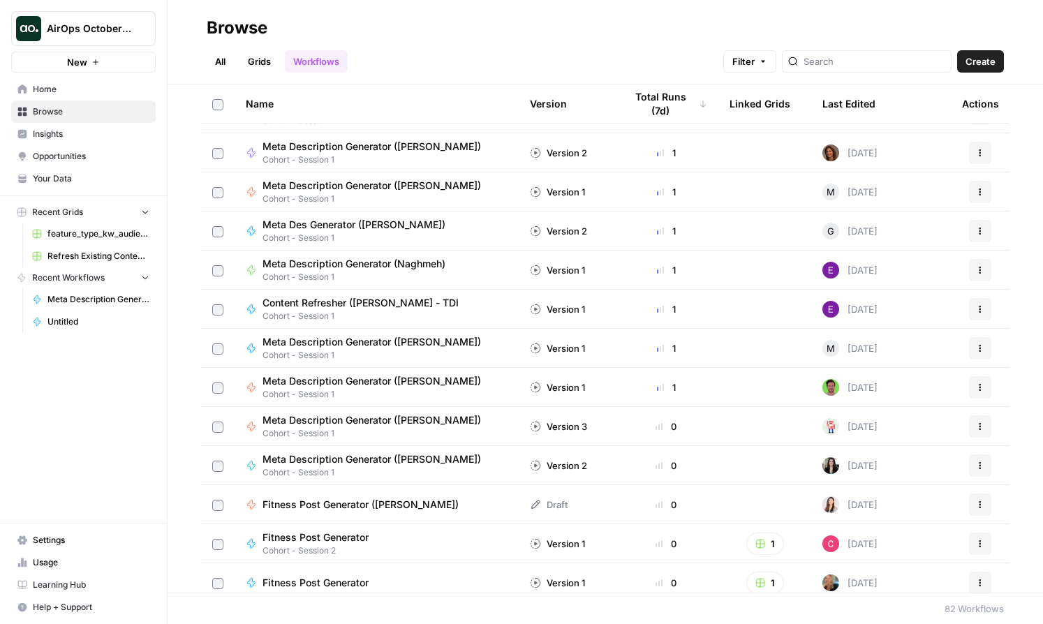
scroll to position [263, 0]
click at [112, 240] on link "feature_type_kw_audience" at bounding box center [91, 234] width 130 height 22
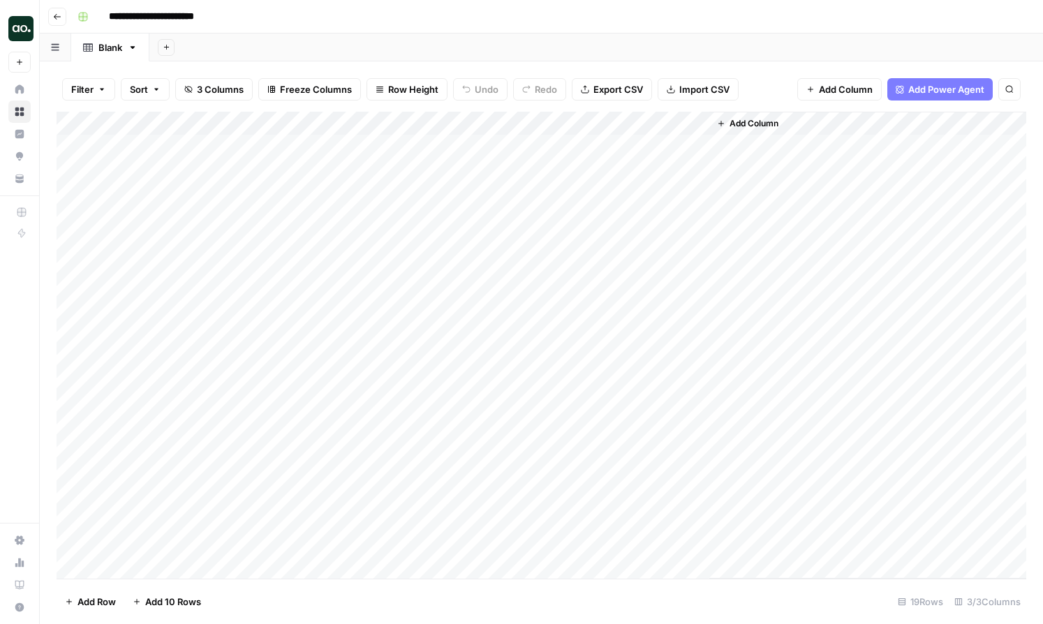
click at [66, 54] on button "button" at bounding box center [55, 46] width 31 height 27
click at [293, 50] on div "Add Sheet" at bounding box center [595, 47] width 893 height 28
click at [104, 49] on div "Blank" at bounding box center [110, 47] width 24 height 14
click at [133, 49] on icon "button" at bounding box center [133, 48] width 10 height 10
click at [186, 72] on span "Rename Sheet" at bounding box center [189, 74] width 67 height 14
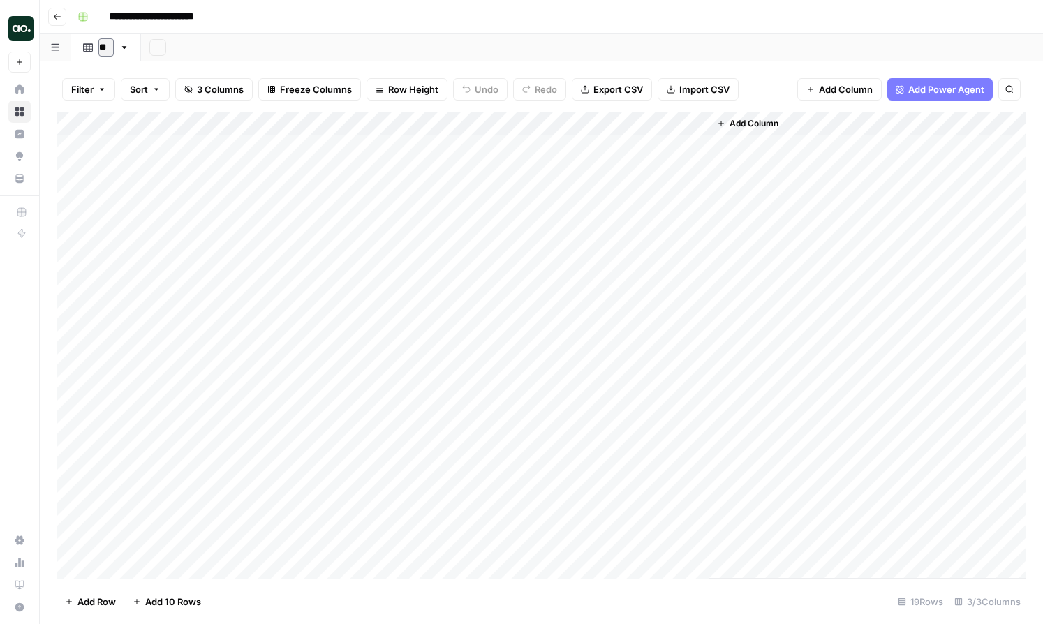
type input "*"
type input "**********"
click at [373, 13] on div "**********" at bounding box center [550, 17] width 957 height 22
click at [62, 15] on button "Go back" at bounding box center [57, 17] width 18 height 18
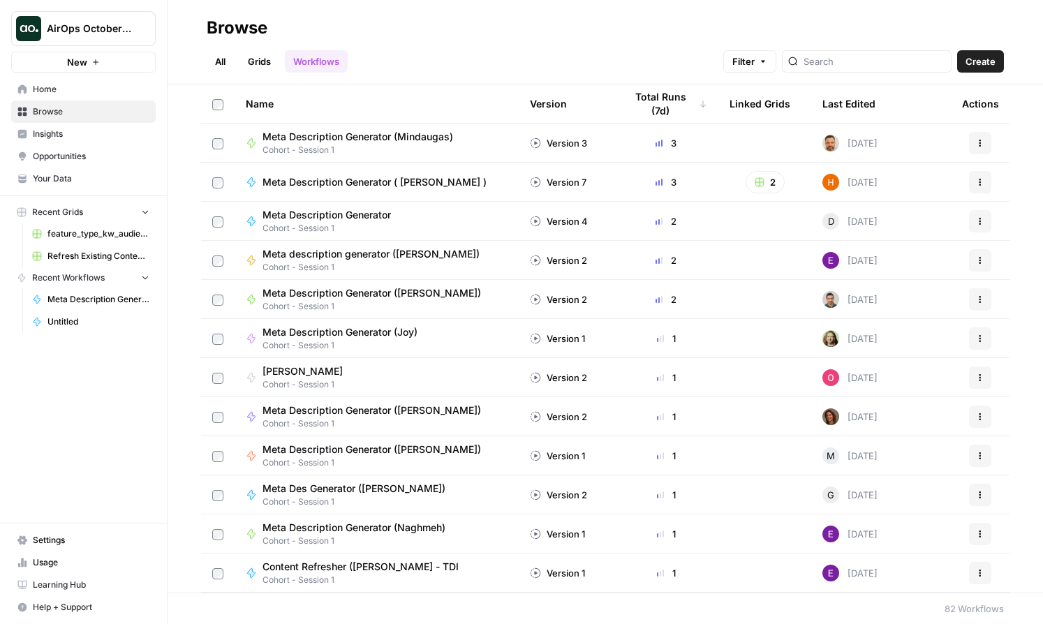
click at [777, 104] on div "Last Edited" at bounding box center [848, 103] width 53 height 38
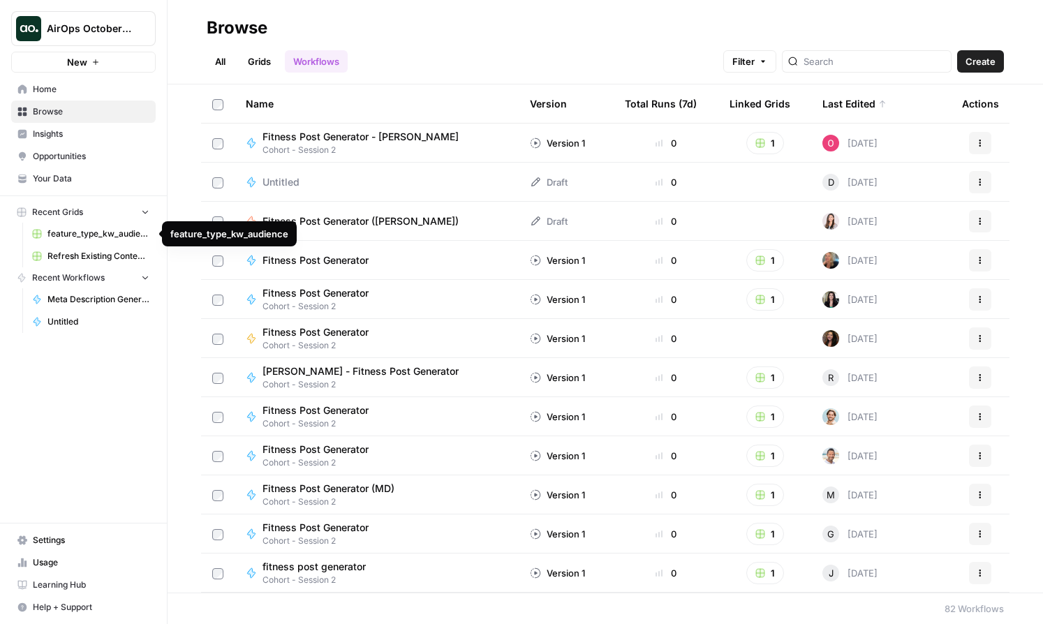
click at [84, 236] on span "feature_type_kw_audience" at bounding box center [98, 234] width 102 height 13
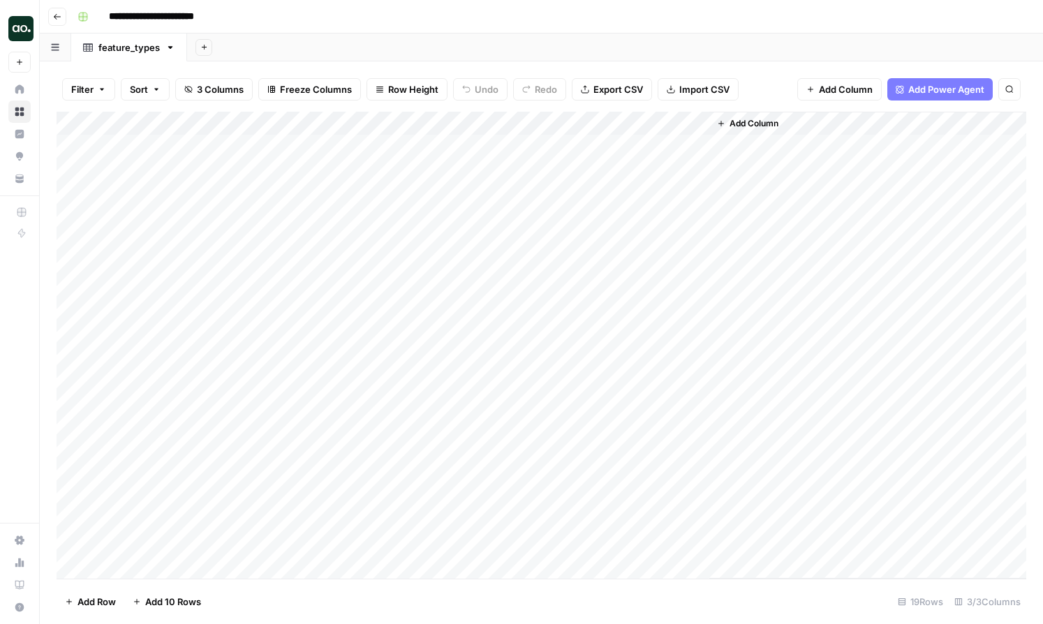
click at [174, 51] on link "feature_types" at bounding box center [129, 47] width 116 height 28
click at [168, 49] on icon "button" at bounding box center [170, 48] width 10 height 10
click at [311, 18] on div "**********" at bounding box center [550, 17] width 957 height 22
click at [62, 20] on button "Go back" at bounding box center [57, 17] width 18 height 18
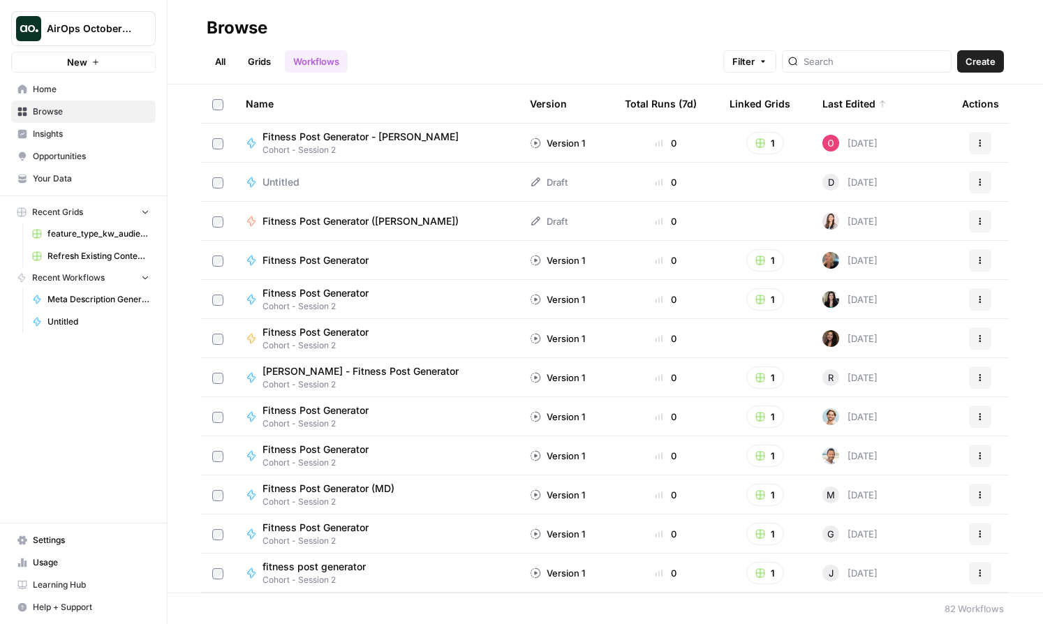
click at [92, 177] on span "Your Data" at bounding box center [91, 178] width 117 height 13
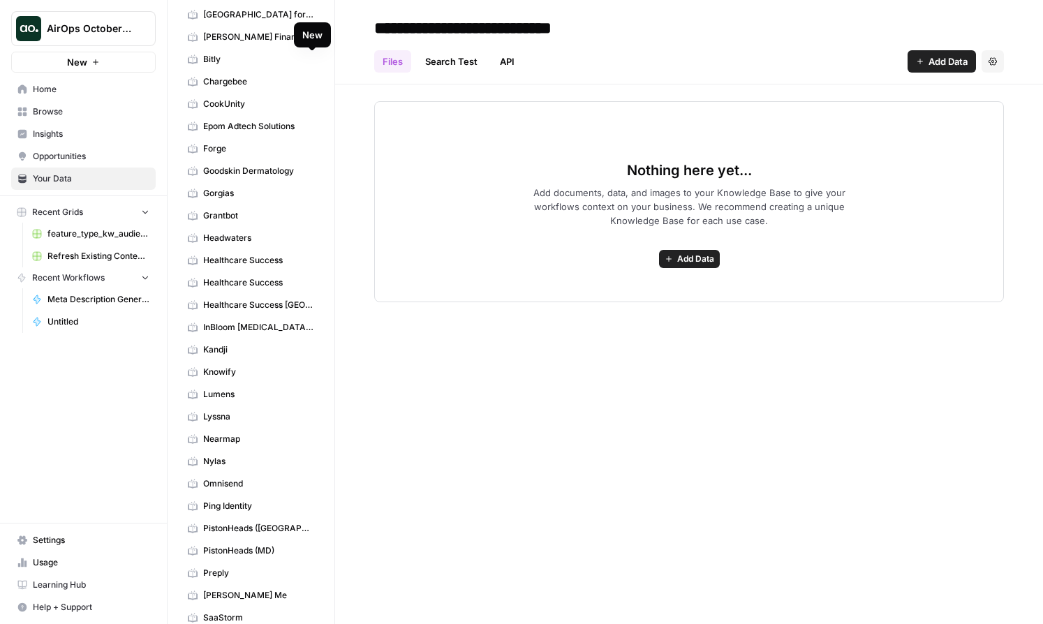
scroll to position [574, 0]
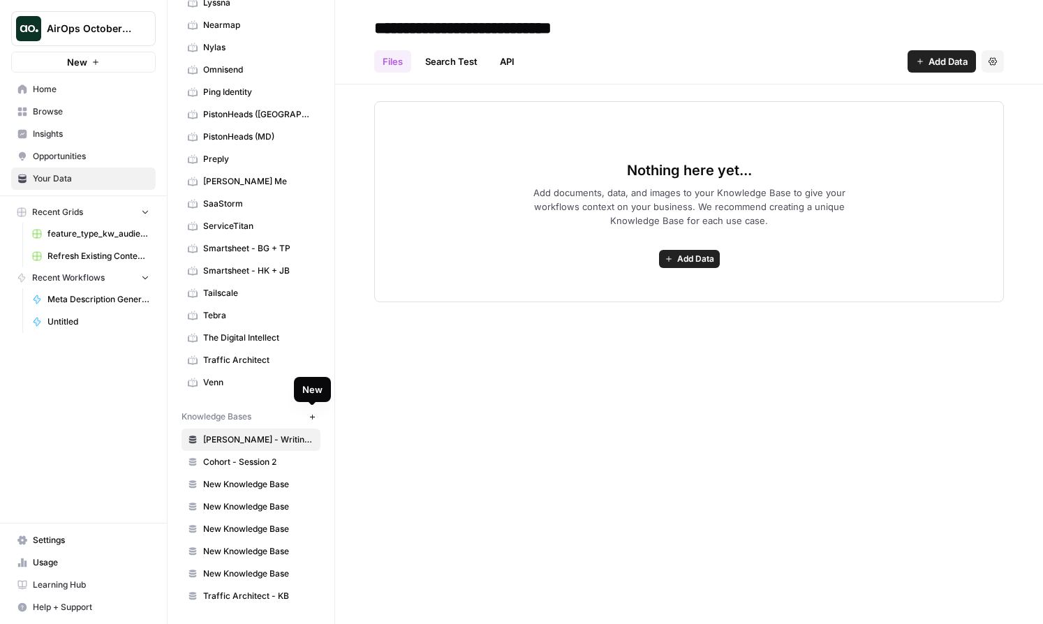
click at [310, 413] on icon "button" at bounding box center [312, 417] width 8 height 8
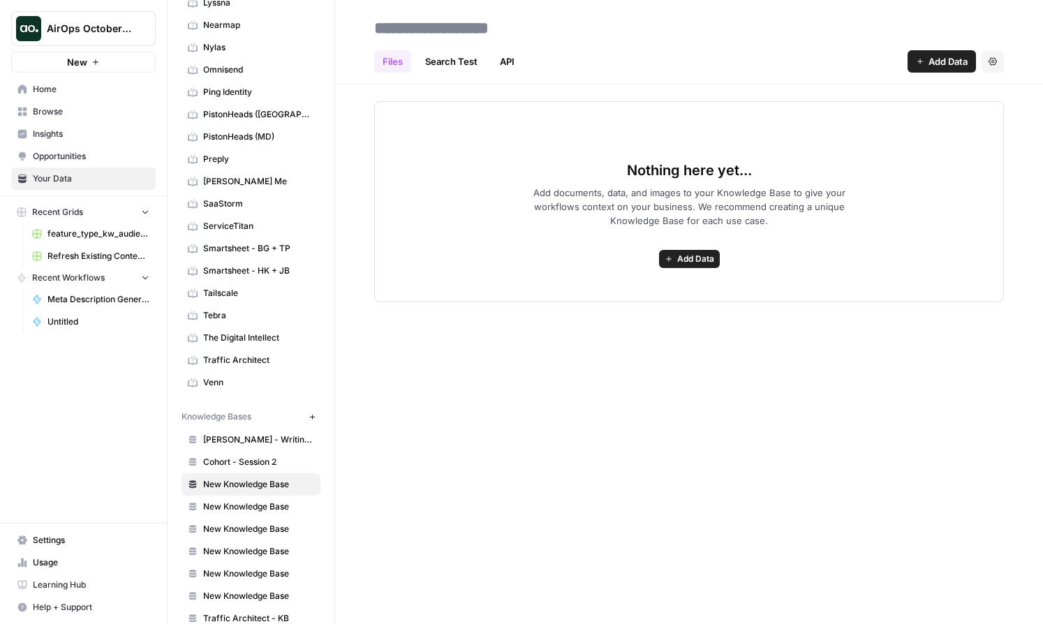
click at [710, 260] on span "Add Data" at bounding box center [695, 259] width 37 height 13
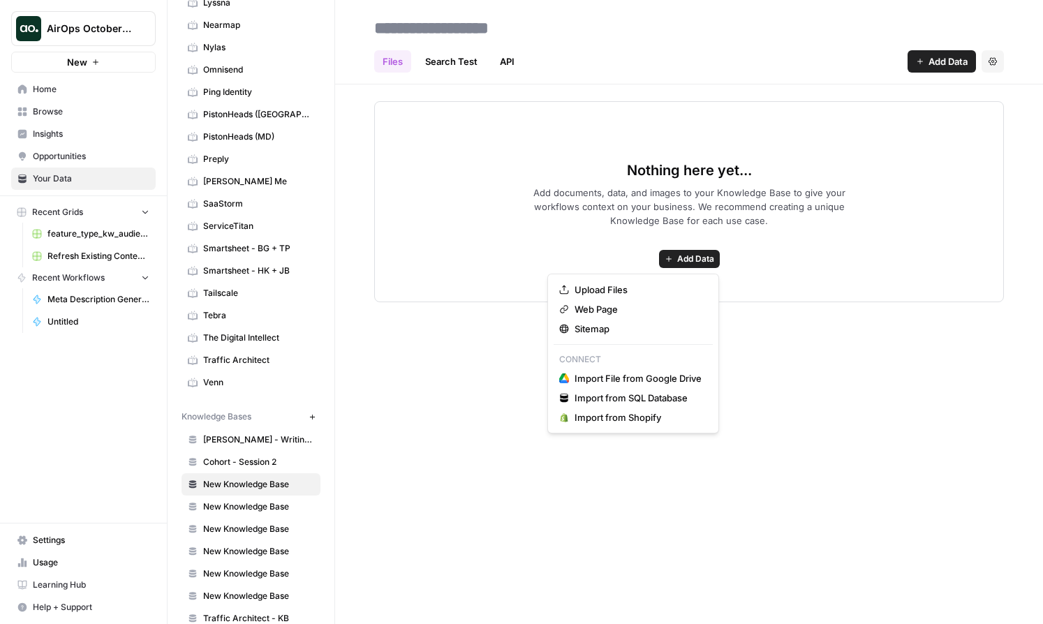
click at [777, 49] on div "Files Search Test API Add Data Settings" at bounding box center [688, 55] width 629 height 33
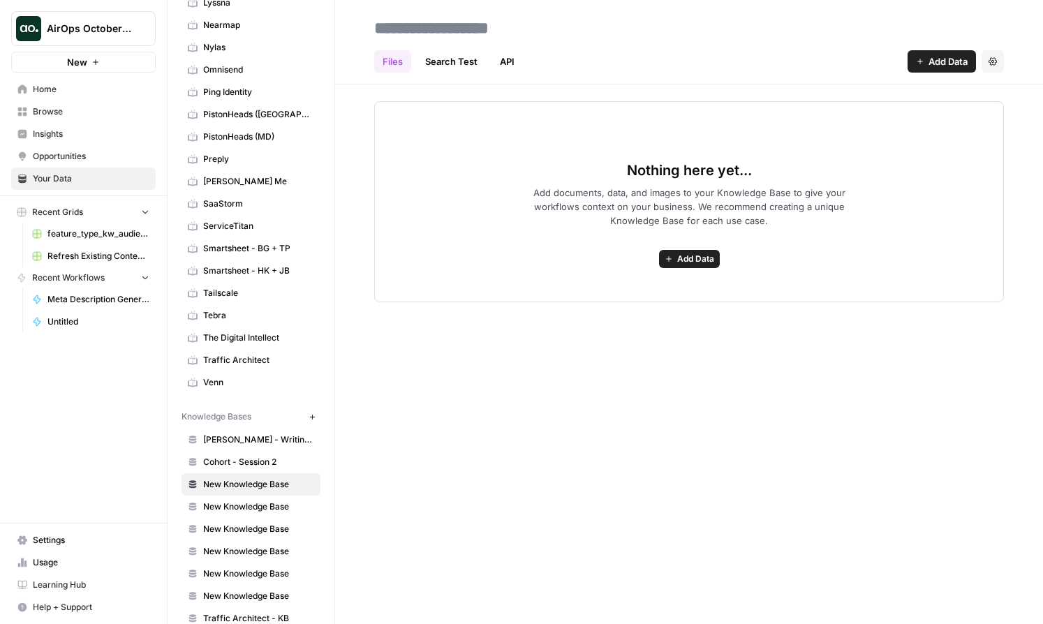
click at [777, 59] on span "Add Data" at bounding box center [947, 61] width 39 height 14
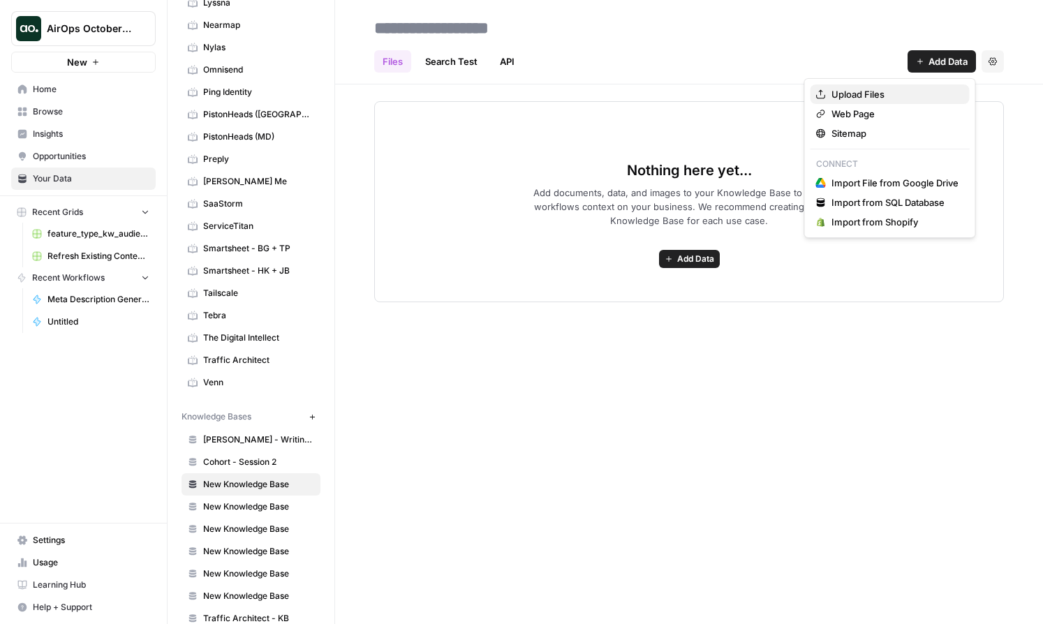
click at [777, 98] on span "Upload Files" at bounding box center [894, 94] width 127 height 14
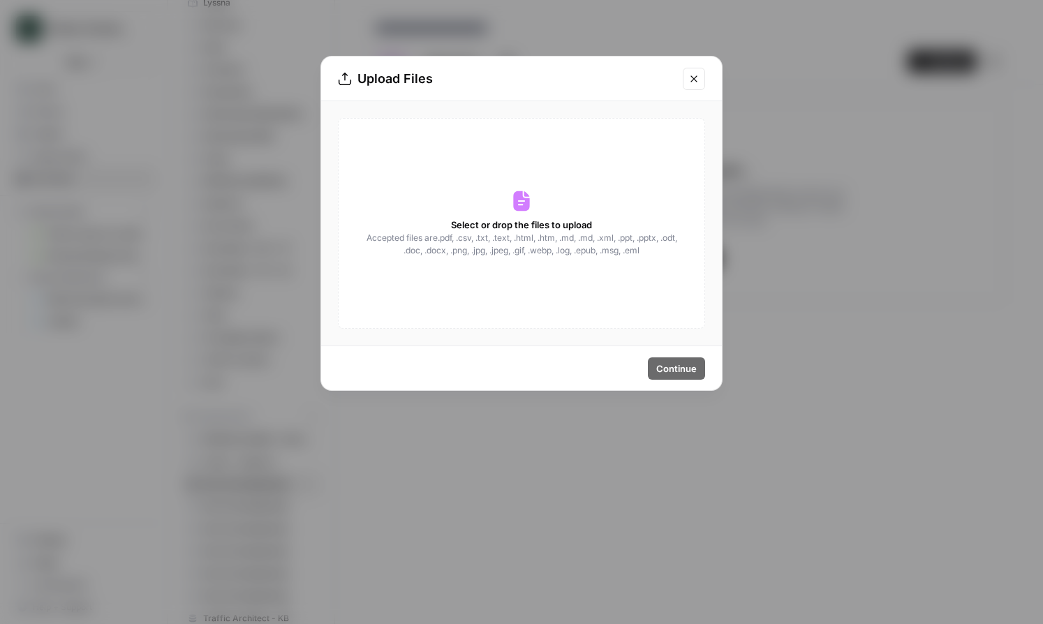
click at [525, 209] on icon at bounding box center [521, 201] width 16 height 20
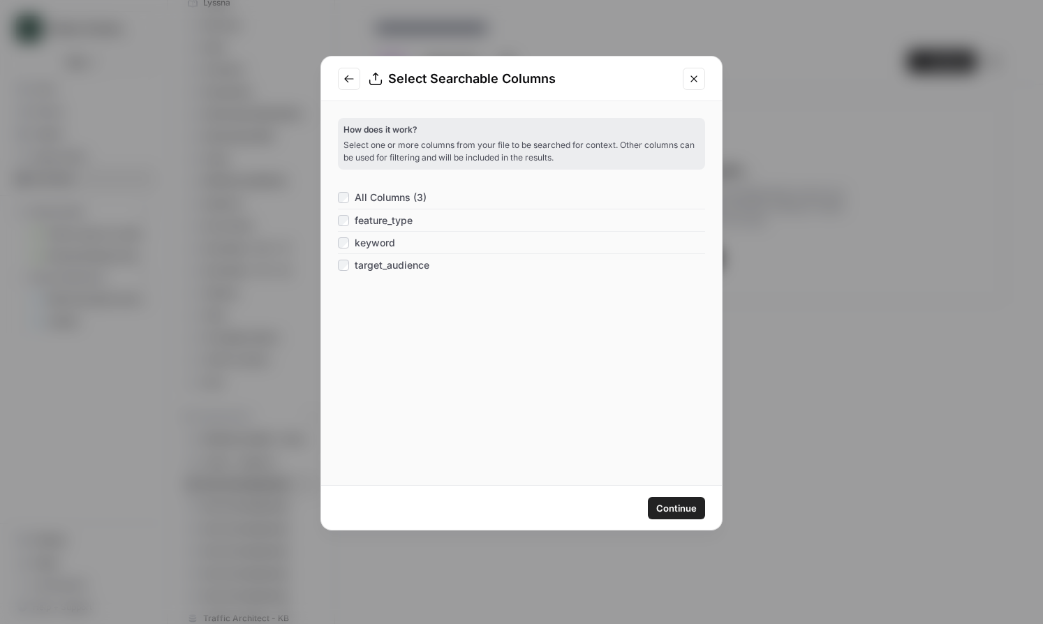
click at [684, 507] on span "Continue" at bounding box center [676, 508] width 40 height 14
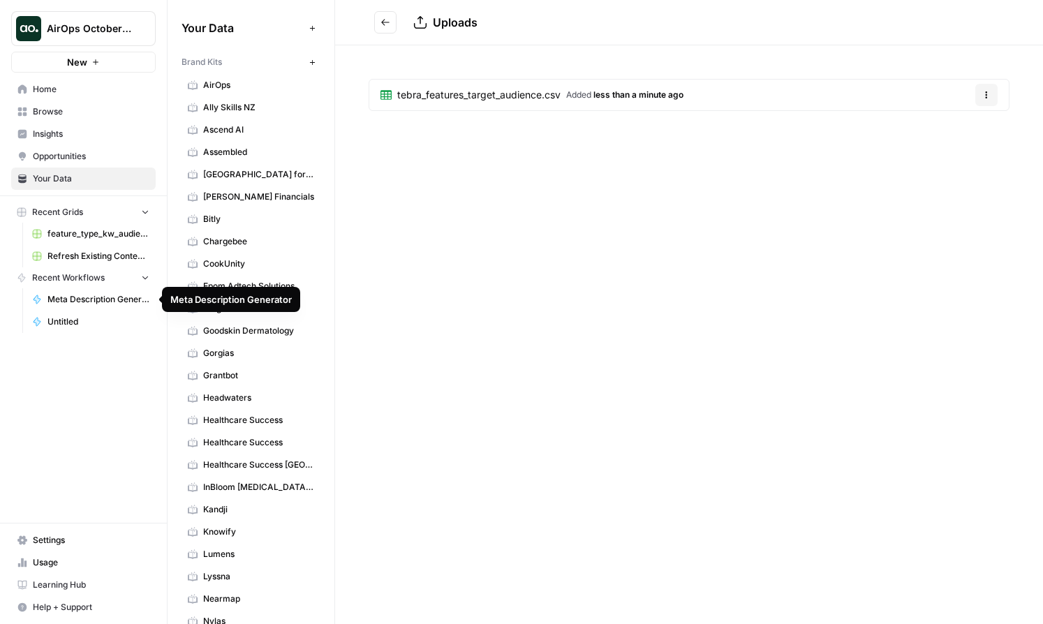
click at [72, 318] on span "Untitled" at bounding box center [98, 321] width 102 height 13
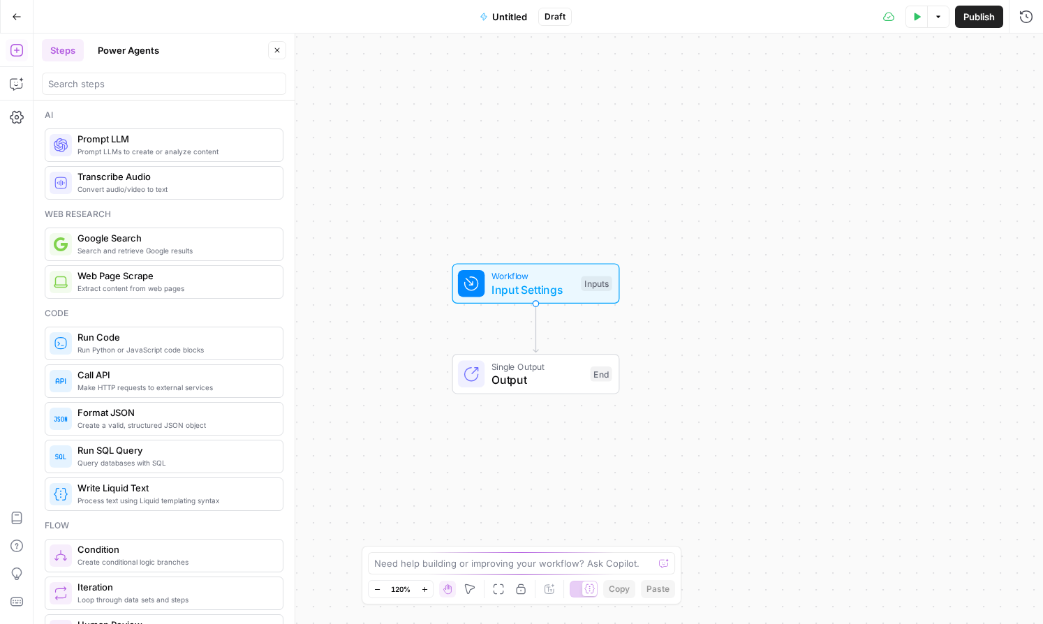
click at [535, 283] on span "Input Settings" at bounding box center [532, 289] width 83 height 17
click at [777, 88] on icon "button" at bounding box center [1024, 87] width 8 height 8
click at [777, 96] on button "Add Field" at bounding box center [891, 95] width 232 height 22
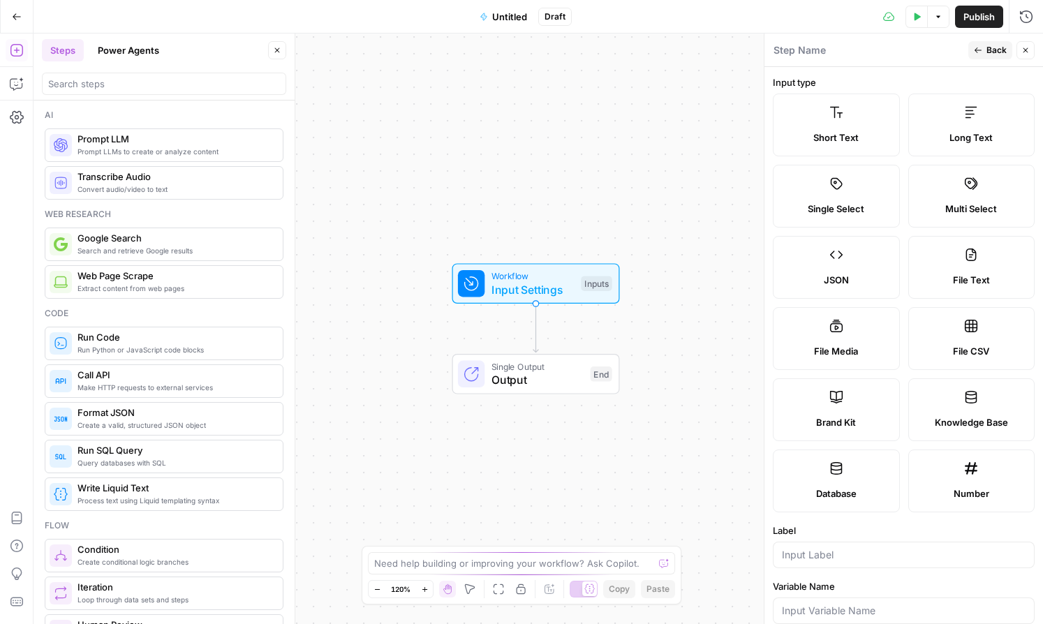
click at [777, 417] on span "Knowledge Base" at bounding box center [970, 422] width 73 height 14
click at [777, 422] on span "Knowledge Base" at bounding box center [970, 422] width 73 height 14
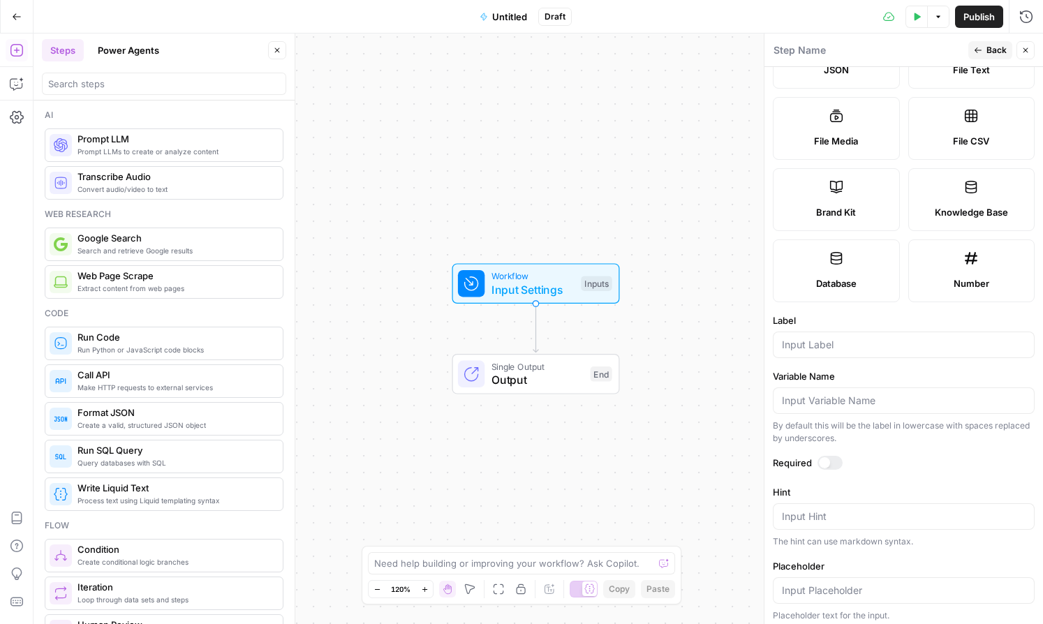
scroll to position [216, 0]
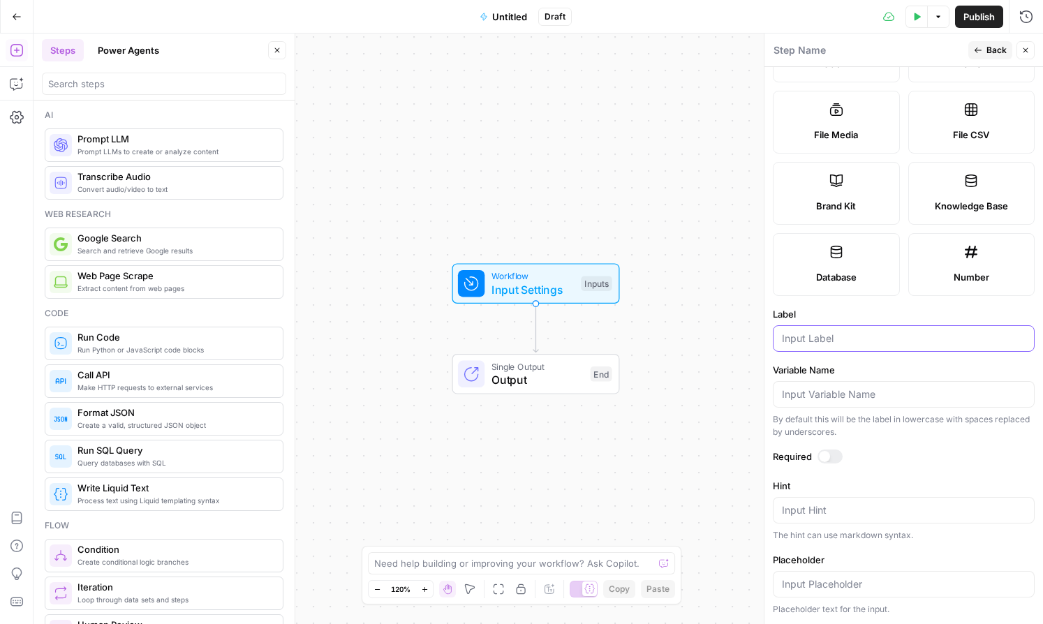
click at [777, 336] on input "Label" at bounding box center [904, 338] width 244 height 14
type input "feature types"
click at [777, 456] on div at bounding box center [824, 456] width 11 height 11
click at [777, 121] on label "File CSV" at bounding box center [971, 122] width 127 height 63
type textarea "Supports .csv file type"
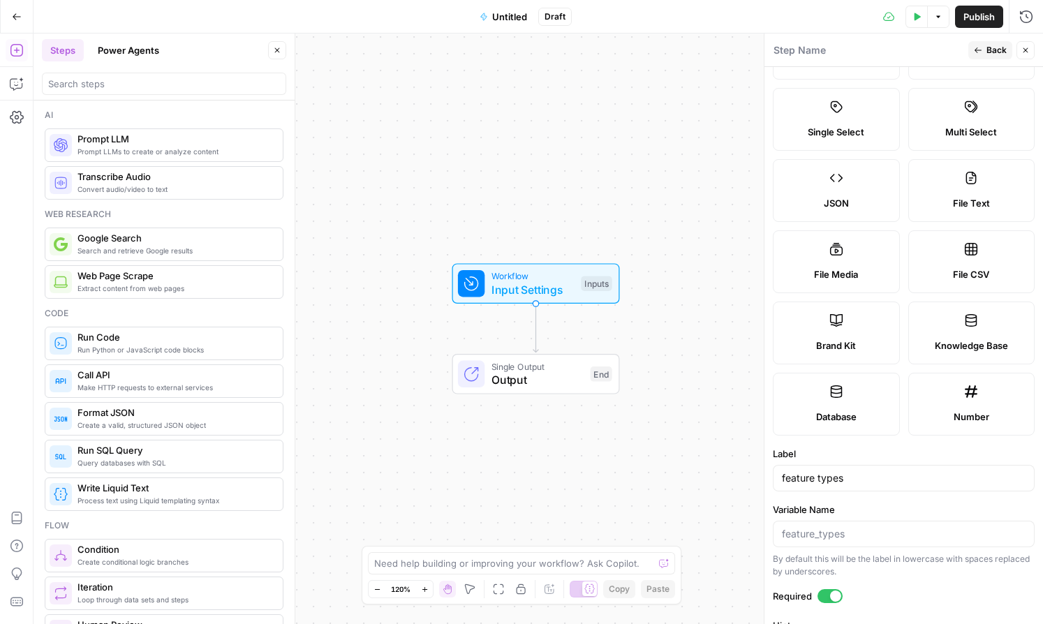
scroll to position [29, 0]
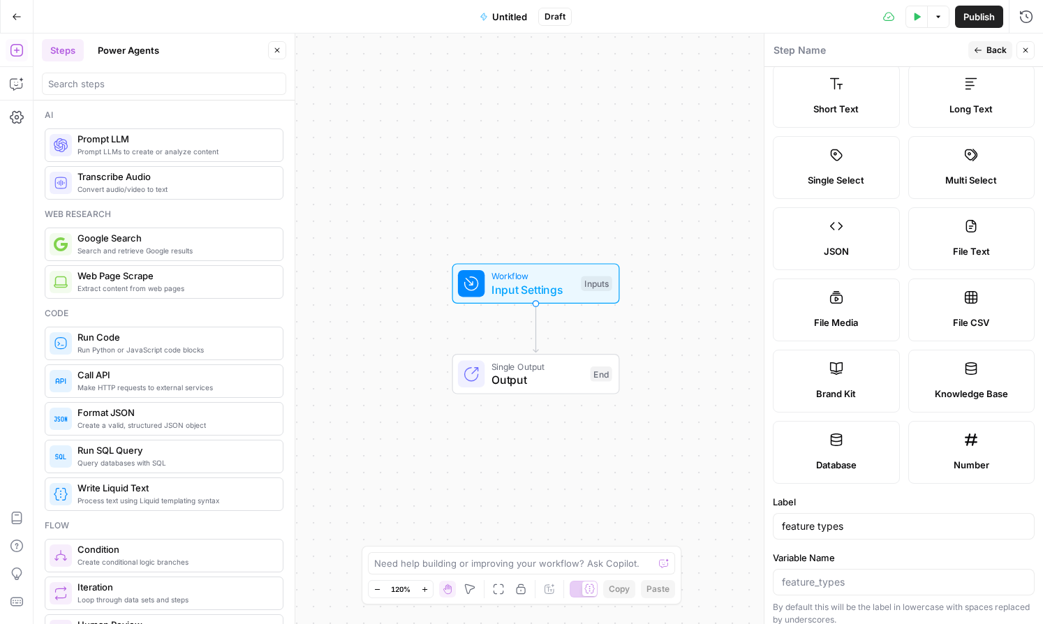
click at [777, 388] on span "Knowledge Base" at bounding box center [970, 394] width 73 height 14
click at [777, 52] on span "Back" at bounding box center [996, 50] width 20 height 13
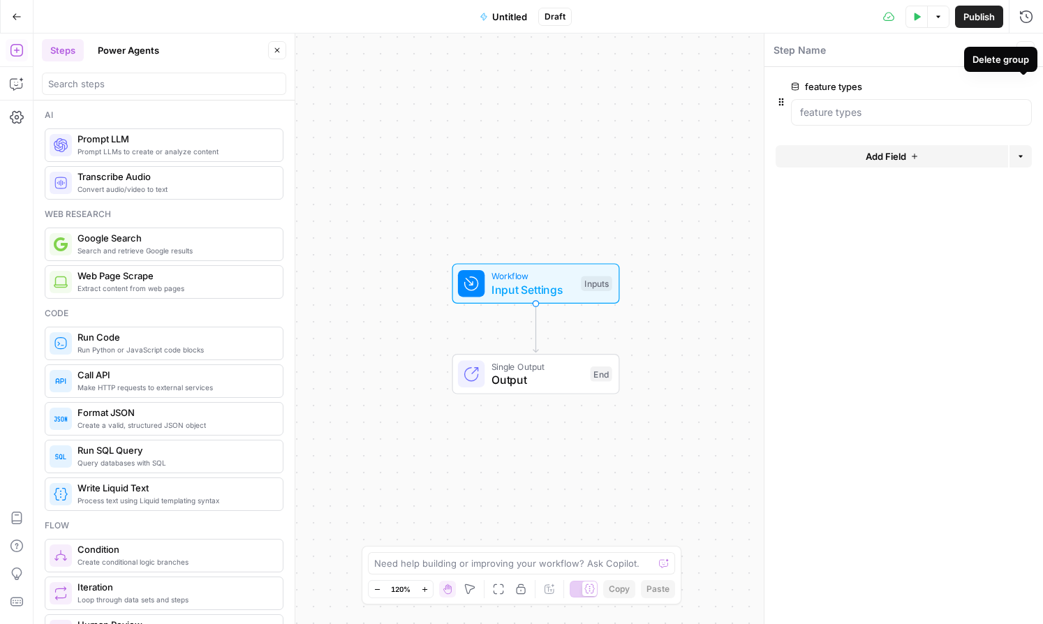
click at [777, 88] on icon "button" at bounding box center [1024, 87] width 8 height 8
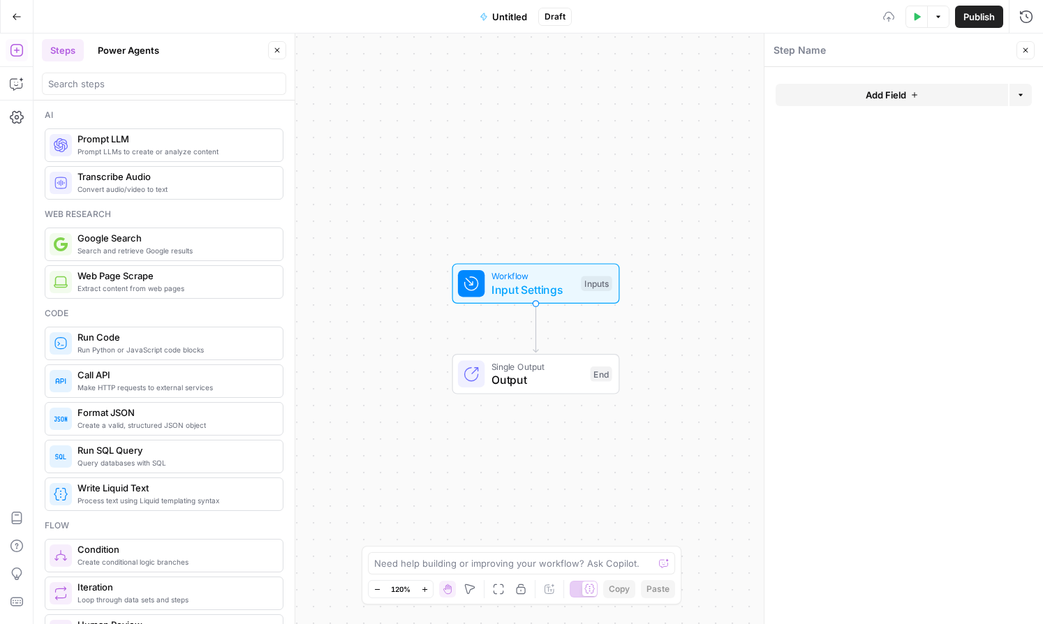
click at [777, 94] on icon "button" at bounding box center [914, 95] width 8 height 8
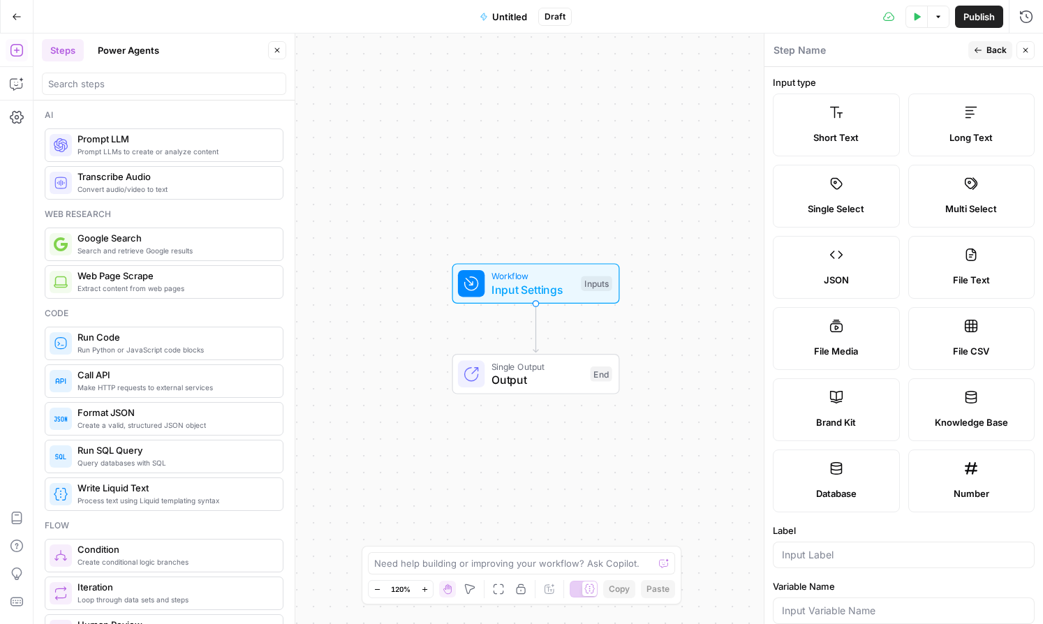
click at [777, 338] on label "File CSV" at bounding box center [971, 338] width 127 height 63
type textarea "Supports .csv file type"
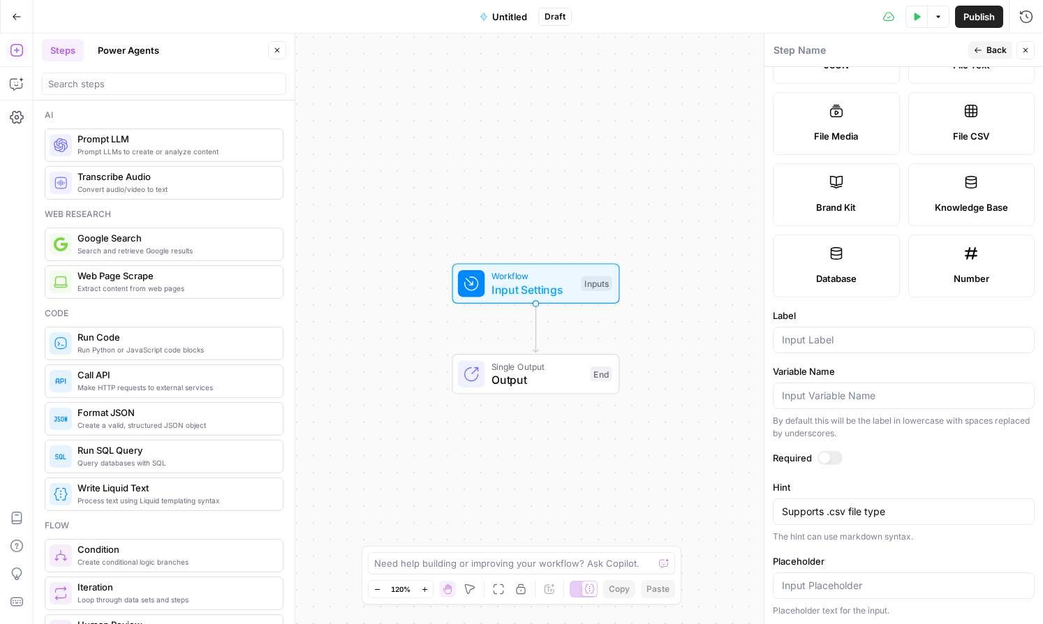
scroll to position [216, 0]
click at [777, 343] on input "Label" at bounding box center [904, 338] width 244 height 14
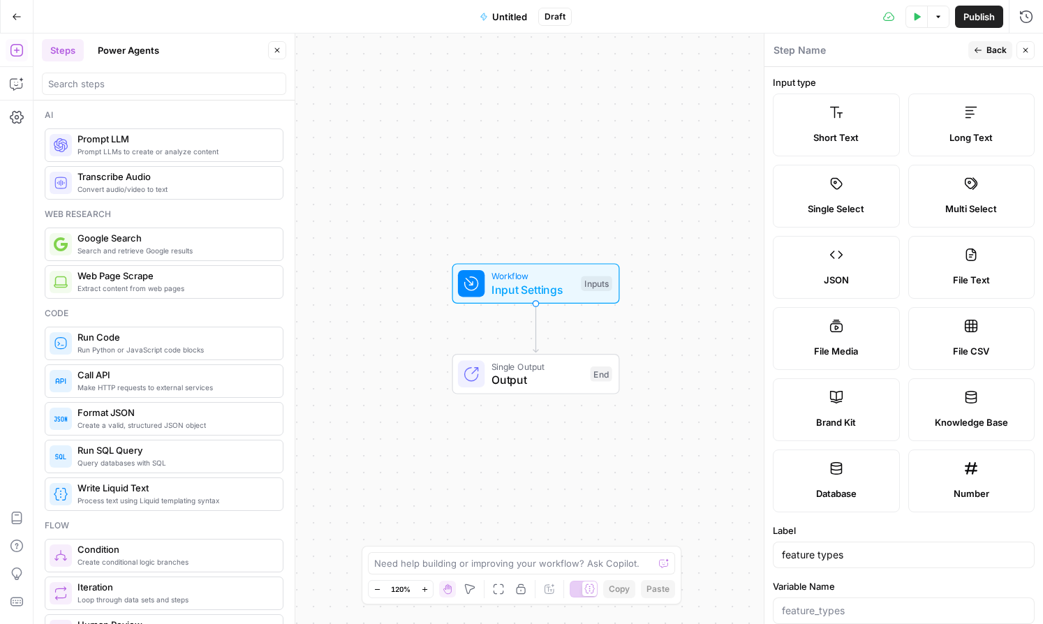
click at [777, 331] on label "File CSV" at bounding box center [971, 338] width 127 height 63
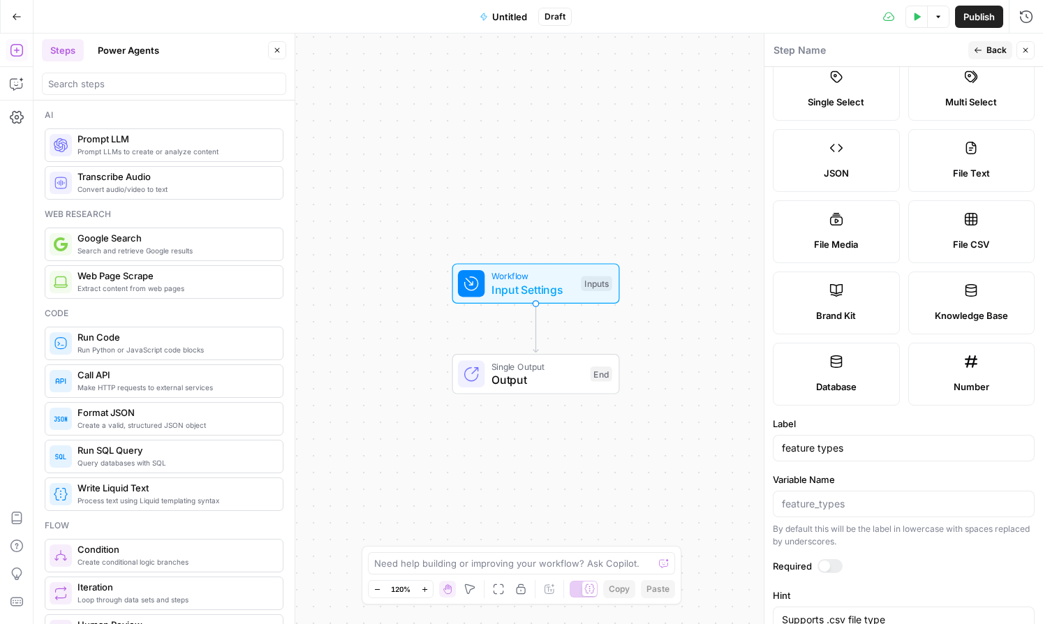
scroll to position [216, 0]
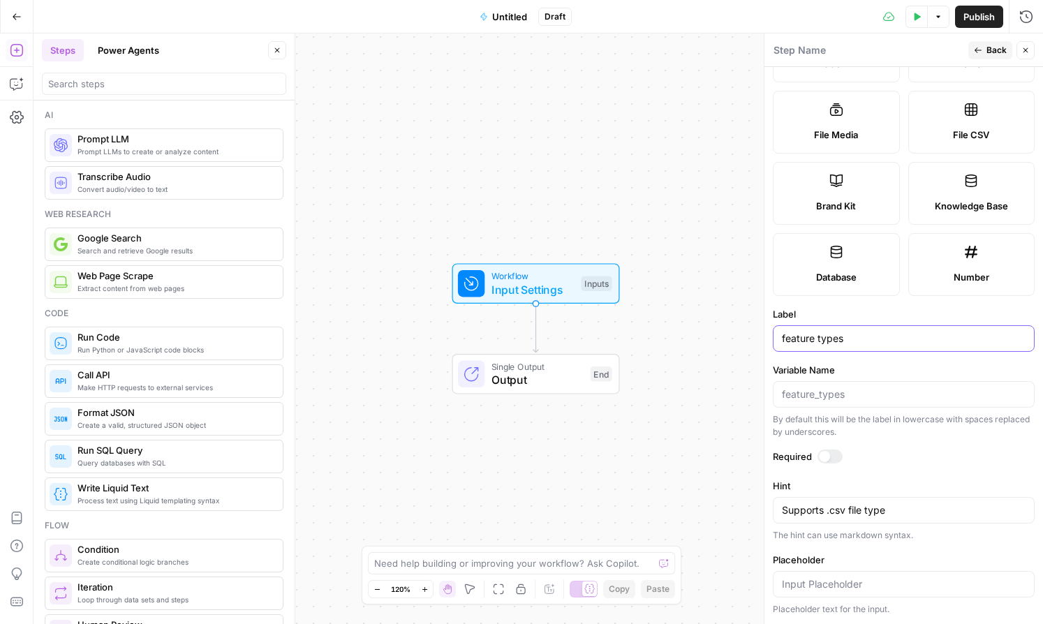
click at [777, 338] on input "feature types" at bounding box center [904, 338] width 244 height 14
type input "product features"
click at [777, 482] on label "Hint" at bounding box center [904, 486] width 262 height 14
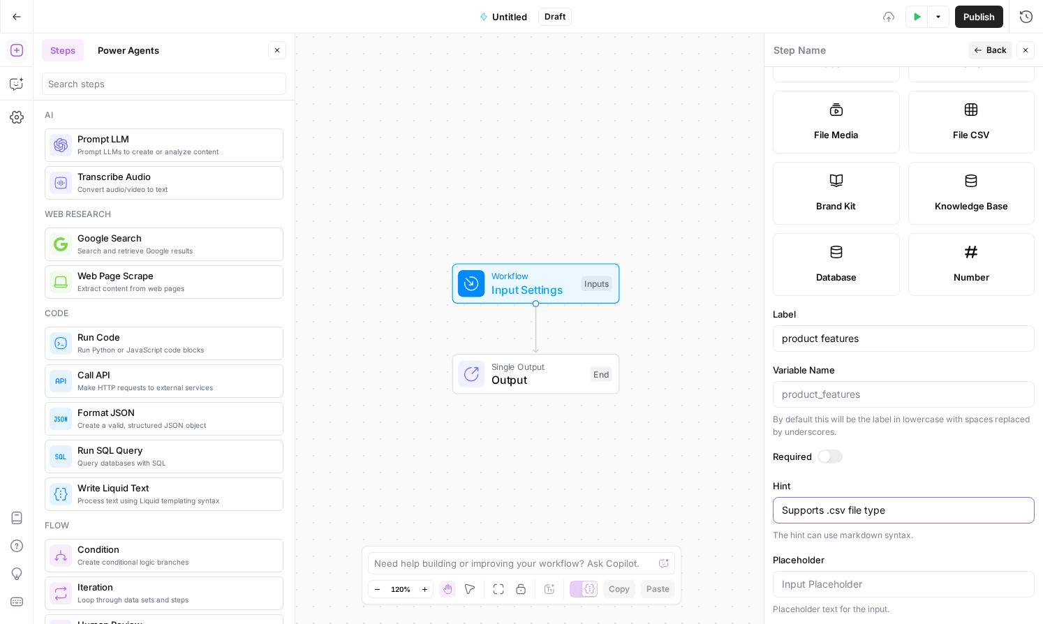
click at [777, 503] on textarea "Supports .csv file type" at bounding box center [904, 510] width 244 height 14
click at [777, 455] on div at bounding box center [824, 456] width 11 height 11
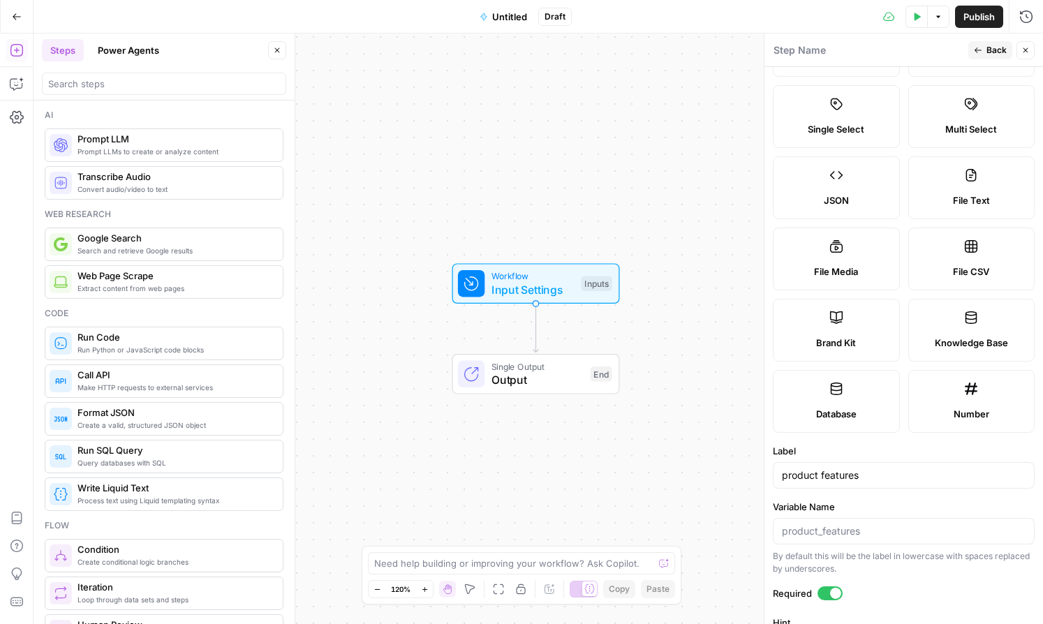
scroll to position [0, 0]
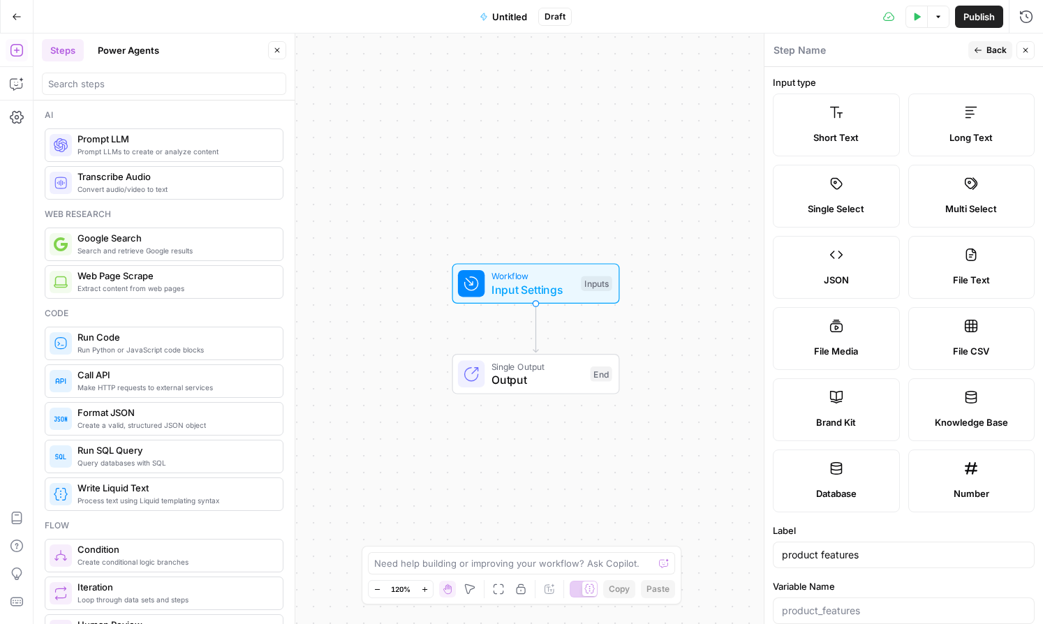
click at [777, 50] on button "Back" at bounding box center [990, 50] width 44 height 18
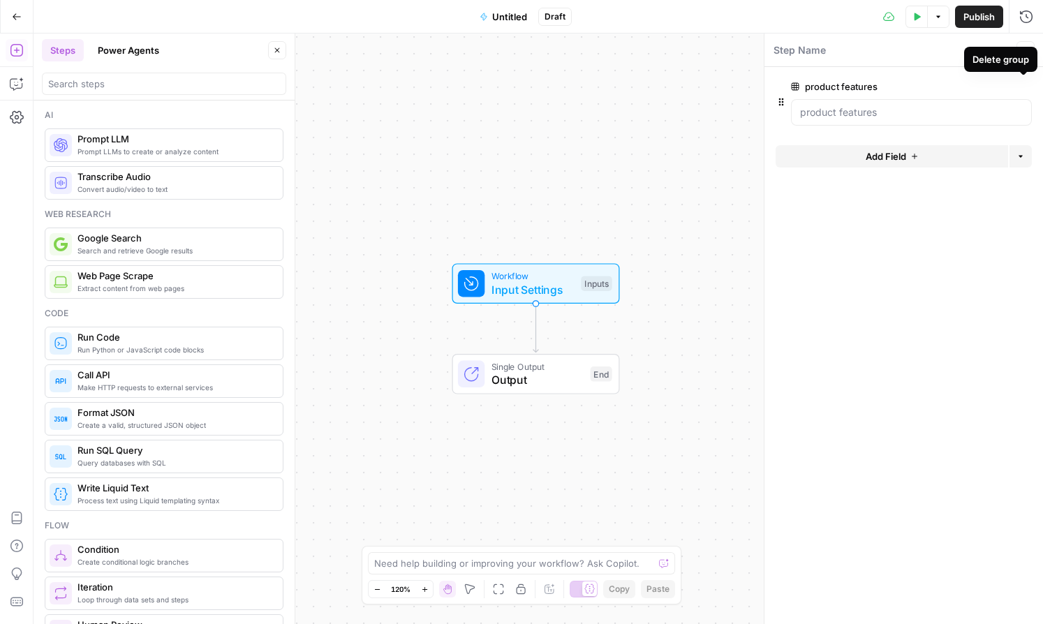
click at [777, 91] on button "Delete group" at bounding box center [1023, 86] width 17 height 17
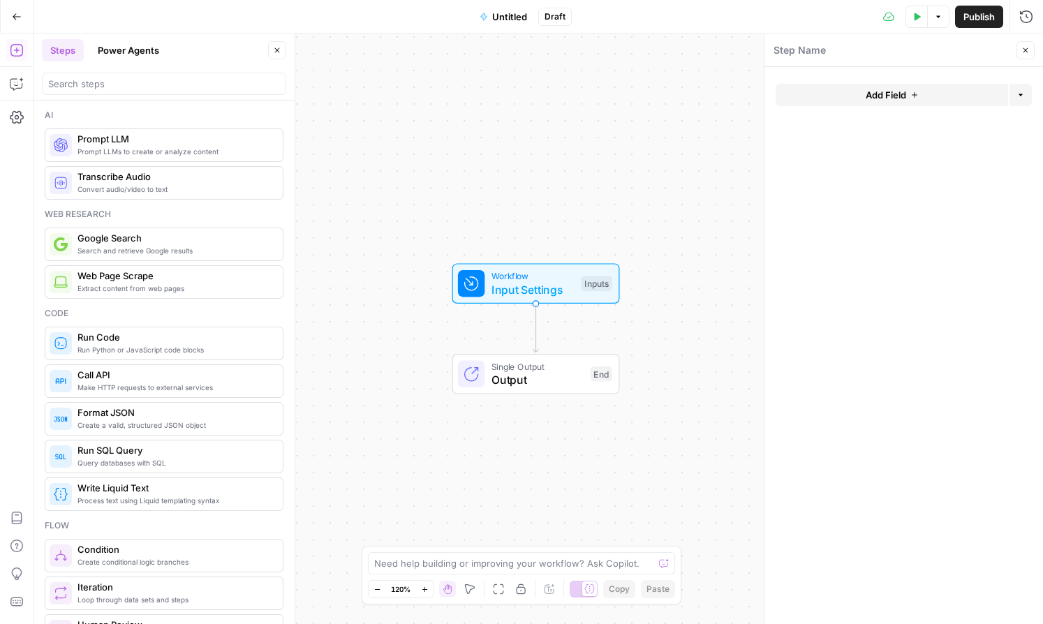
click at [777, 98] on span "Add Field" at bounding box center [885, 95] width 40 height 14
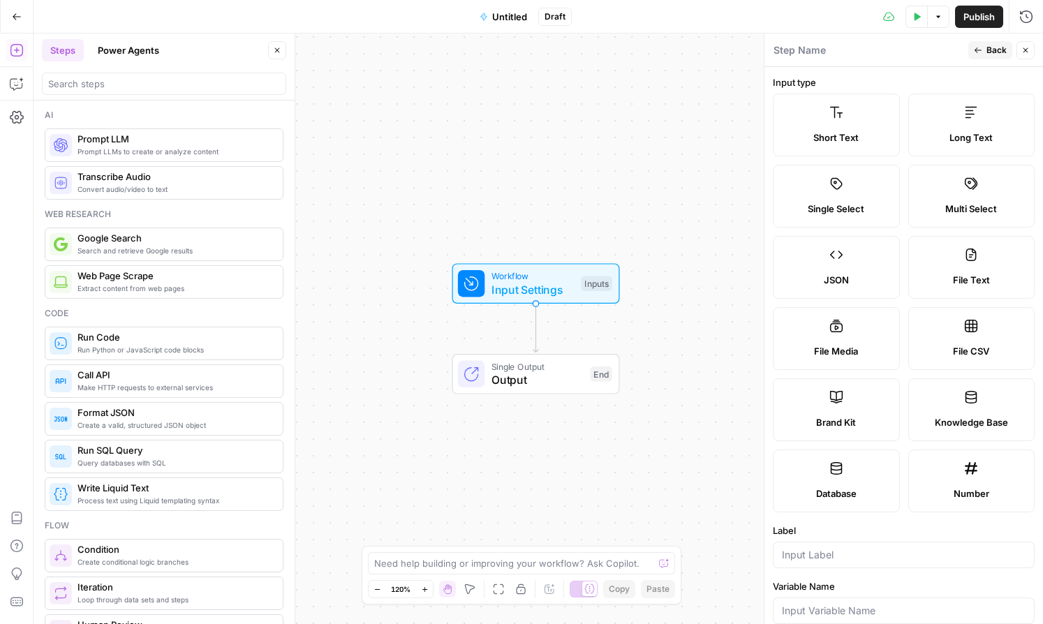
click at [777, 402] on label "Knowledge Base" at bounding box center [971, 409] width 127 height 63
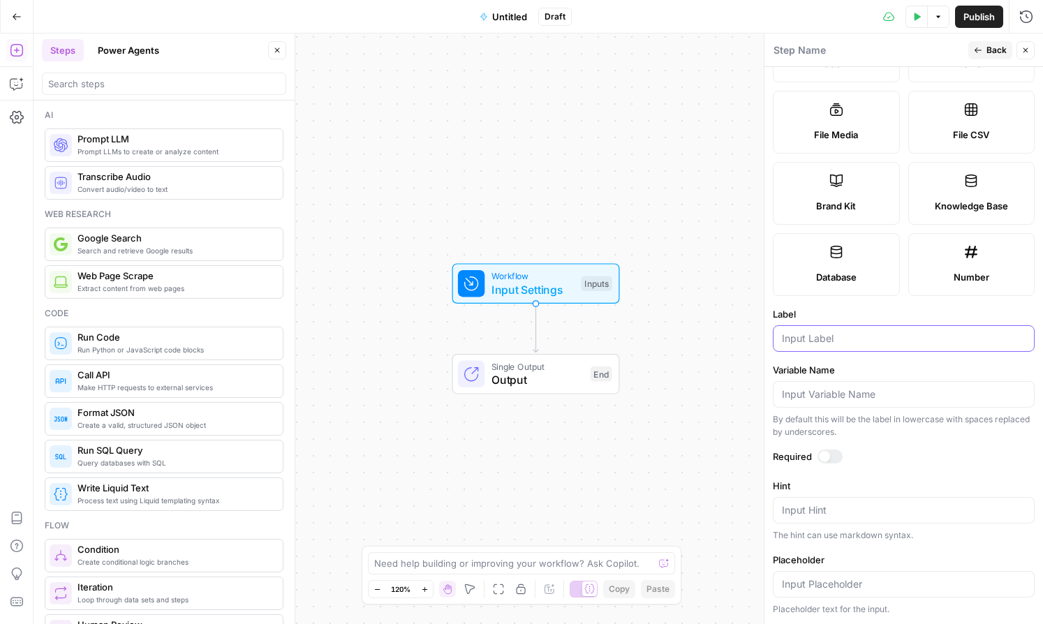
click at [777, 336] on input "Label" at bounding box center [904, 338] width 244 height 14
type input "feature types"
click at [777, 52] on span "Back" at bounding box center [996, 50] width 20 height 13
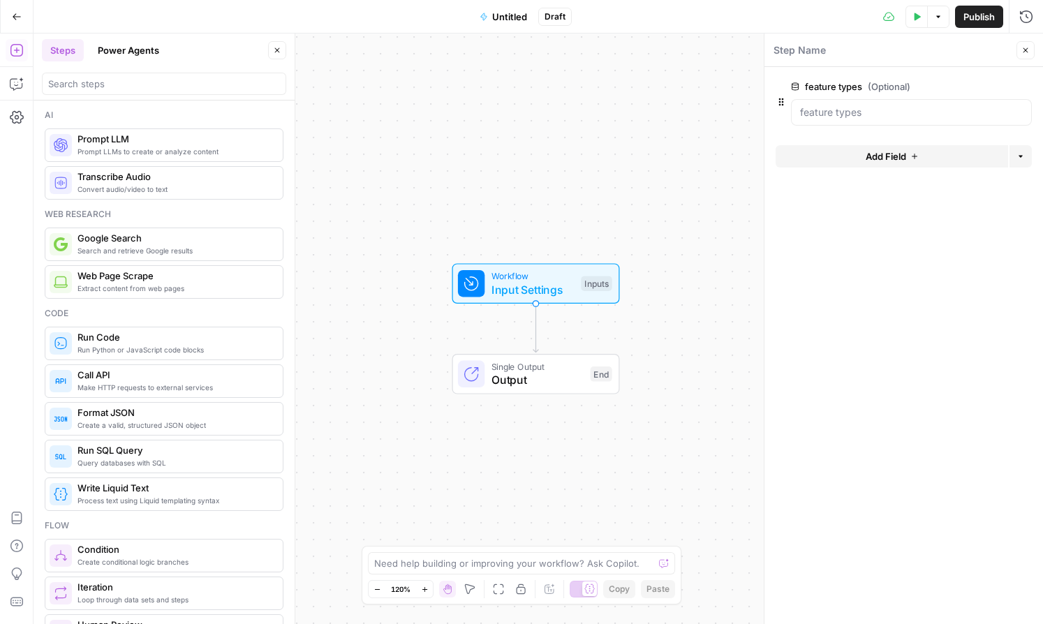
click at [777, 154] on button "Add Field" at bounding box center [891, 156] width 232 height 22
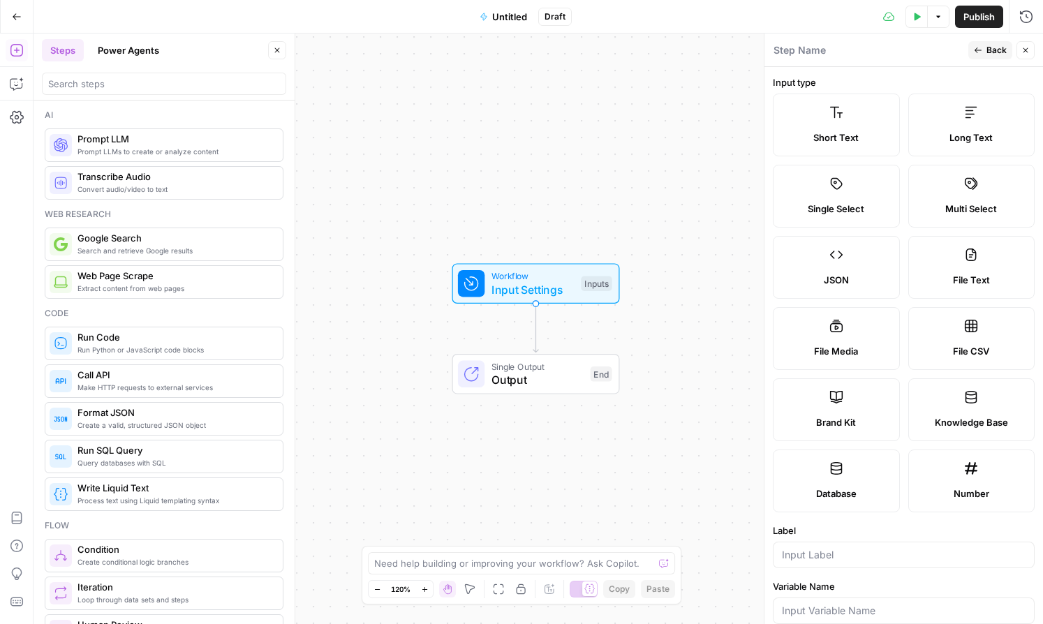
click at [777, 407] on label "Knowledge Base" at bounding box center [971, 409] width 127 height 63
click at [777, 553] on input "Label" at bounding box center [904, 555] width 244 height 14
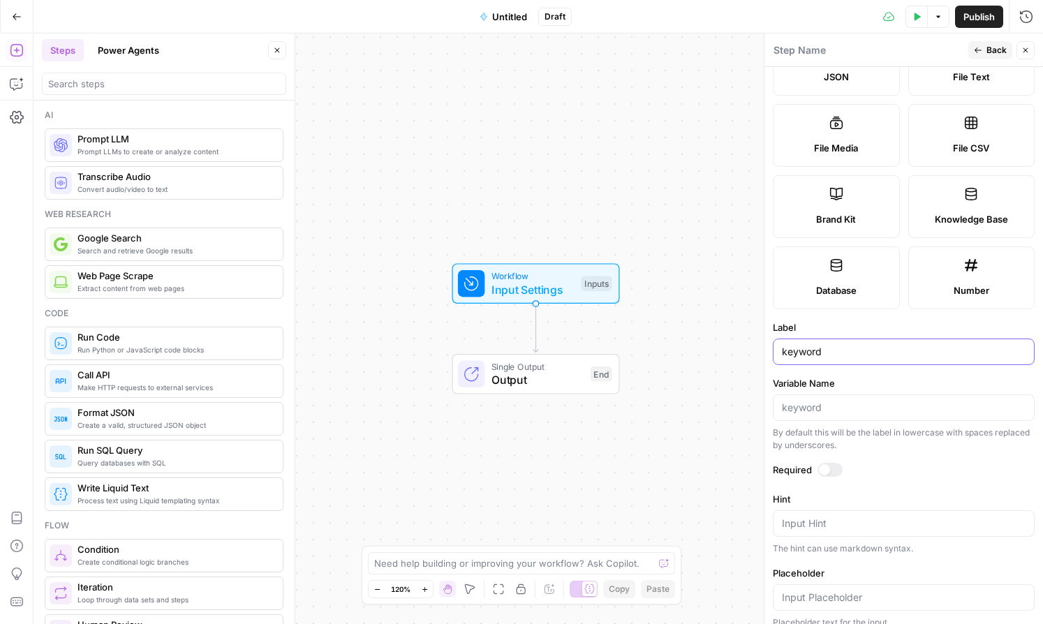
scroll to position [204, 0]
type input "keyword"
click at [777, 470] on div at bounding box center [829, 468] width 25 height 14
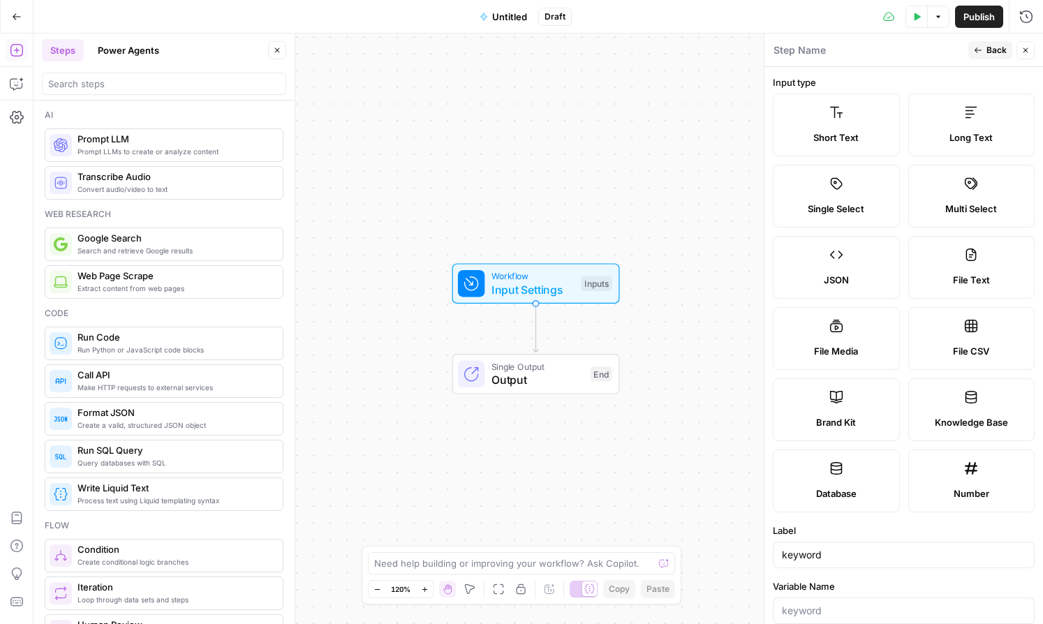
click at [777, 47] on span "Back" at bounding box center [996, 50] width 20 height 13
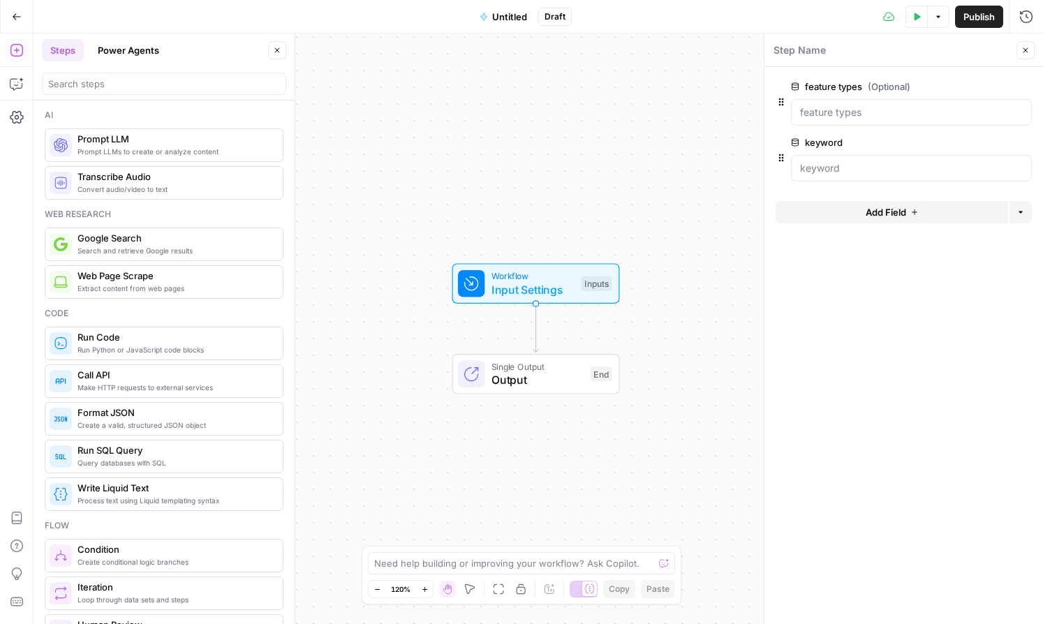
click at [777, 210] on icon "button" at bounding box center [914, 212] width 8 height 8
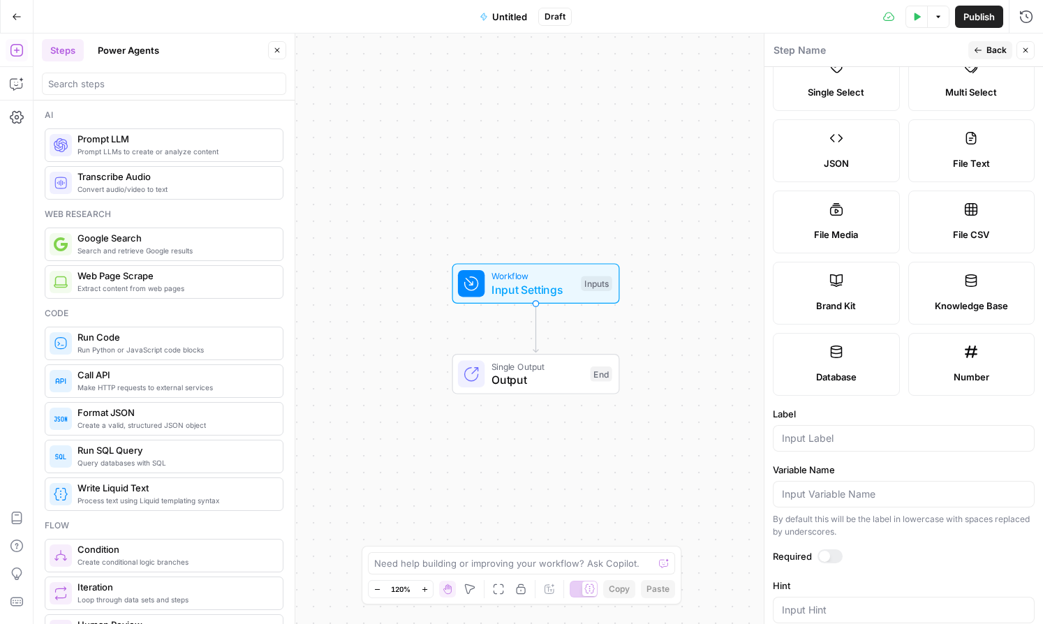
scroll to position [209, 0]
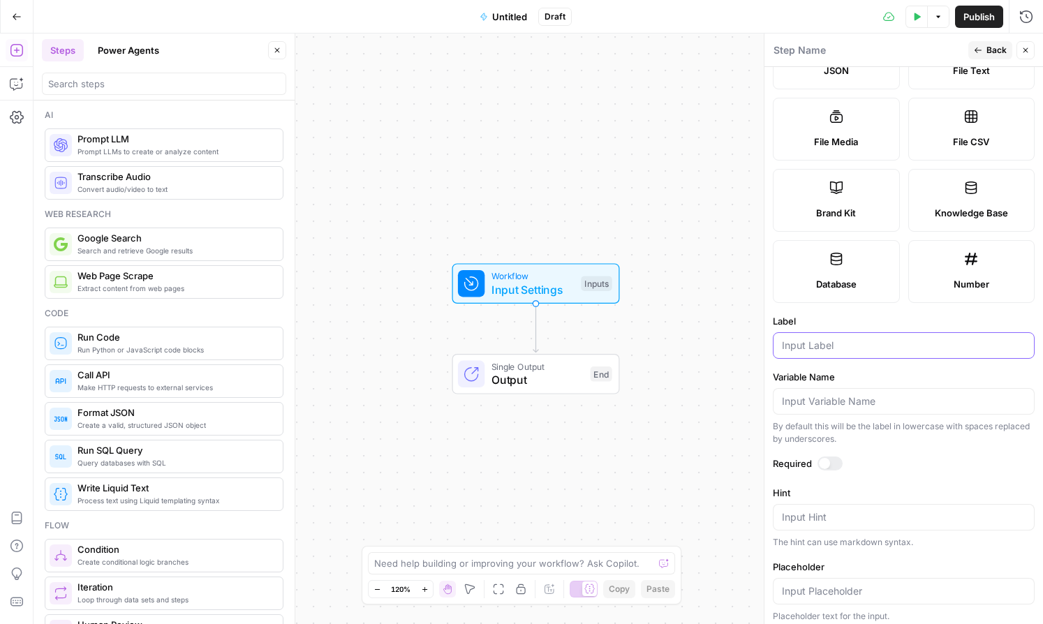
click at [777, 352] on input "Label" at bounding box center [904, 345] width 244 height 14
type input "target audience"
click at [777, 466] on label "Required" at bounding box center [904, 463] width 262 height 14
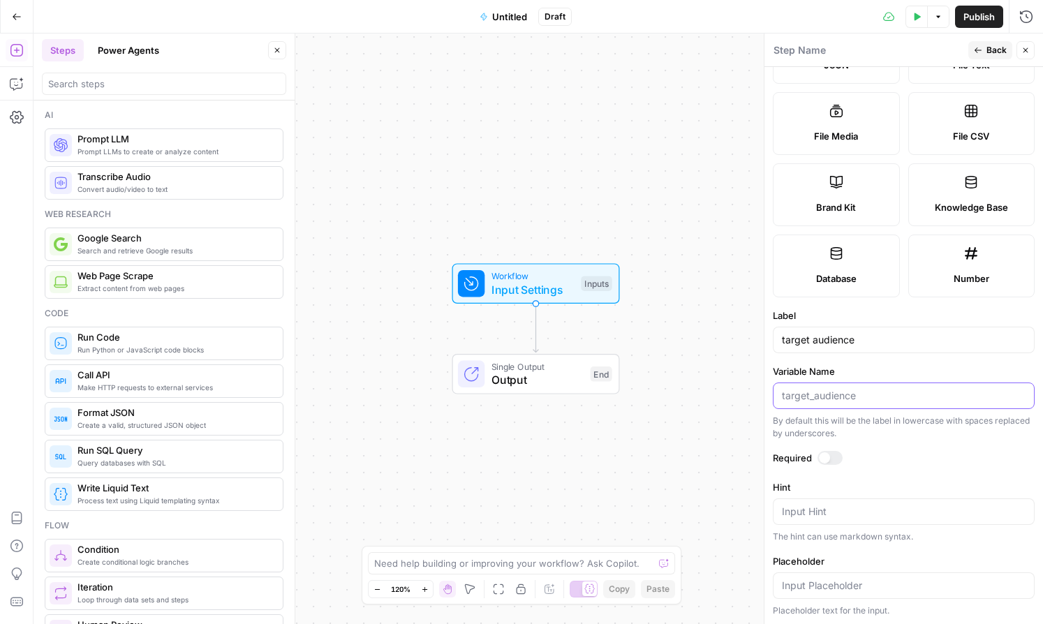
click at [777, 399] on input "Variable Name" at bounding box center [904, 396] width 244 height 14
click at [777, 453] on div at bounding box center [829, 458] width 25 height 14
click at [777, 46] on span "Back" at bounding box center [996, 50] width 20 height 13
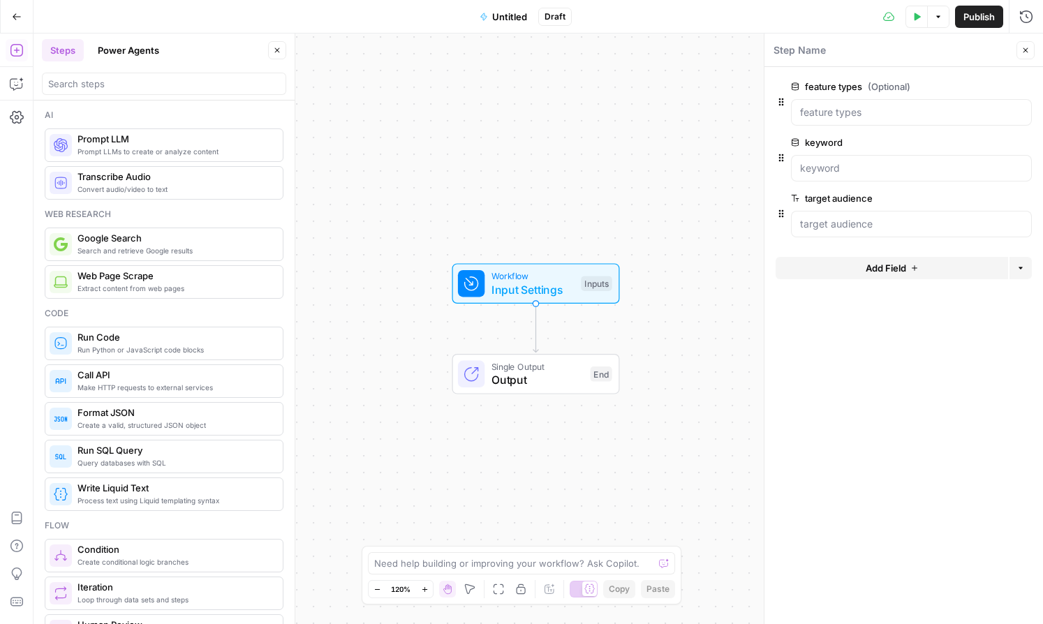
click at [777, 141] on span "edit field" at bounding box center [979, 142] width 31 height 11
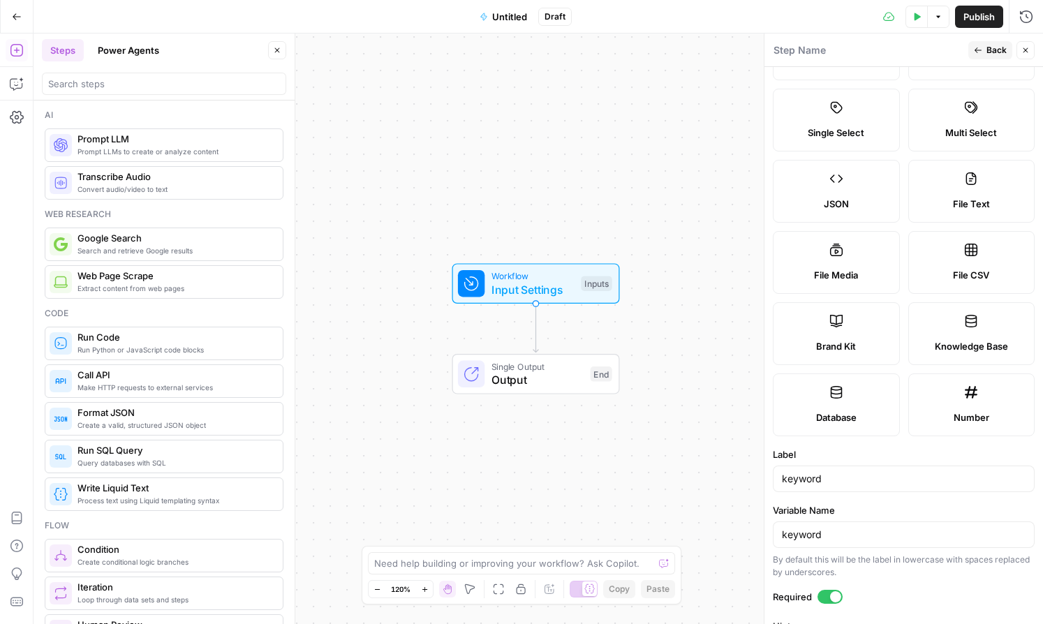
scroll to position [0, 0]
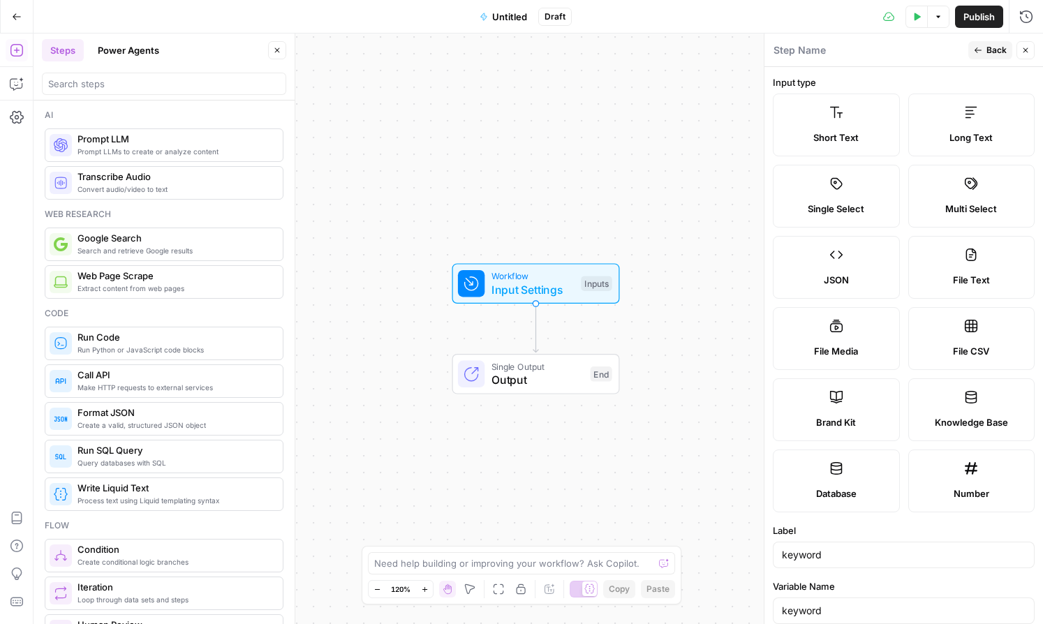
click at [777, 52] on span "Back" at bounding box center [996, 50] width 20 height 13
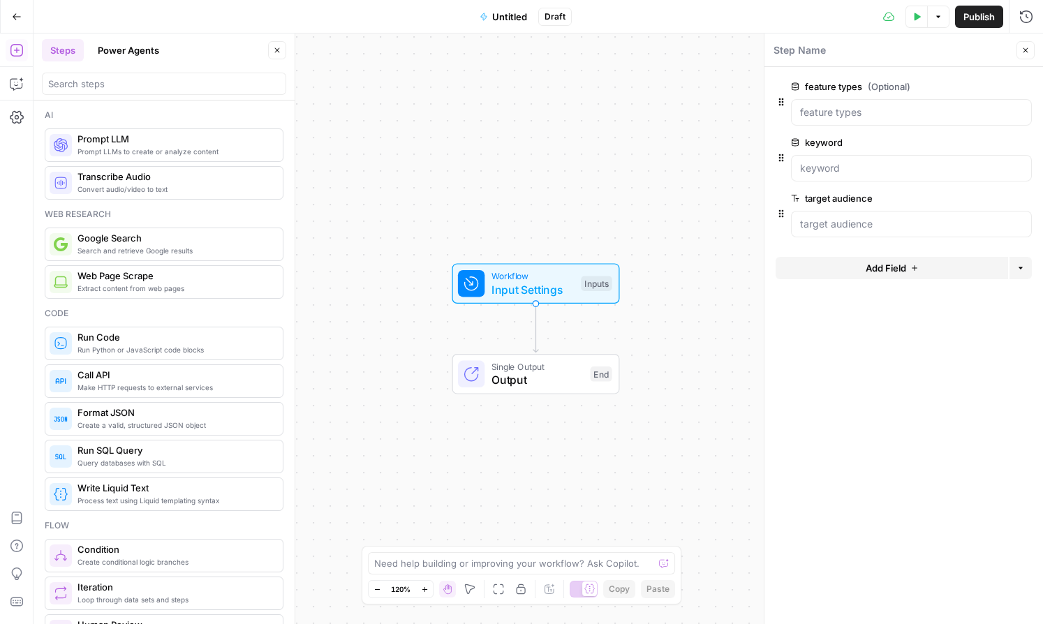
click at [777, 267] on icon "button" at bounding box center [914, 268] width 8 height 8
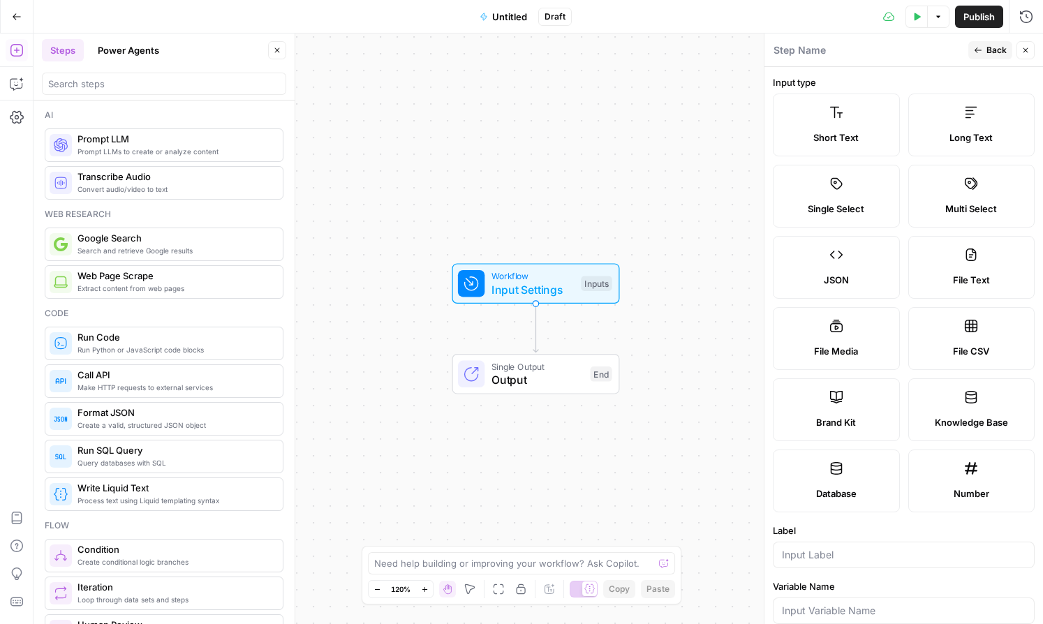
click at [777, 415] on span "Brand Kit" at bounding box center [836, 422] width 40 height 14
type input "Brand Kit"
type input "brand_kit"
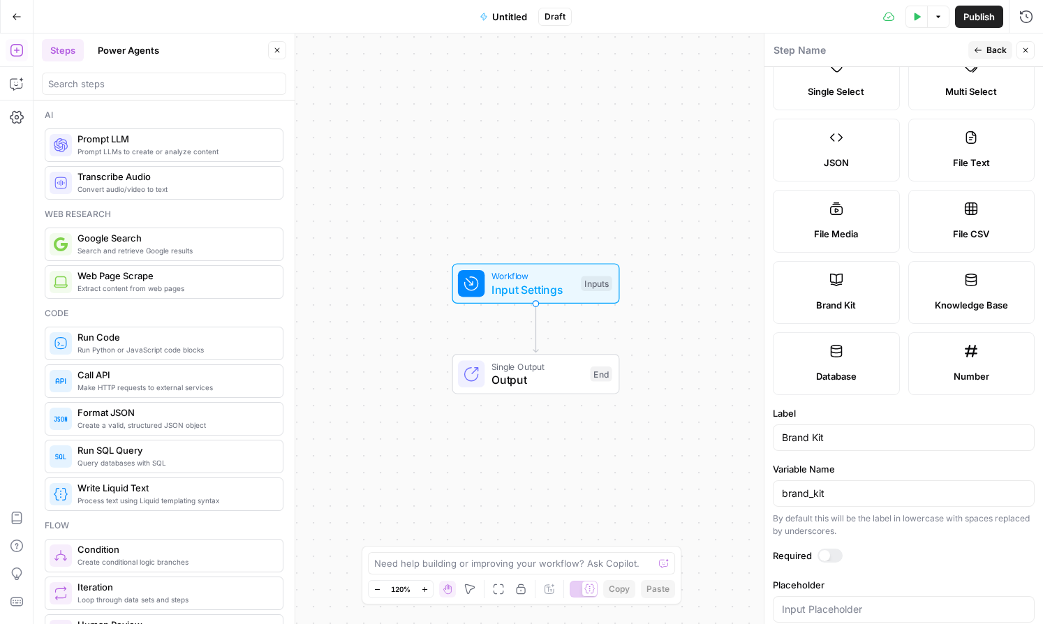
scroll to position [142, 0]
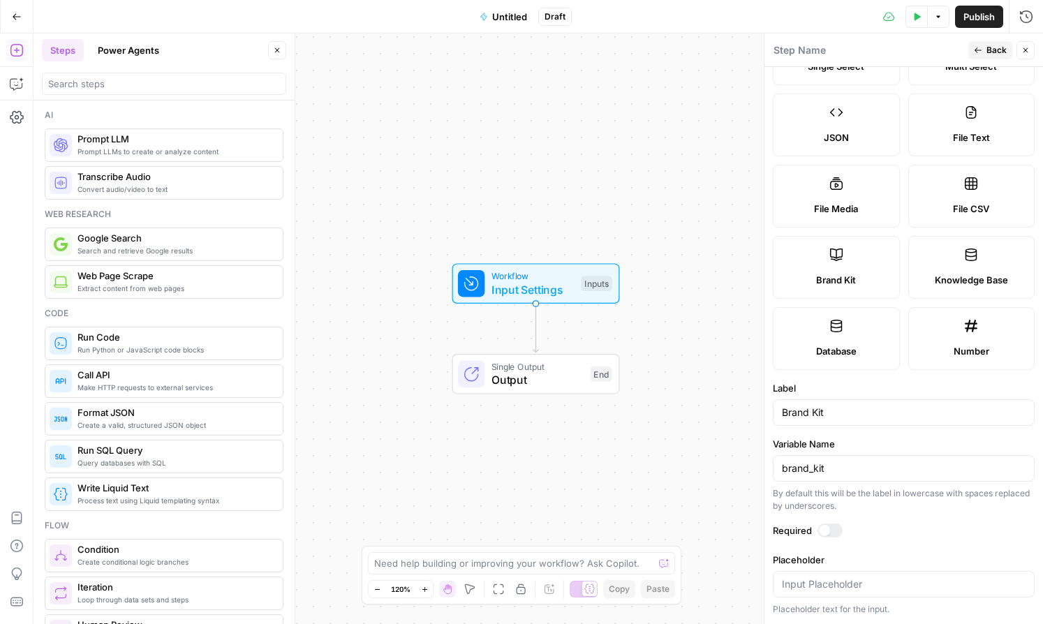
click at [777, 527] on div at bounding box center [824, 530] width 11 height 11
click at [777, 52] on span "Back" at bounding box center [996, 50] width 20 height 13
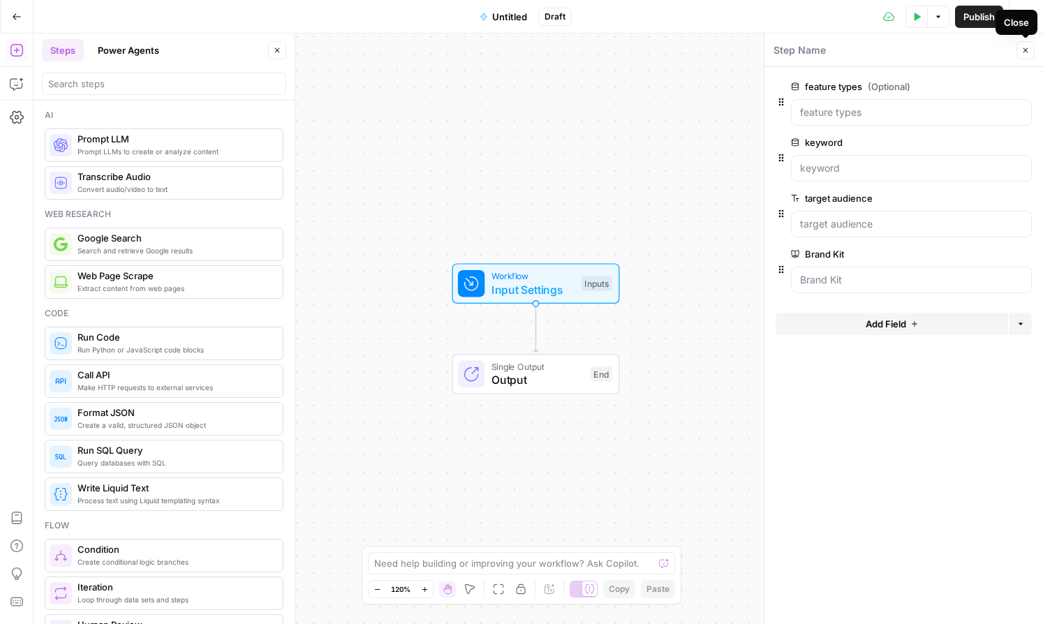
click at [777, 47] on button "Close" at bounding box center [1025, 50] width 18 height 18
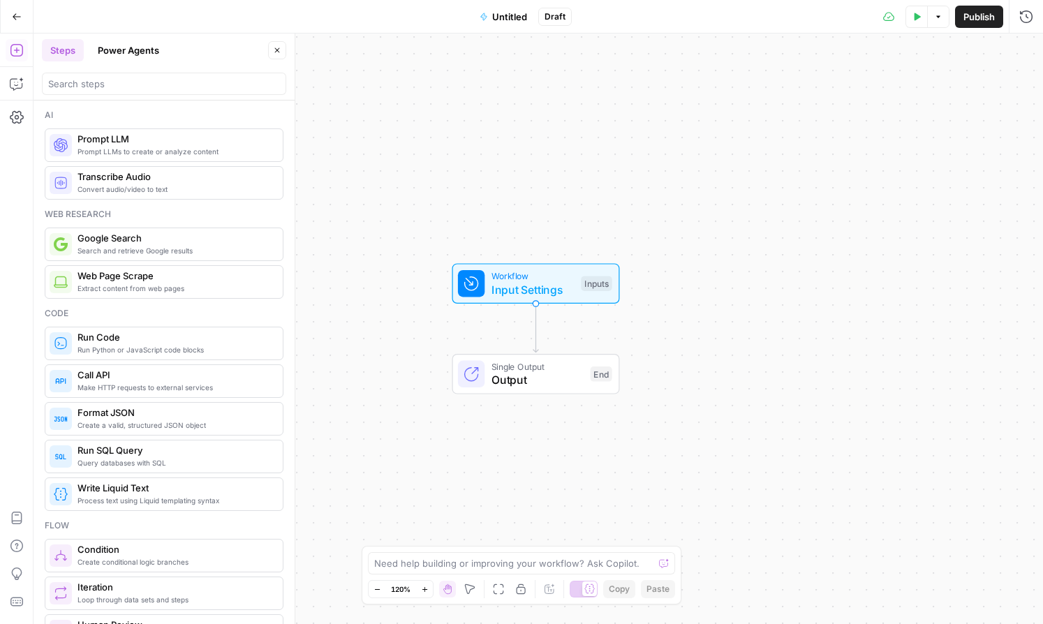
click at [164, 151] on span "Prompt LLMs to create or analyze content" at bounding box center [174, 151] width 194 height 11
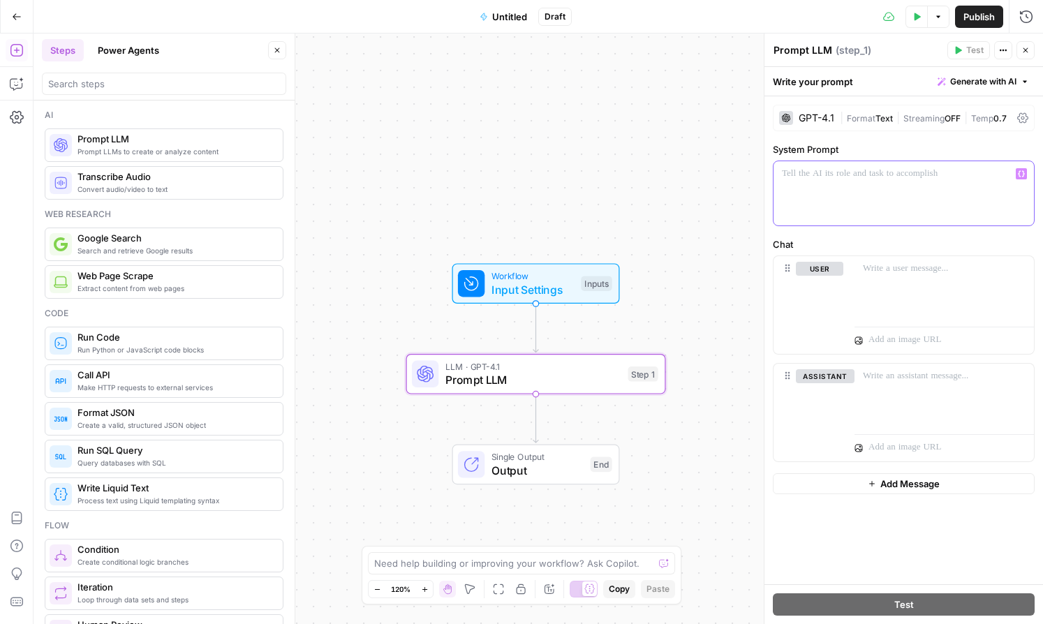
click at [777, 192] on div at bounding box center [903, 193] width 260 height 64
click at [777, 186] on div at bounding box center [903, 193] width 260 height 64
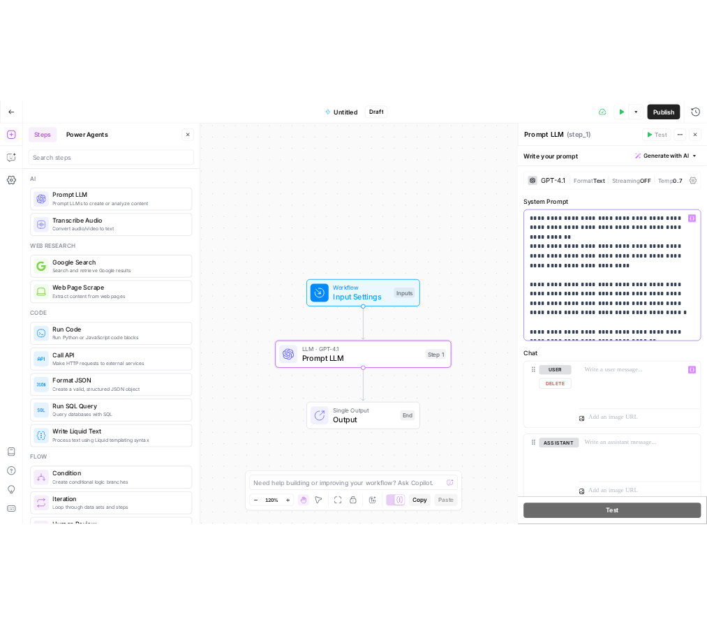
scroll to position [47, 0]
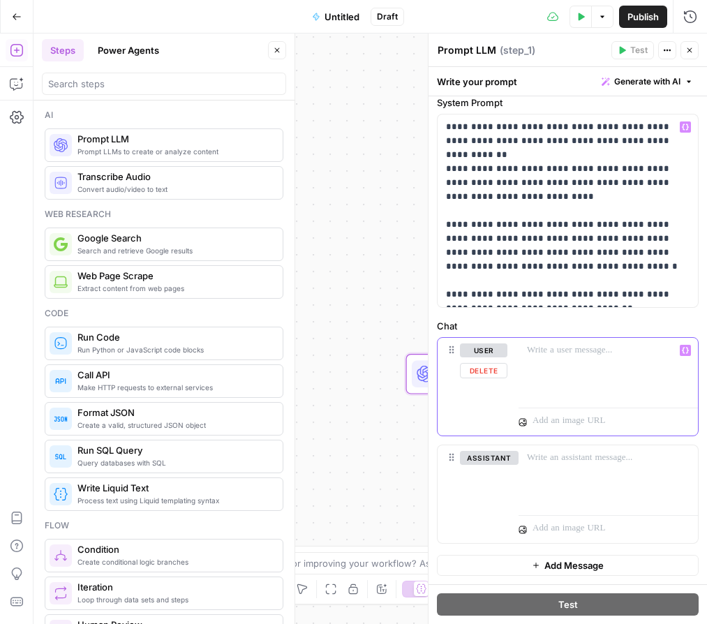
click at [590, 362] on div at bounding box center [608, 370] width 179 height 64
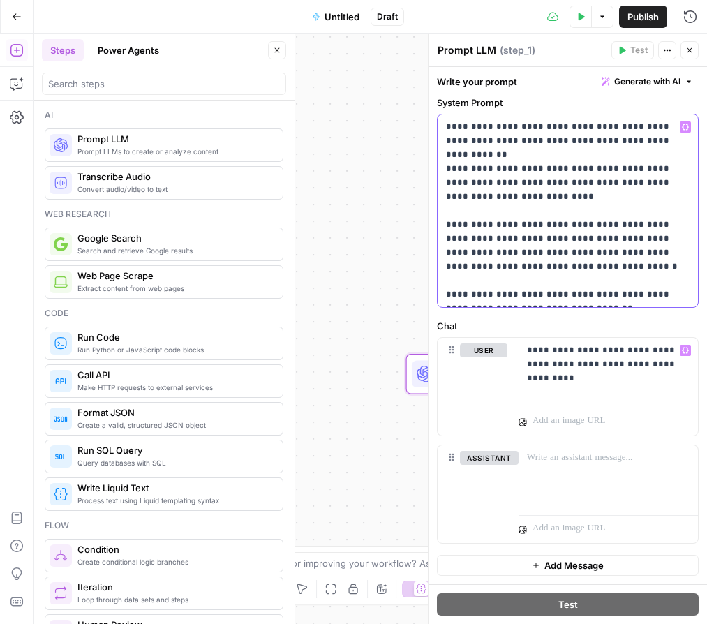
click at [572, 275] on p "**********" at bounding box center [568, 210] width 244 height 181
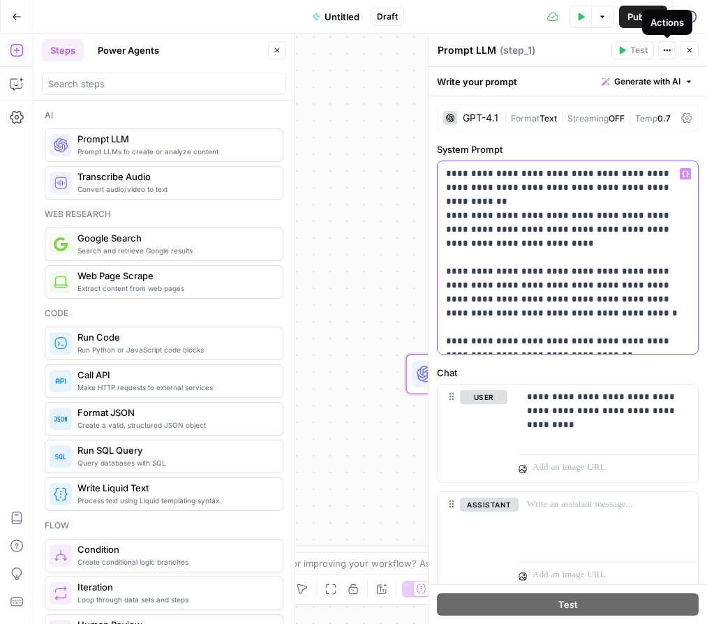
click at [665, 49] on icon "button" at bounding box center [667, 50] width 8 height 8
click at [595, 291] on p "**********" at bounding box center [568, 257] width 244 height 181
click at [688, 54] on icon "button" at bounding box center [689, 50] width 8 height 8
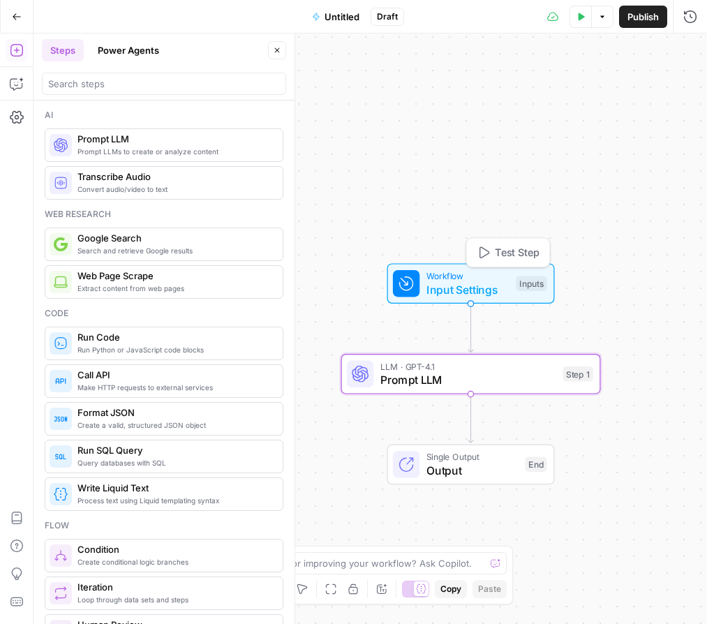
click at [470, 281] on span "Input Settings" at bounding box center [467, 289] width 83 height 17
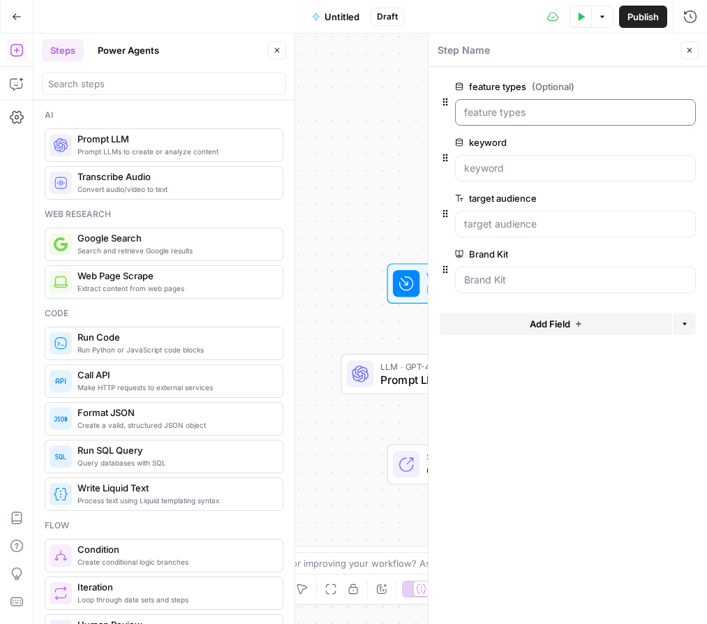
click at [553, 111] on types "feature types (Optional)" at bounding box center [575, 112] width 223 height 14
click at [641, 90] on span "edit field" at bounding box center [643, 86] width 31 height 11
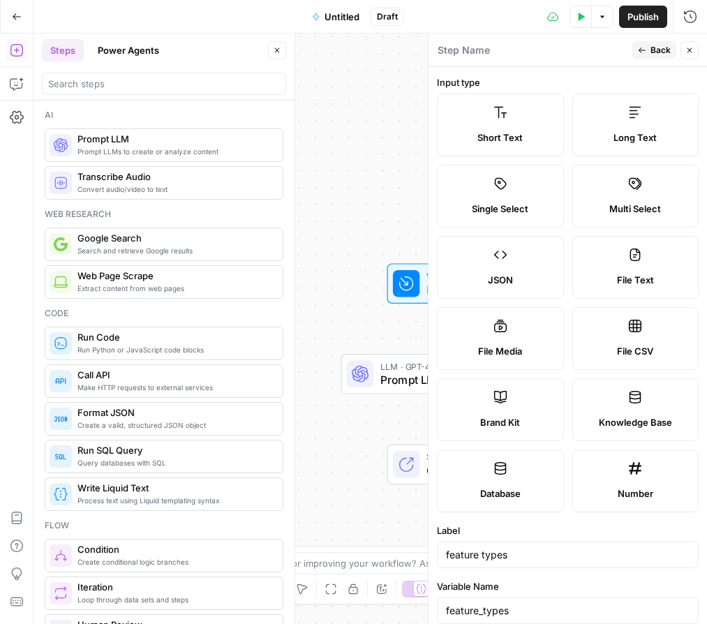
scroll to position [216, 0]
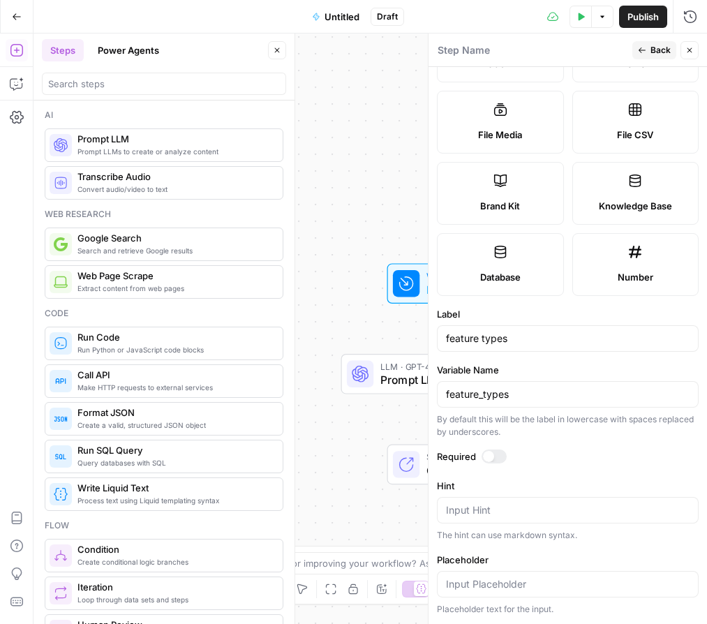
click at [493, 454] on div at bounding box center [494, 456] width 25 height 14
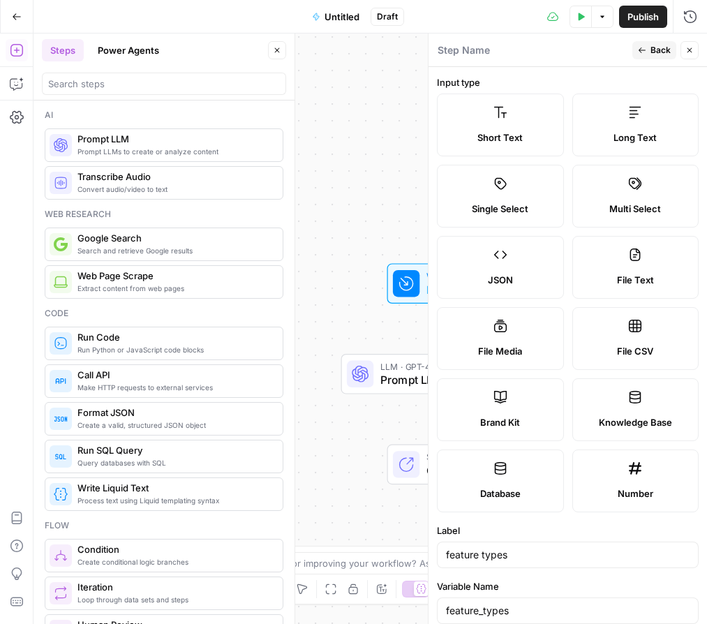
click at [657, 47] on span "Back" at bounding box center [660, 50] width 20 height 13
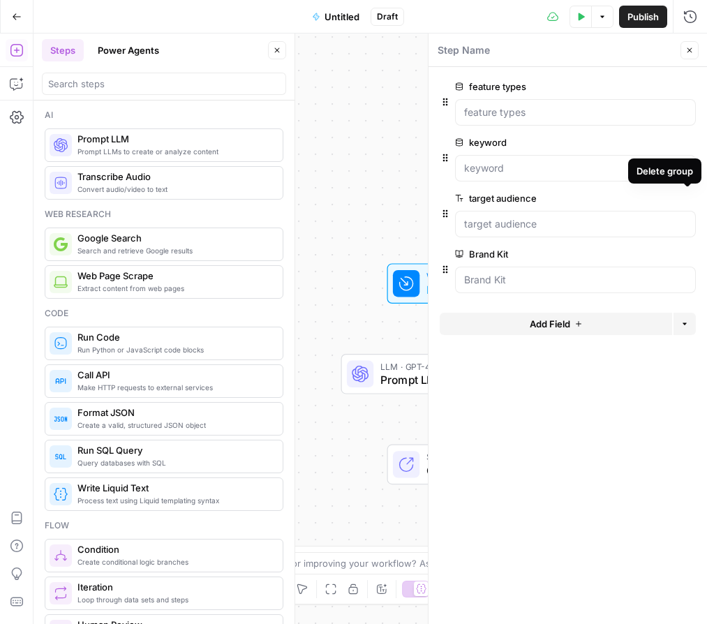
click at [654, 196] on span "edit field" at bounding box center [643, 198] width 31 height 11
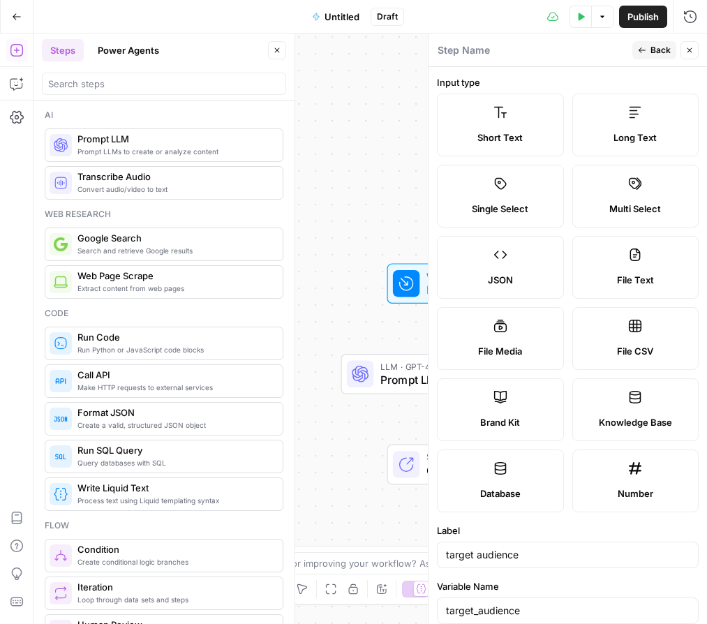
click at [634, 421] on span "Knowledge Base" at bounding box center [635, 422] width 73 height 14
click at [657, 50] on span "Back" at bounding box center [660, 50] width 20 height 13
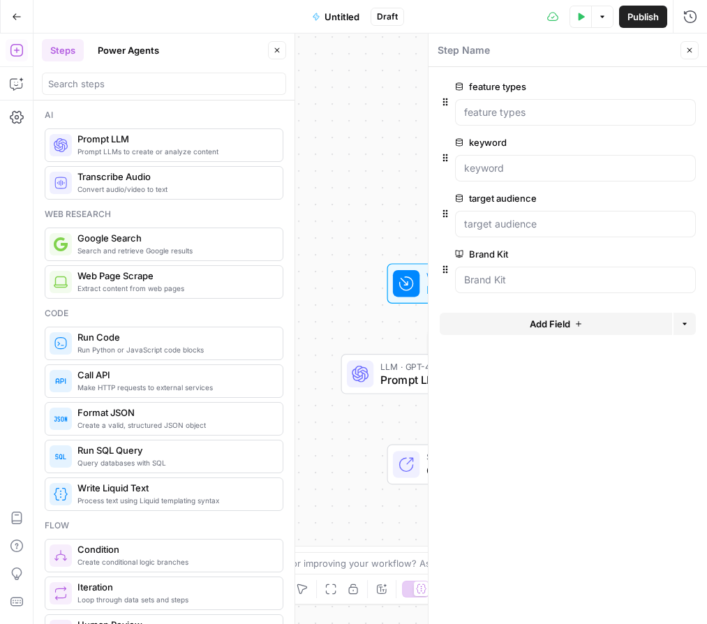
click at [389, 380] on span "Prompt LLM" at bounding box center [468, 379] width 176 height 17
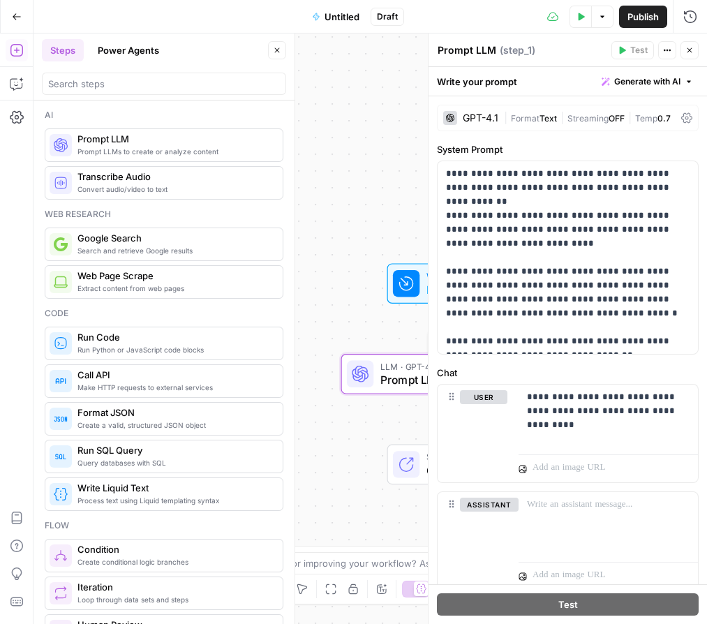
click at [388, 375] on span "Prompt LLM" at bounding box center [468, 379] width 176 height 17
click at [148, 146] on span "Prompt LLMs to create or analyze content" at bounding box center [174, 151] width 194 height 11
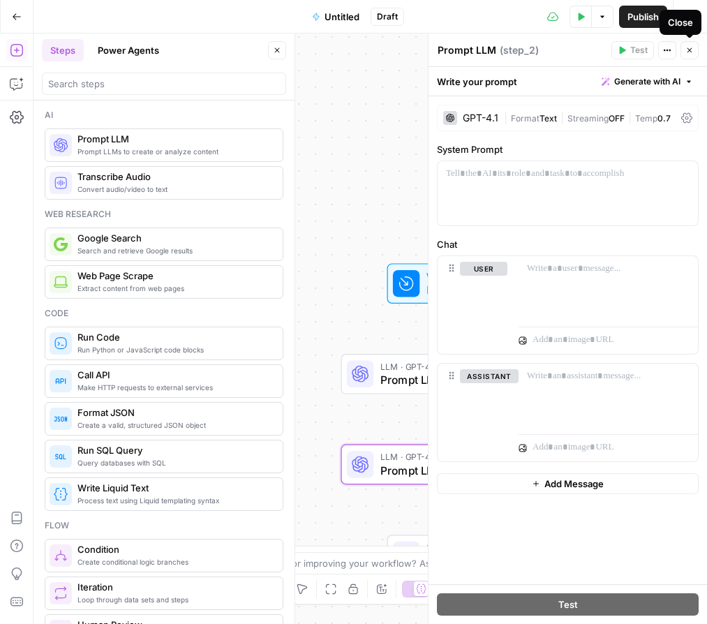
click at [689, 46] on icon "button" at bounding box center [689, 50] width 8 height 8
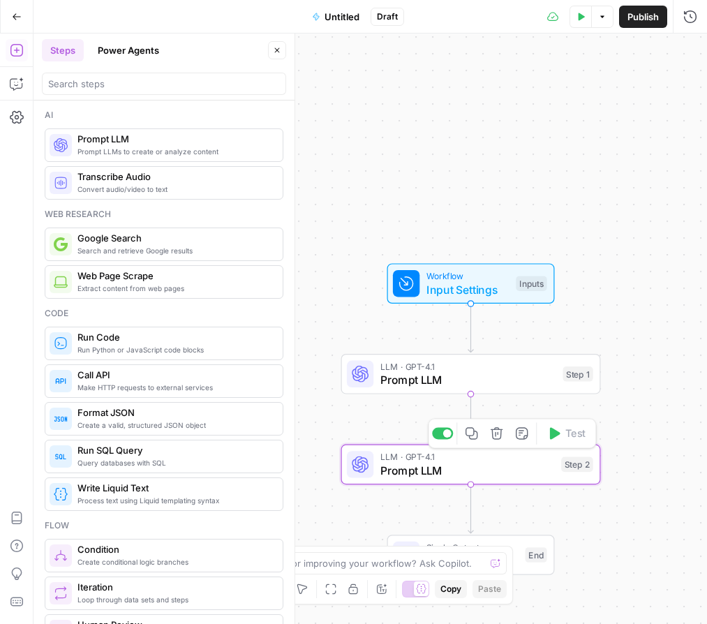
click at [486, 470] on span "Prompt LLM" at bounding box center [467, 470] width 174 height 17
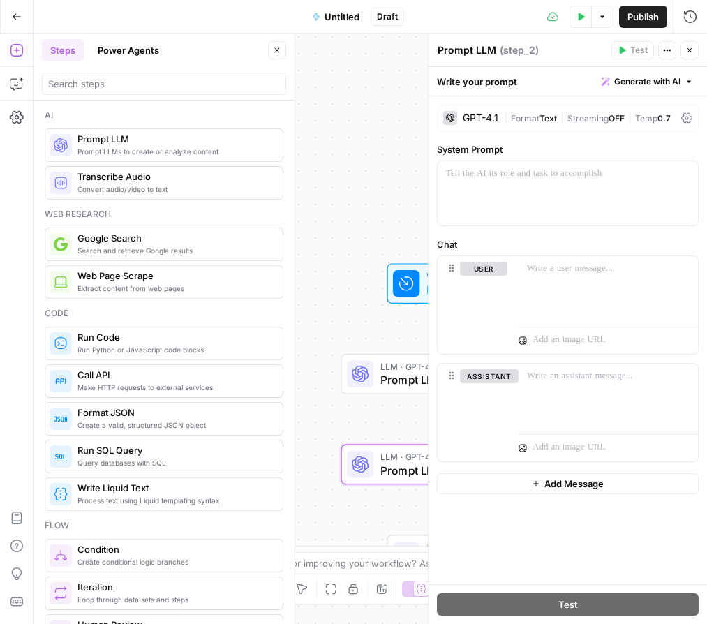
click at [692, 49] on icon "button" at bounding box center [689, 50] width 8 height 8
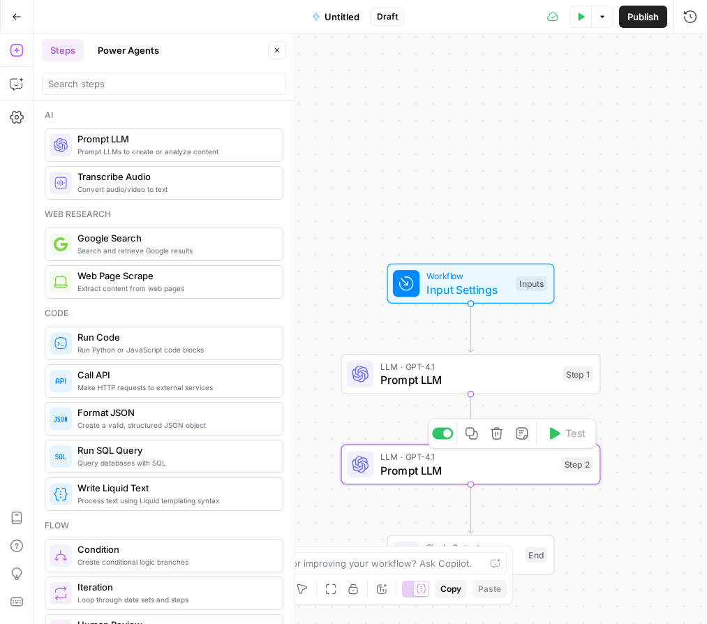
click at [498, 435] on icon "button" at bounding box center [496, 432] width 13 height 13
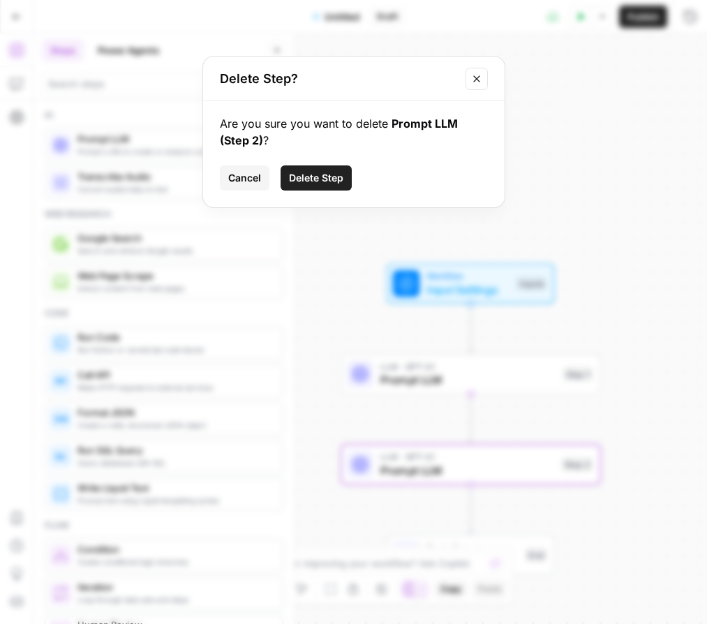
click at [317, 174] on span "Delete Step" at bounding box center [316, 178] width 54 height 14
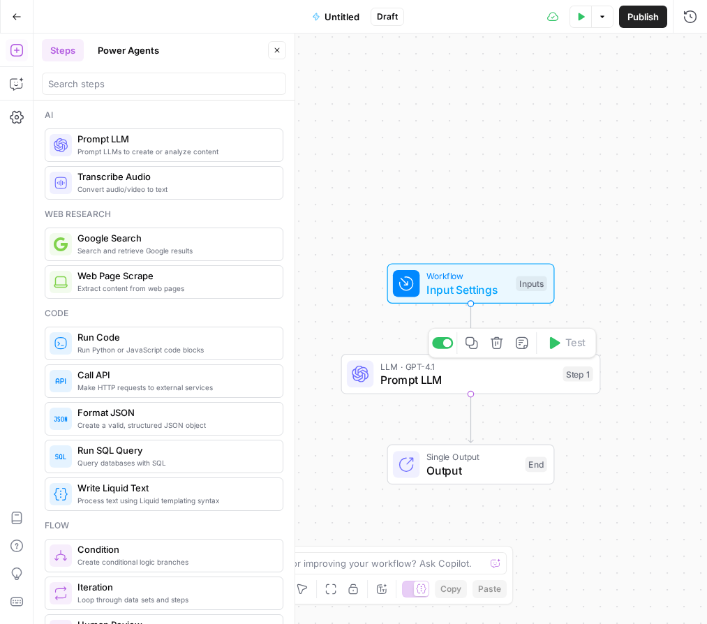
click at [521, 382] on span "Prompt LLM" at bounding box center [468, 379] width 176 height 17
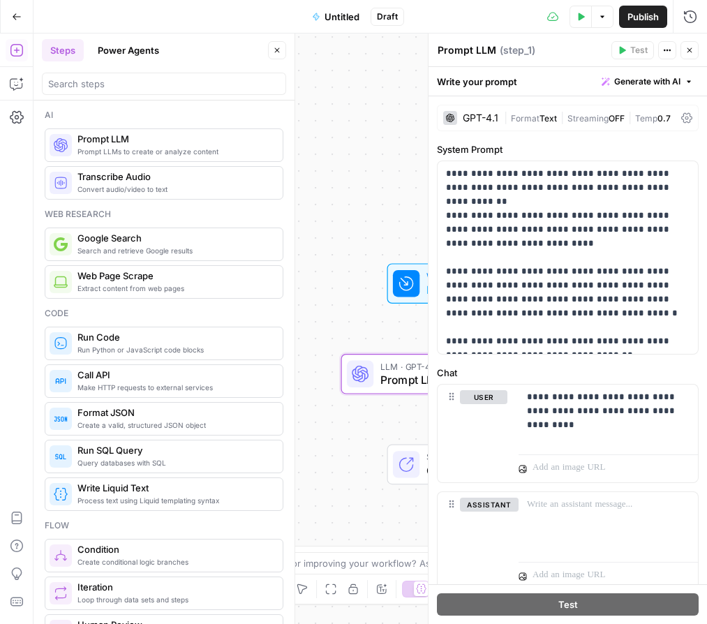
click at [669, 53] on icon "button" at bounding box center [667, 50] width 8 height 8
click at [686, 117] on icon at bounding box center [686, 117] width 11 height 11
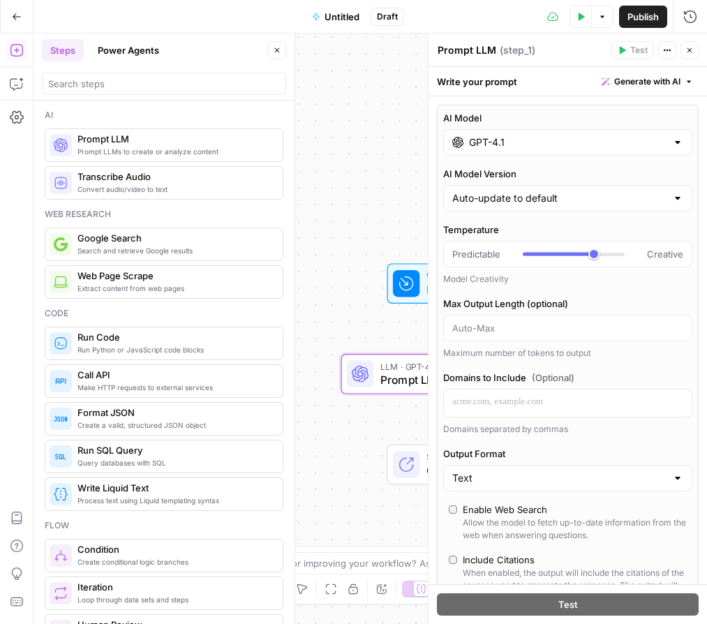
click at [696, 53] on button "Close" at bounding box center [689, 50] width 18 height 18
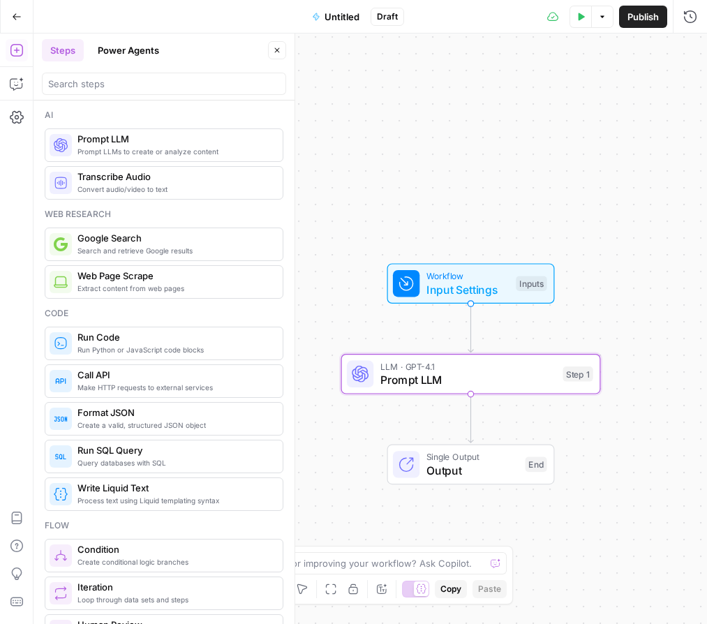
click at [505, 280] on span "Workflow" at bounding box center [467, 275] width 83 height 13
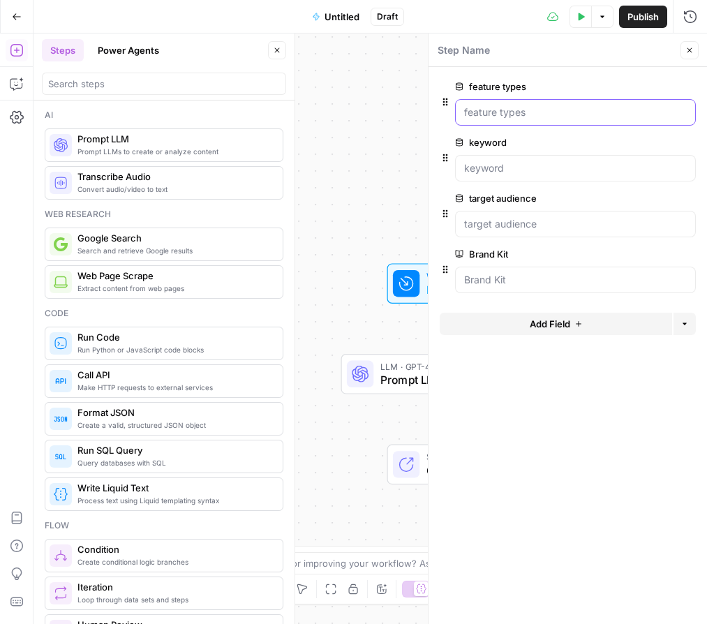
click at [482, 110] on types "feature types" at bounding box center [575, 112] width 223 height 14
click at [415, 280] on div at bounding box center [406, 283] width 27 height 27
click at [602, 114] on types "feature types" at bounding box center [575, 112] width 223 height 14
click at [681, 112] on types "feature types" at bounding box center [575, 112] width 223 height 14
click at [581, 281] on Kit "Brand Kit" at bounding box center [575, 280] width 223 height 14
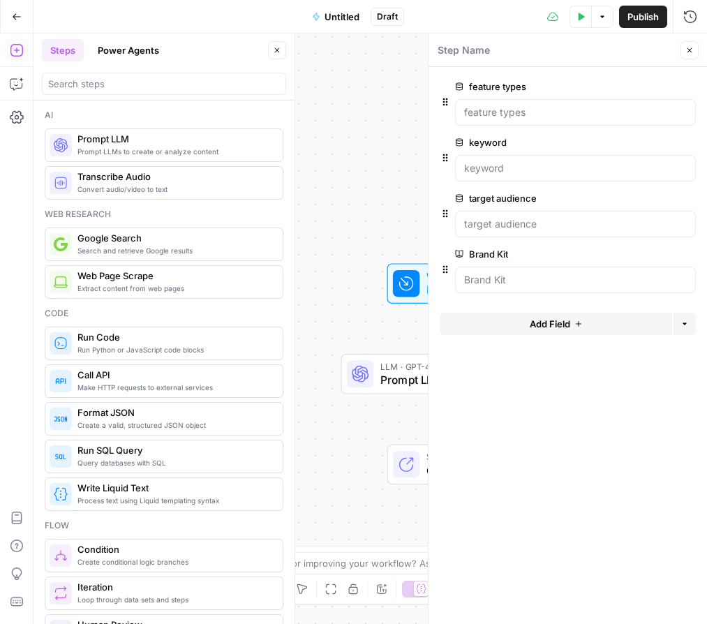
click at [656, 255] on span "edit field" at bounding box center [643, 253] width 31 height 11
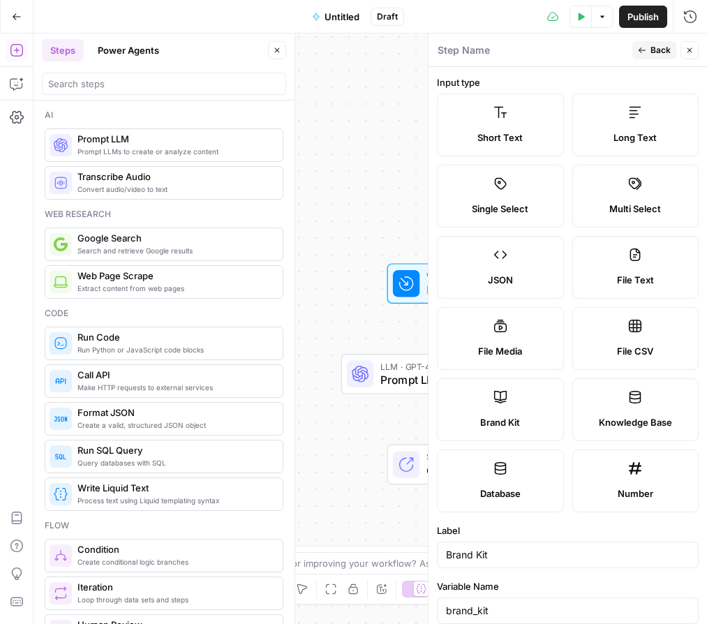
scroll to position [142, 0]
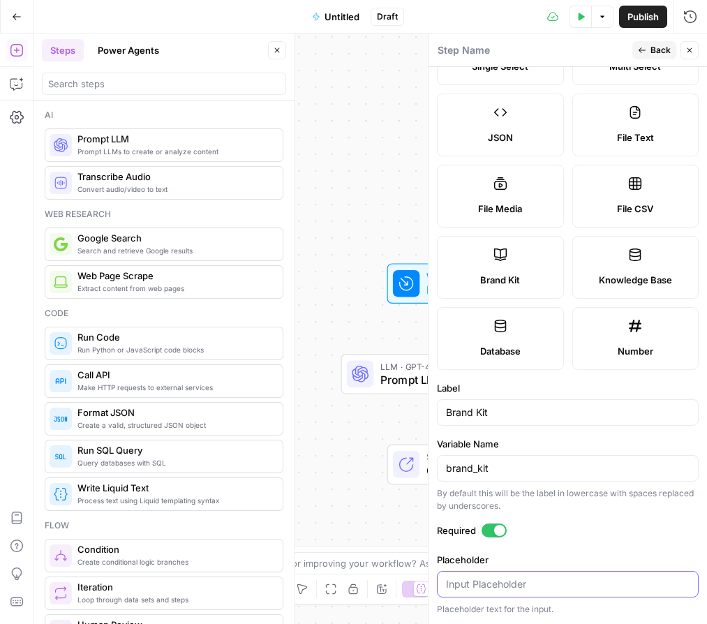
click at [556, 582] on input "Placeholder" at bounding box center [568, 584] width 244 height 14
click at [532, 419] on div "Brand Kit" at bounding box center [568, 412] width 262 height 27
click at [537, 478] on div "brand_kit" at bounding box center [568, 468] width 262 height 27
click at [555, 472] on input "brand_kit" at bounding box center [571, 468] width 238 height 14
click at [644, 48] on icon "button" at bounding box center [642, 50] width 8 height 8
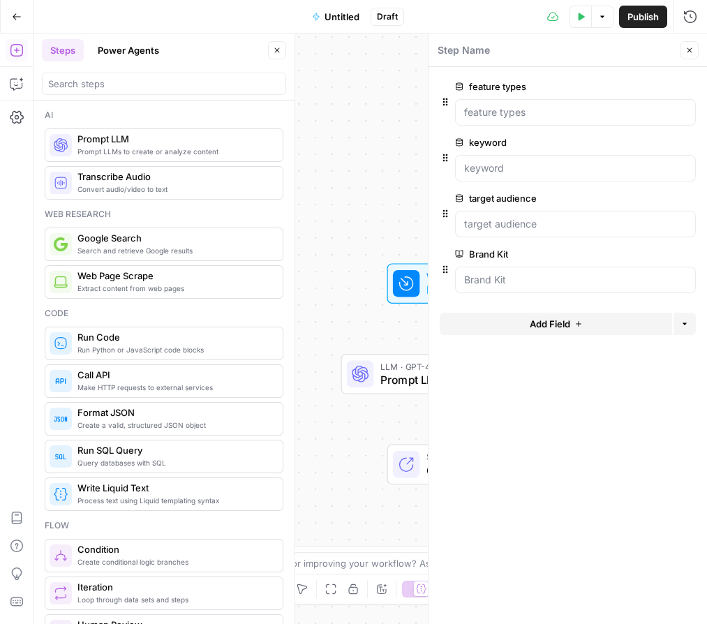
click at [503, 278] on Kit "Brand Kit" at bounding box center [575, 280] width 223 height 14
click at [686, 322] on icon "button" at bounding box center [684, 324] width 8 height 8
click at [549, 448] on form "feature types edit field Delete group keyword edit field Delete group target au…" at bounding box center [567, 345] width 278 height 557
click at [22, 13] on button "Go Back" at bounding box center [16, 16] width 25 height 25
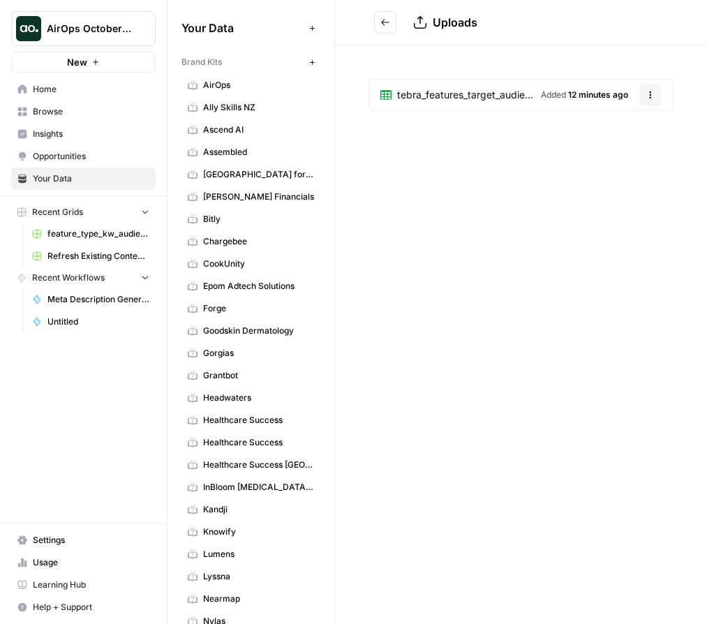
scroll to position [596, 0]
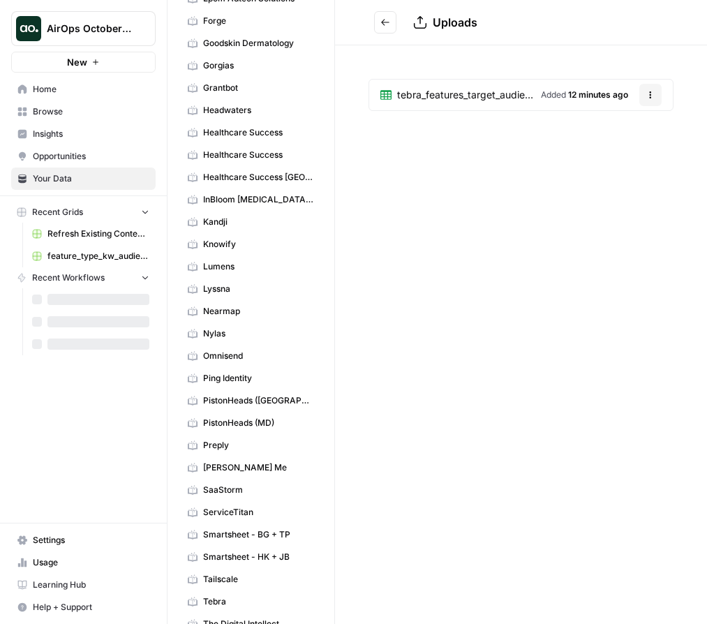
scroll to position [596, 0]
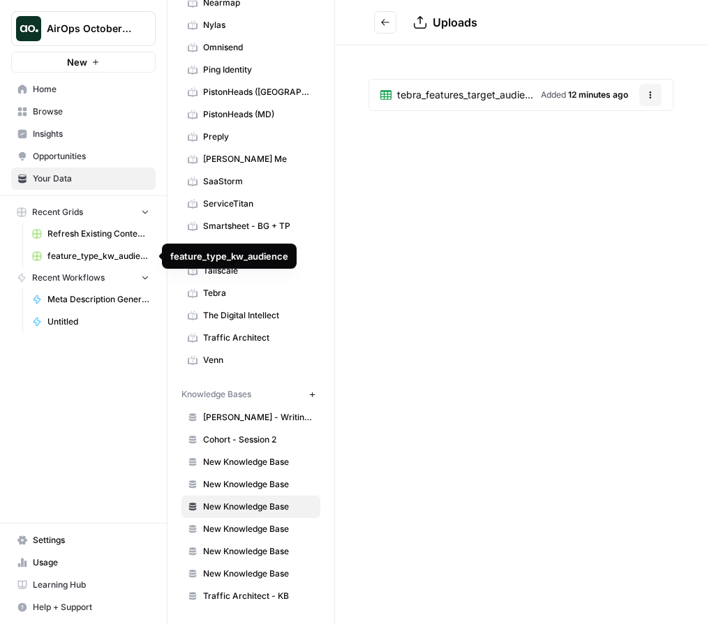
click at [114, 253] on span "feature_type_kw_audience" at bounding box center [98, 256] width 102 height 13
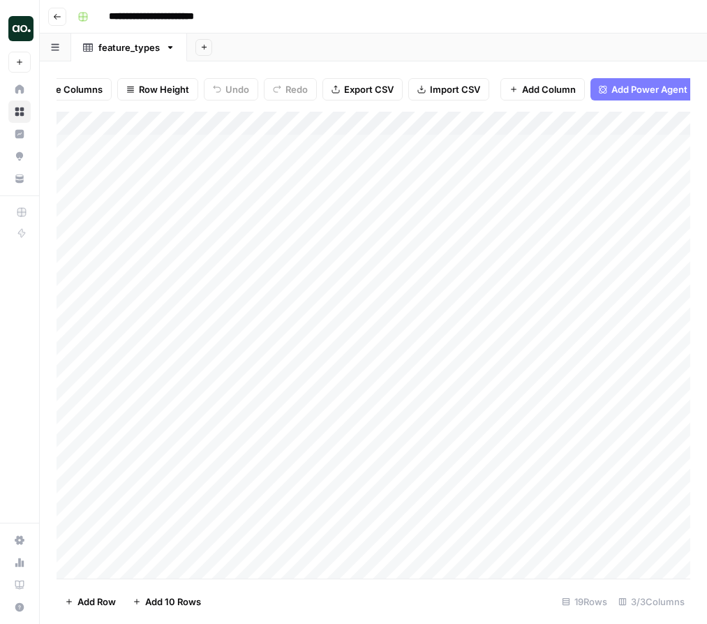
scroll to position [0, 288]
